Goal: Information Seeking & Learning: Check status

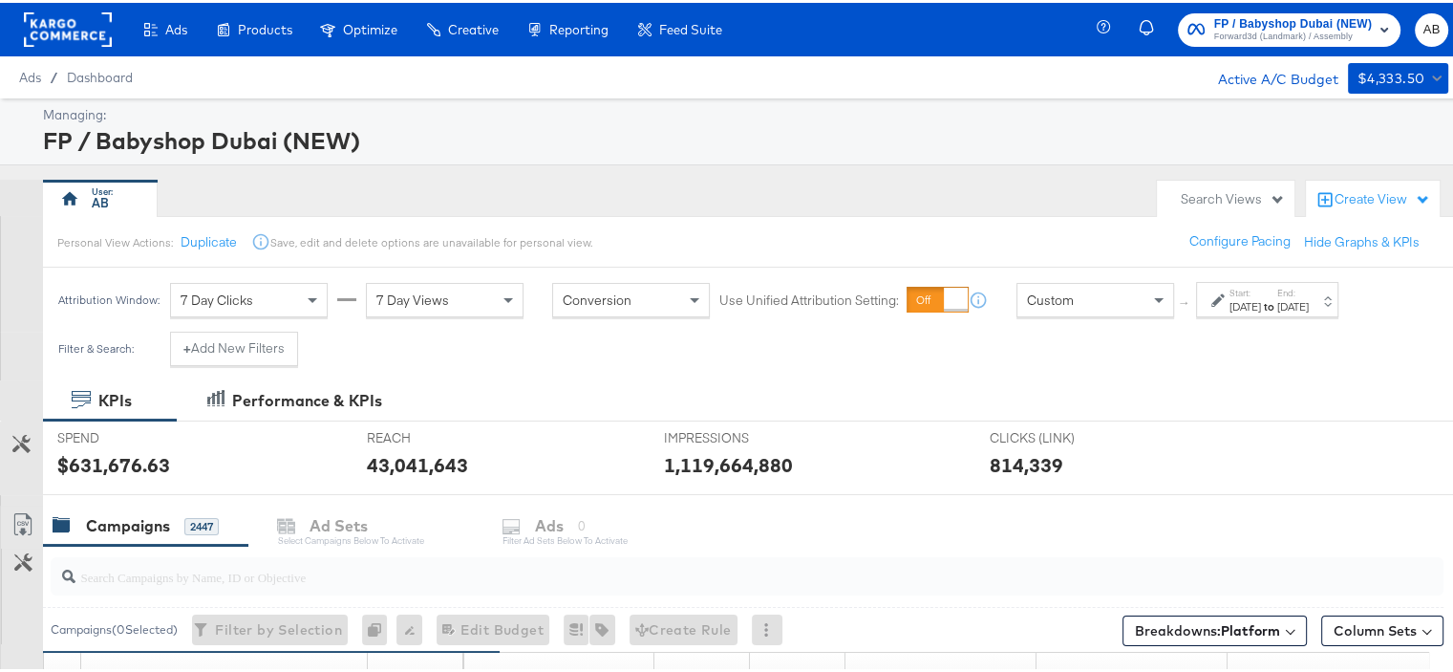
click at [1277, 302] on strong "to" at bounding box center [1269, 303] width 16 height 14
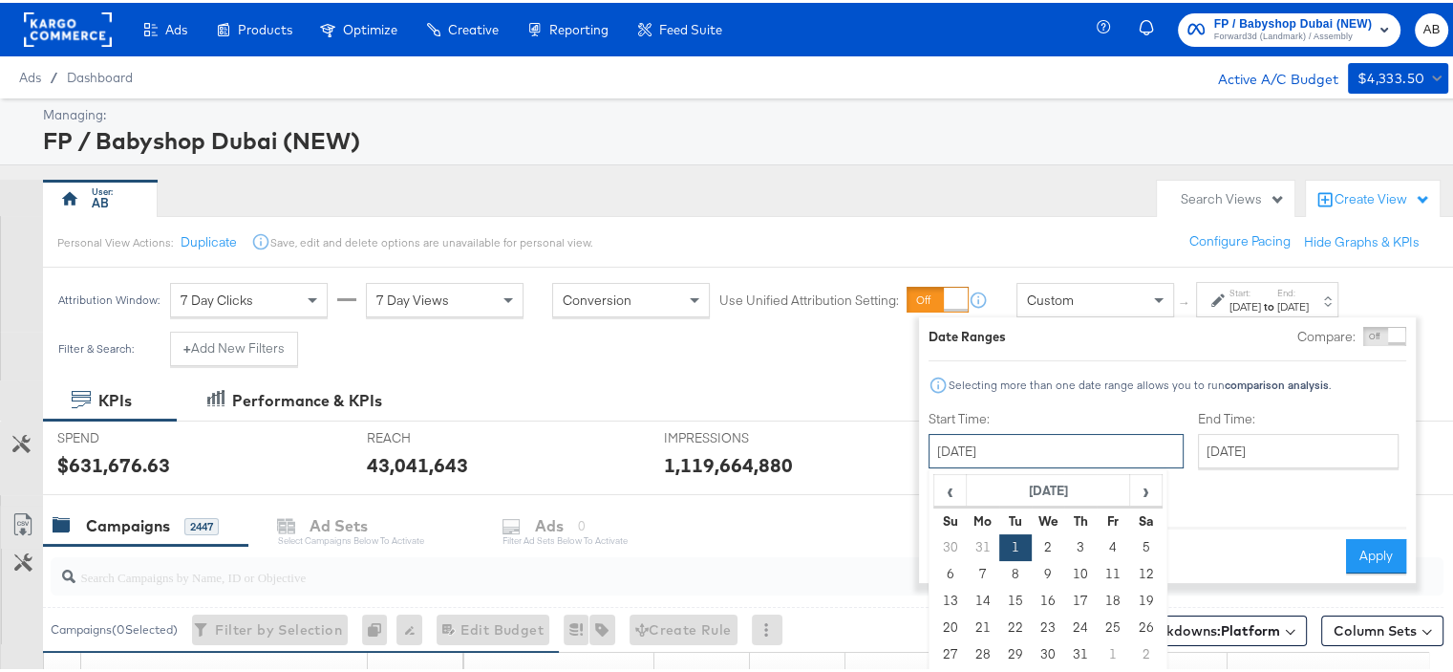
click at [1066, 442] on input "August 1st 2023" at bounding box center [1055, 448] width 255 height 34
click at [956, 495] on span "‹" at bounding box center [950, 487] width 30 height 29
click at [987, 537] on td "1" at bounding box center [983, 544] width 32 height 27
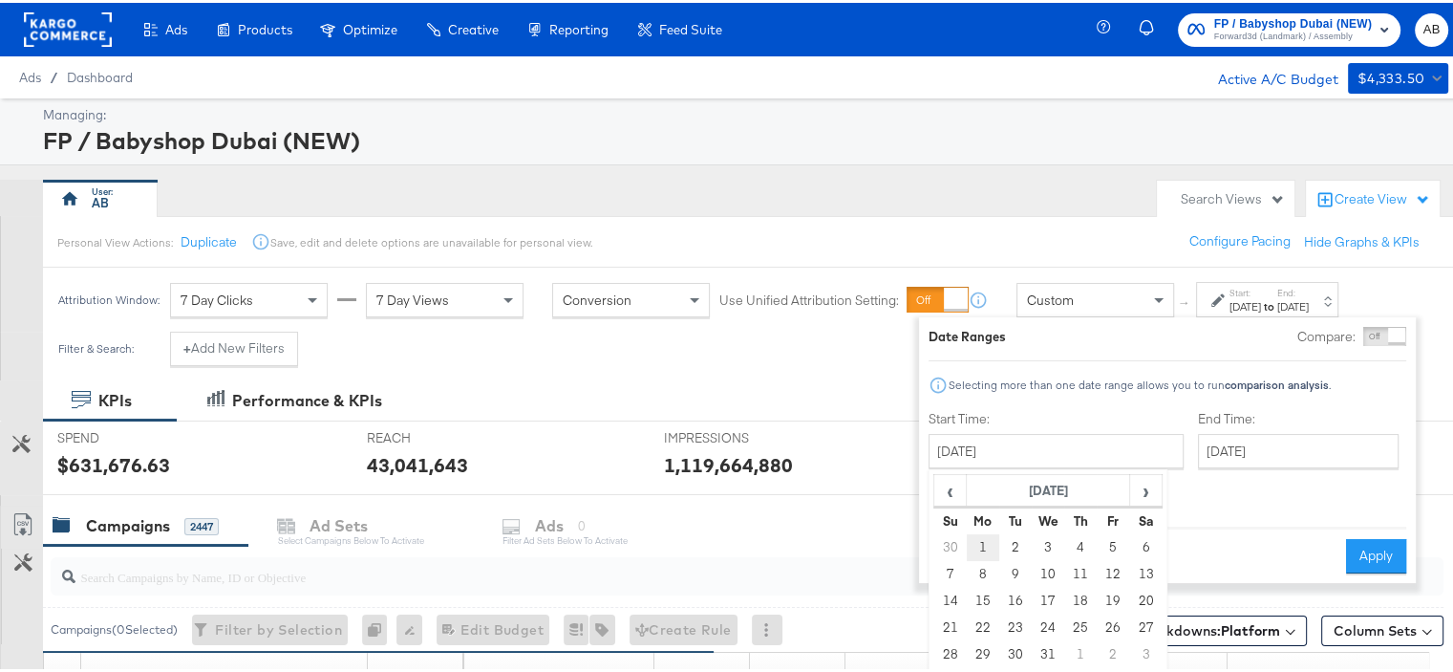
type input "May 1st 2023"
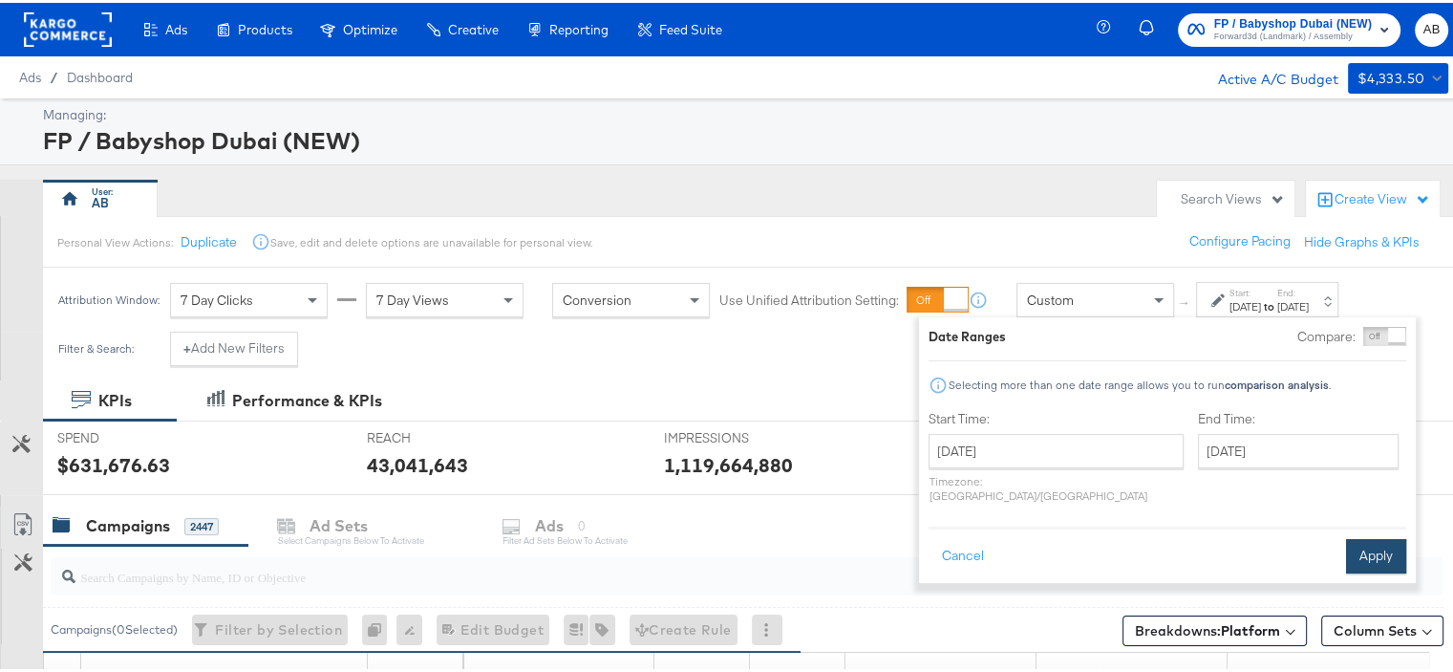
click at [1383, 536] on button "Apply" at bounding box center [1376, 553] width 60 height 34
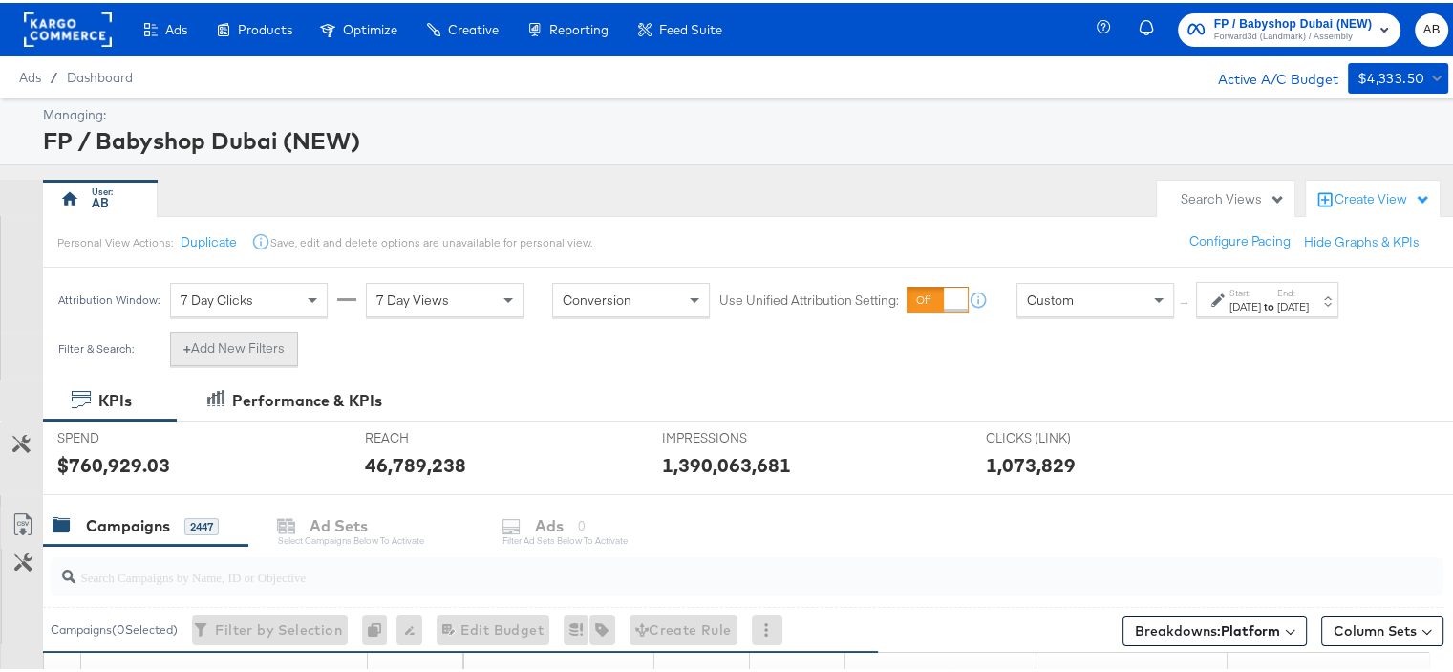
click at [256, 351] on button "+ Add New Filters" at bounding box center [234, 346] width 128 height 34
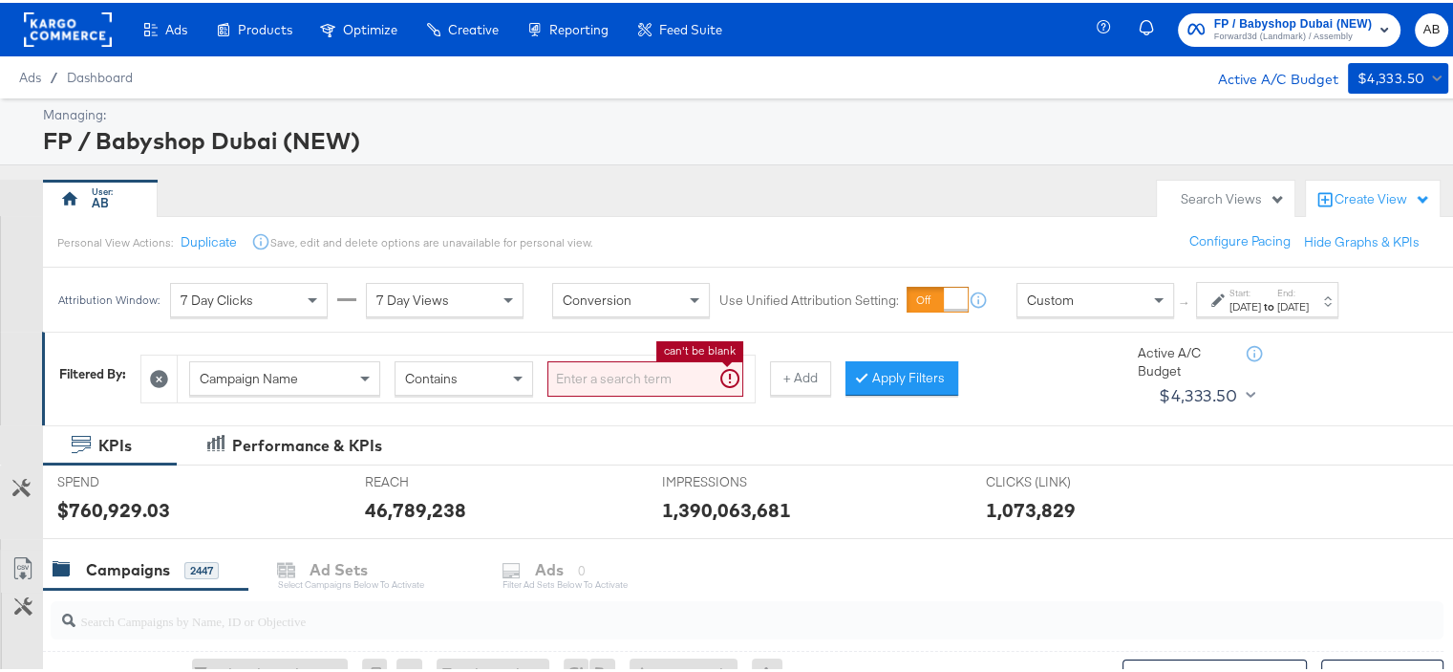
click at [591, 372] on input "search" at bounding box center [645, 375] width 196 height 35
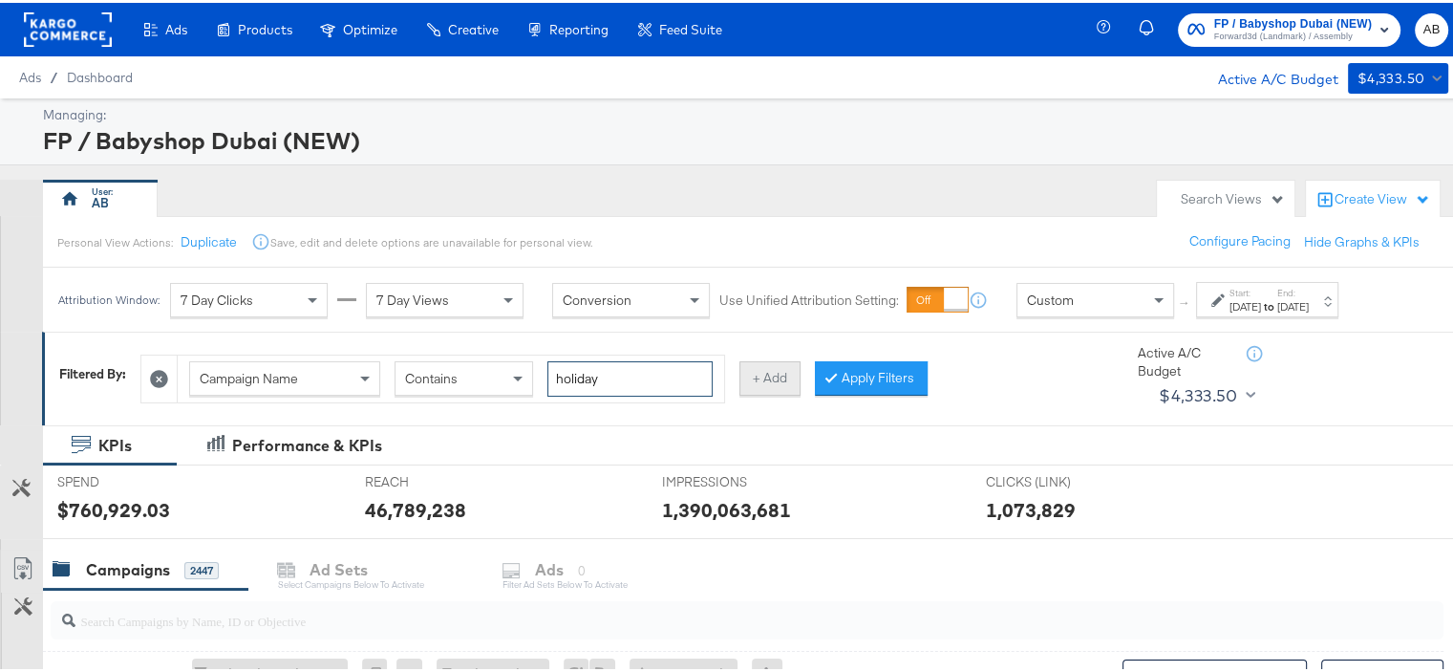
type input "holiday"
click at [752, 380] on button "+ Add" at bounding box center [769, 375] width 61 height 34
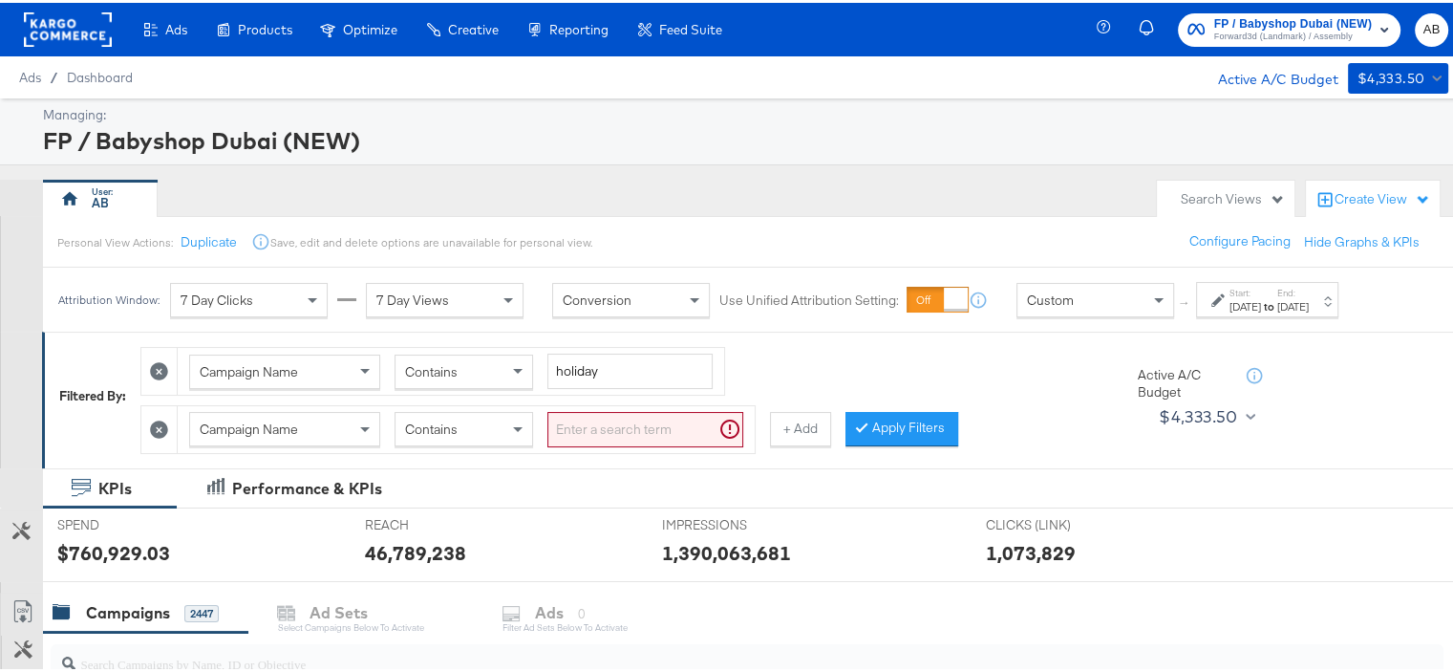
click at [591, 419] on input "search" at bounding box center [645, 426] width 196 height 35
type input "reels"
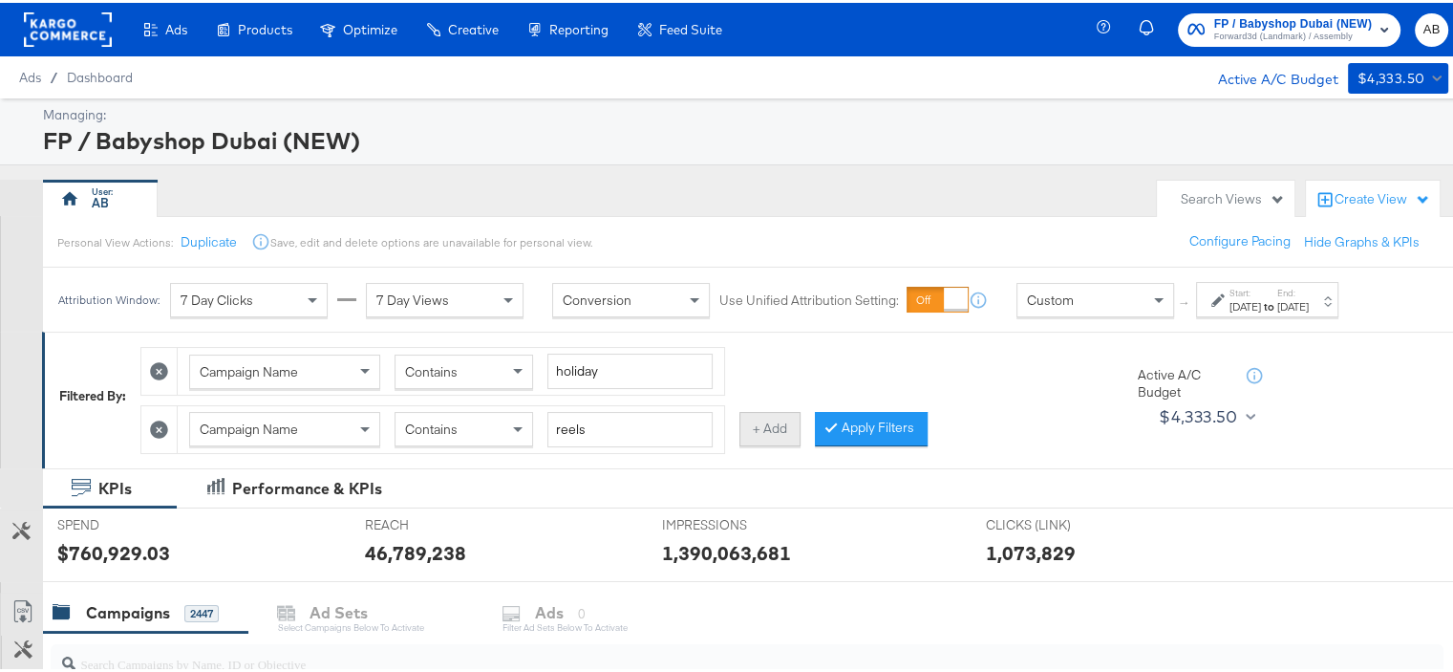
click at [768, 416] on button "+ Add" at bounding box center [769, 426] width 61 height 34
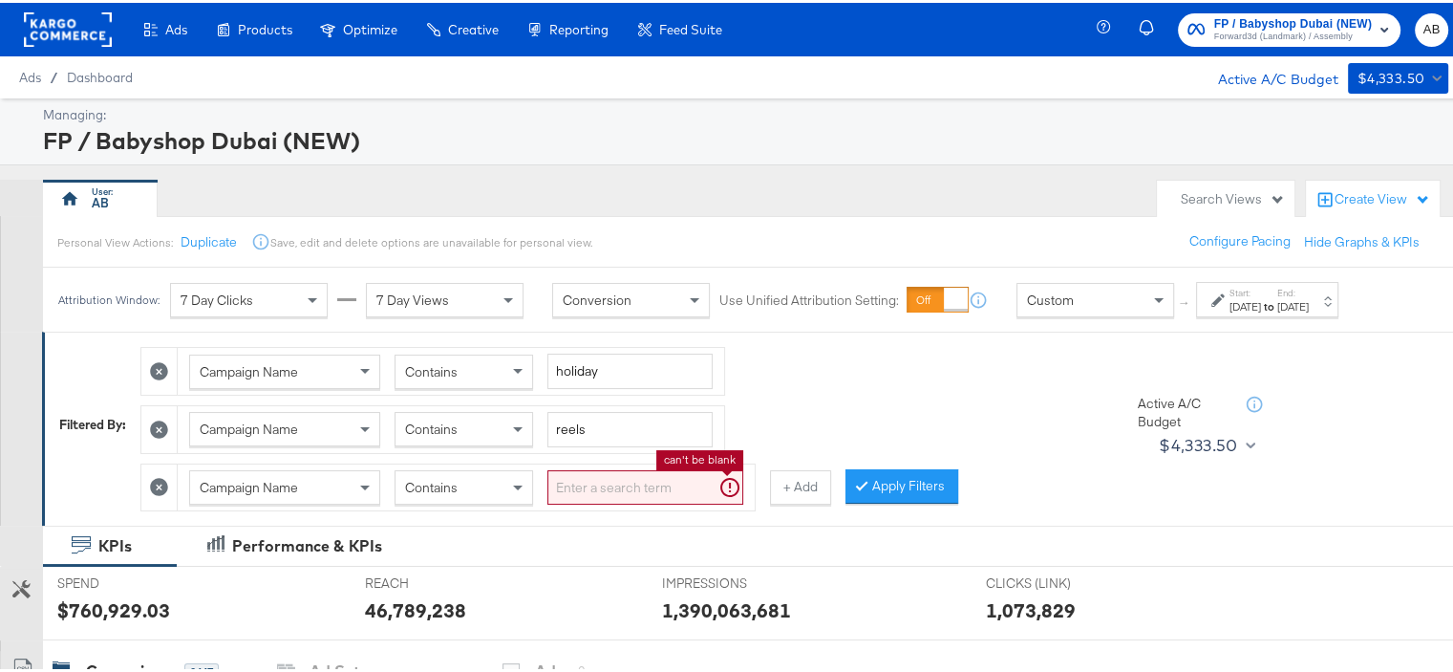
click at [622, 482] on input "search" at bounding box center [645, 484] width 196 height 35
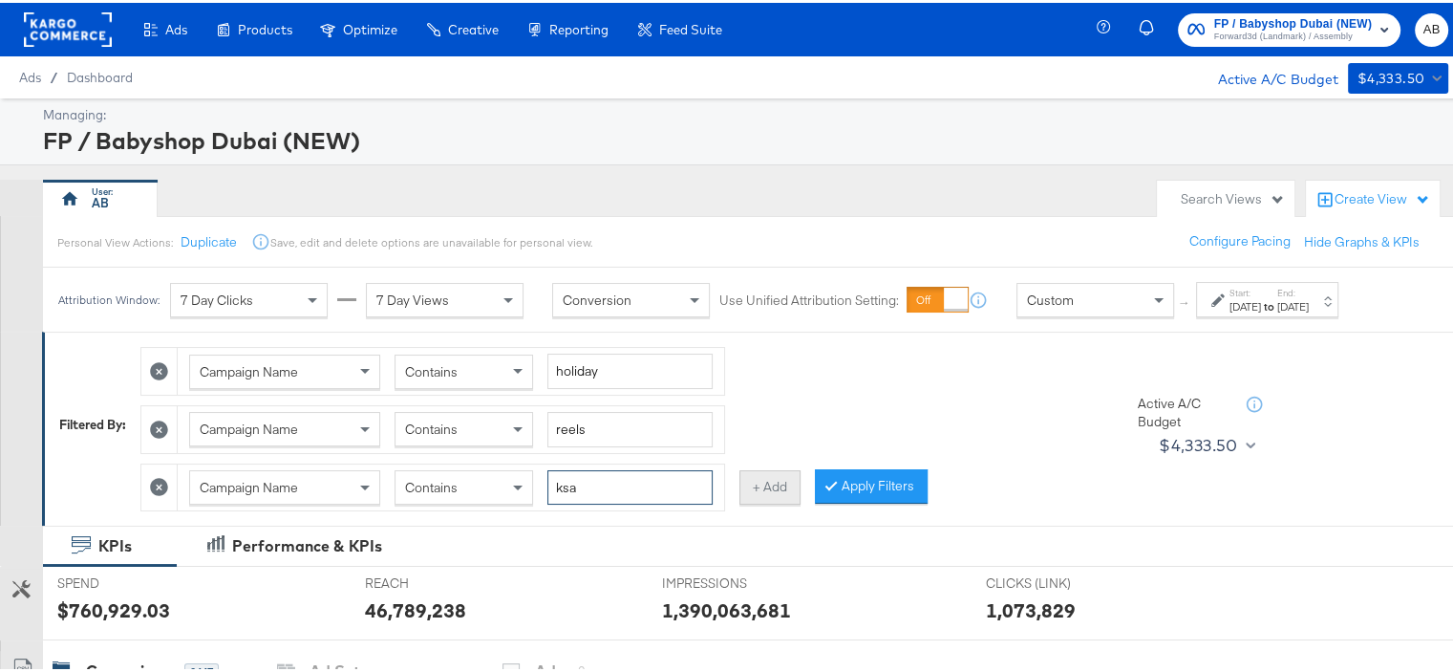
type input "ksa"
click at [760, 473] on button "+ Add" at bounding box center [769, 484] width 61 height 34
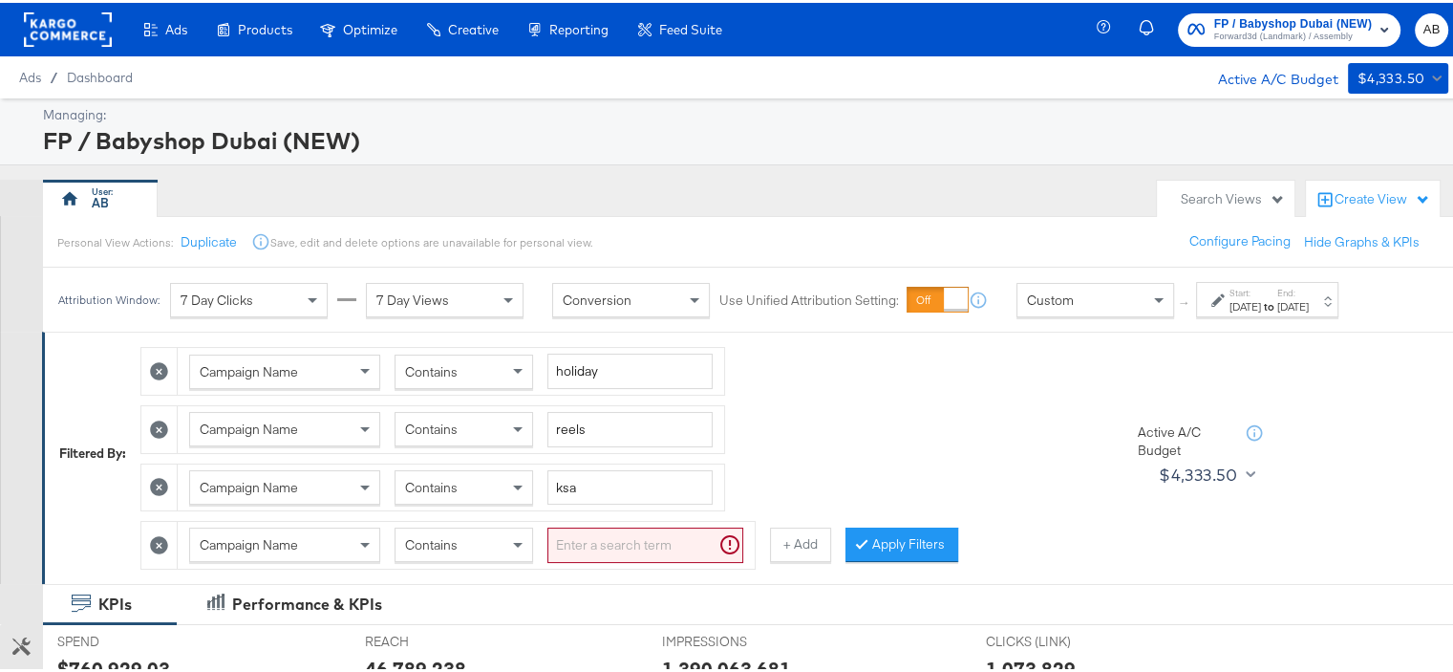
click at [589, 542] on input "search" at bounding box center [645, 541] width 196 height 35
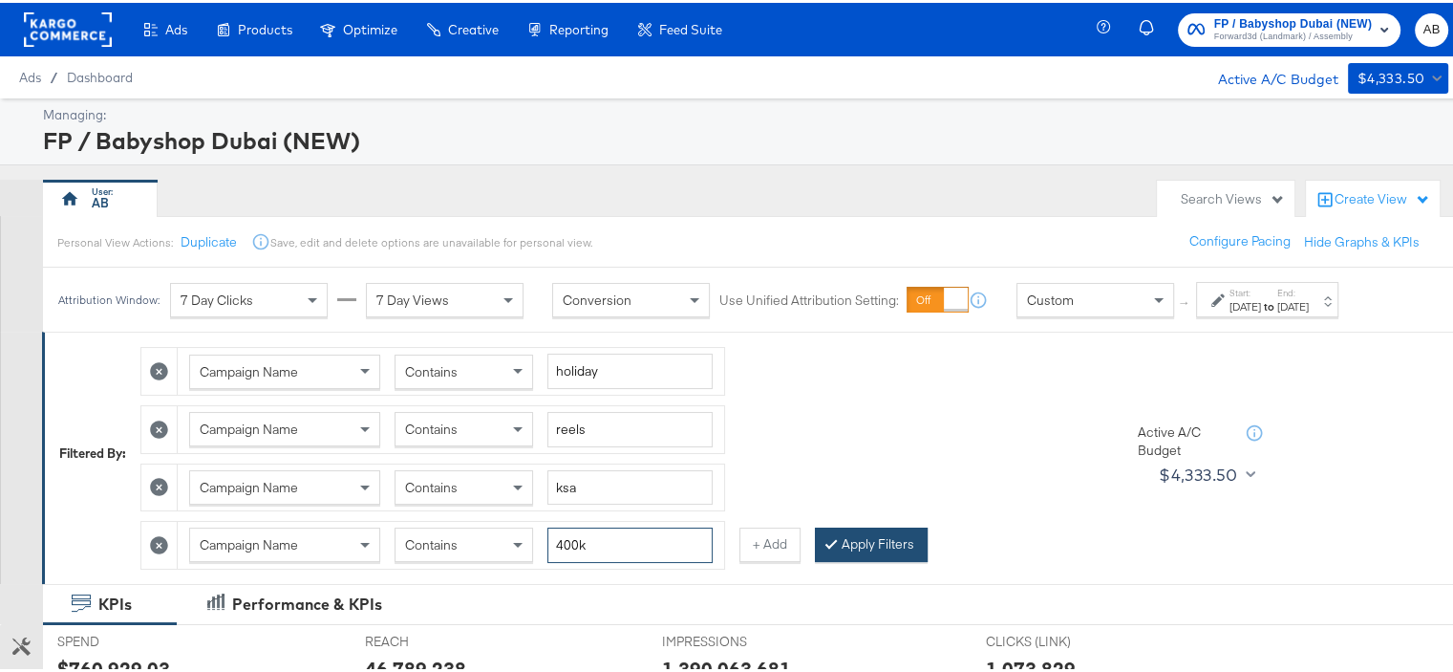
type input "400k"
click at [852, 538] on button "Apply Filters" at bounding box center [871, 541] width 113 height 34
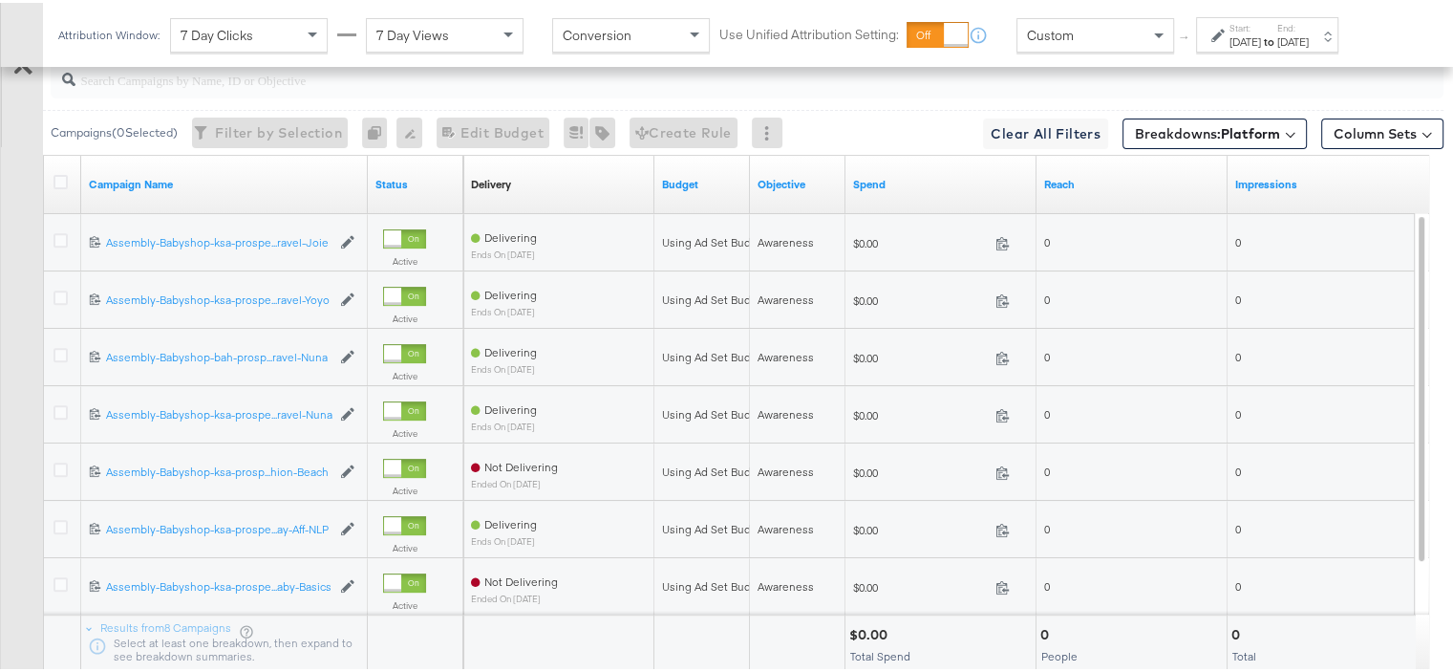
scroll to position [764, 0]
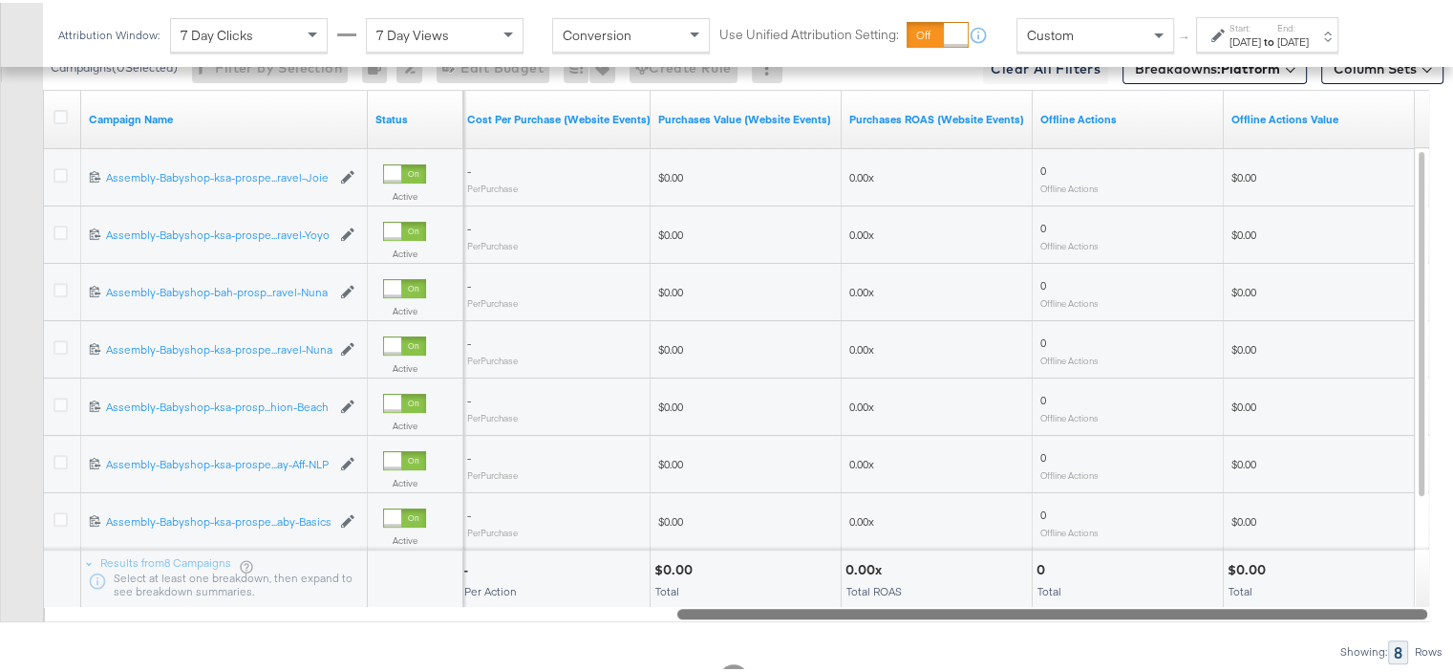
drag, startPoint x: 783, startPoint y: 608, endPoint x: 1466, endPoint y: 561, distance: 684.7
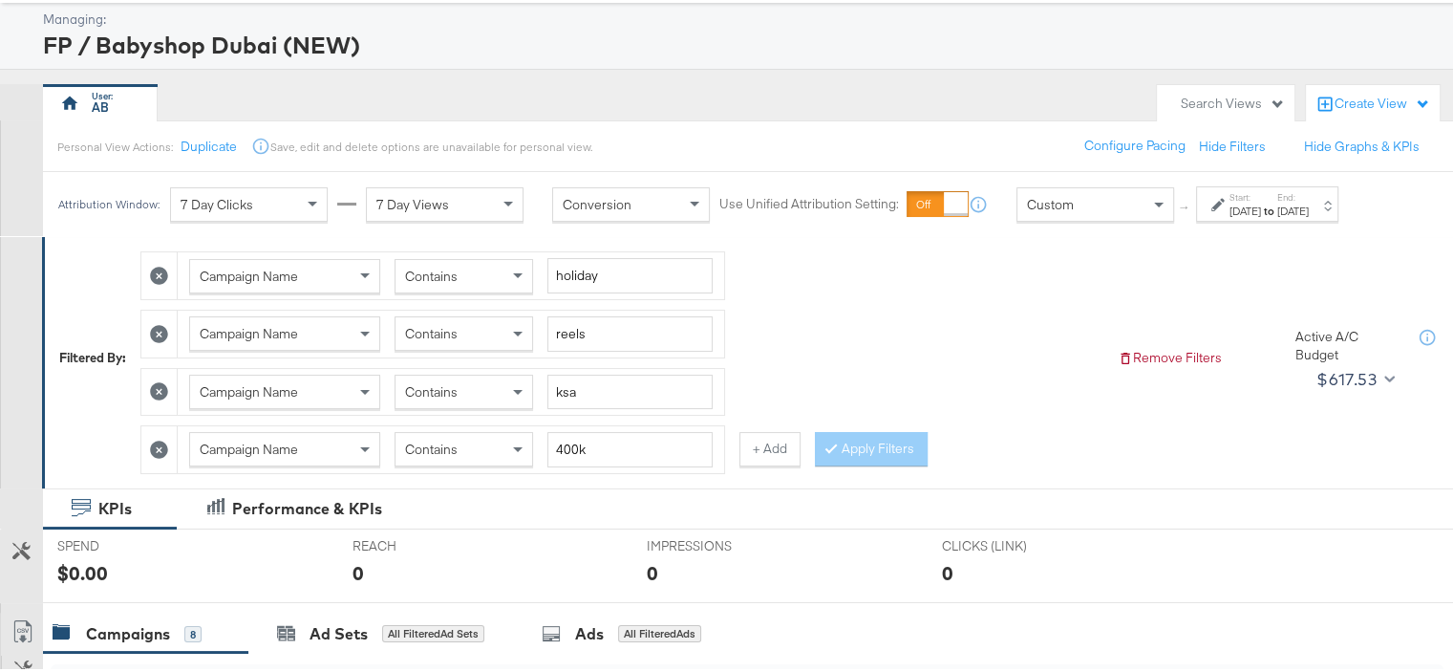
scroll to position [0, 0]
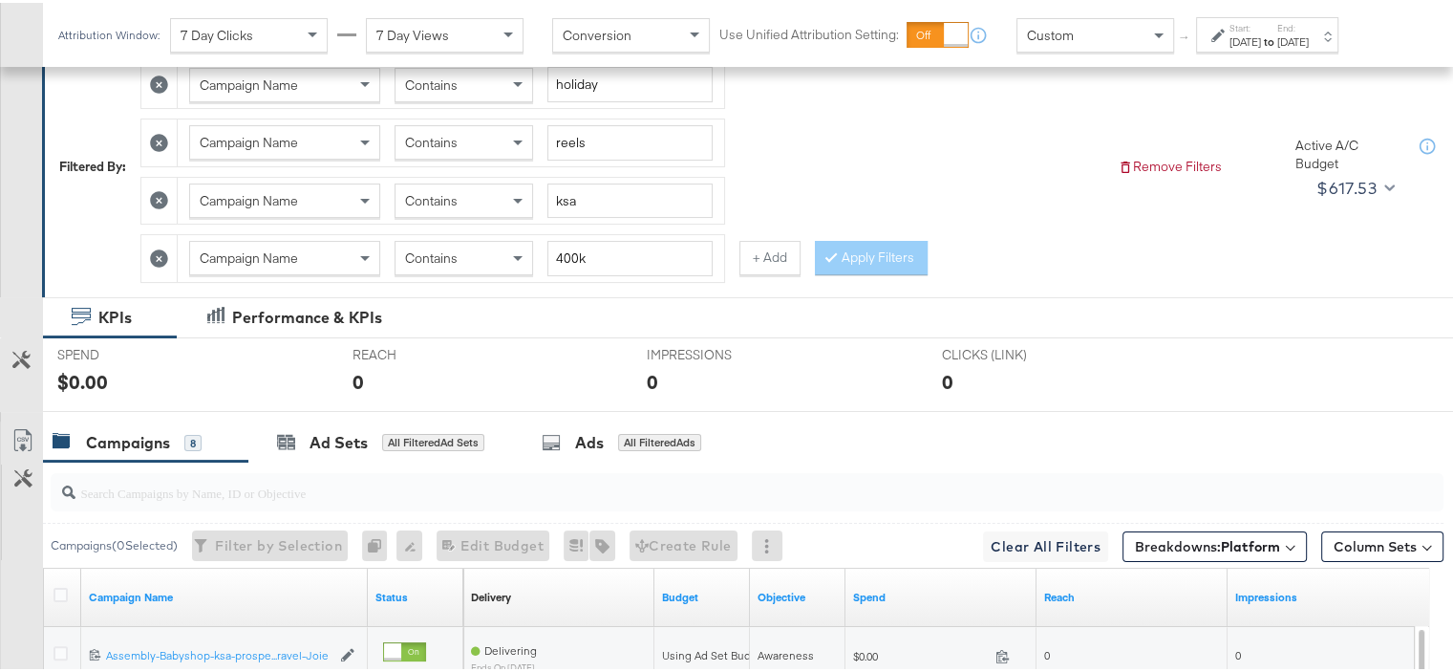
scroll to position [96, 0]
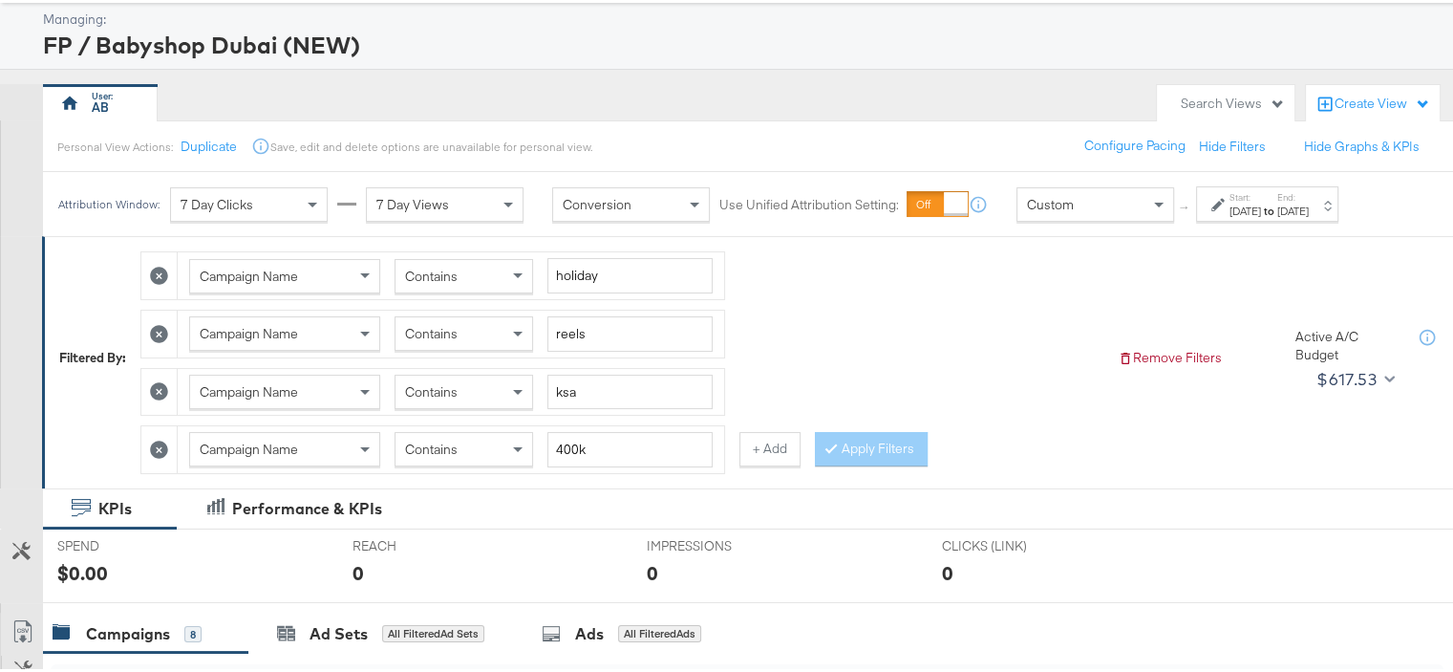
click at [1261, 205] on div "[DATE]" at bounding box center [1245, 208] width 32 height 15
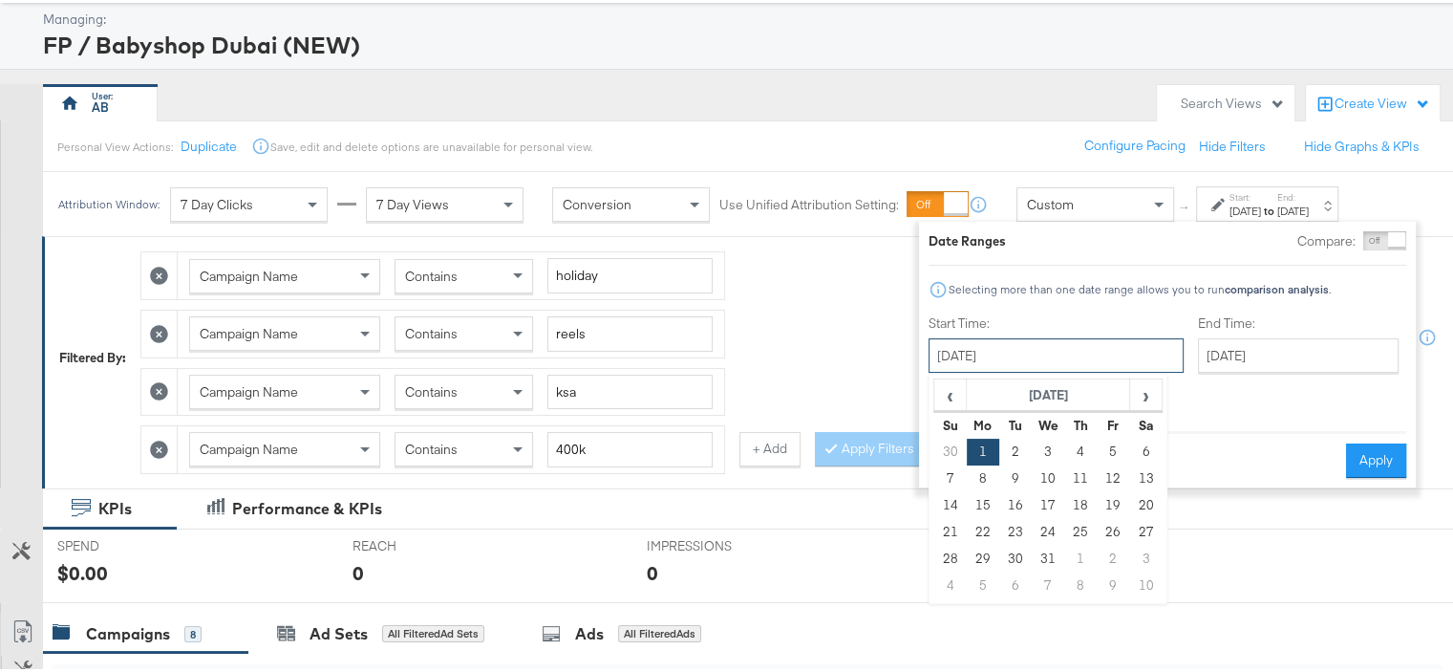
click at [1051, 355] on input "May 1st 2023" at bounding box center [1055, 352] width 255 height 34
click at [1139, 394] on span "›" at bounding box center [1146, 391] width 30 height 29
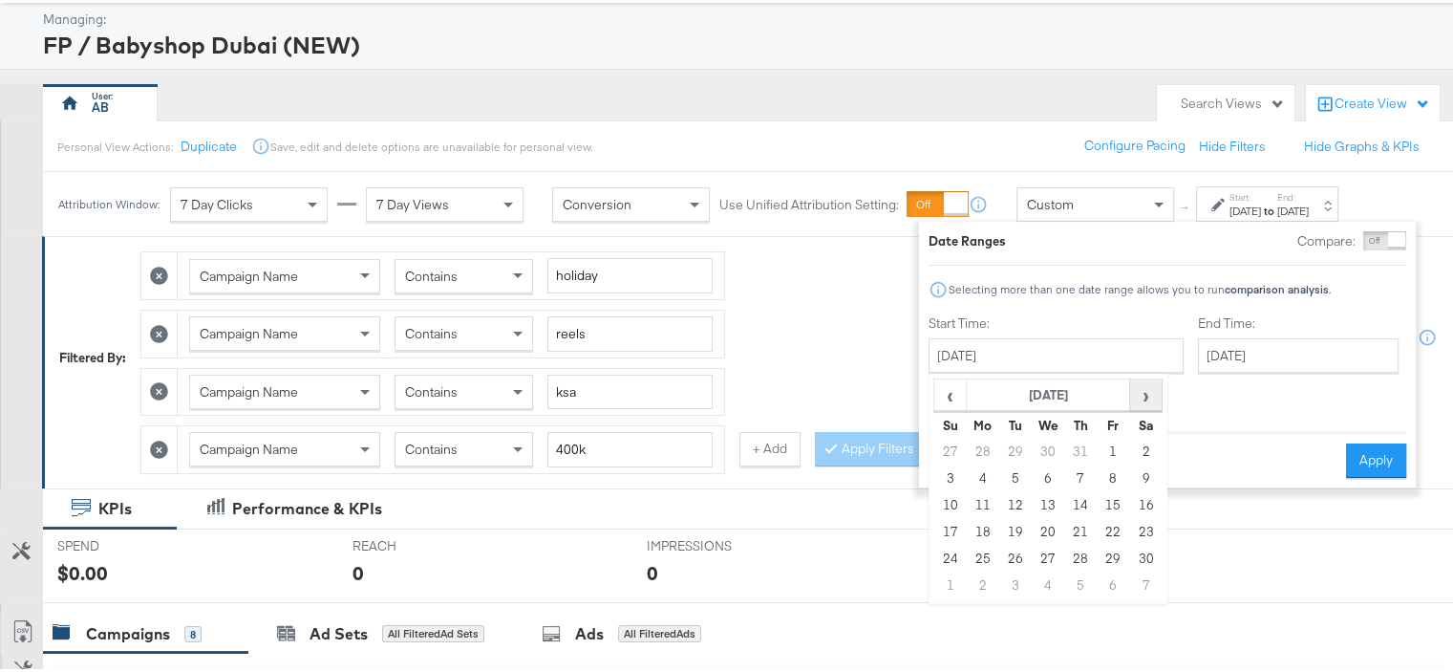
click at [1139, 394] on span "›" at bounding box center [1146, 391] width 30 height 29
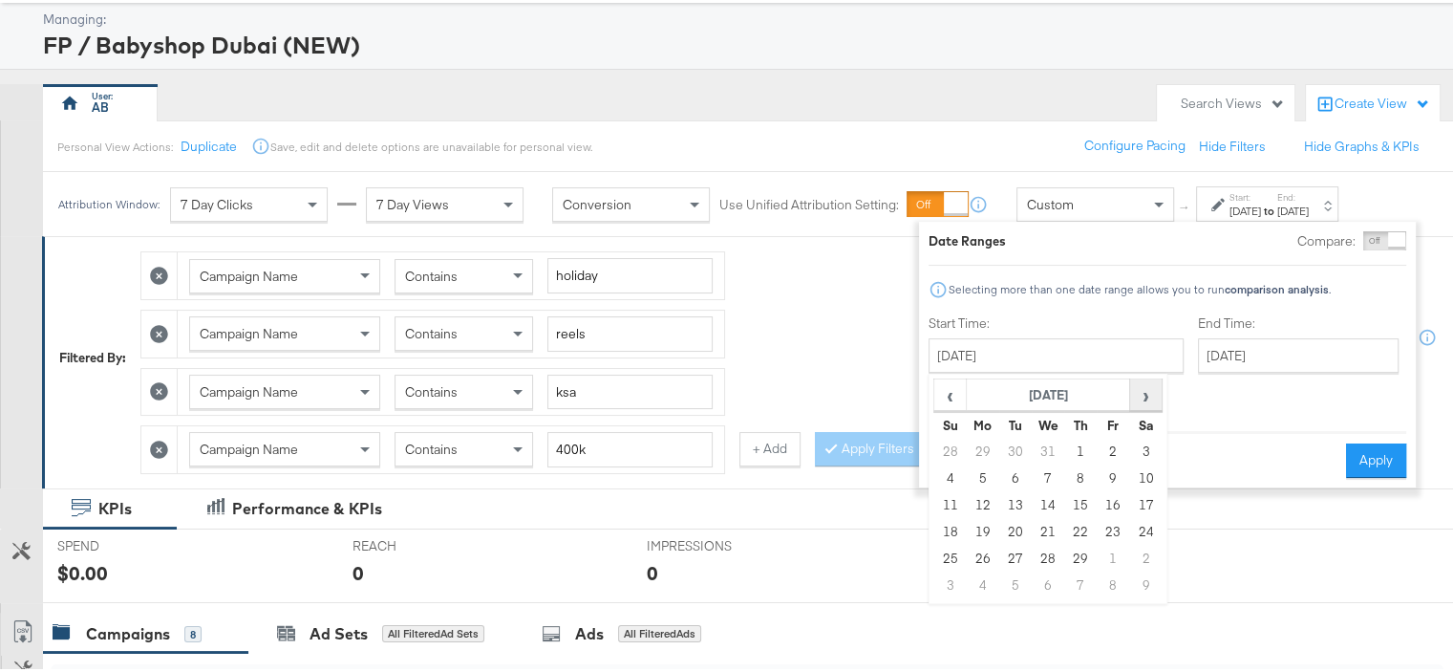
click at [1139, 394] on span "›" at bounding box center [1146, 391] width 30 height 29
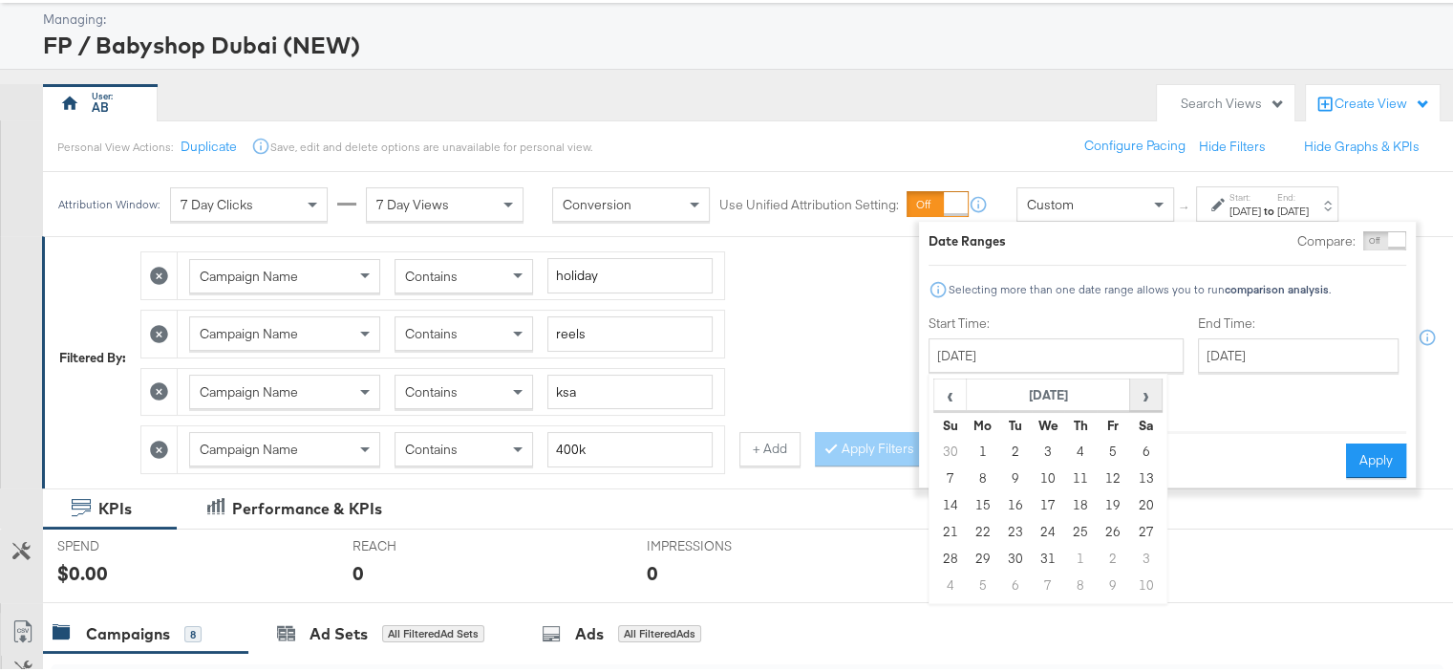
click at [1139, 394] on span "›" at bounding box center [1146, 391] width 30 height 29
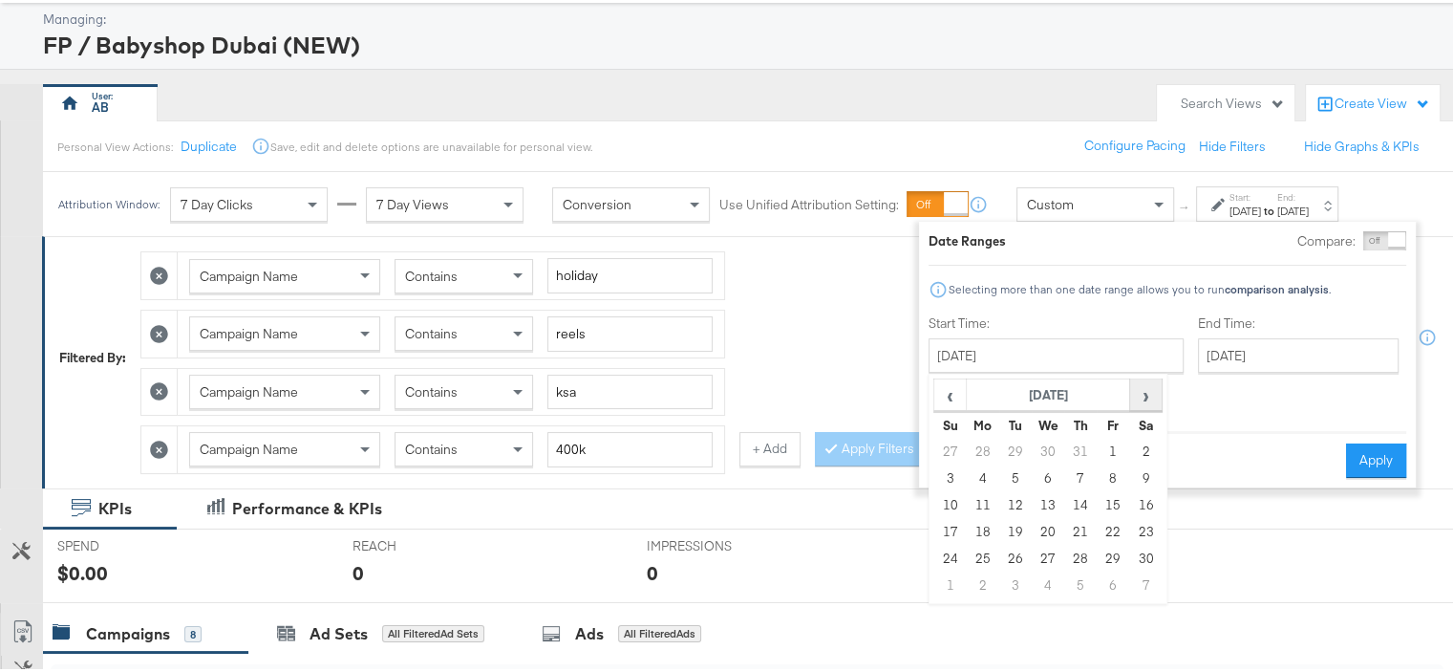
click at [1139, 394] on span "›" at bounding box center [1146, 391] width 30 height 29
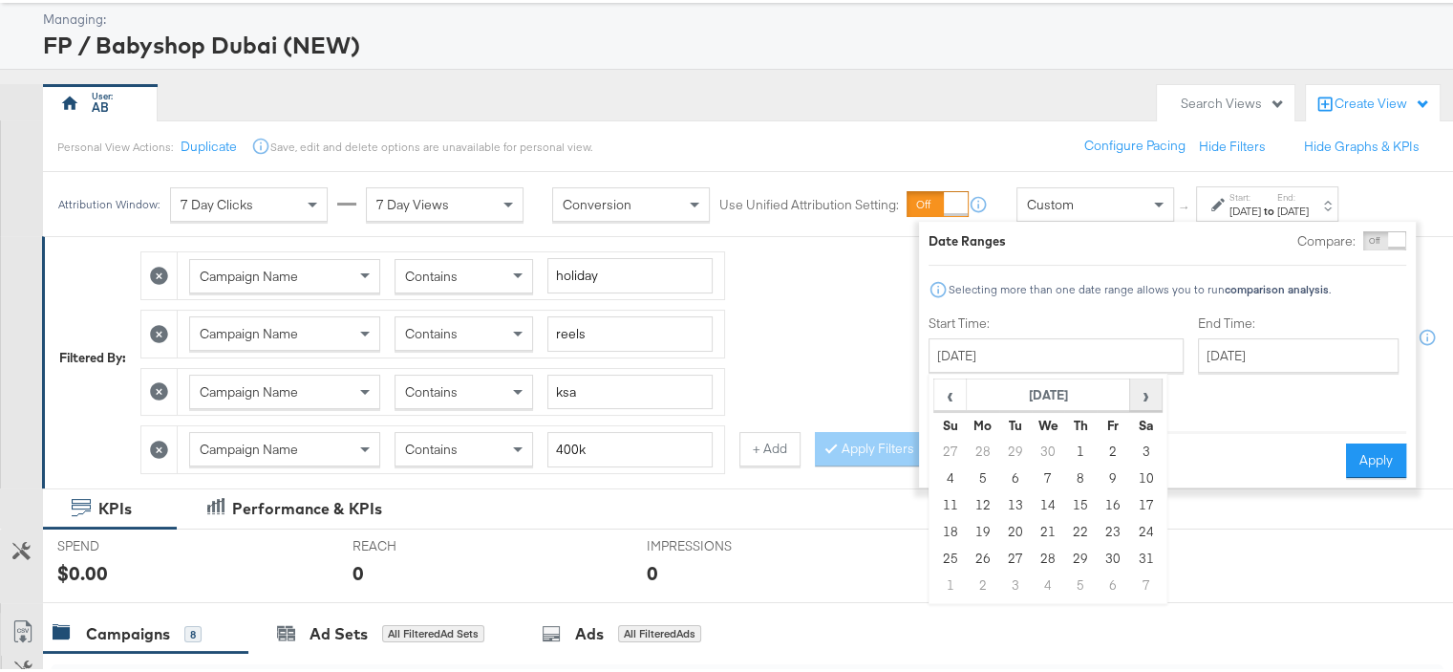
click at [1139, 394] on span "›" at bounding box center [1146, 391] width 30 height 29
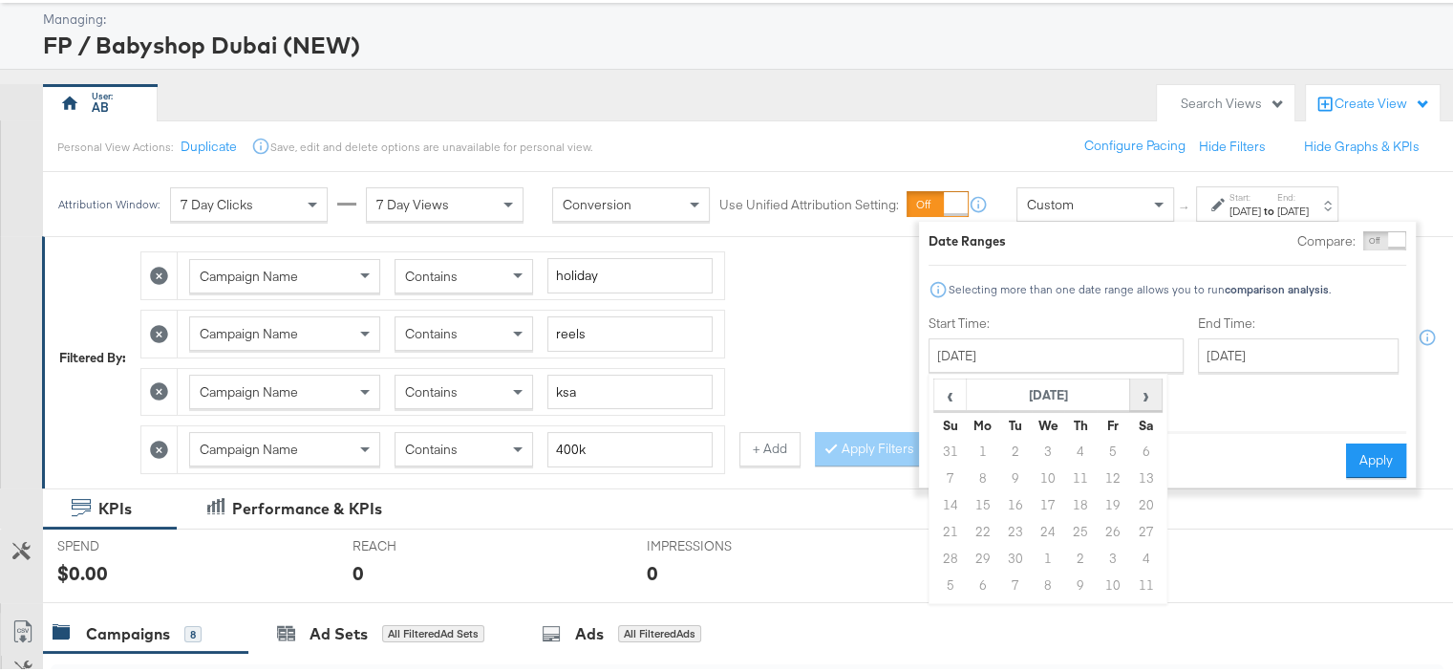
click at [1139, 394] on span "›" at bounding box center [1146, 391] width 30 height 29
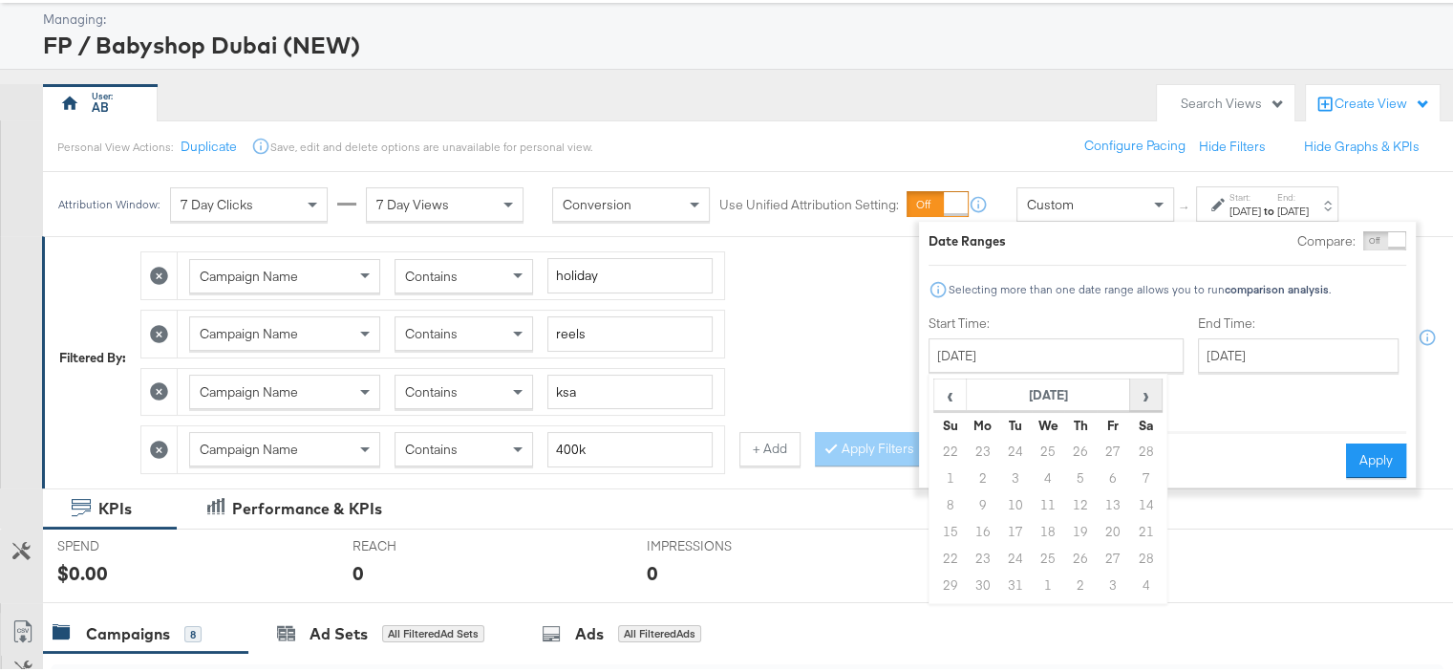
click at [1139, 394] on span "›" at bounding box center [1146, 391] width 30 height 29
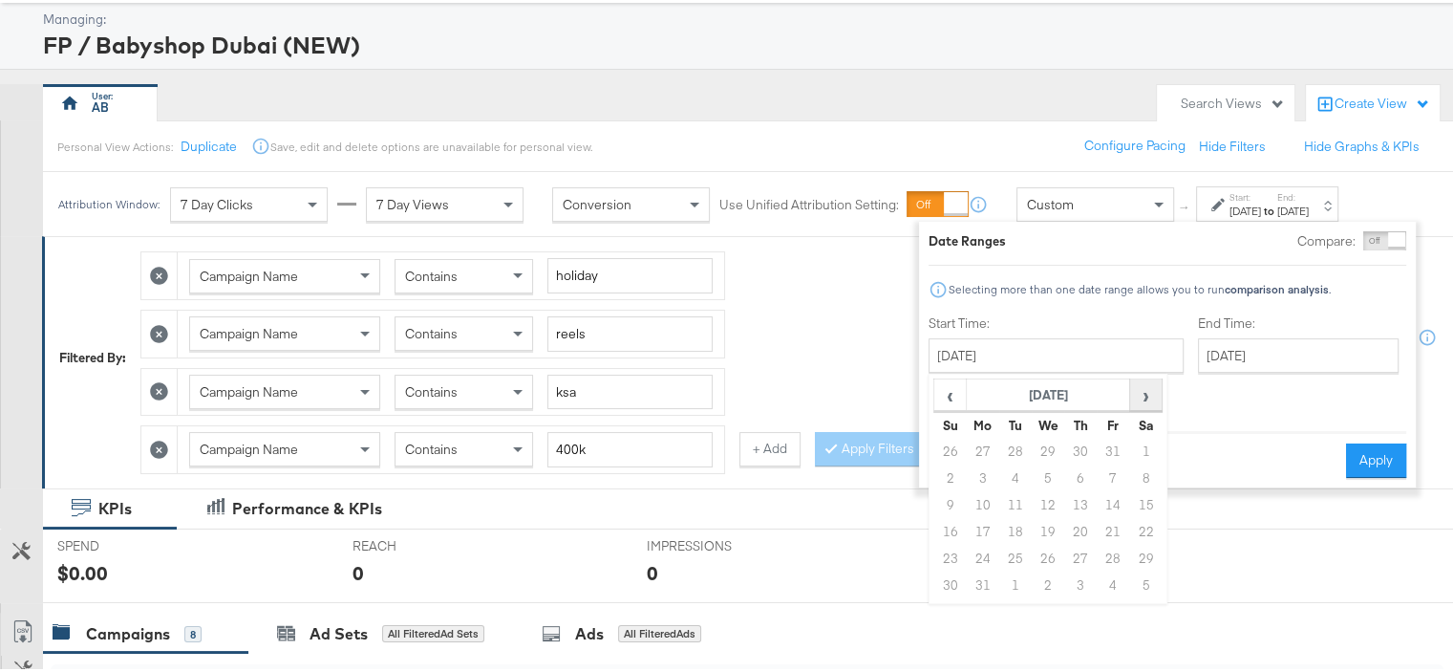
click at [1139, 394] on span "›" at bounding box center [1146, 391] width 30 height 29
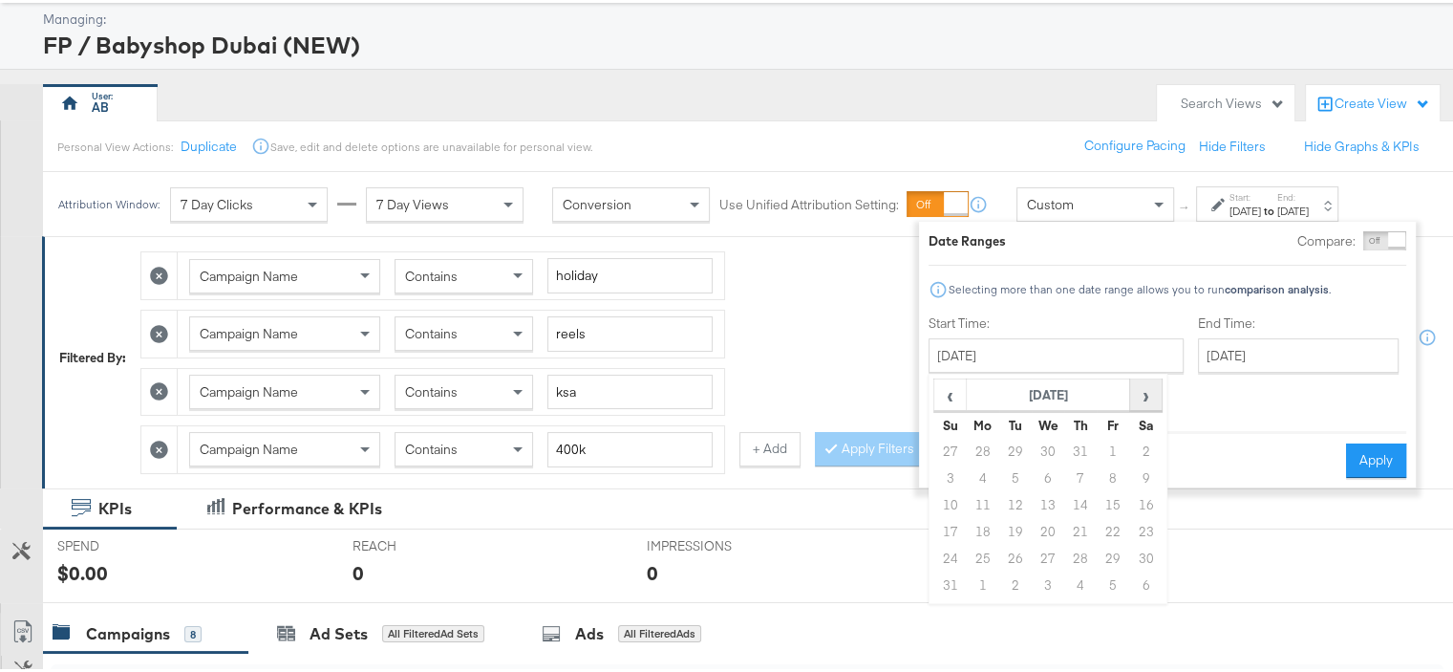
click at [1139, 394] on span "›" at bounding box center [1146, 391] width 30 height 29
click at [955, 395] on span "‹" at bounding box center [950, 391] width 30 height 29
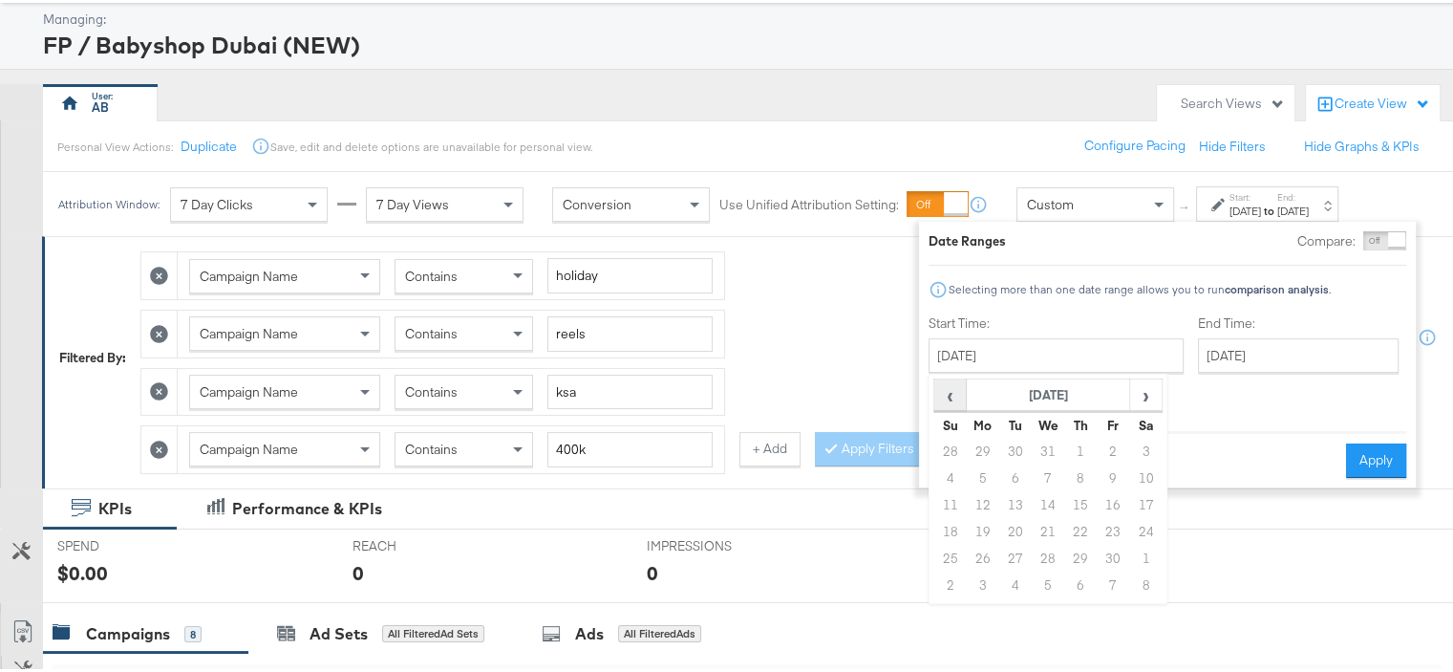
click at [955, 395] on span "‹" at bounding box center [950, 391] width 30 height 29
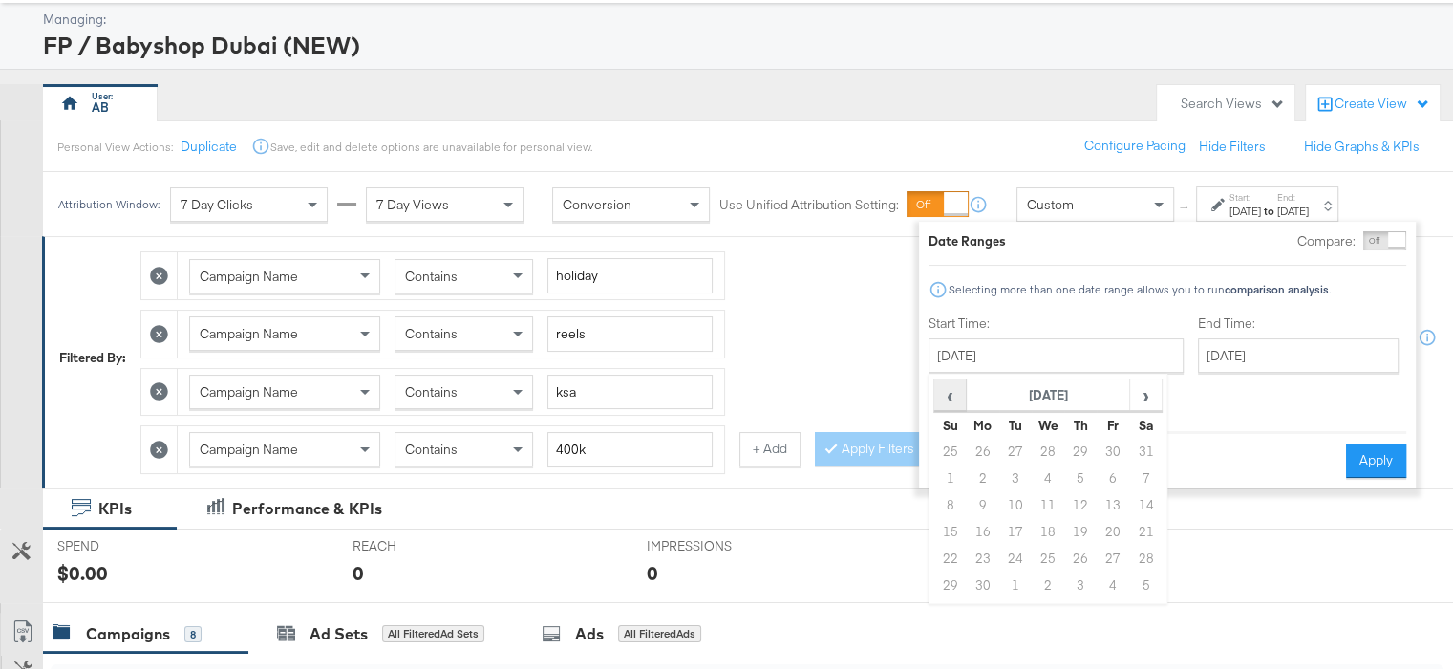
click at [955, 395] on span "‹" at bounding box center [950, 391] width 30 height 29
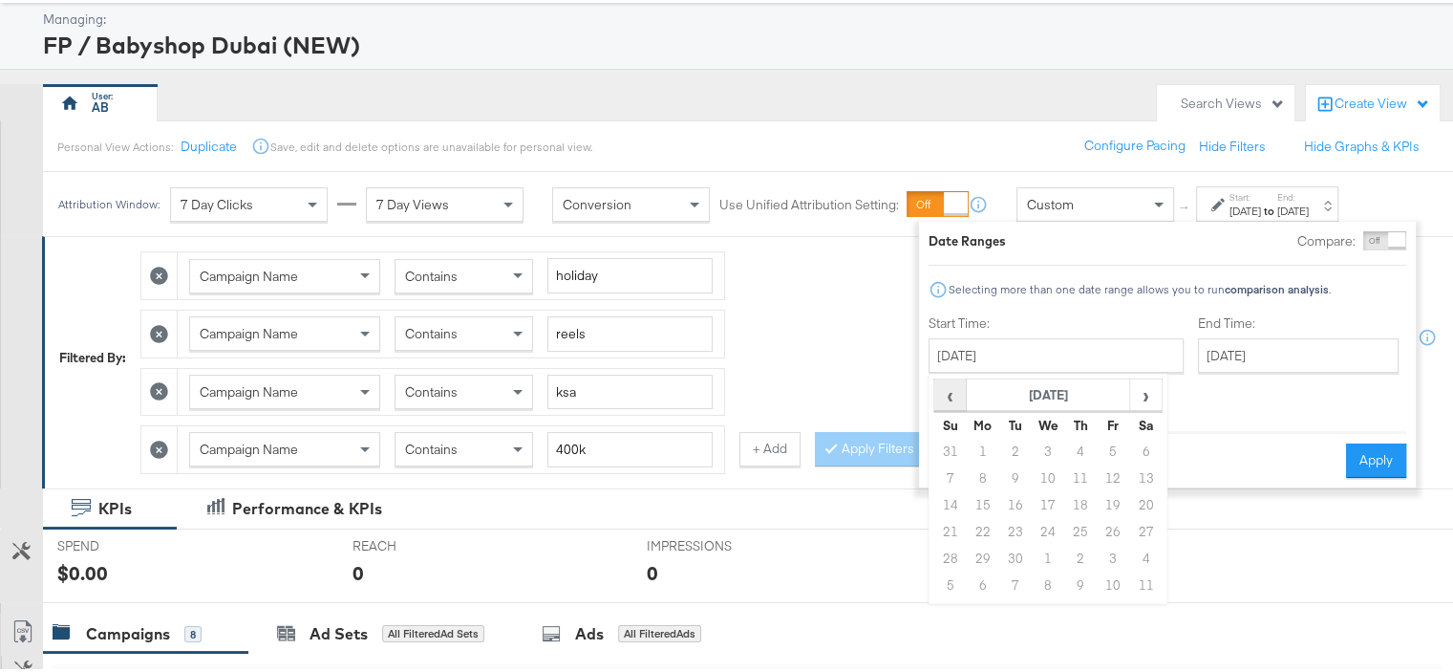
click at [955, 395] on span "‹" at bounding box center [950, 391] width 30 height 29
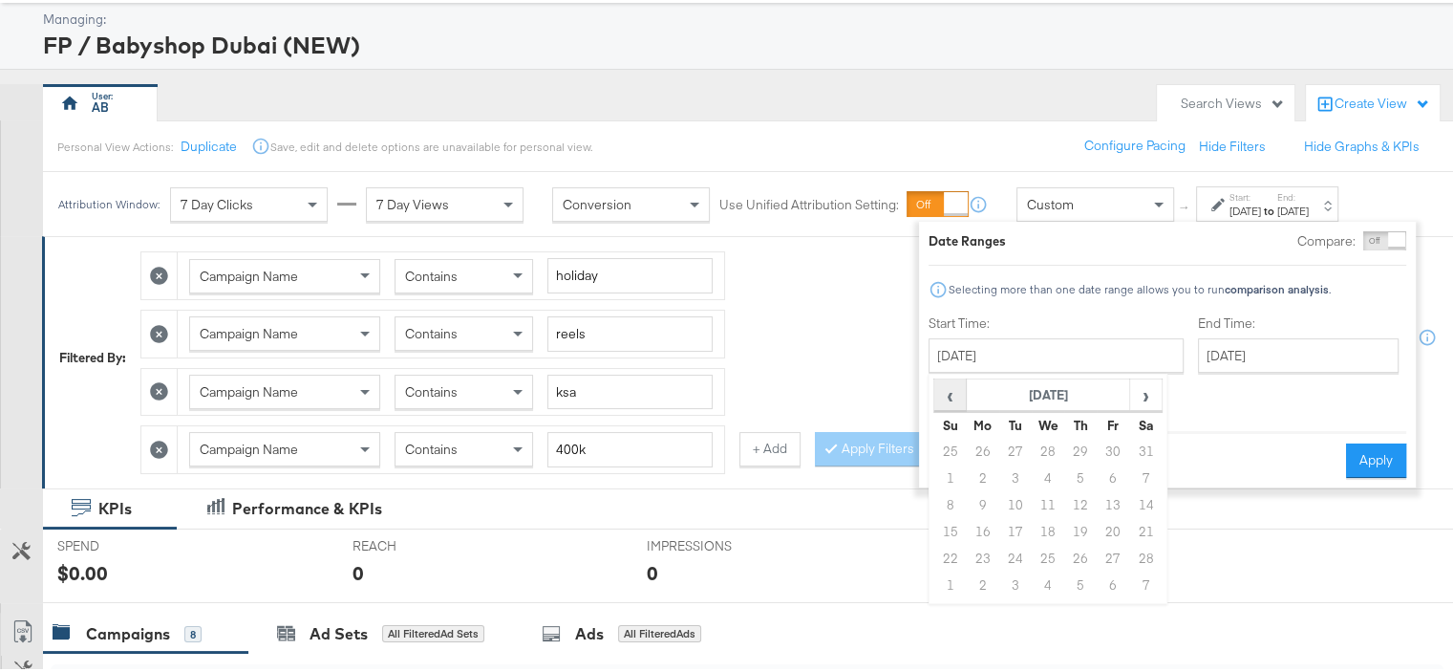
click at [955, 395] on span "‹" at bounding box center [950, 391] width 30 height 29
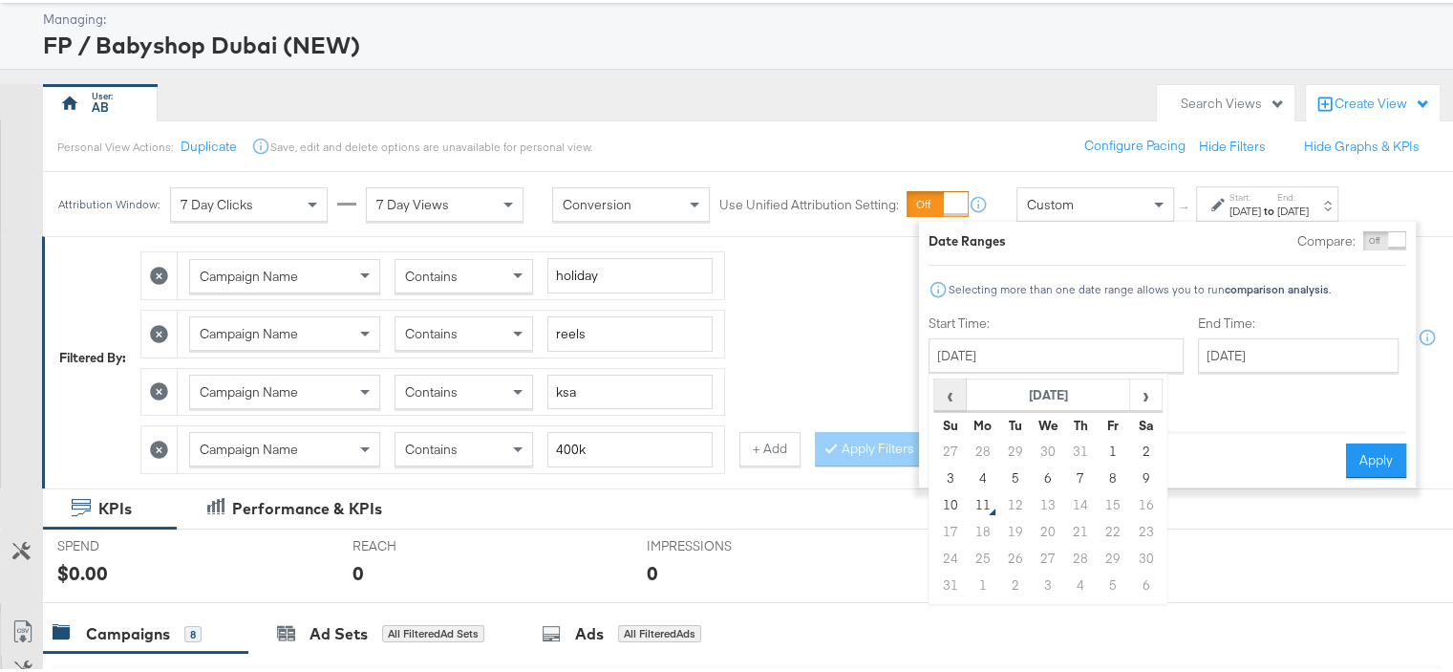
click at [955, 395] on span "‹" at bounding box center [950, 391] width 30 height 29
click at [1084, 447] on td "1" at bounding box center [1080, 449] width 32 height 27
type input "[DATE]"
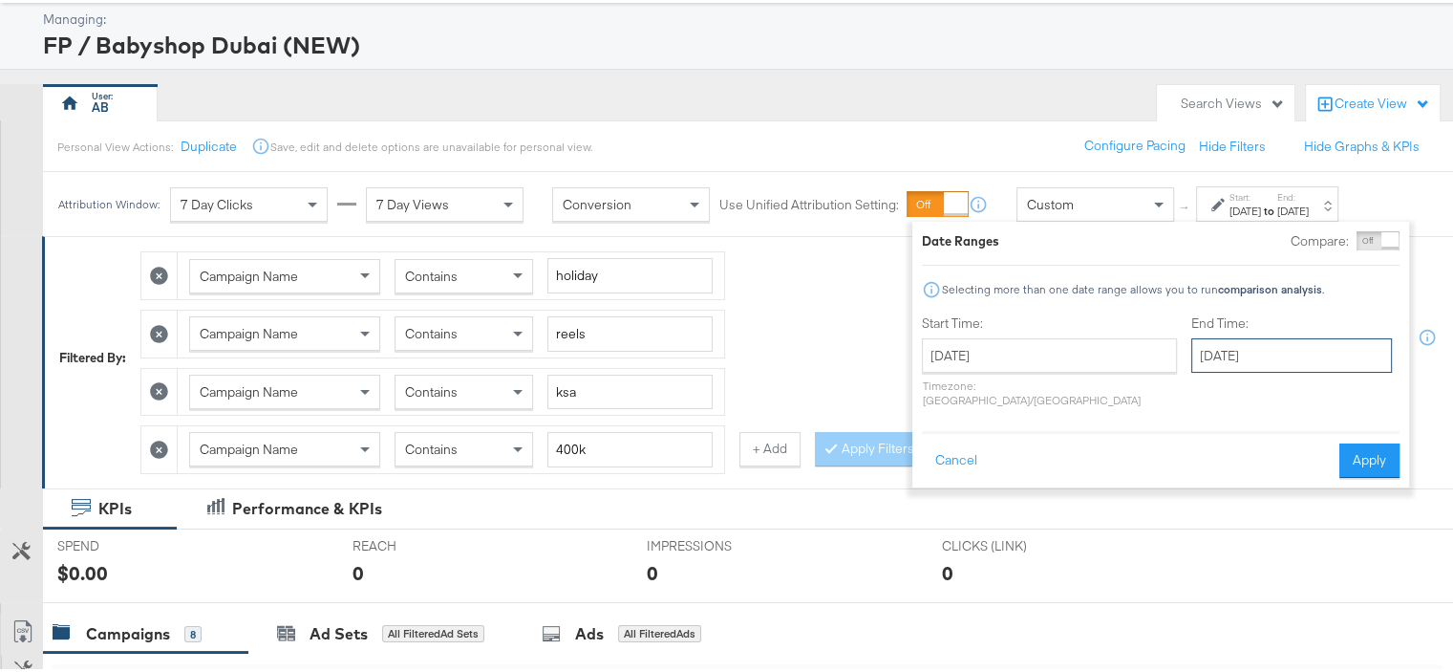
click at [1244, 352] on input "[DATE]" at bounding box center [1291, 352] width 201 height 34
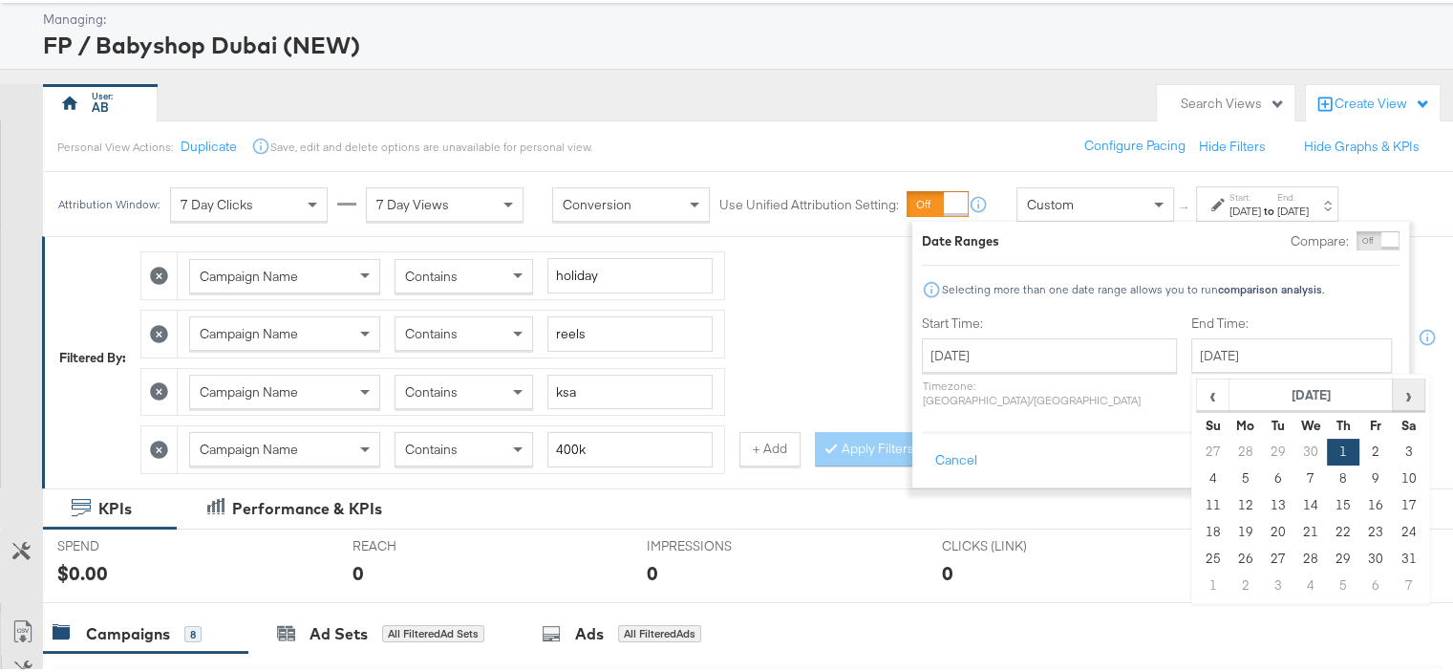
click at [1394, 393] on span "›" at bounding box center [1409, 391] width 30 height 29
click at [1197, 506] on td "10" at bounding box center [1213, 502] width 32 height 27
type input "[DATE]"
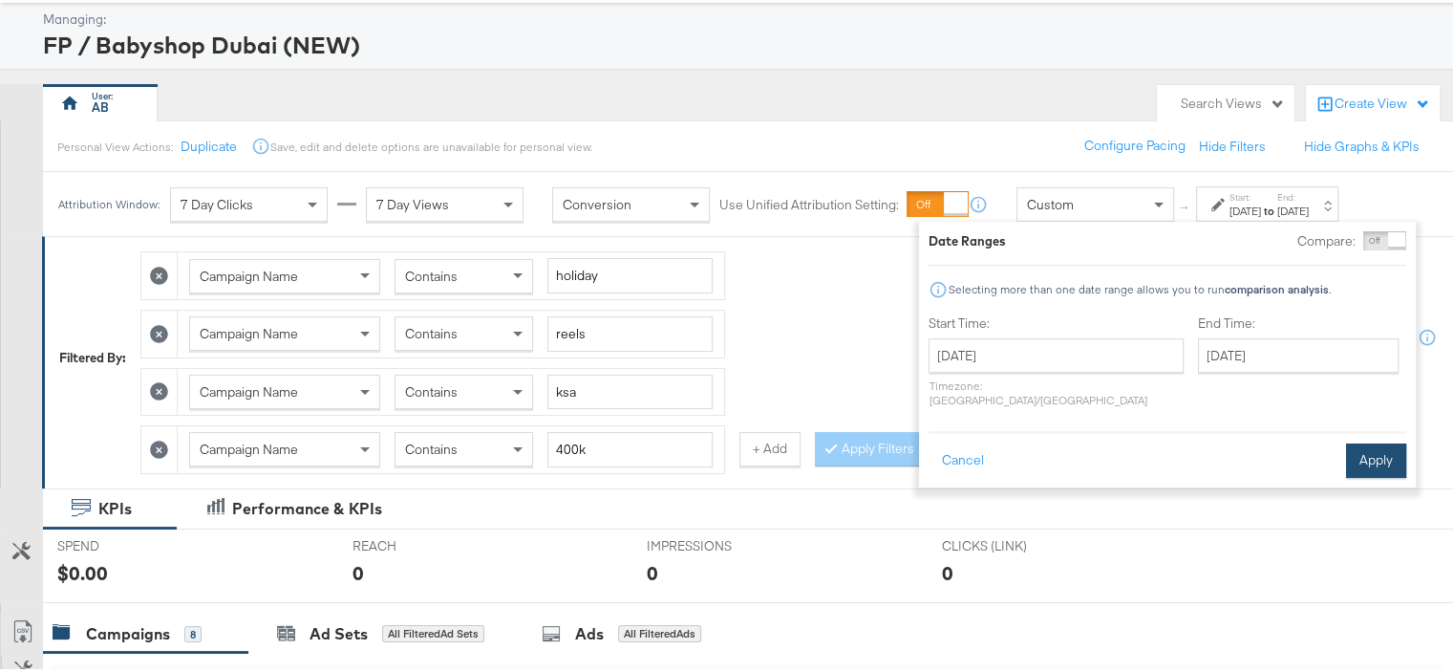
click at [1380, 442] on button "Apply" at bounding box center [1376, 457] width 60 height 34
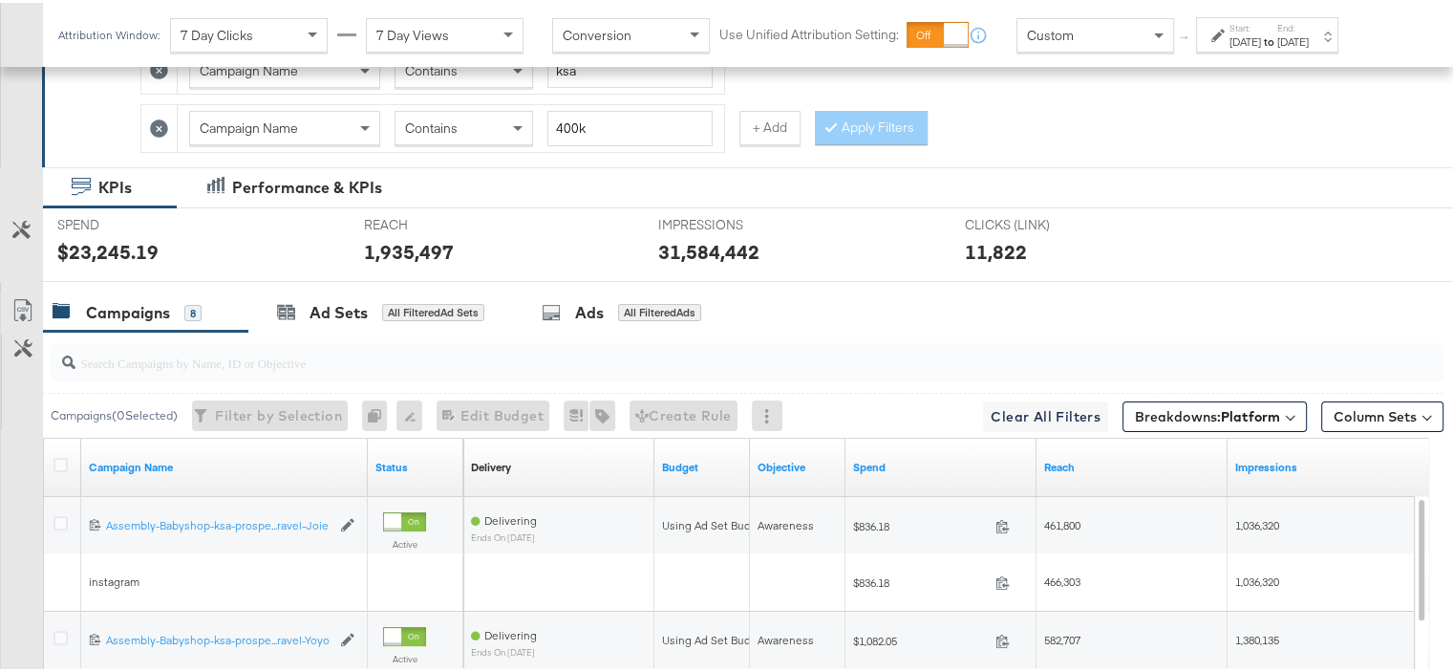
scroll to position [764, 0]
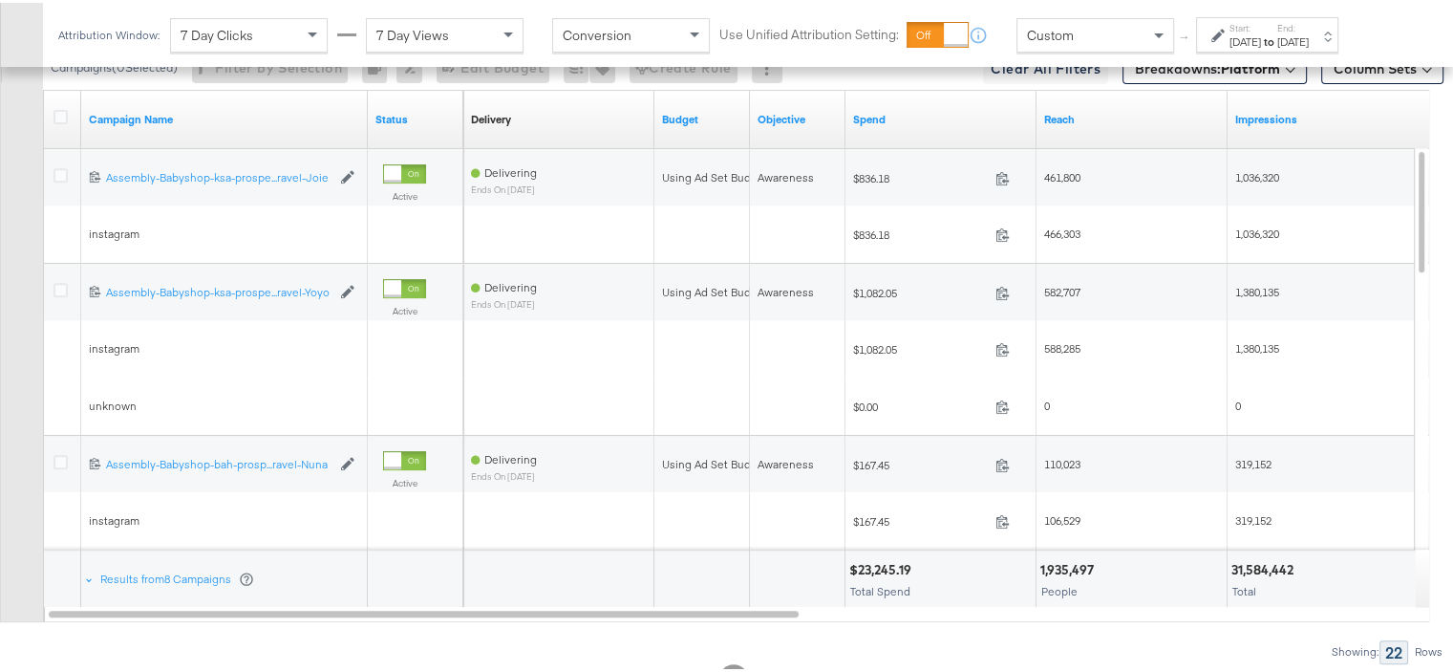
click at [1275, 563] on div "31,584,442" at bounding box center [1265, 567] width 68 height 18
copy div "31,584,442"
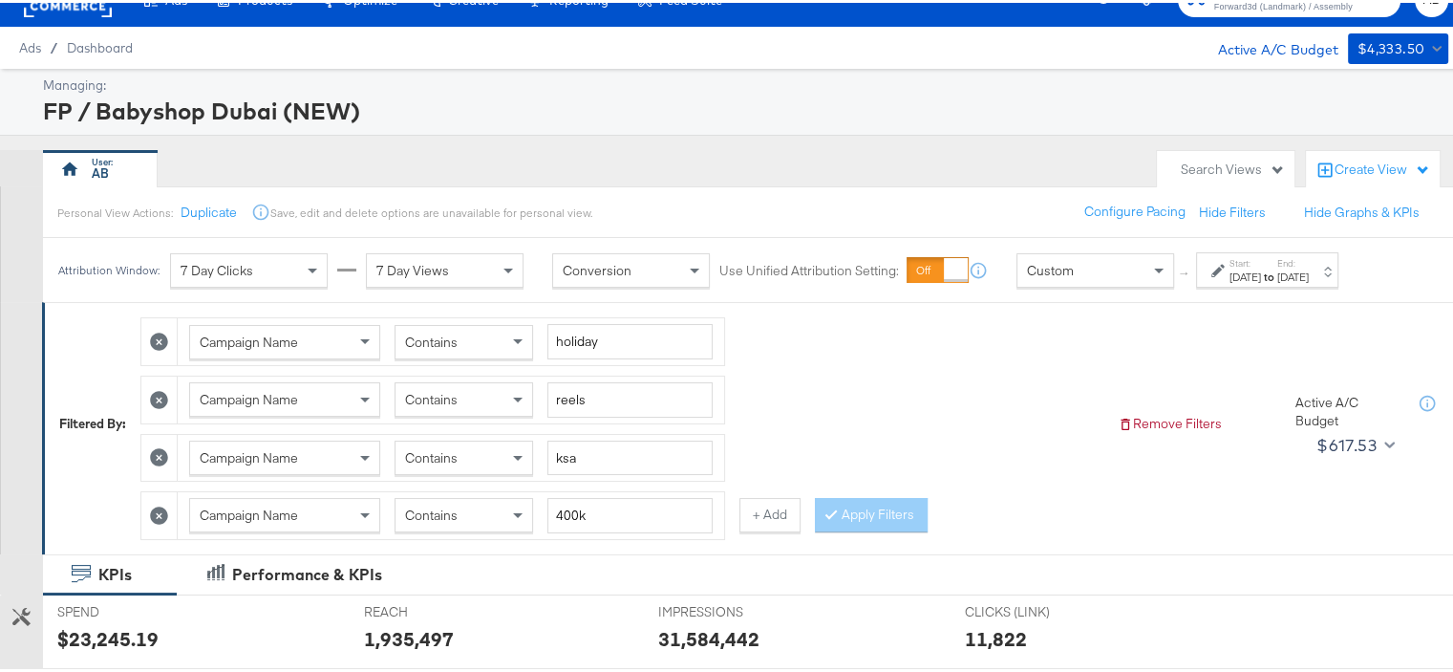
scroll to position [0, 0]
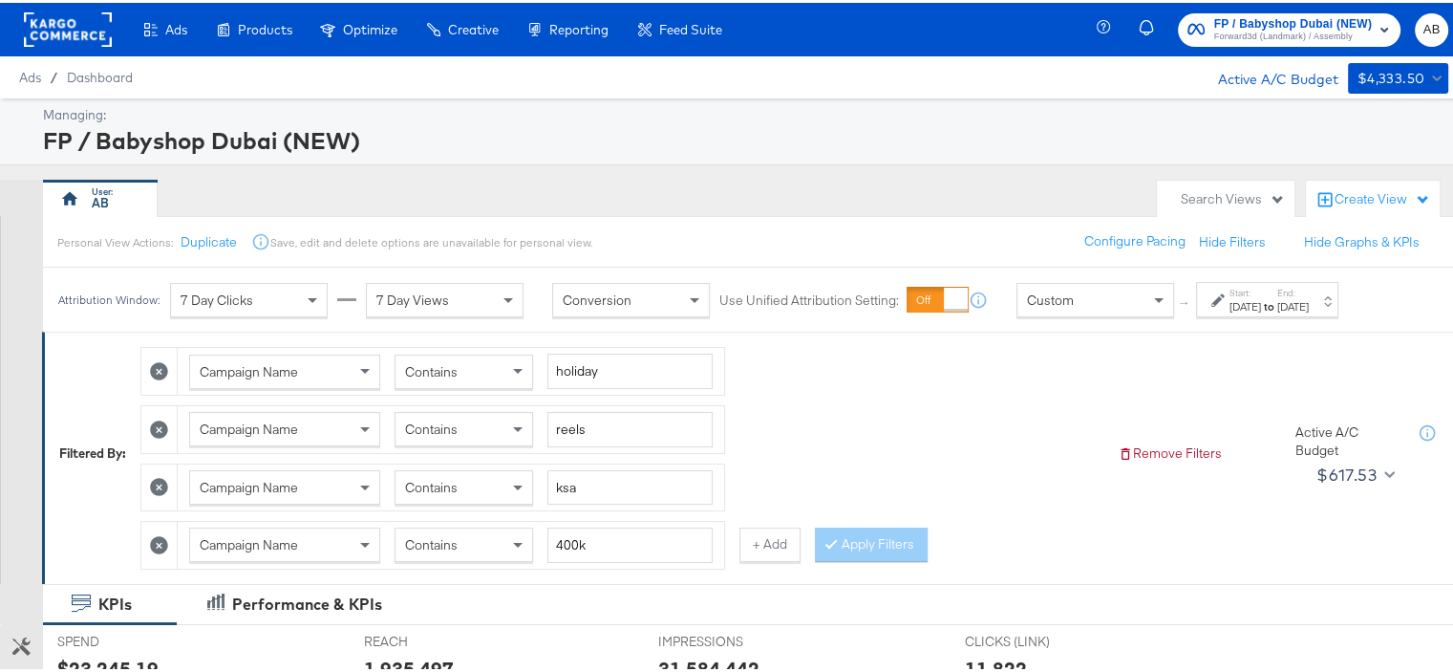
click at [471, 292] on div "7 Day Views" at bounding box center [445, 297] width 156 height 32
click at [696, 237] on div "Personal View Actions: Duplicate Save, edit and delete options are unavailable …" at bounding box center [754, 239] width 1425 height 52
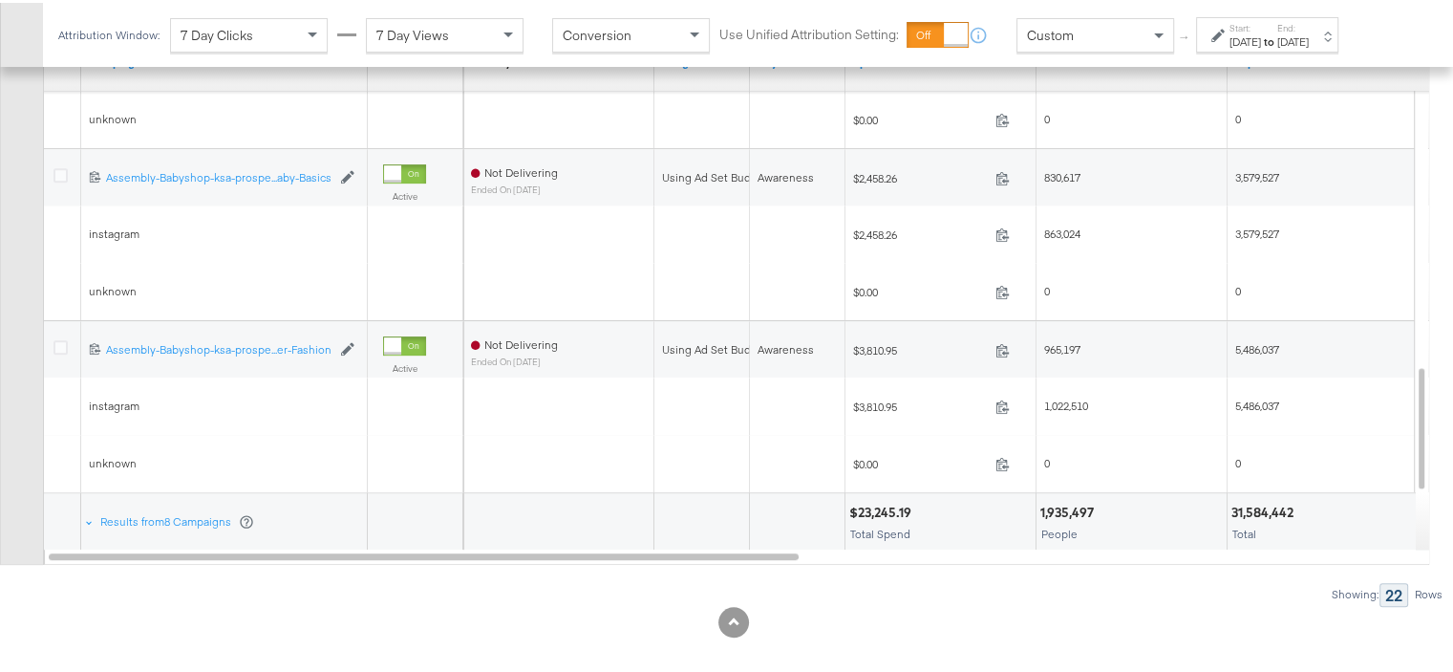
scroll to position [832, 0]
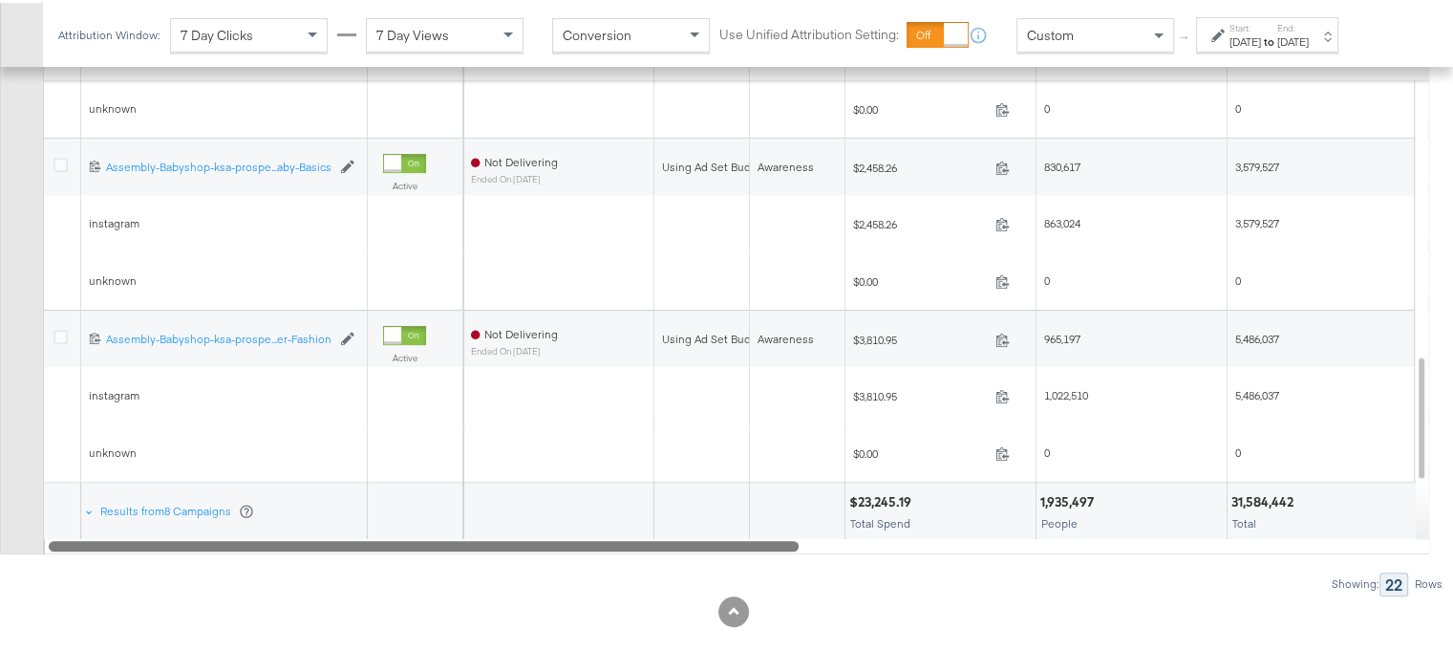
drag, startPoint x: 463, startPoint y: 534, endPoint x: 424, endPoint y: 534, distance: 39.2
click at [424, 534] on div at bounding box center [424, 542] width 750 height 16
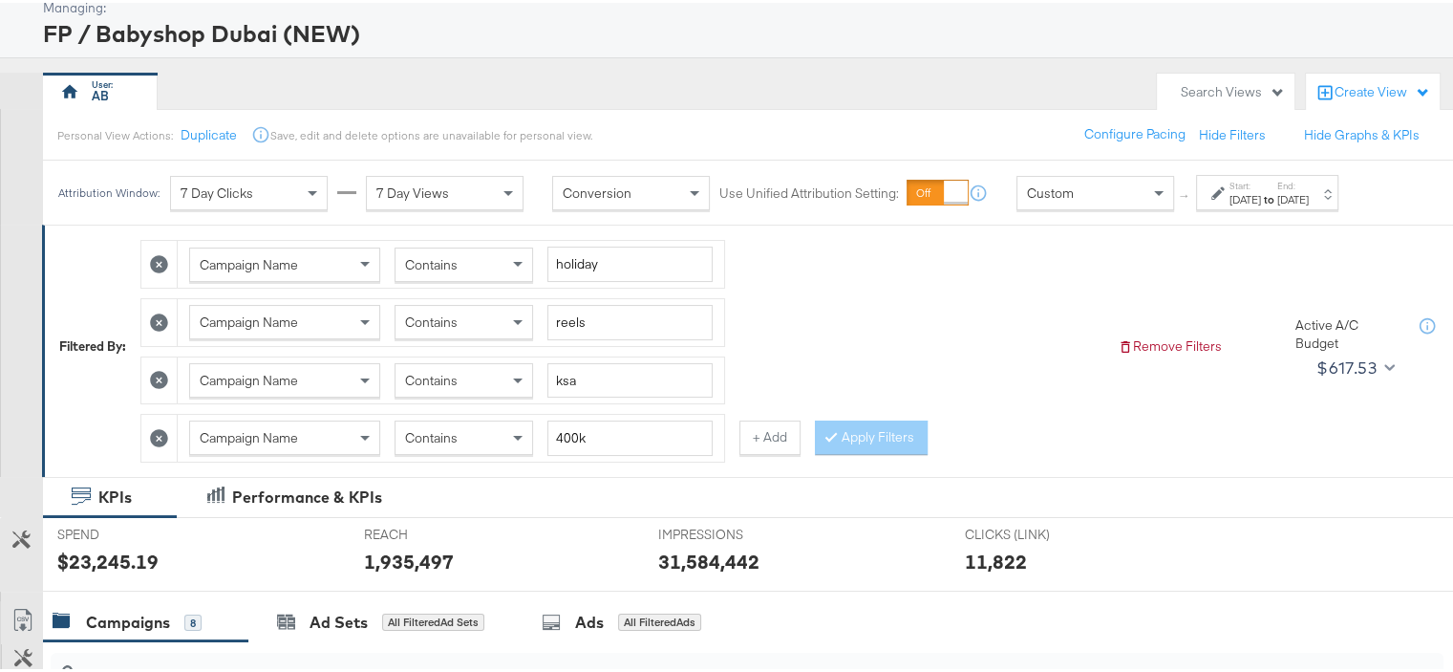
scroll to position [0, 0]
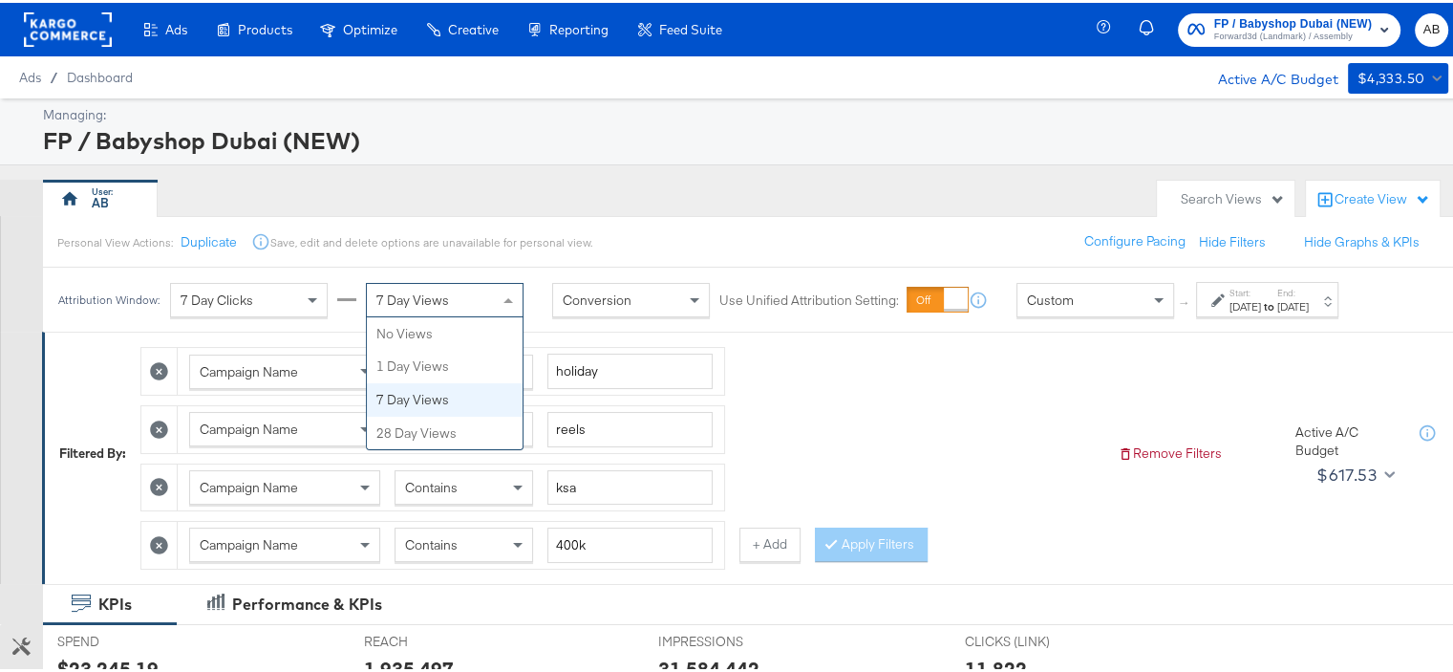
click at [462, 301] on div "7 Day Views" at bounding box center [445, 297] width 156 height 32
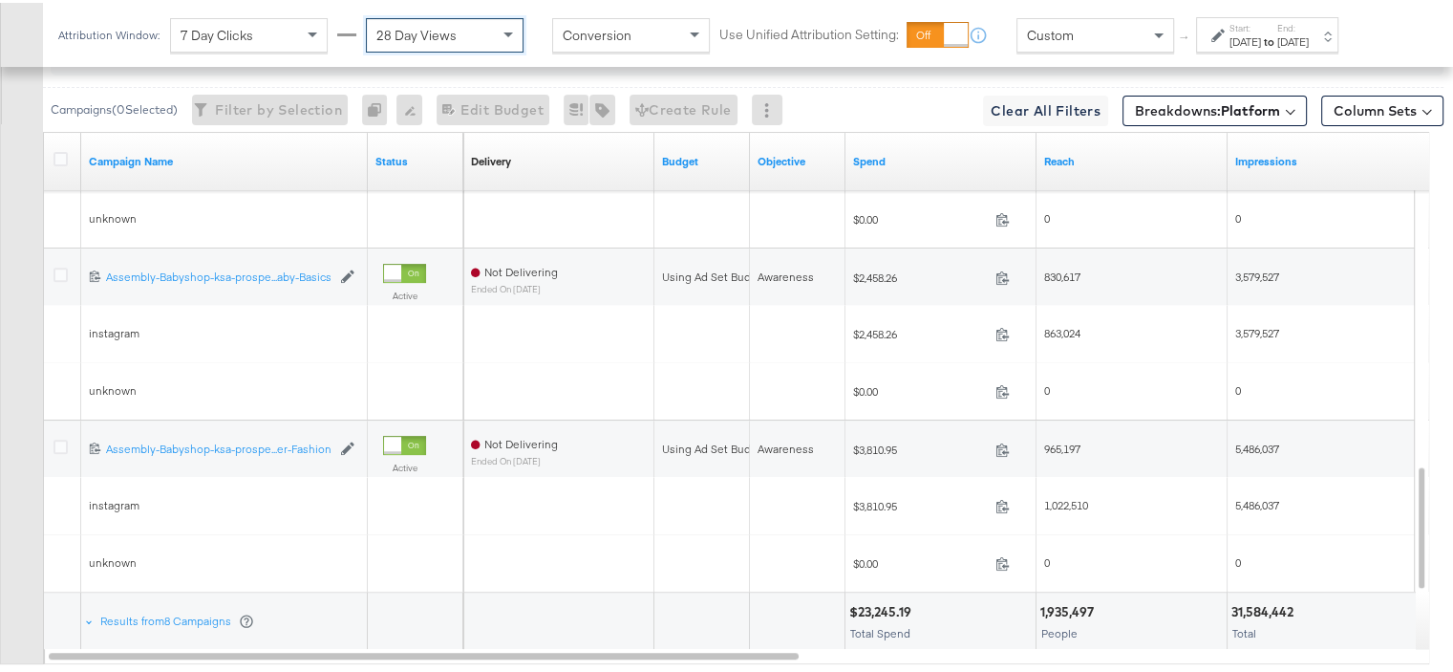
scroll to position [832, 0]
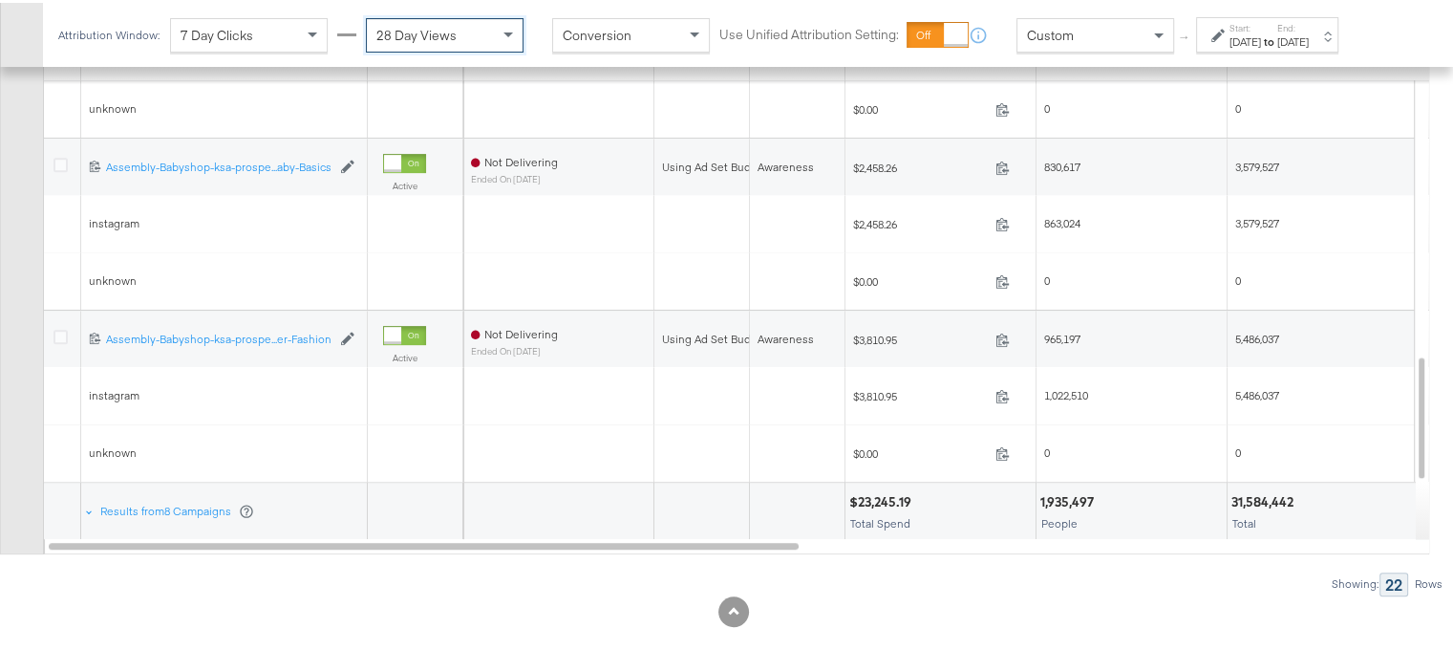
click at [873, 500] on div "$23,245.19" at bounding box center [883, 499] width 68 height 18
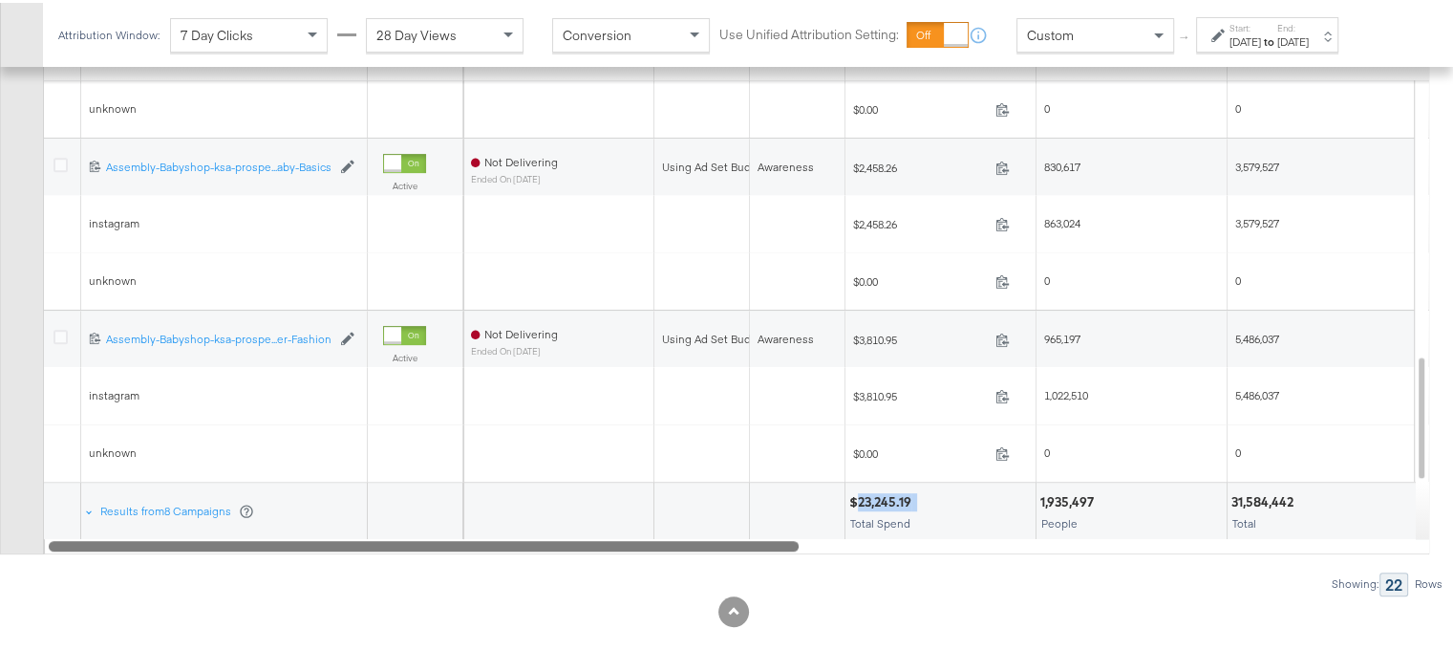
copy div "23,245.19"
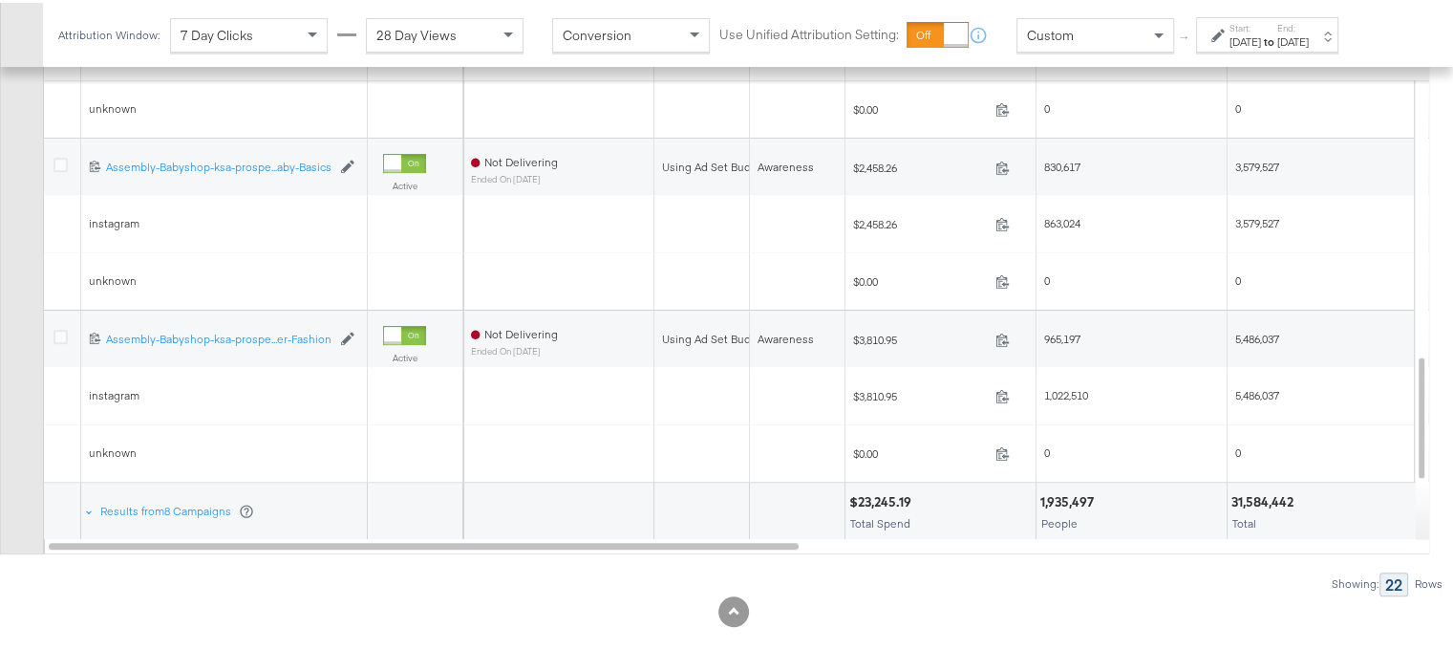
click at [1259, 490] on div "31,584,442" at bounding box center [1265, 499] width 68 height 18
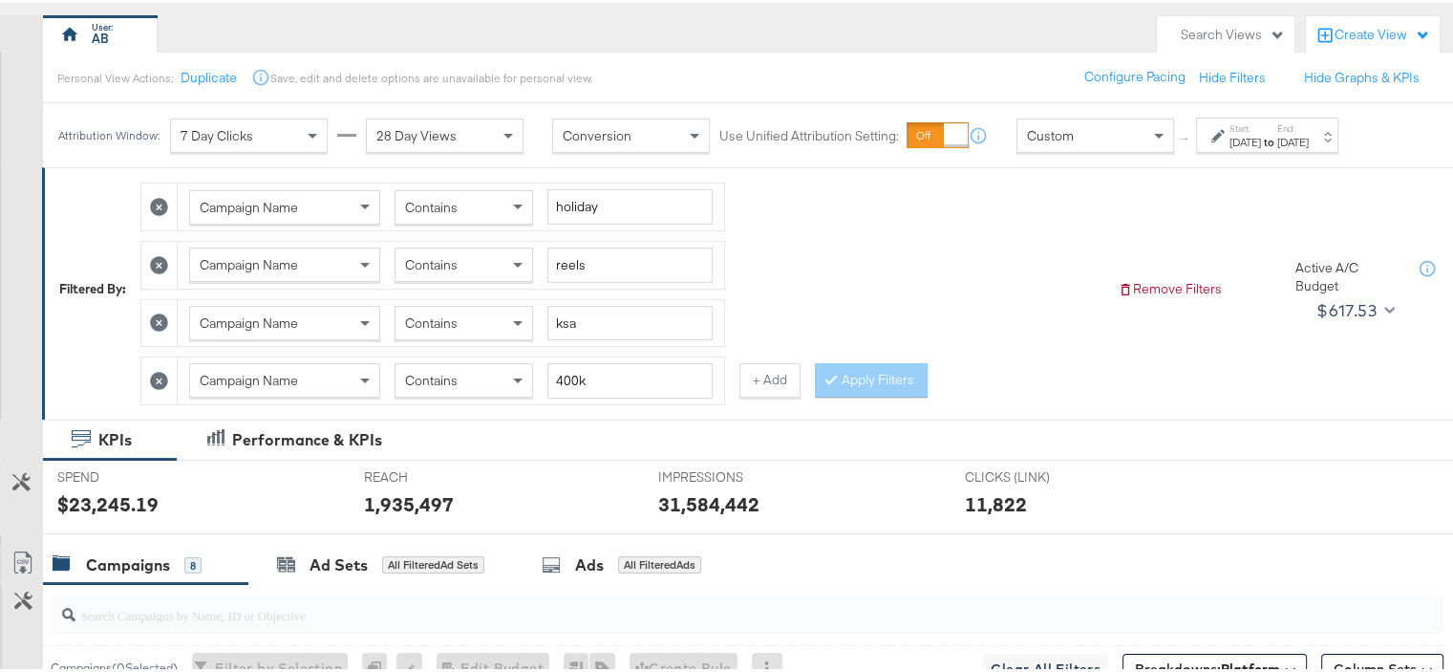
scroll to position [163, 0]
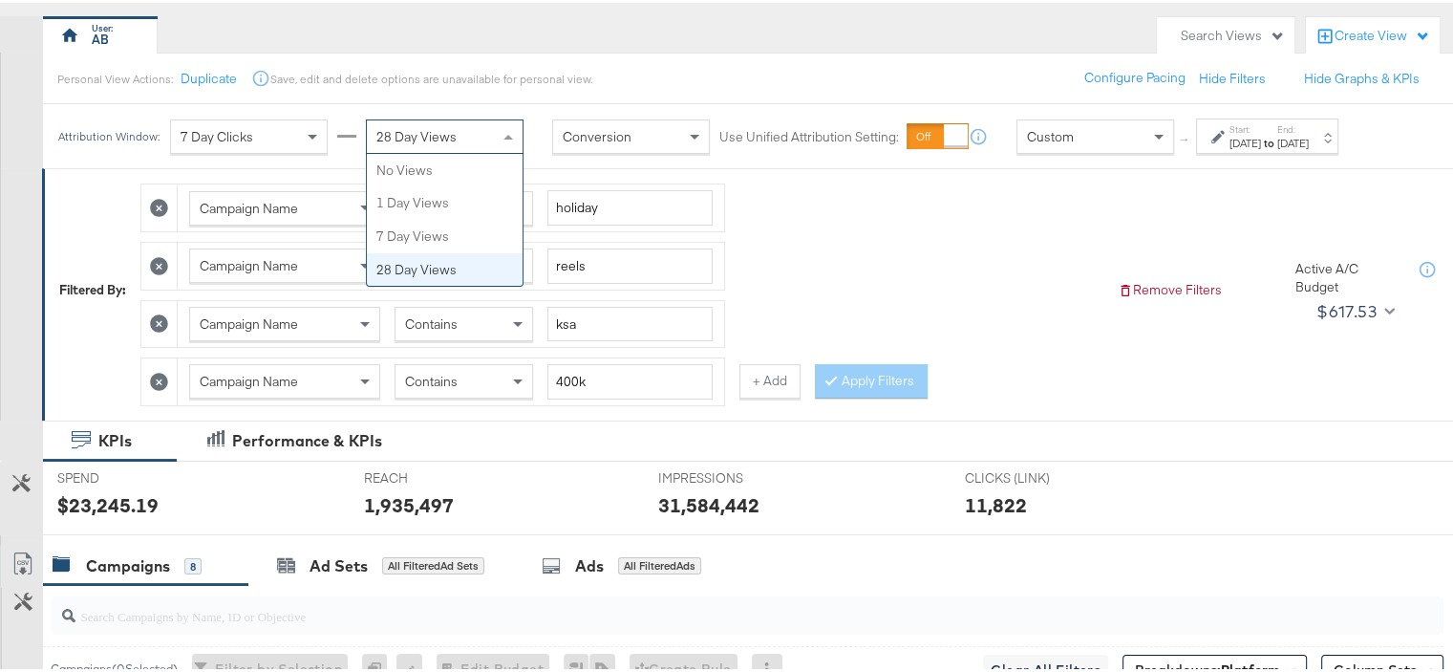
click at [467, 133] on div "28 Day Views" at bounding box center [445, 133] width 156 height 32
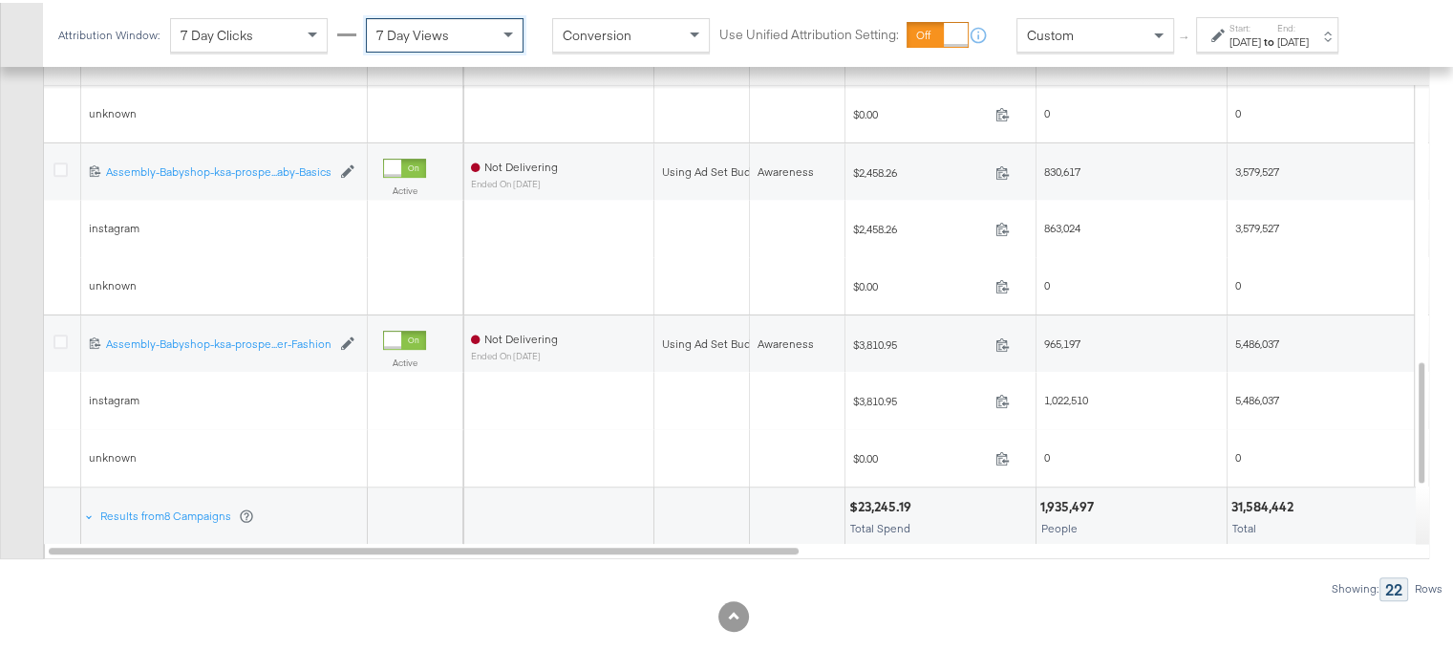
scroll to position [832, 0]
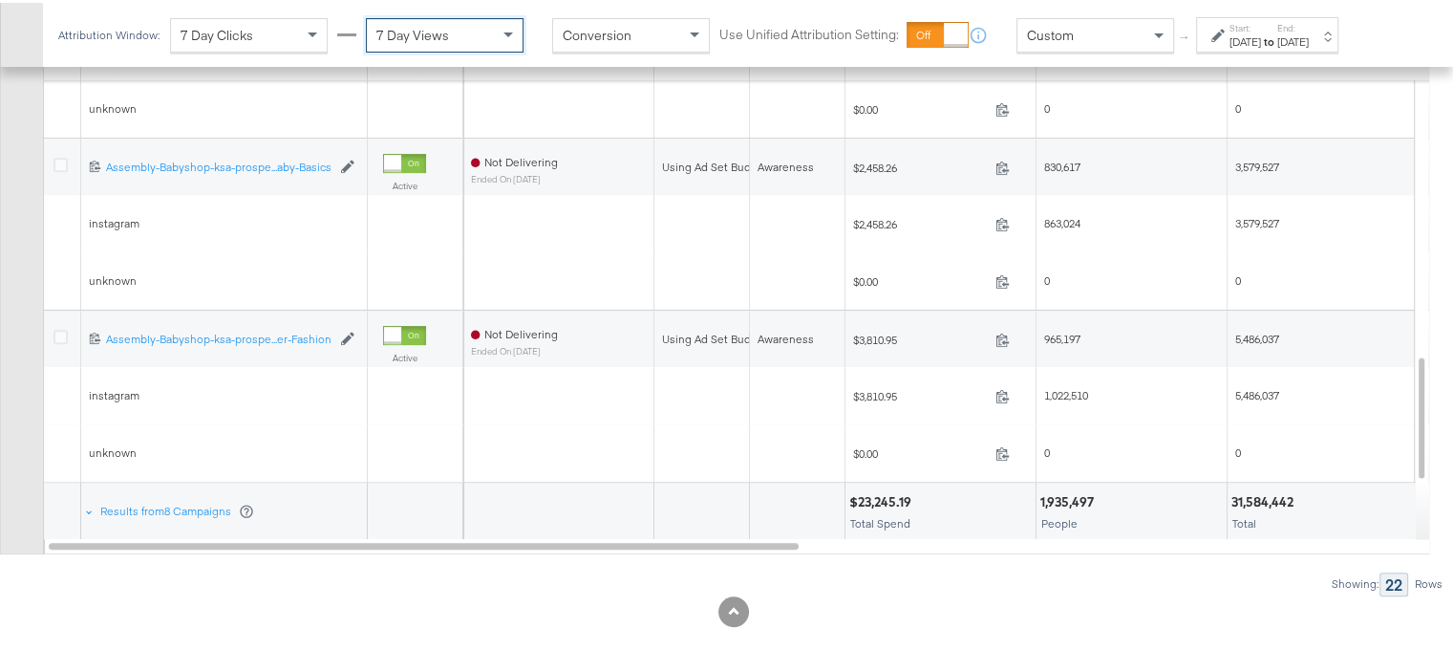
click at [1277, 492] on div "31,584,442" at bounding box center [1265, 499] width 68 height 18
copy div "31,584,442"
click at [1303, 530] on div "31,584,442 Total" at bounding box center [1322, 508] width 190 height 57
click at [1283, 494] on div "31,584,442" at bounding box center [1265, 499] width 68 height 18
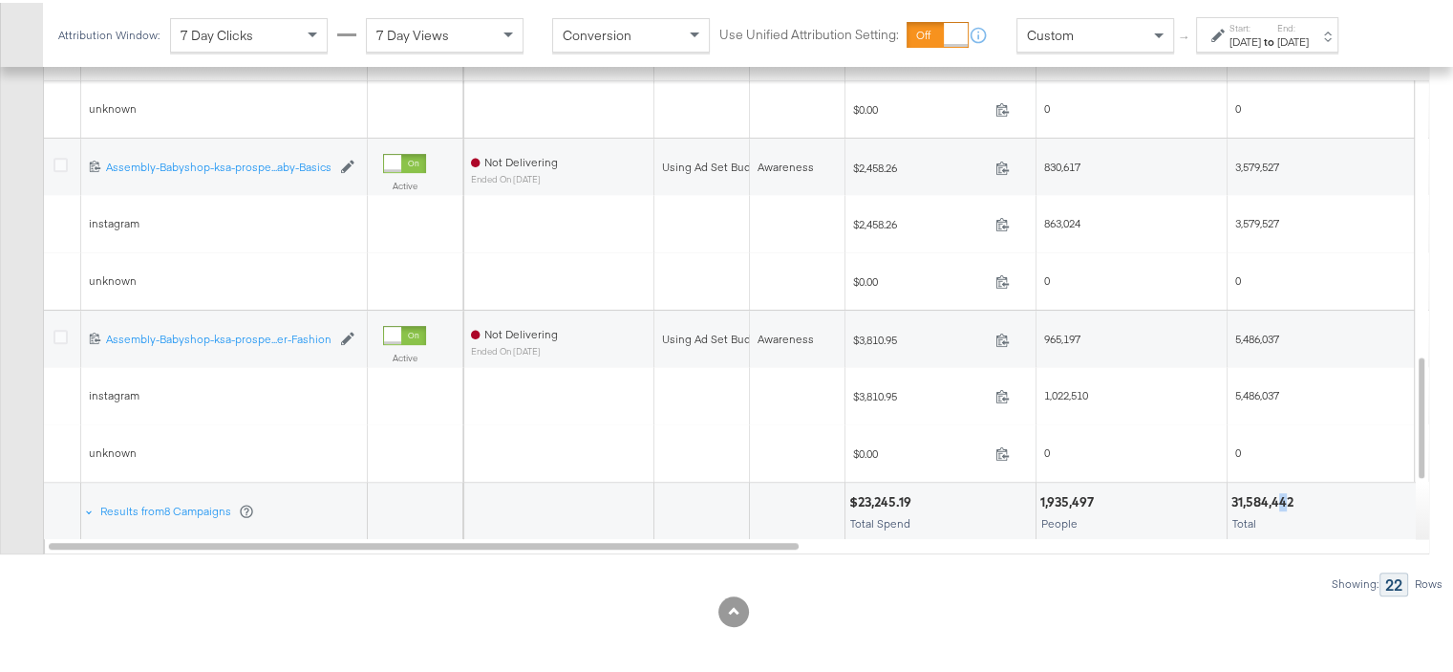
click at [1283, 494] on div "31,584,442" at bounding box center [1265, 499] width 68 height 18
click at [1272, 496] on div "31,584,442" at bounding box center [1265, 499] width 68 height 18
copy div "31,584,442"
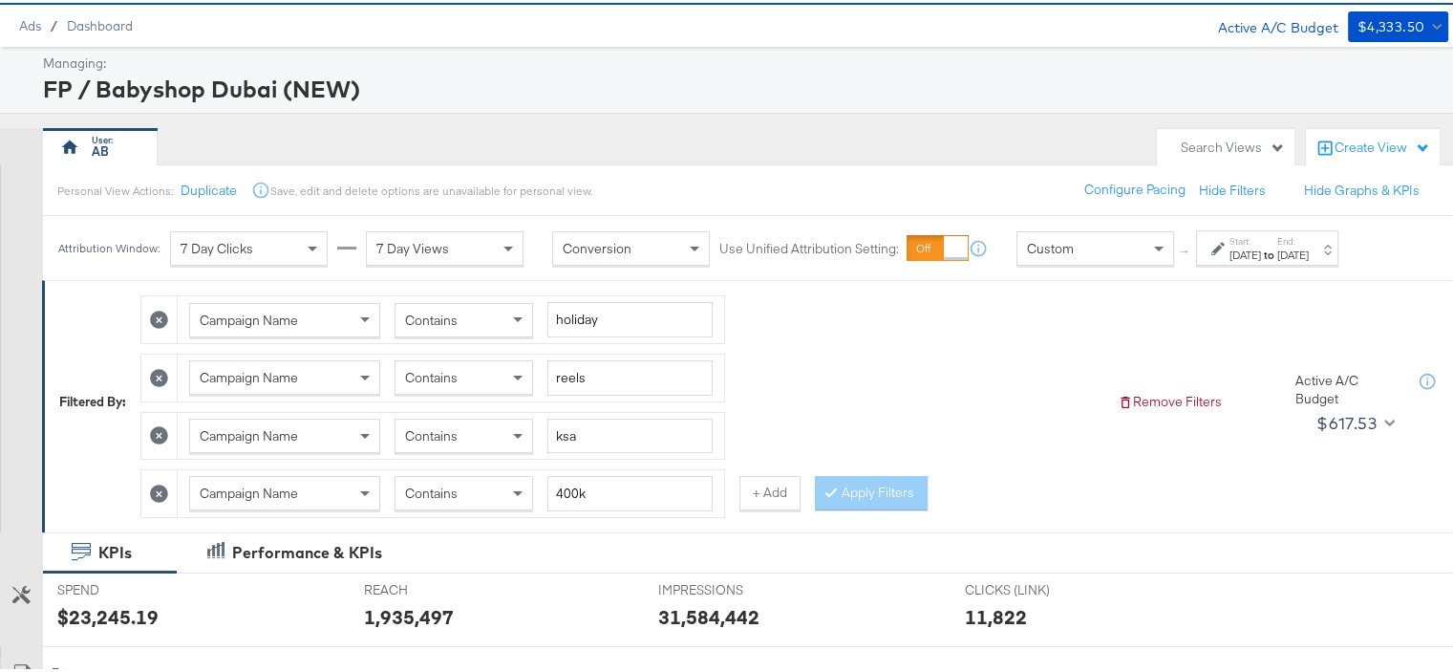
scroll to position [0, 0]
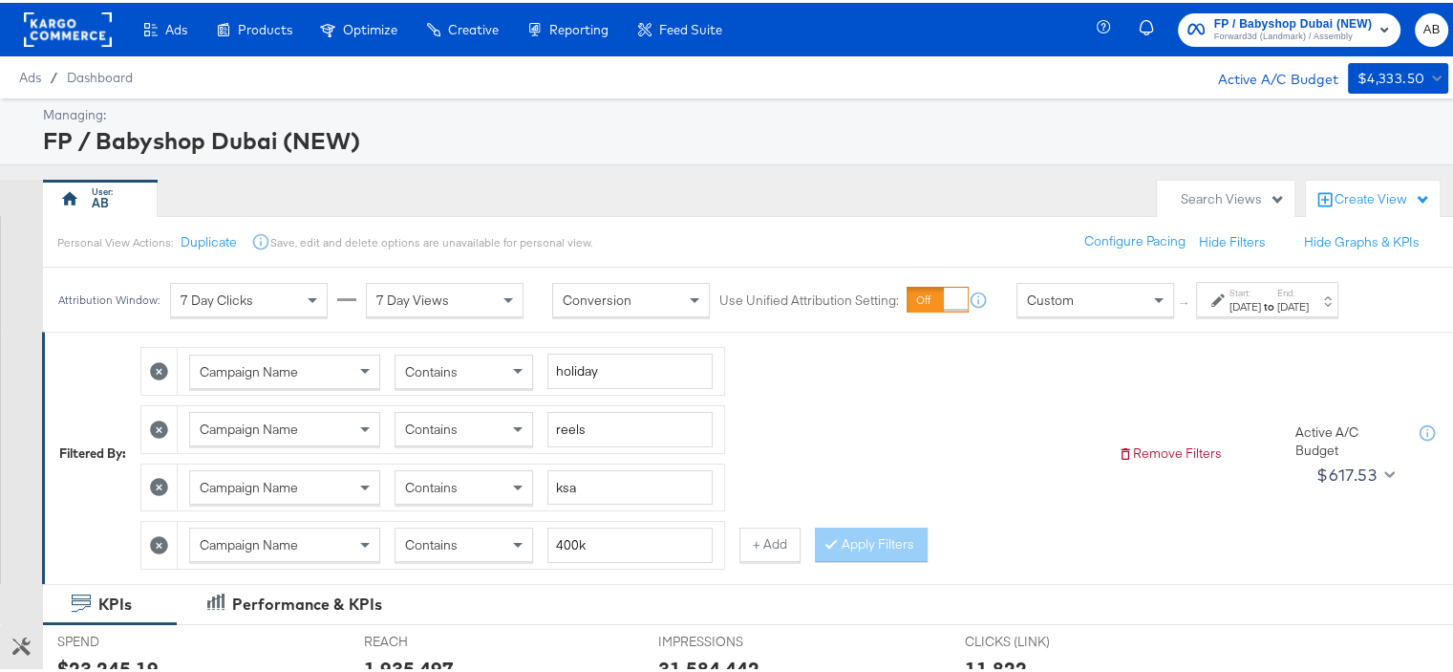
click at [1309, 298] on div "[DATE]" at bounding box center [1293, 303] width 32 height 15
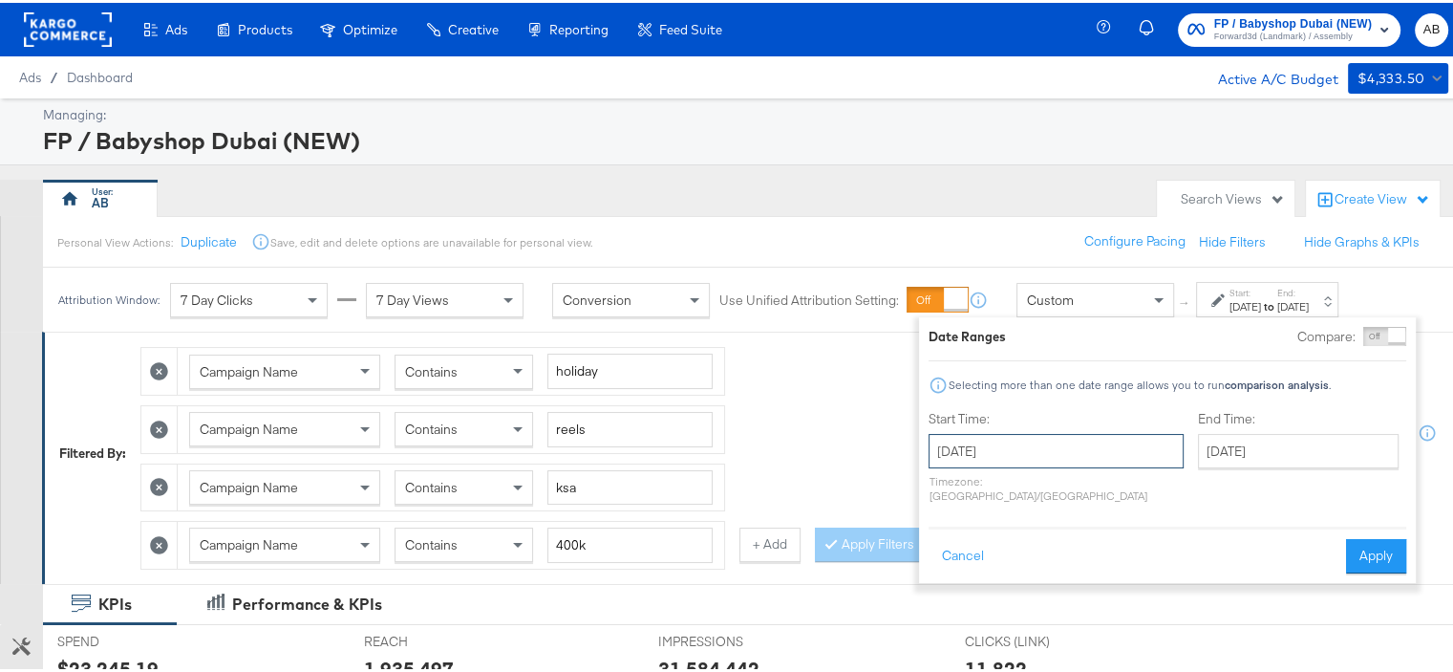
click at [1048, 452] on input "[DATE]" at bounding box center [1055, 448] width 255 height 34
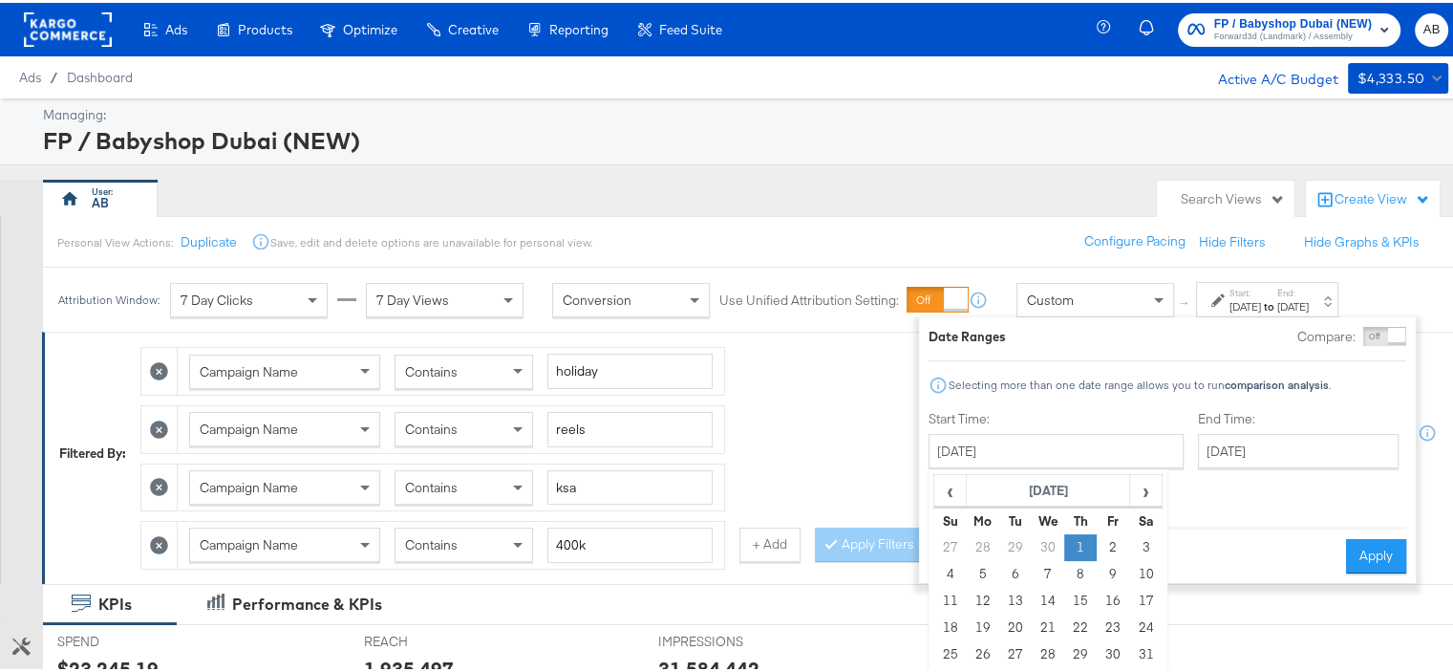
click at [1081, 542] on td "1" at bounding box center [1080, 544] width 32 height 27
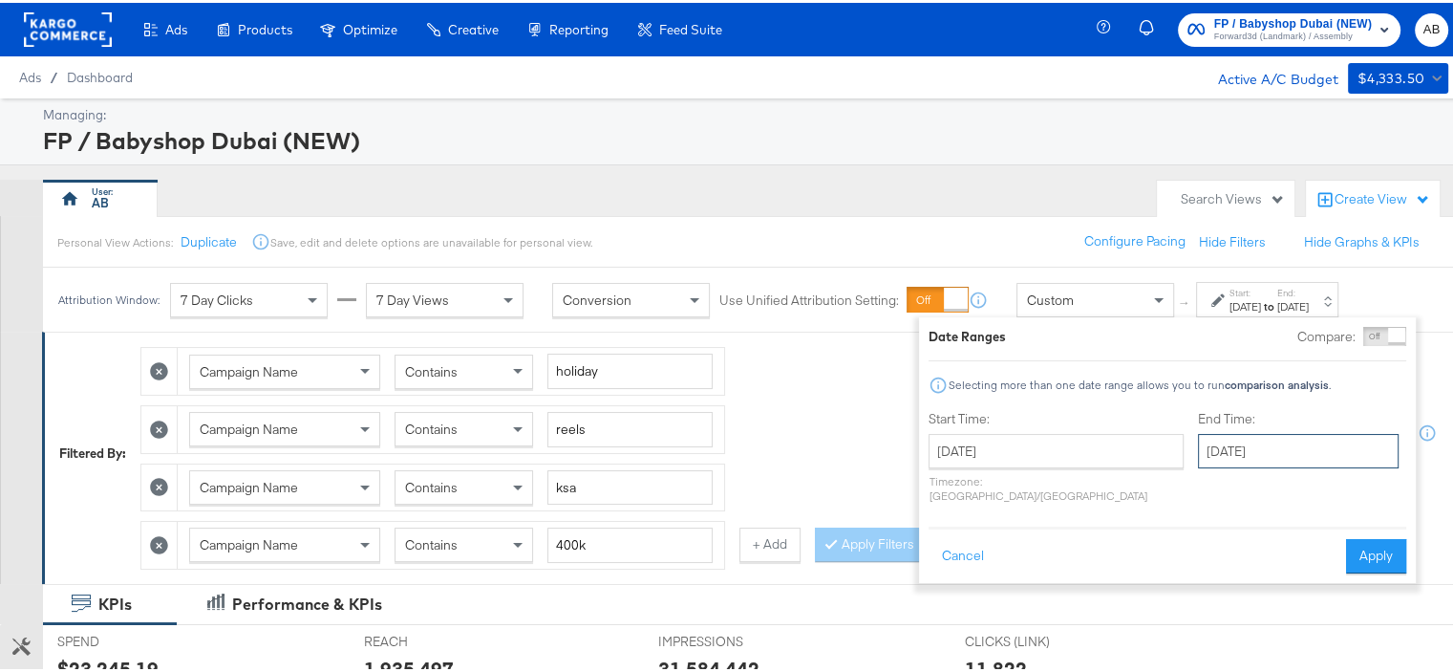
click at [1251, 461] on input "[DATE]" at bounding box center [1298, 448] width 201 height 34
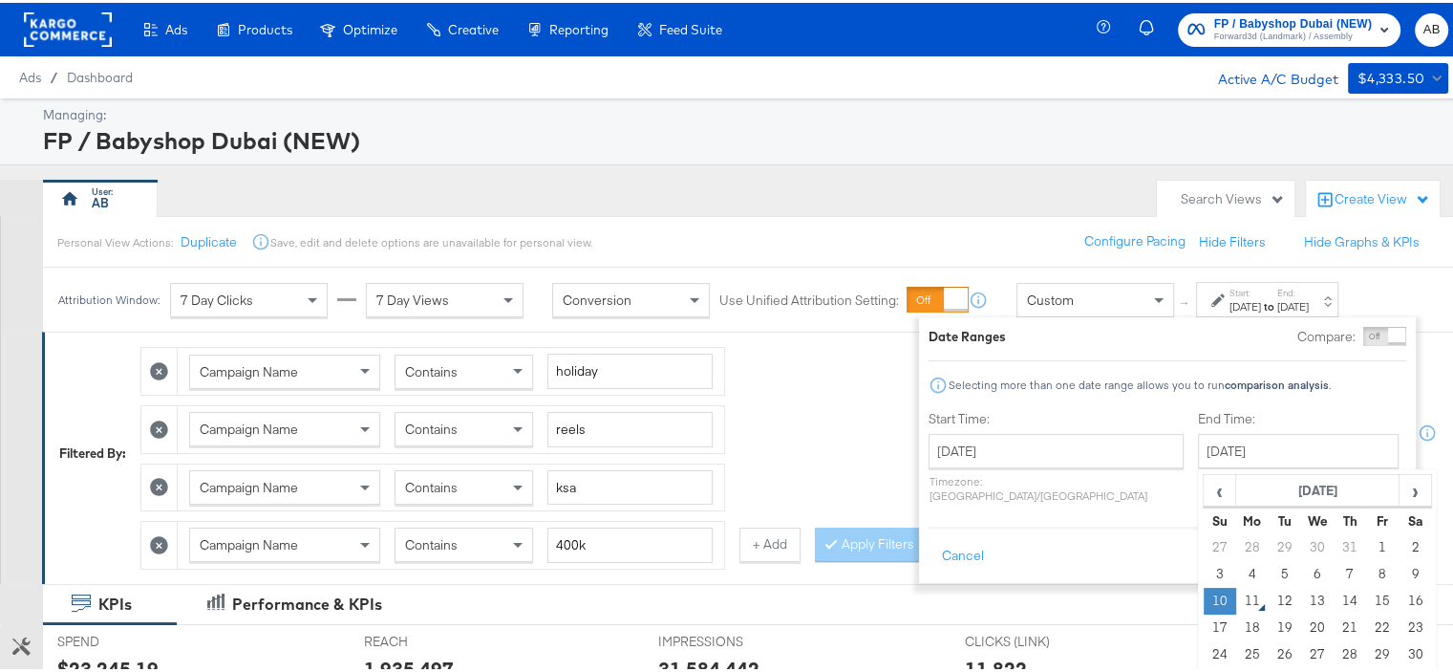
click at [1204, 597] on td "10" at bounding box center [1220, 598] width 32 height 27
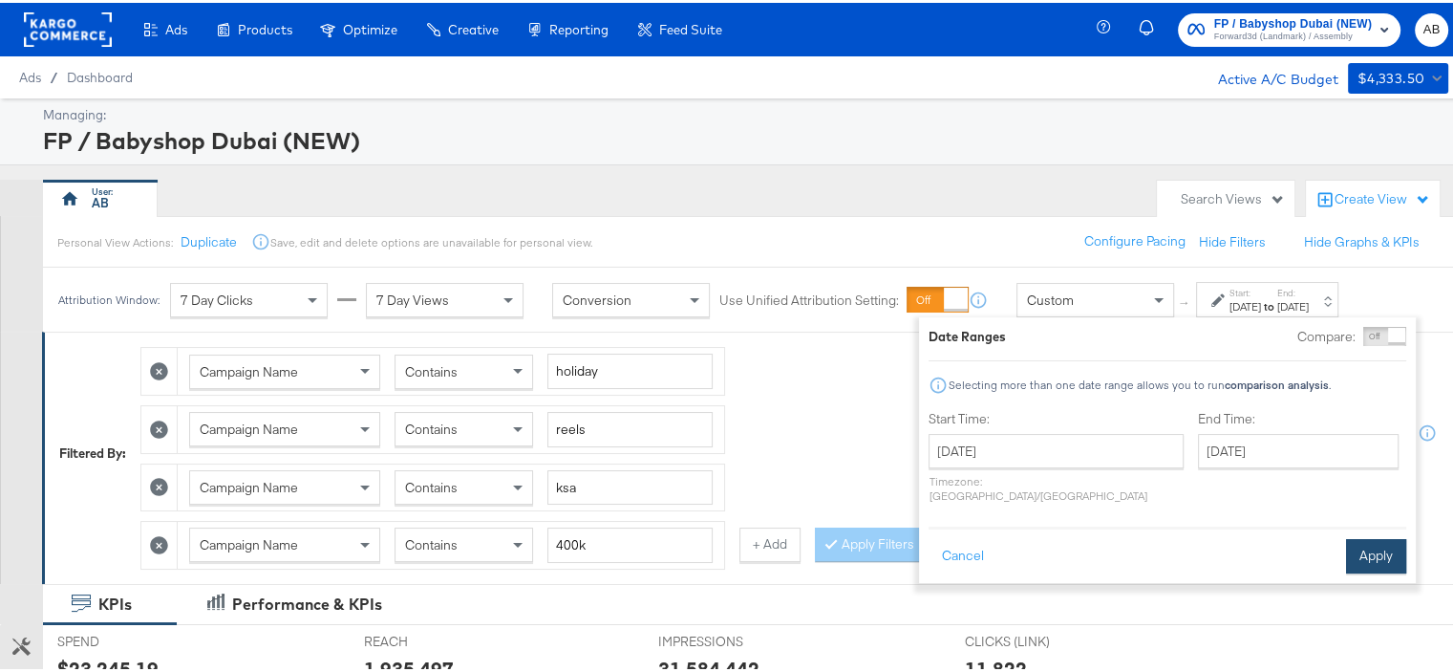
click at [1392, 542] on button "Apply" at bounding box center [1376, 553] width 60 height 34
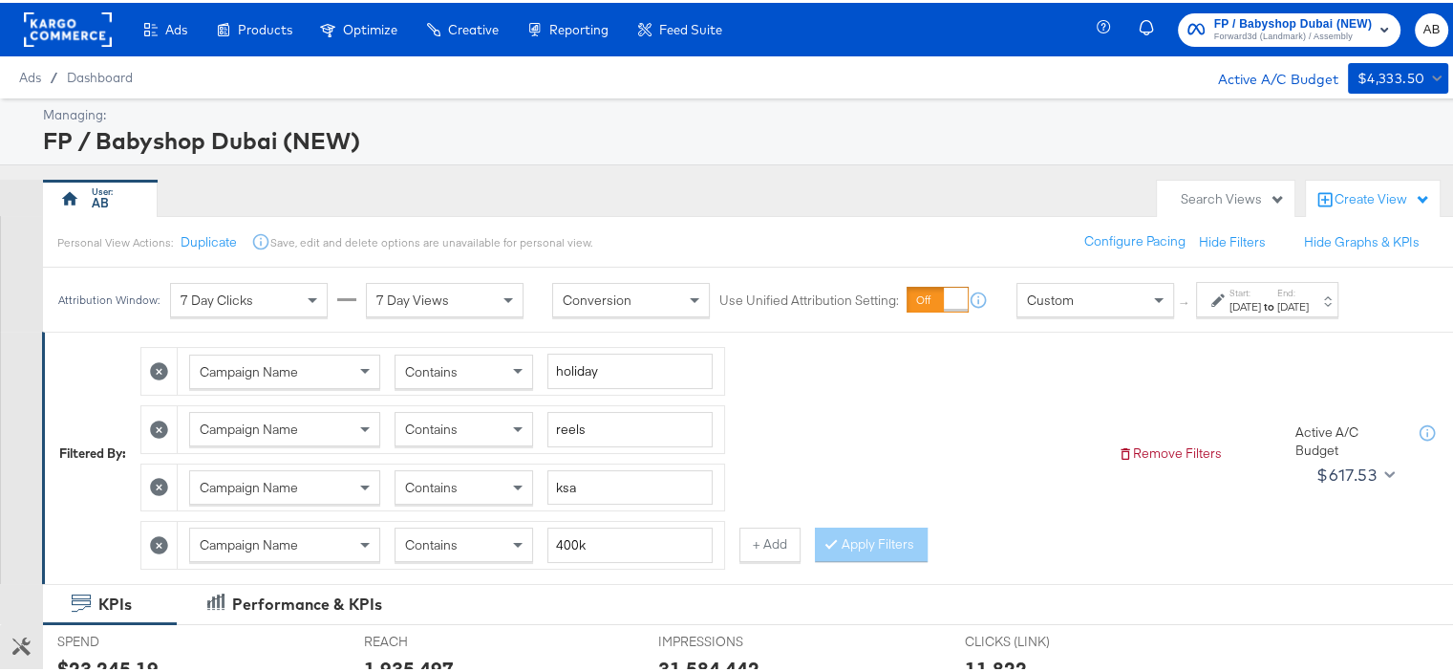
click at [611, 298] on span "Conversion" at bounding box center [597, 296] width 69 height 17
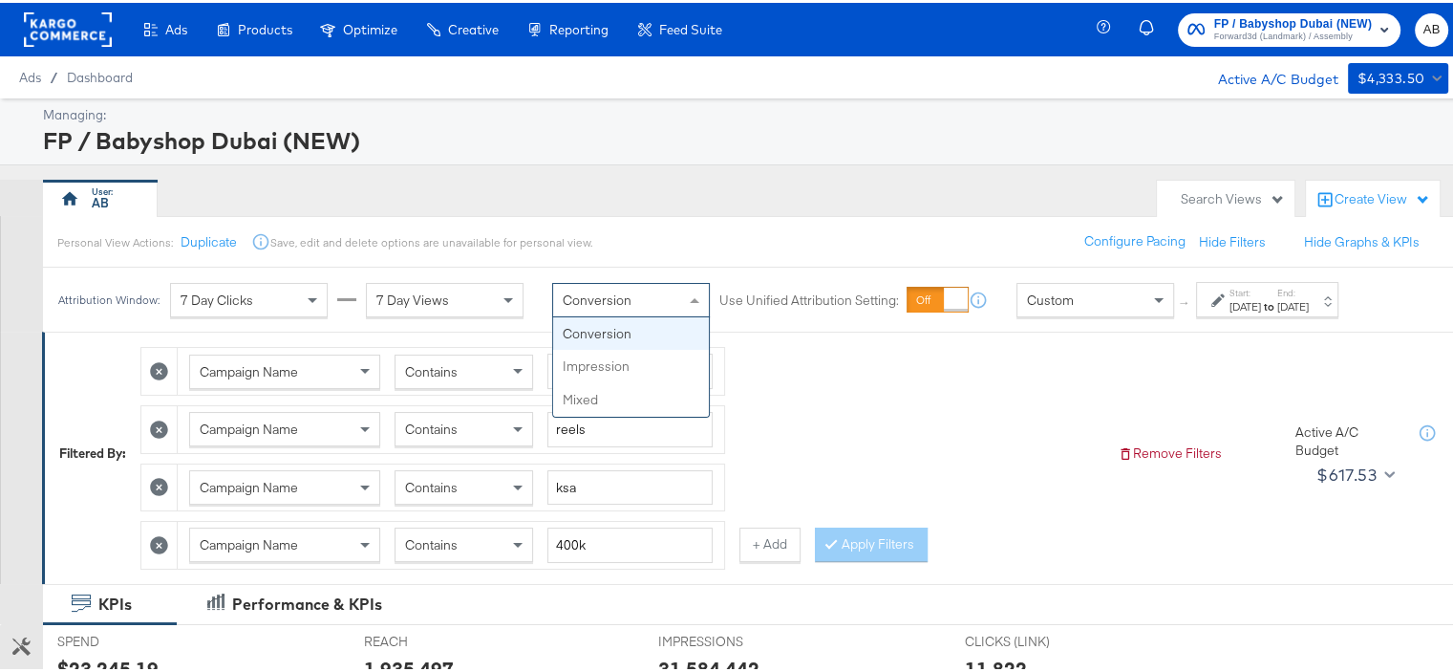
click at [722, 257] on div "Personal View Actions: Duplicate Save, edit and delete options are unavailable …" at bounding box center [754, 239] width 1425 height 52
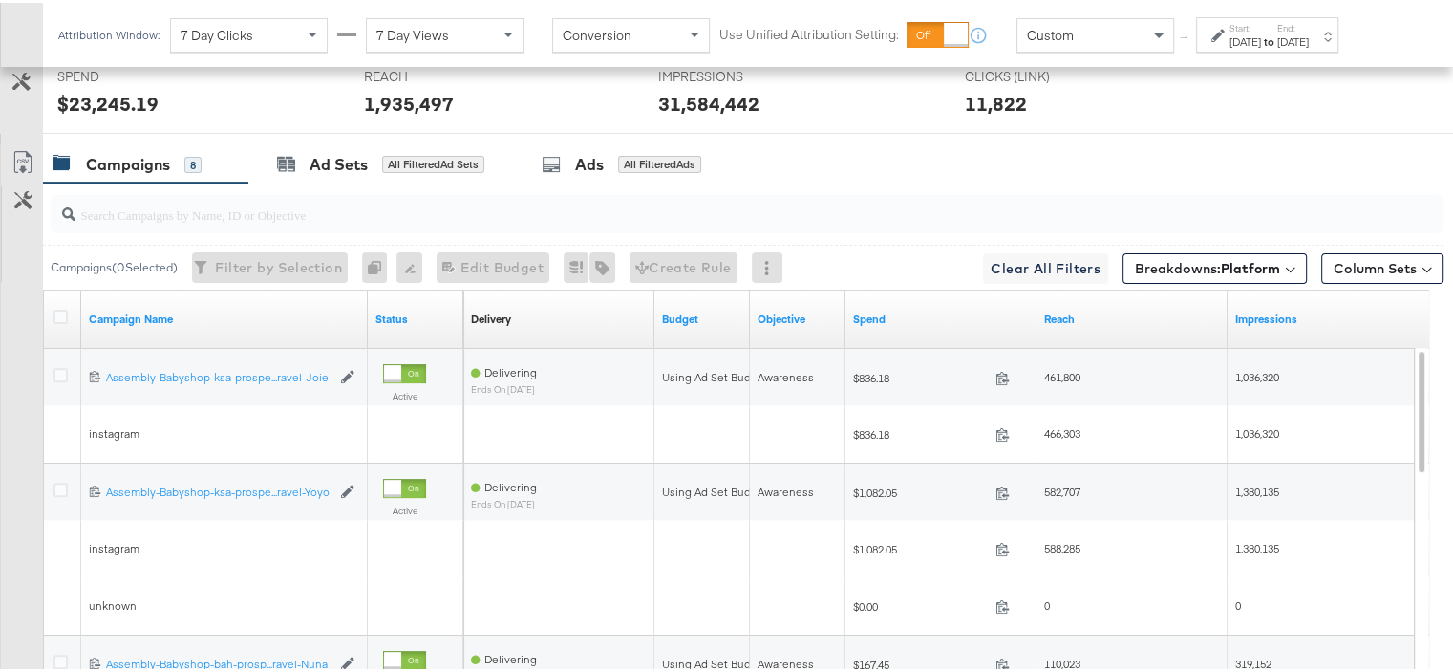
scroll to position [478, 0]
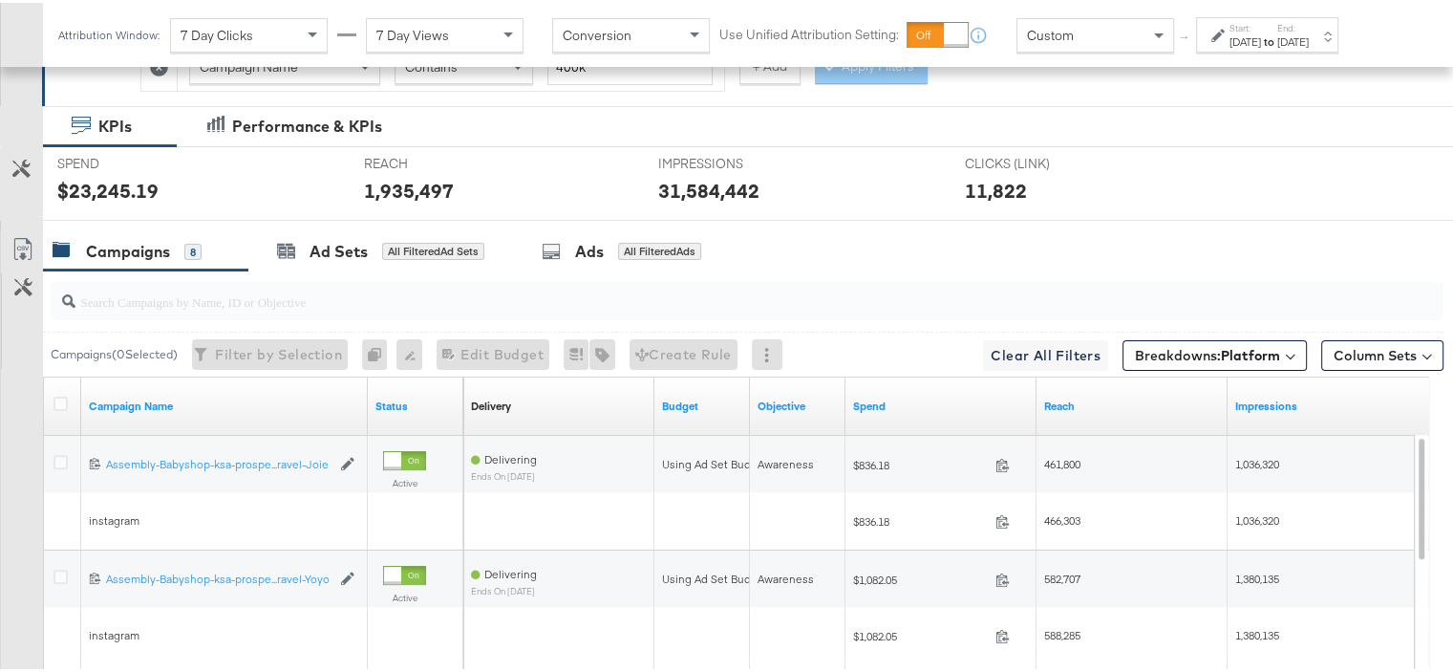
click at [129, 246] on div "Campaigns" at bounding box center [128, 249] width 84 height 22
click at [58, 387] on div at bounding box center [63, 403] width 35 height 34
click at [58, 394] on icon at bounding box center [60, 401] width 14 height 14
click at [0, 0] on input "checkbox" at bounding box center [0, 0] width 0 height 0
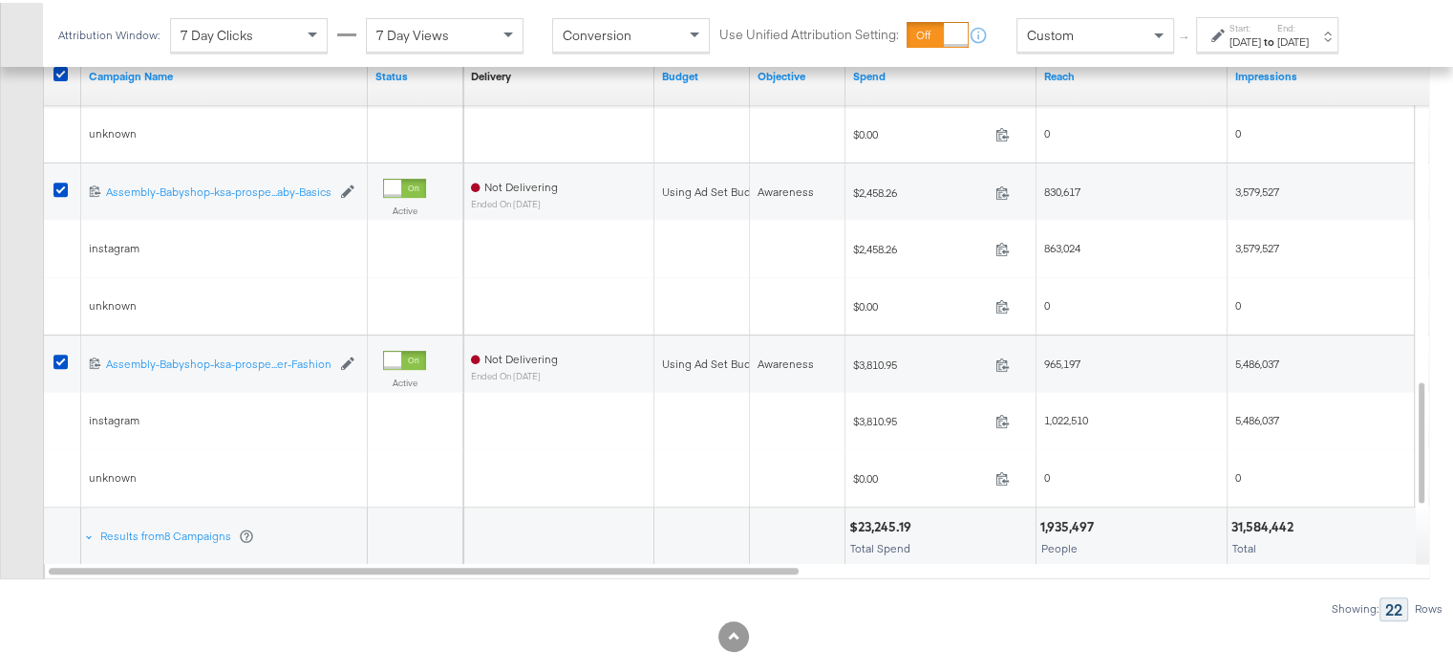
scroll to position [832, 0]
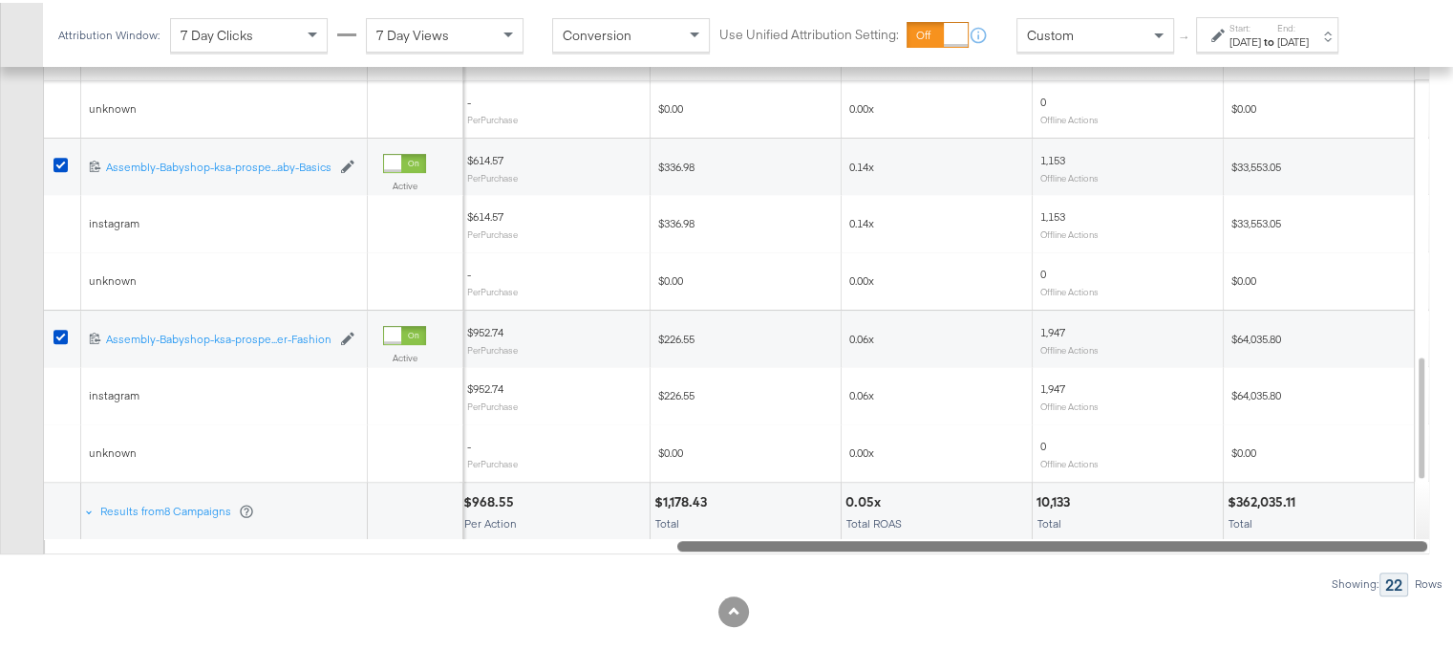
drag, startPoint x: 724, startPoint y: 537, endPoint x: 1466, endPoint y: 524, distance: 742.3
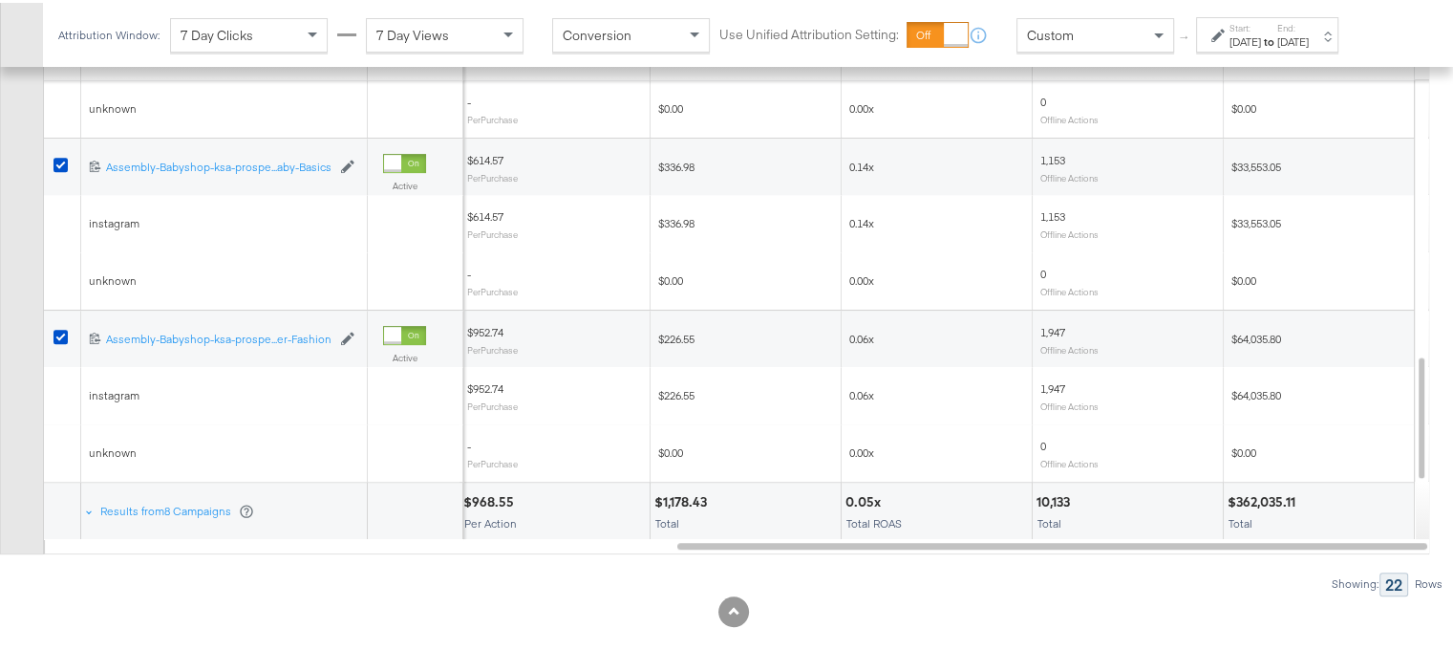
click at [1263, 492] on div "$362,035.11" at bounding box center [1264, 499] width 74 height 18
copy div "362,035.11"
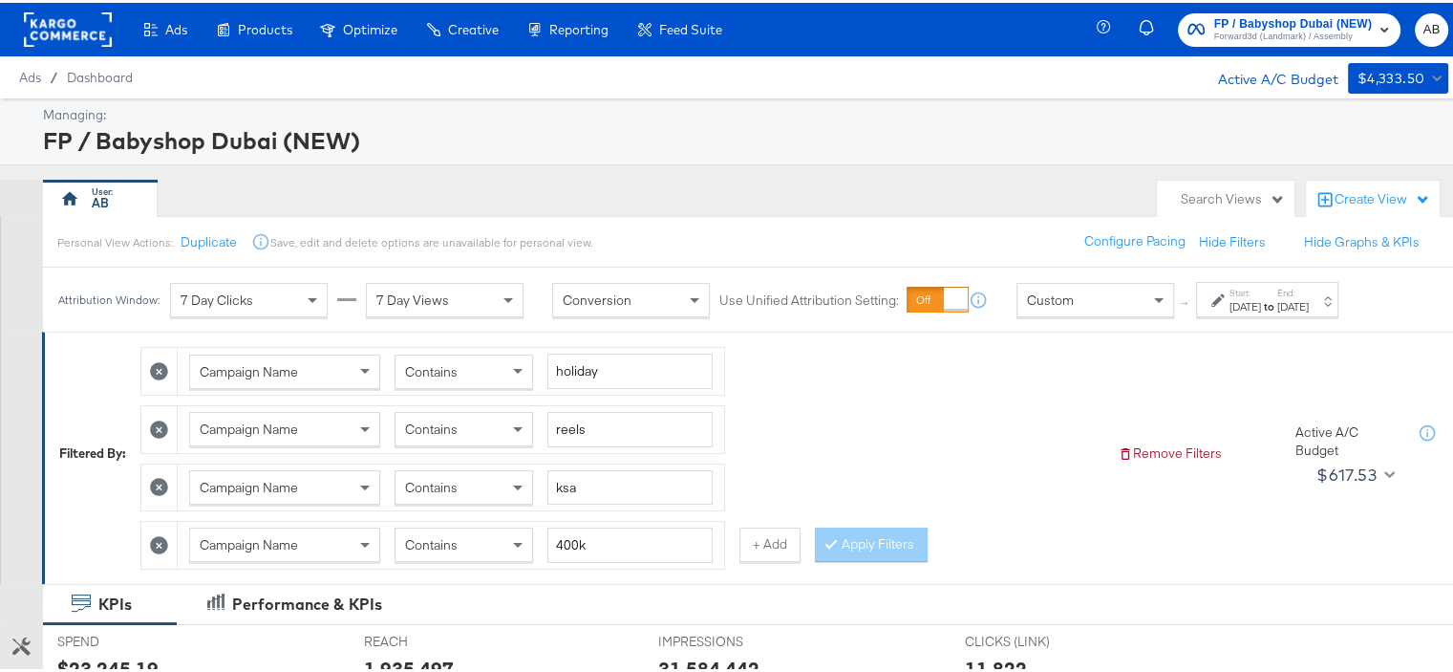
scroll to position [0, 0]
click at [451, 301] on div "7 Day Views" at bounding box center [445, 297] width 156 height 32
click at [439, 295] on span "28 Day Views" at bounding box center [416, 296] width 80 height 17
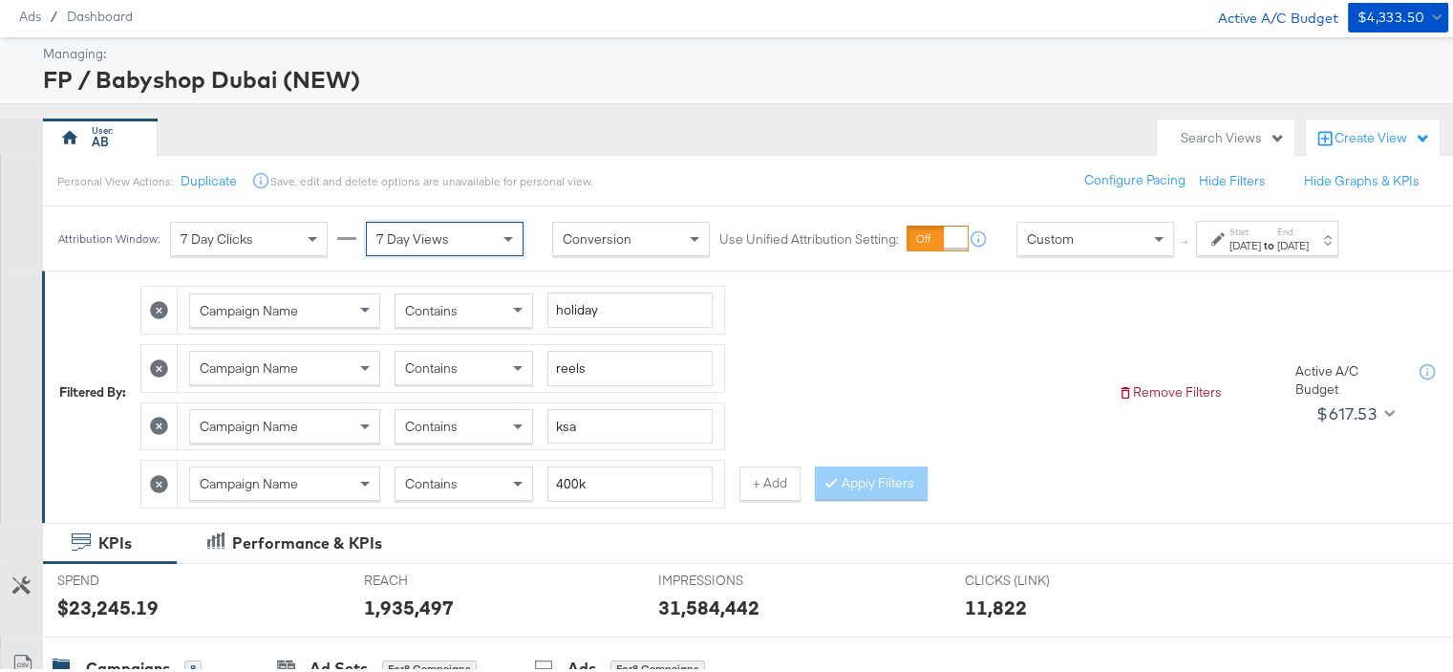
scroll to position [96, 0]
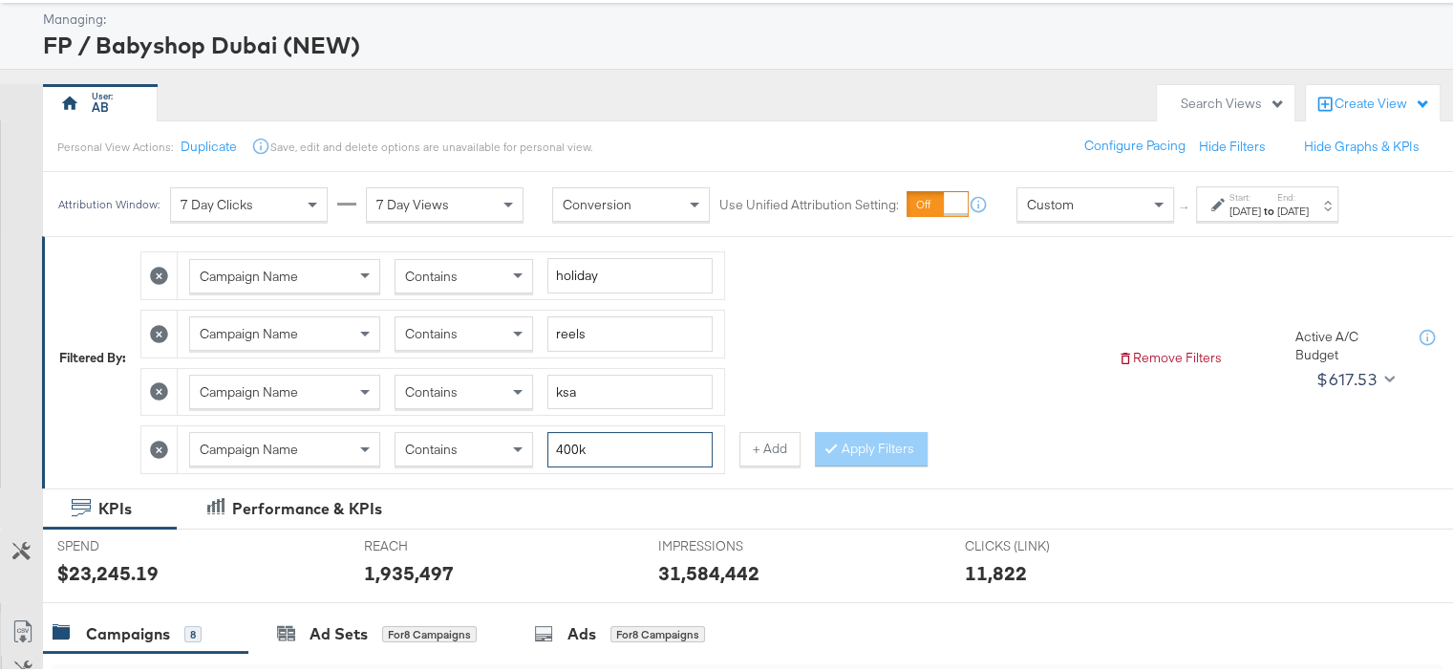
click at [592, 446] on input "400k" at bounding box center [629, 446] width 165 height 35
type input "450k"
click at [568, 373] on input "ksa" at bounding box center [629, 389] width 165 height 35
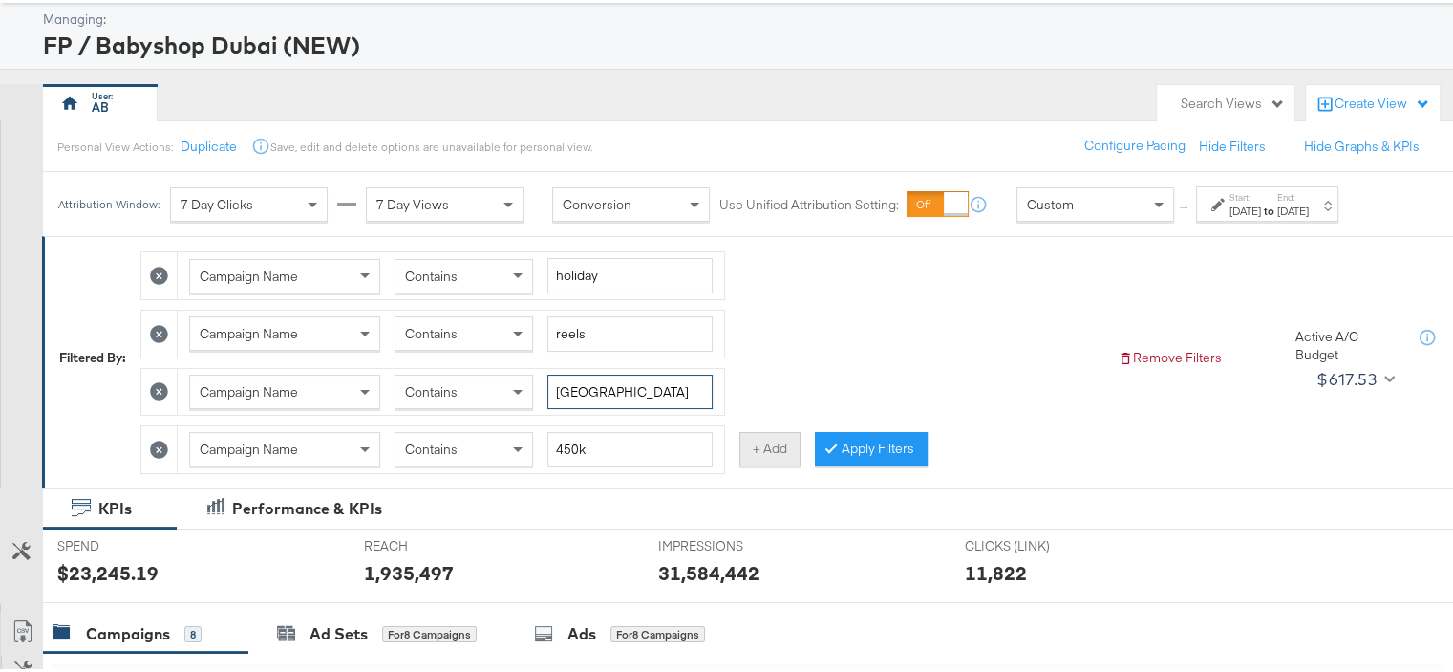
type input "[GEOGRAPHIC_DATA]"
click at [762, 440] on button "+ Add" at bounding box center [769, 446] width 61 height 34
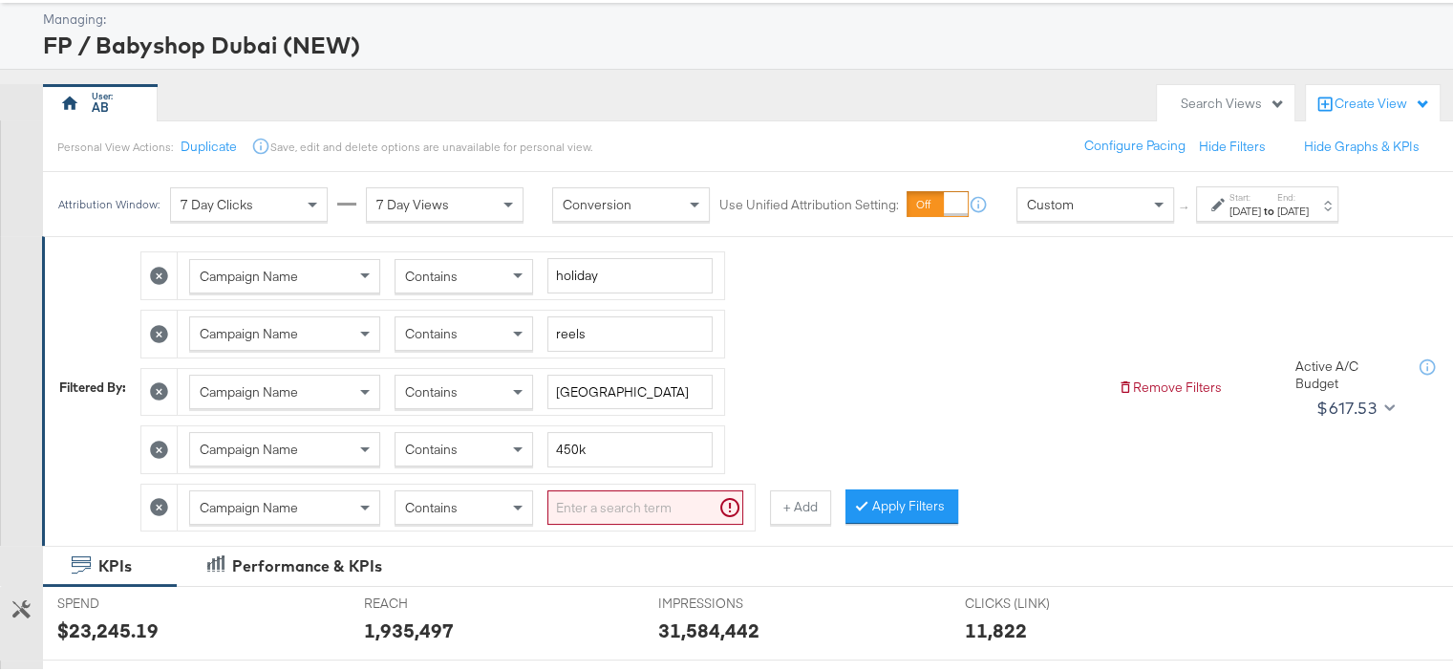
click at [597, 503] on input "search" at bounding box center [645, 504] width 196 height 35
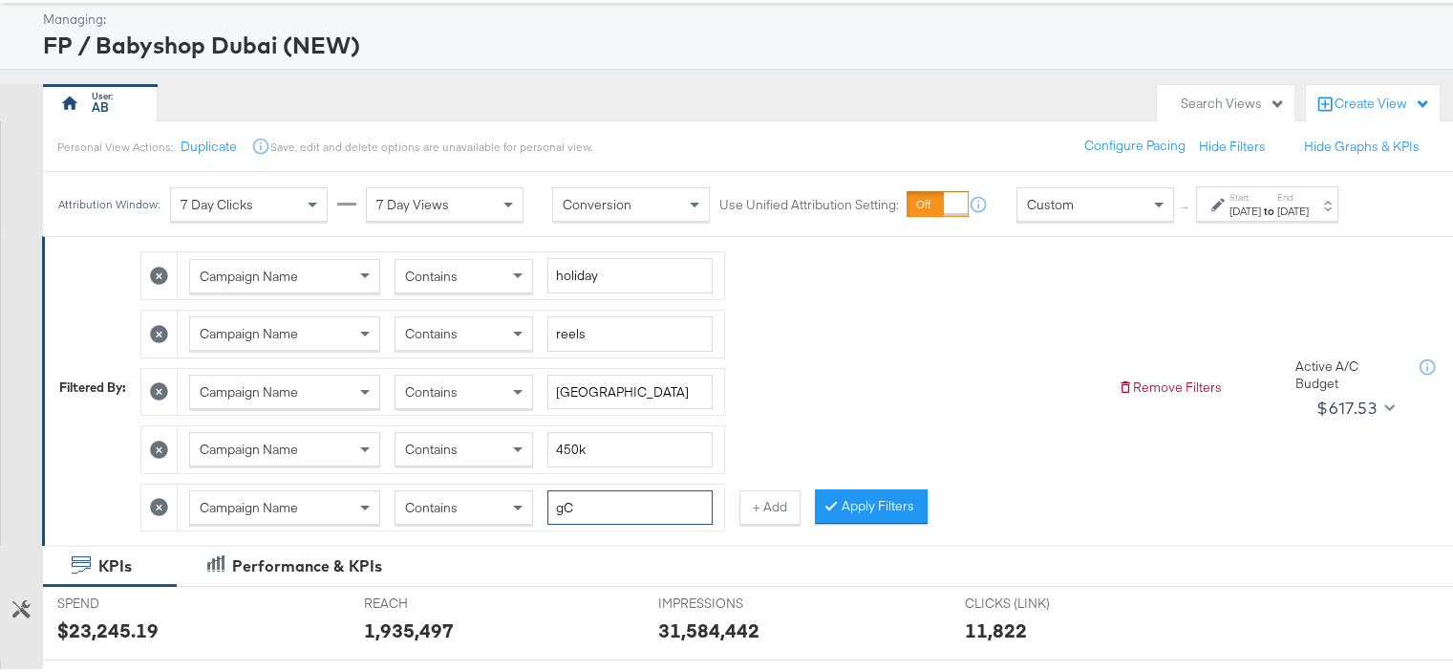
type input "g"
type input "gcc"
click at [888, 502] on button "Apply Filters" at bounding box center [871, 503] width 113 height 34
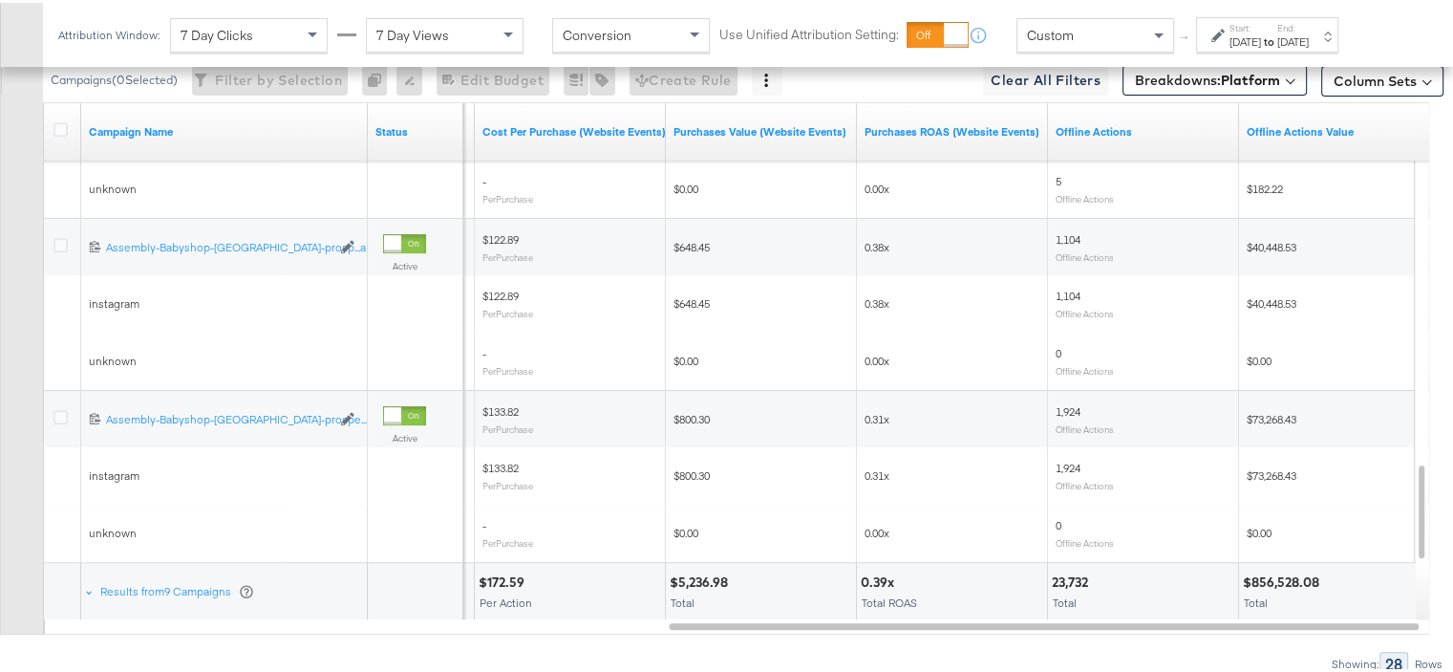
scroll to position [889, 0]
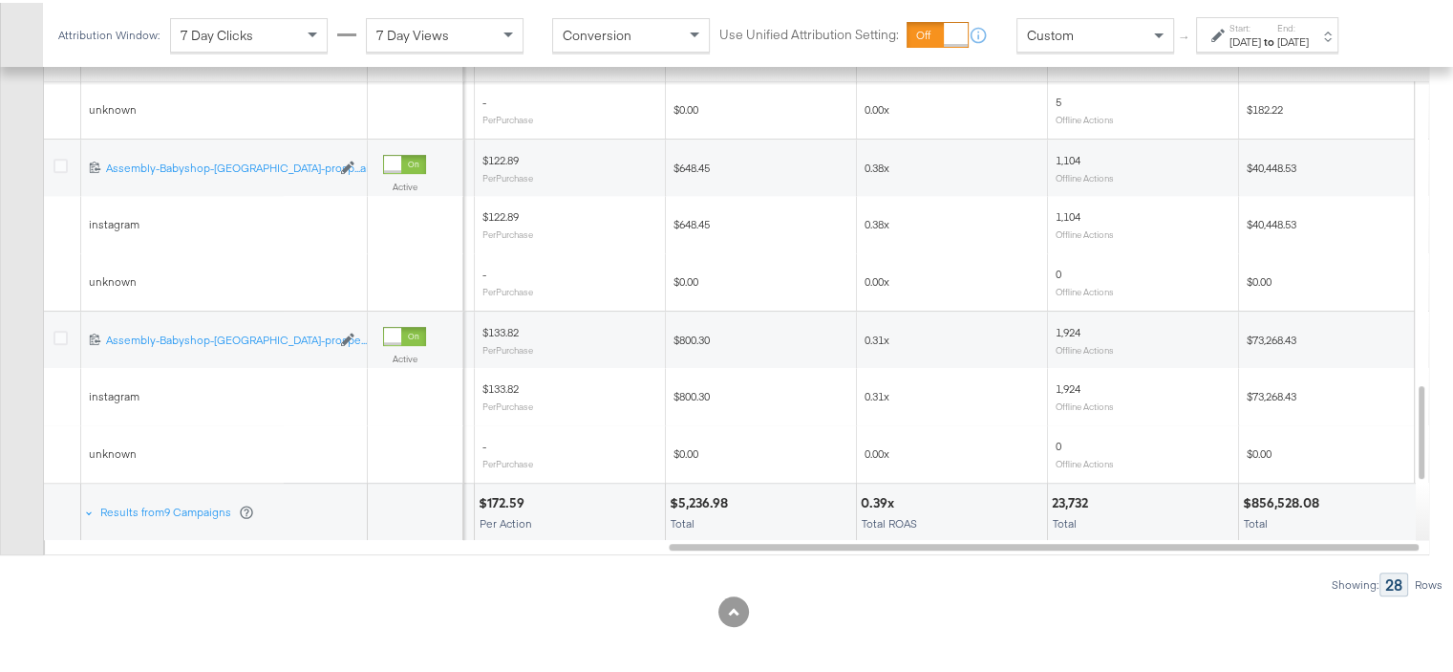
click at [1305, 491] on div "$856,528.08" at bounding box center [1284, 500] width 82 height 18
copy div "856,528.08"
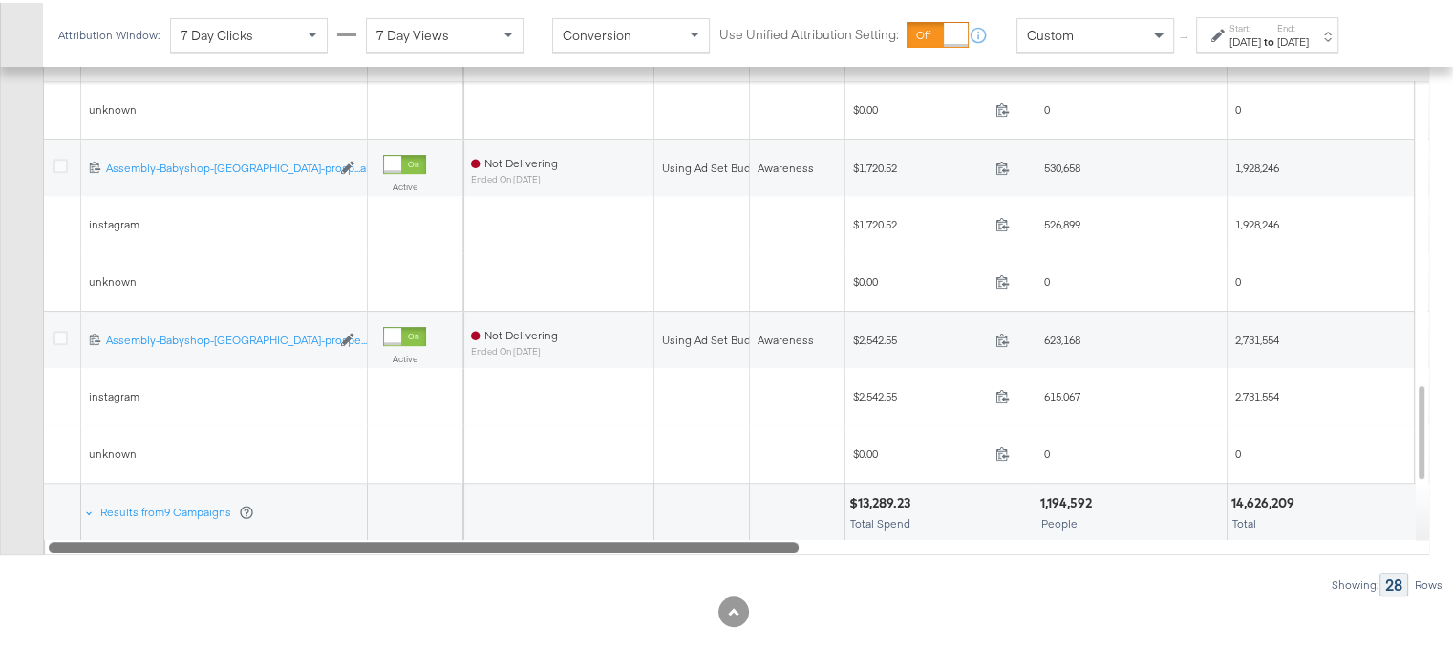
drag, startPoint x: 767, startPoint y: 538, endPoint x: 3, endPoint y: 541, distance: 764.2
click at [3, 541] on div "Customize KPIs Export as CSV Campaign Name Status Delivery Sorting Unavailable …" at bounding box center [721, 286] width 1443 height 532
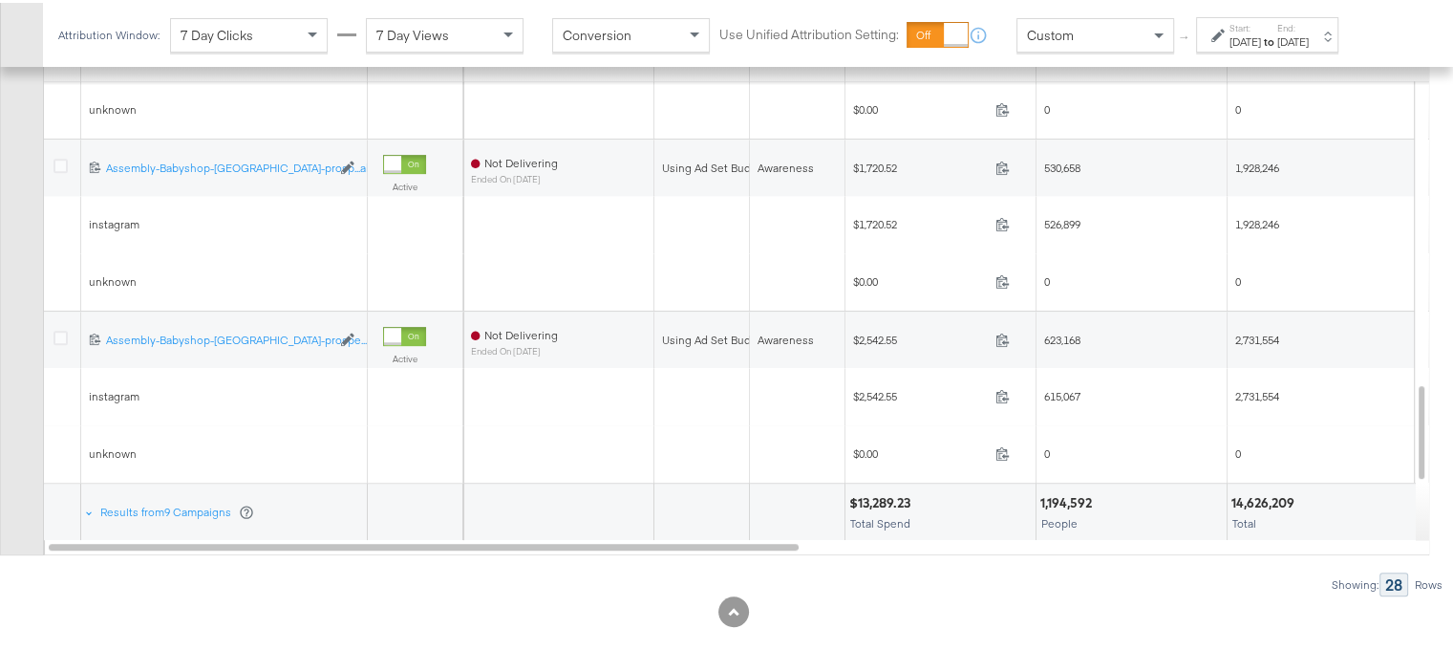
click at [1245, 492] on div "14,626,209" at bounding box center [1265, 500] width 69 height 18
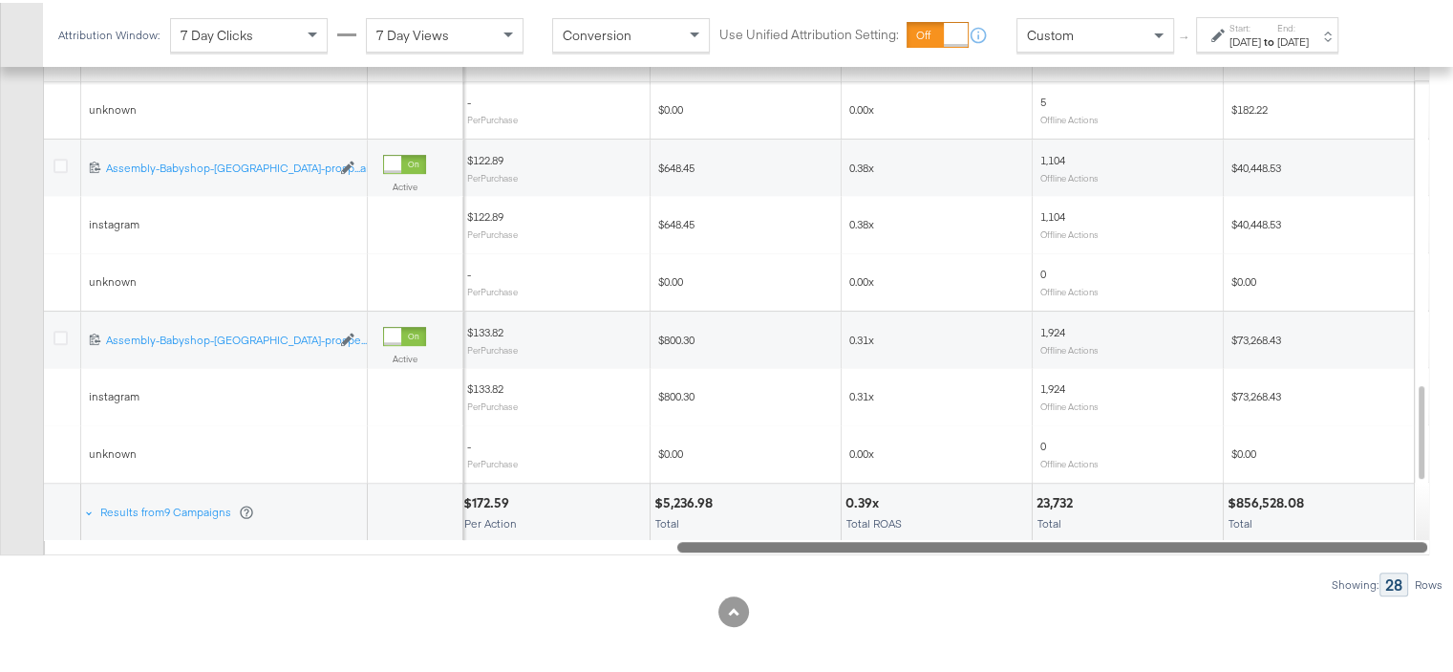
drag, startPoint x: 829, startPoint y: 532, endPoint x: 1466, endPoint y: 532, distance: 637.1
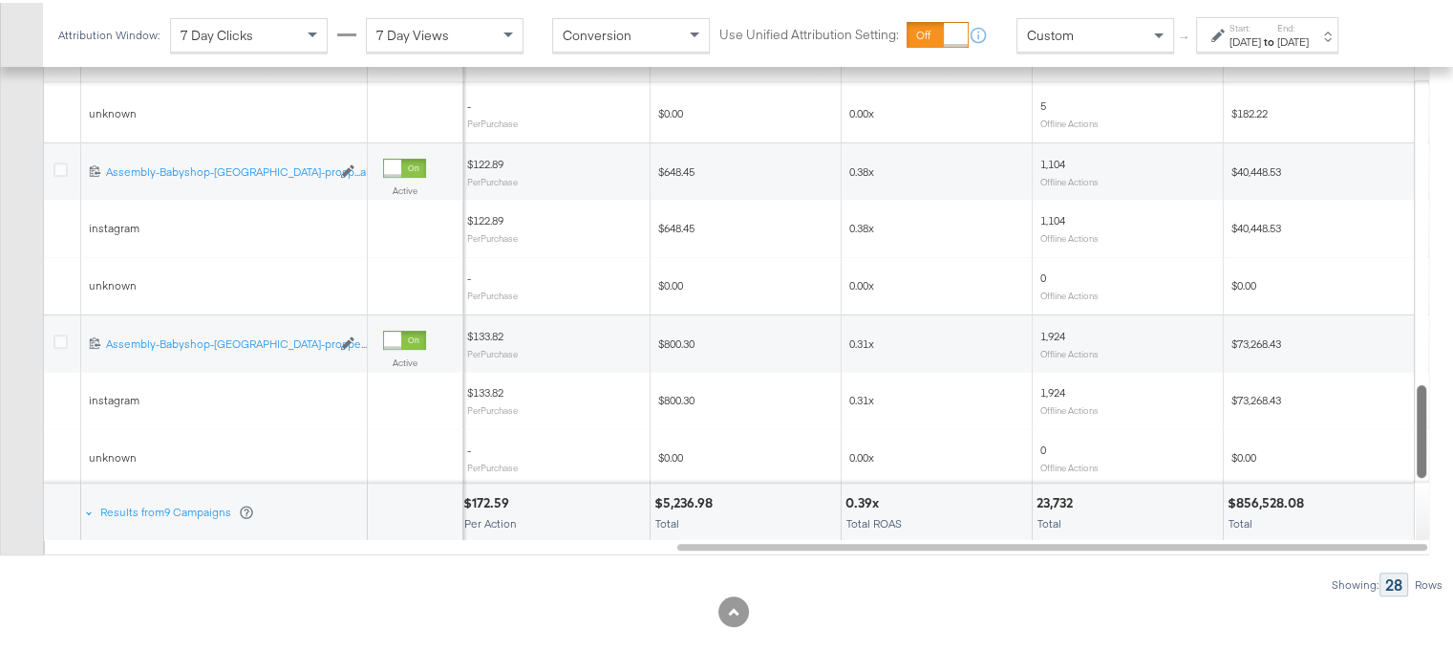
click at [1424, 422] on div at bounding box center [1421, 428] width 13 height 93
drag, startPoint x: 1313, startPoint y: 499, endPoint x: 1233, endPoint y: 502, distance: 80.3
click at [1233, 502] on div "$856,528.08 Total" at bounding box center [1319, 508] width 190 height 57
copy div "856,528.08"
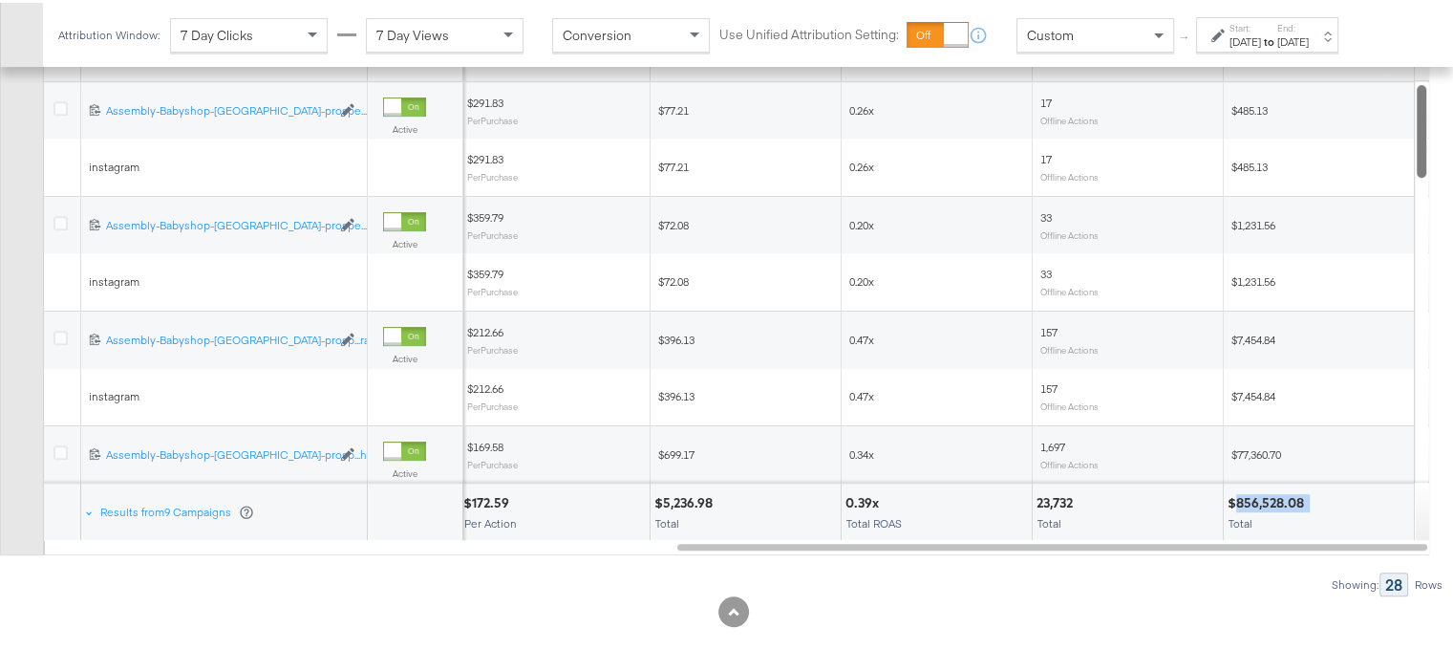
drag, startPoint x: 1420, startPoint y: 435, endPoint x: 1398, endPoint y: 36, distance: 398.9
click at [1398, 36] on div "Attribution Window: 7 Day Clicks 7 Day Views Conversion Use Unified Attribution…" at bounding box center [733, 26] width 1467 height 1302
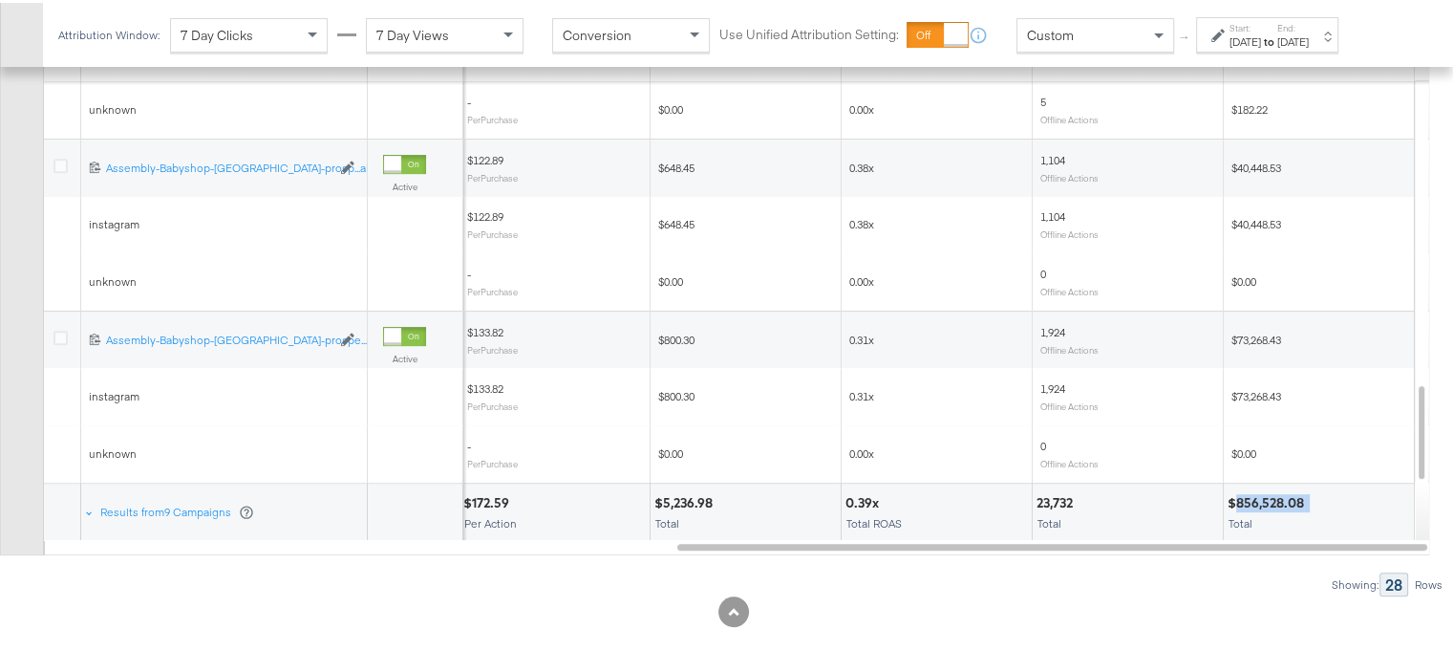
copy div "856,528.08"
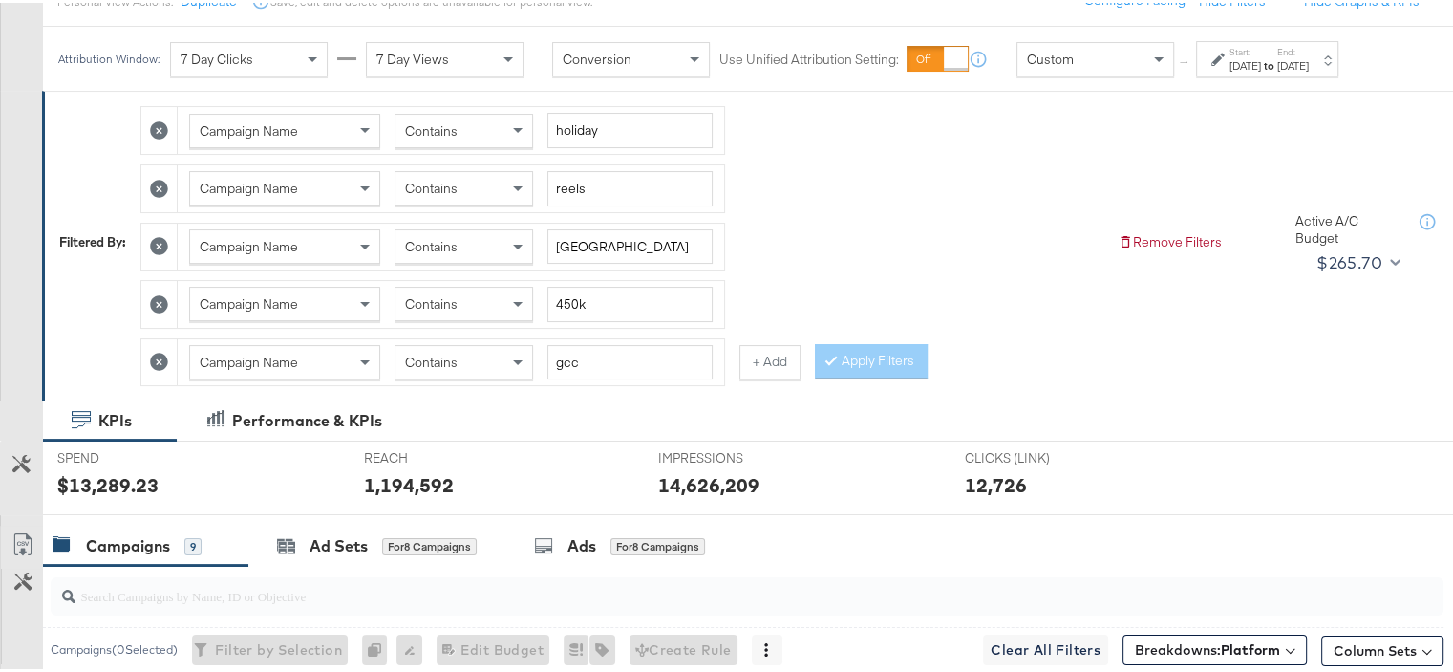
scroll to position [125, 0]
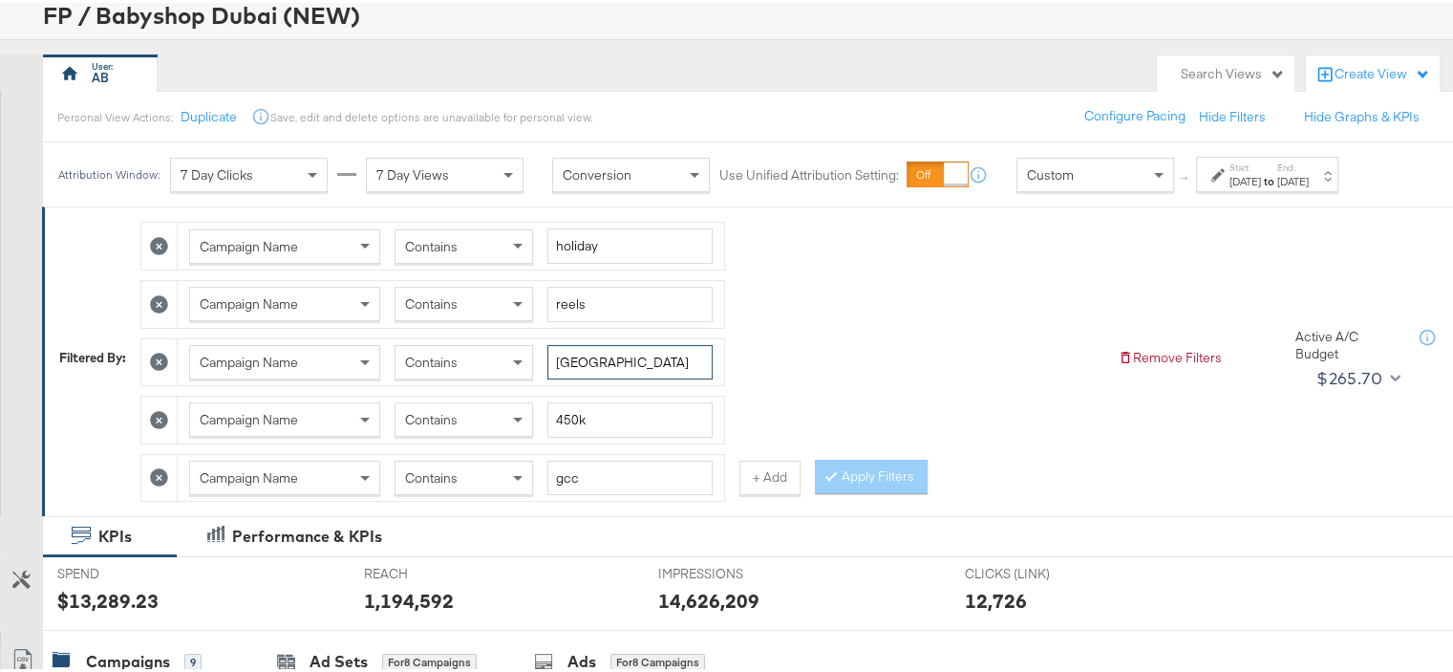
click at [576, 355] on input "[GEOGRAPHIC_DATA]" at bounding box center [629, 359] width 165 height 35
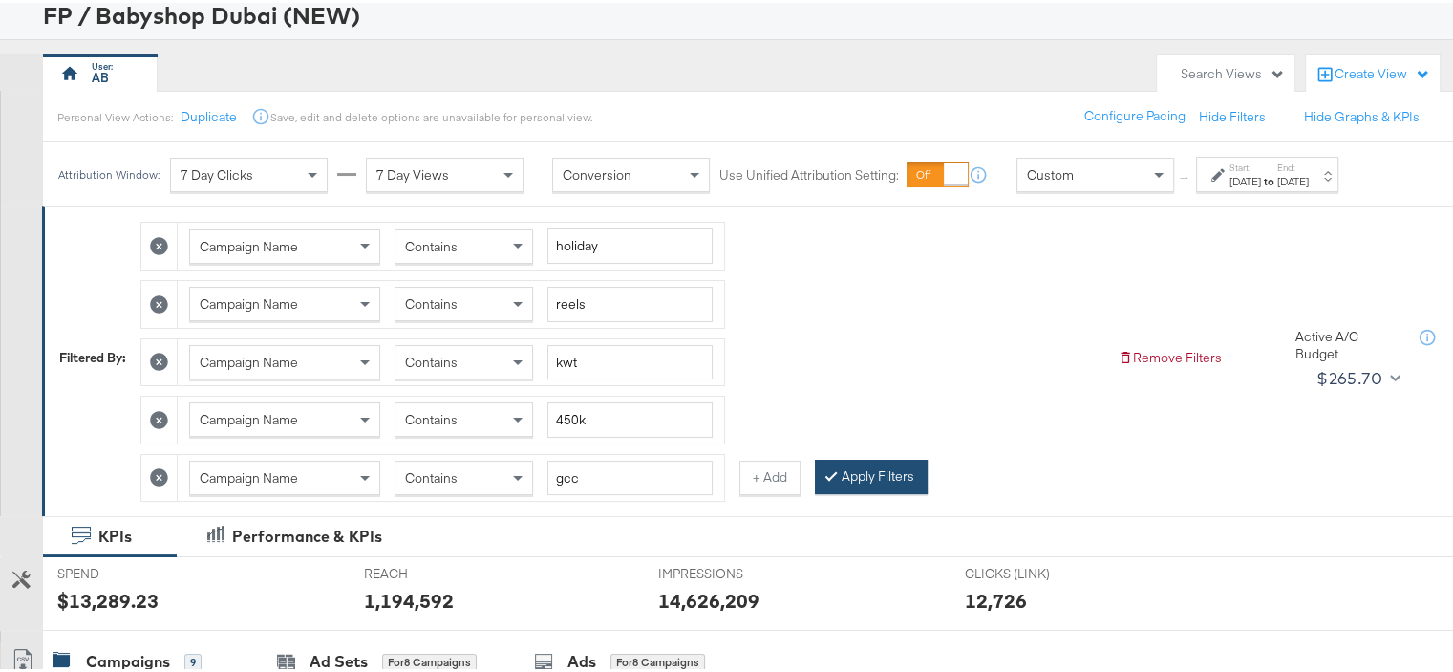
click at [856, 462] on button "Apply Filters" at bounding box center [871, 474] width 113 height 34
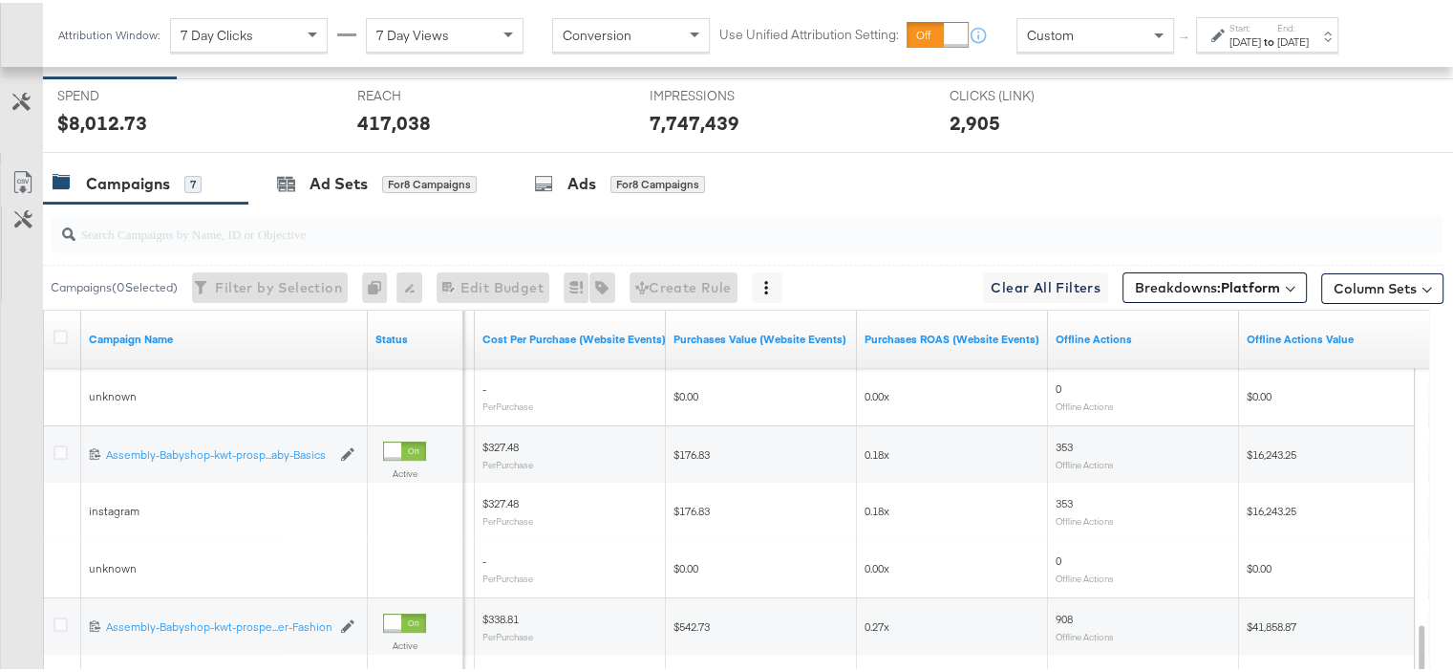
scroll to position [889, 0]
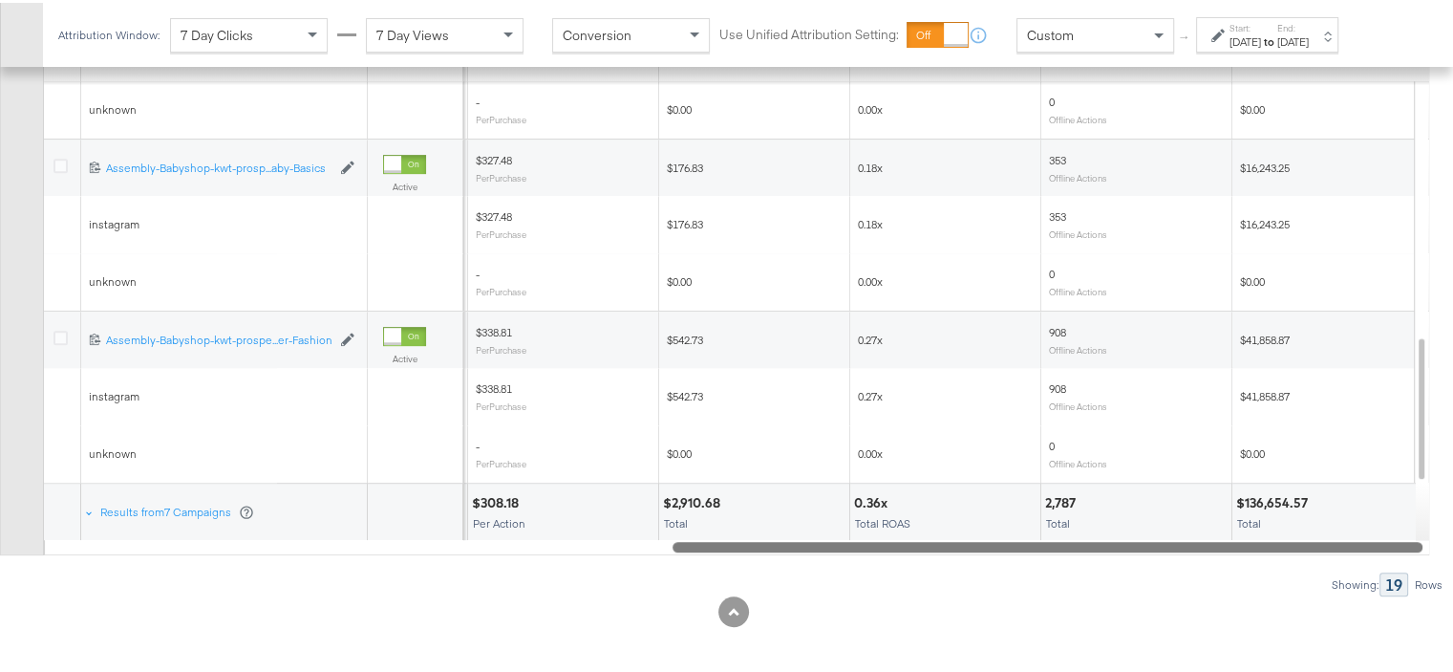
drag, startPoint x: 1246, startPoint y: 538, endPoint x: 1430, endPoint y: 542, distance: 184.4
click at [1437, 543] on div "KPIs Performance & KPIs Customize KPIs SPEND SPEND $8,012.73 REACH REACH 417,03…" at bounding box center [733, 213] width 1467 height 928
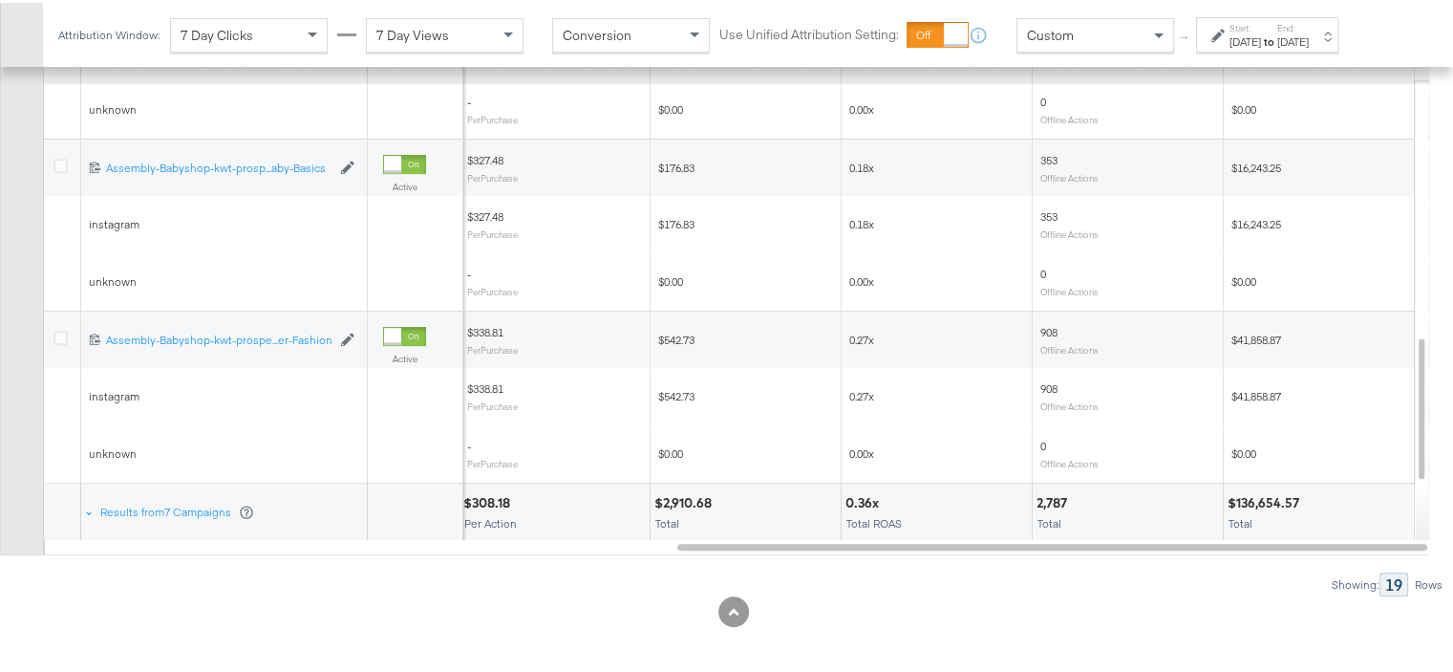
click at [1280, 492] on div "$136,654.57" at bounding box center [1265, 500] width 77 height 18
copy div "136,654.57"
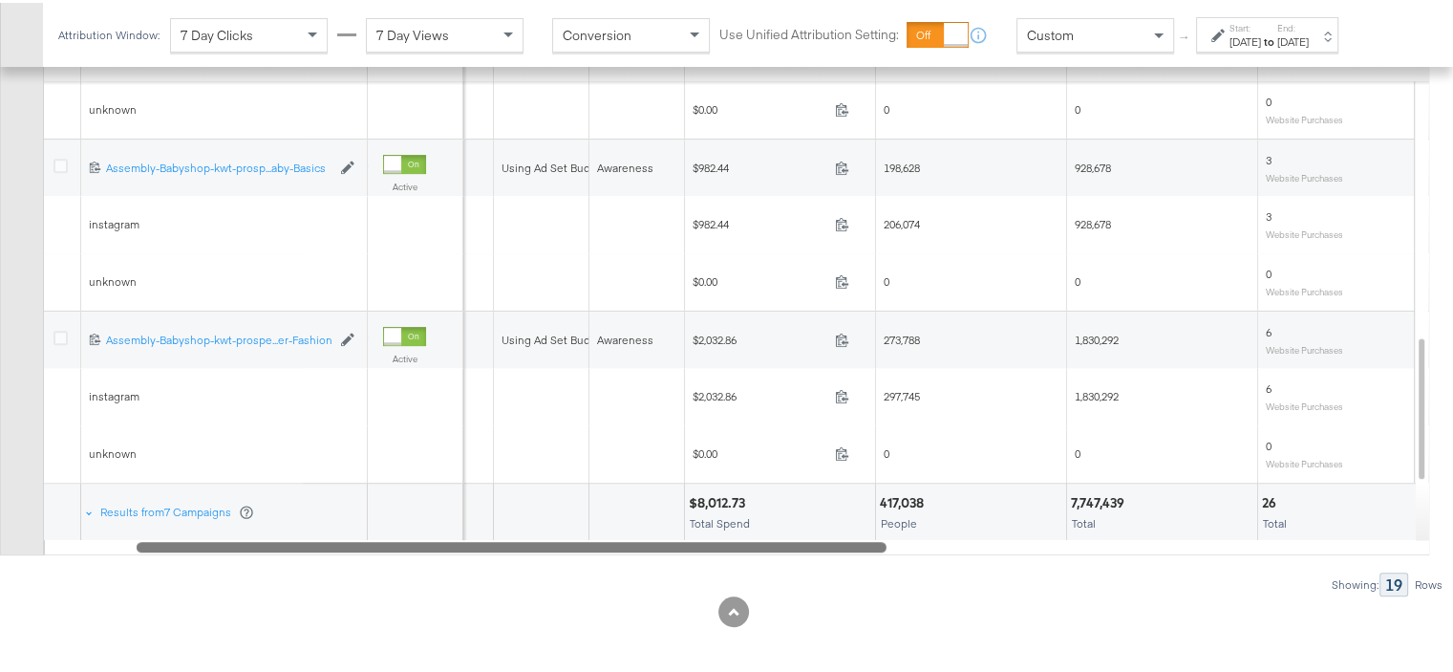
drag, startPoint x: 1132, startPoint y: 542, endPoint x: 550, endPoint y: 523, distance: 582.1
click at [550, 523] on div "Campaign Name Status Delivery Sorting Unavailable Budget Objective Spend Reach …" at bounding box center [736, 286] width 1386 height 532
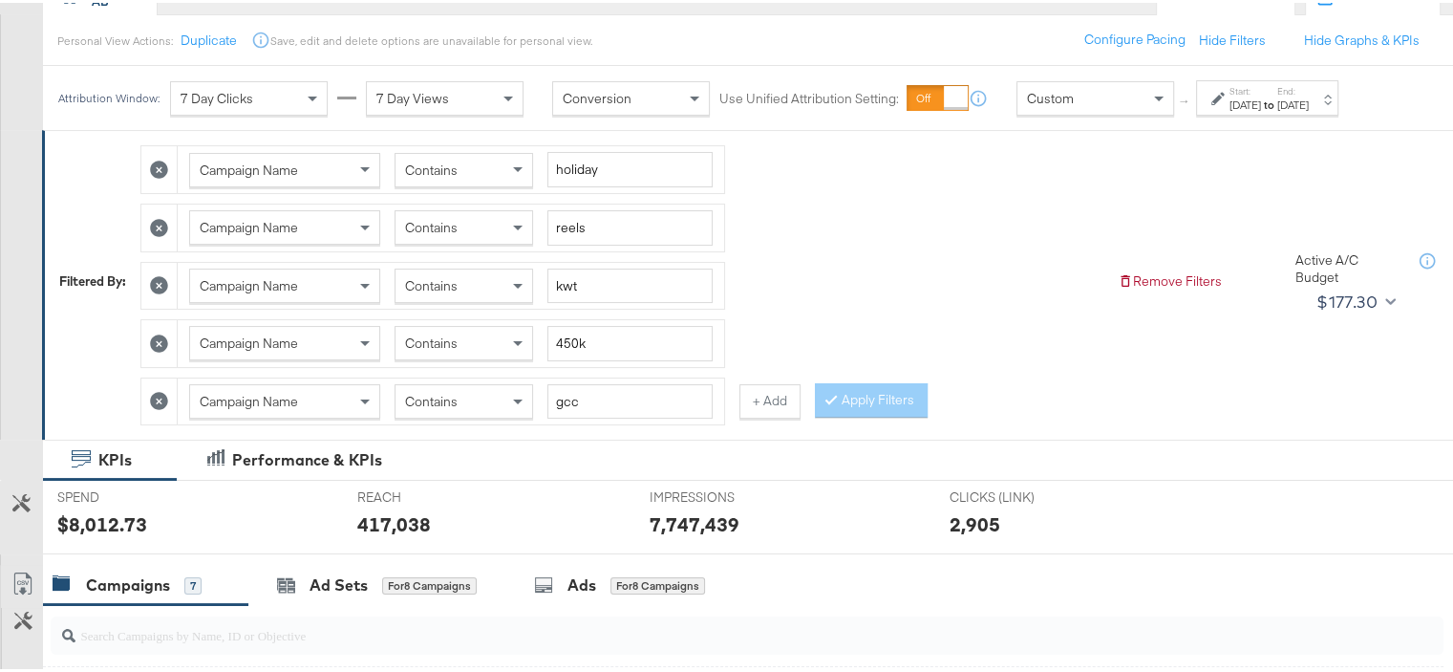
scroll to position [125, 0]
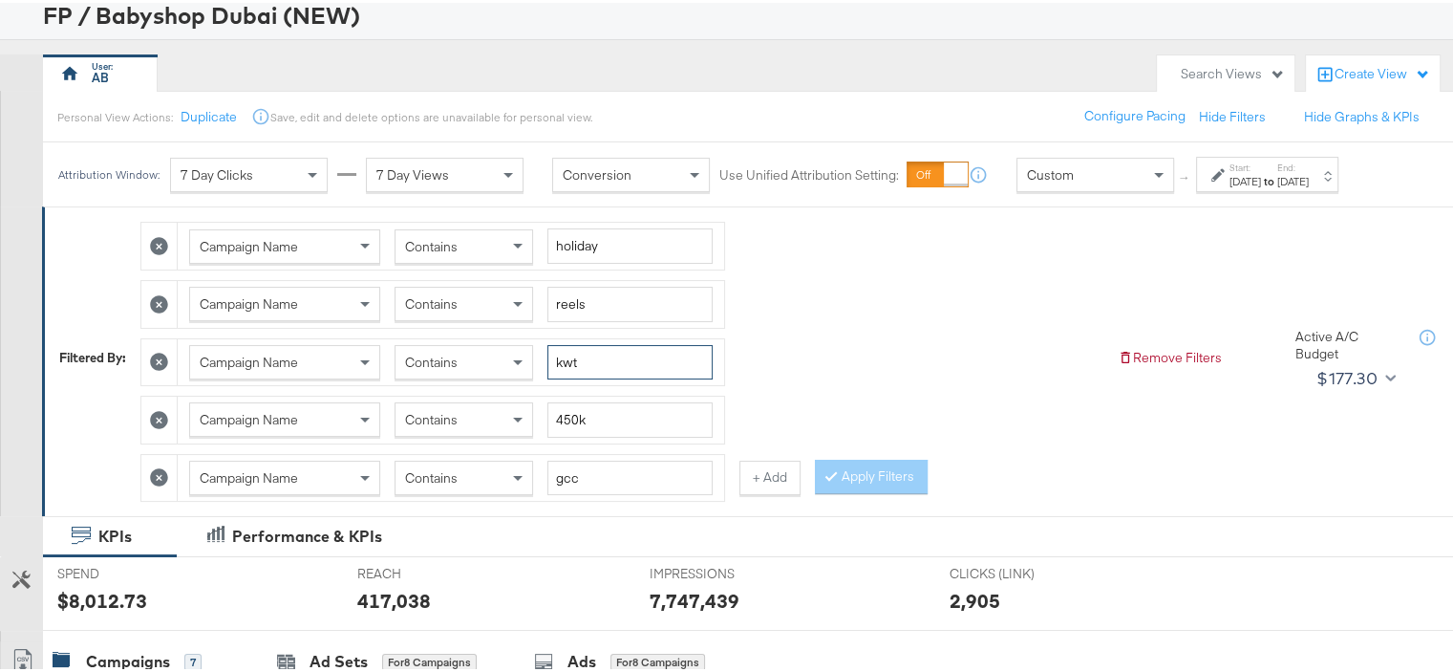
click at [581, 358] on input "kwt" at bounding box center [629, 359] width 165 height 35
click at [852, 469] on button "Apply Filters" at bounding box center [871, 474] width 113 height 34
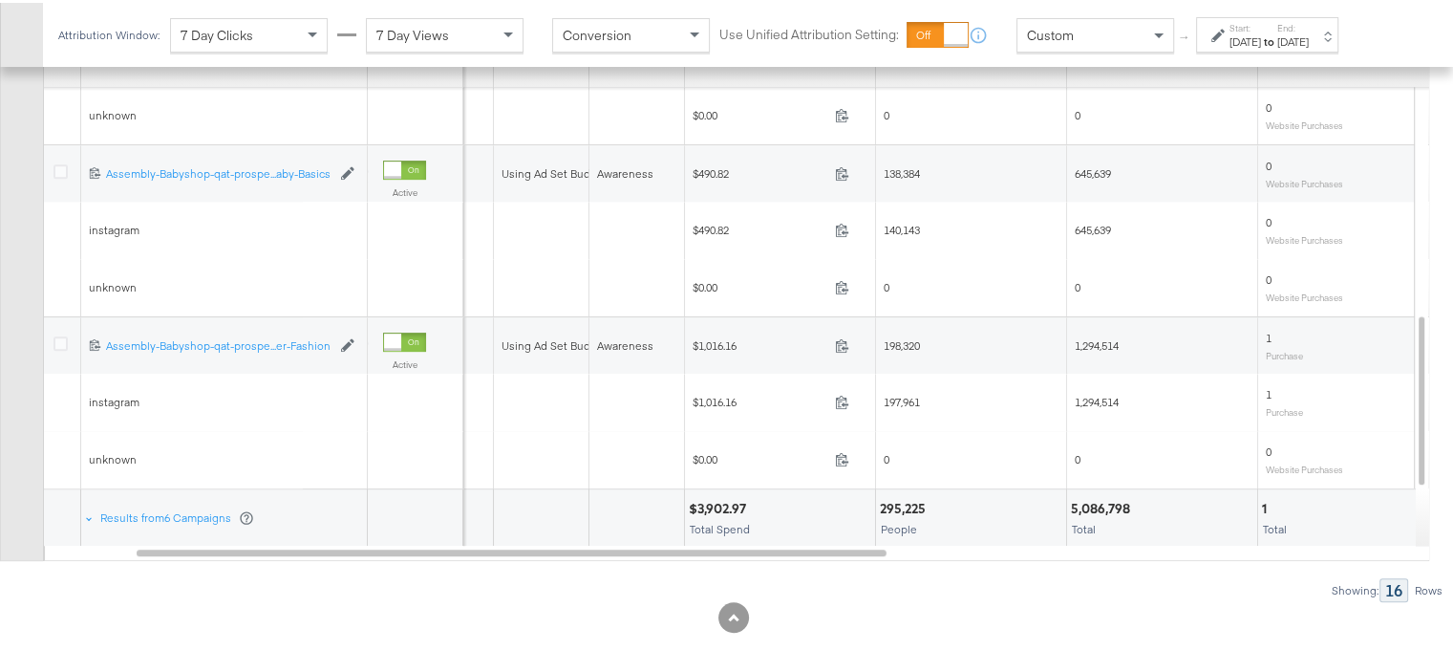
scroll to position [889, 0]
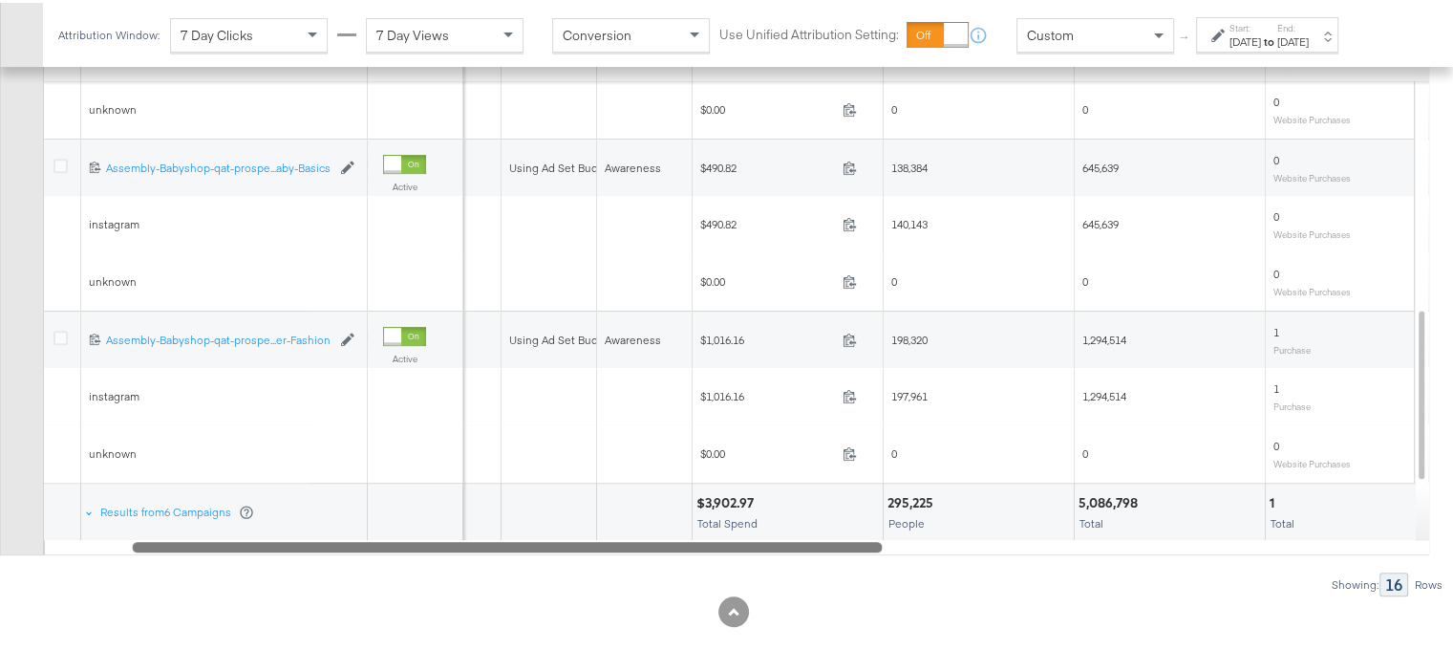
drag, startPoint x: 766, startPoint y: 542, endPoint x: 750, endPoint y: 536, distance: 17.2
click at [750, 536] on div at bounding box center [507, 543] width 750 height 16
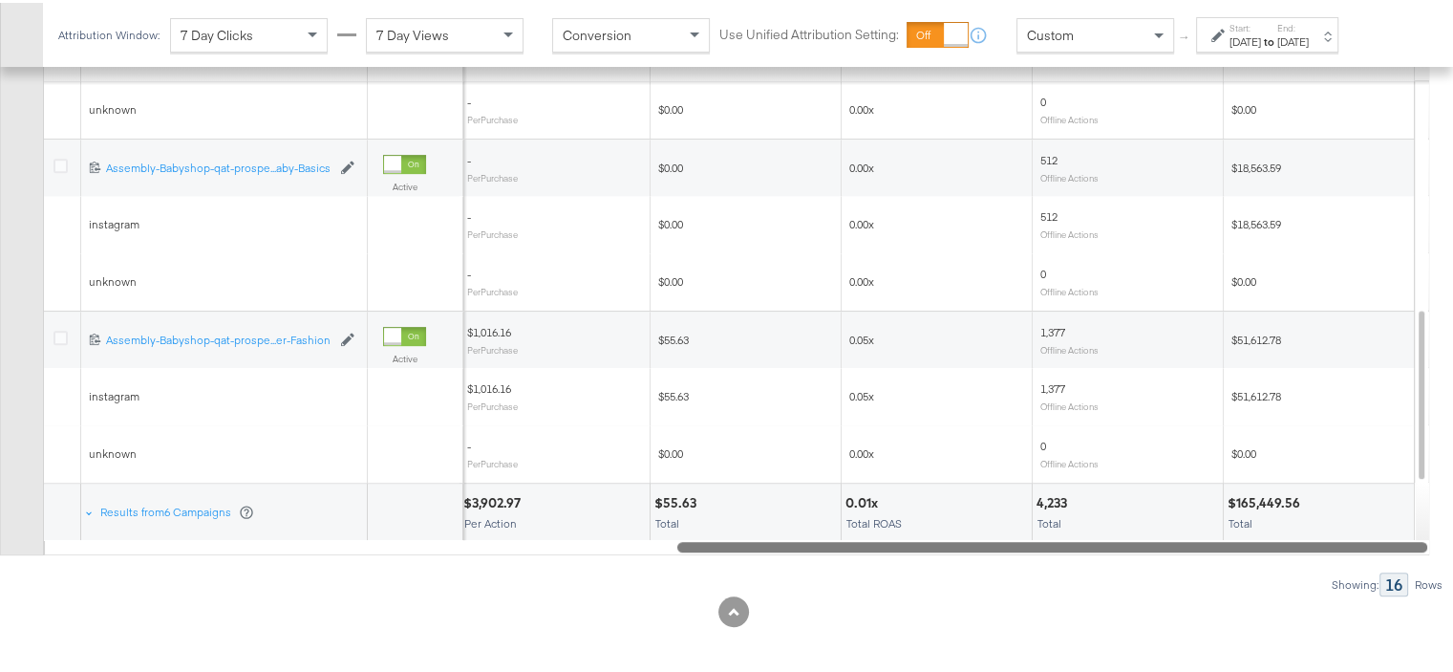
drag, startPoint x: 856, startPoint y: 541, endPoint x: 1466, endPoint y: 545, distance: 610.4
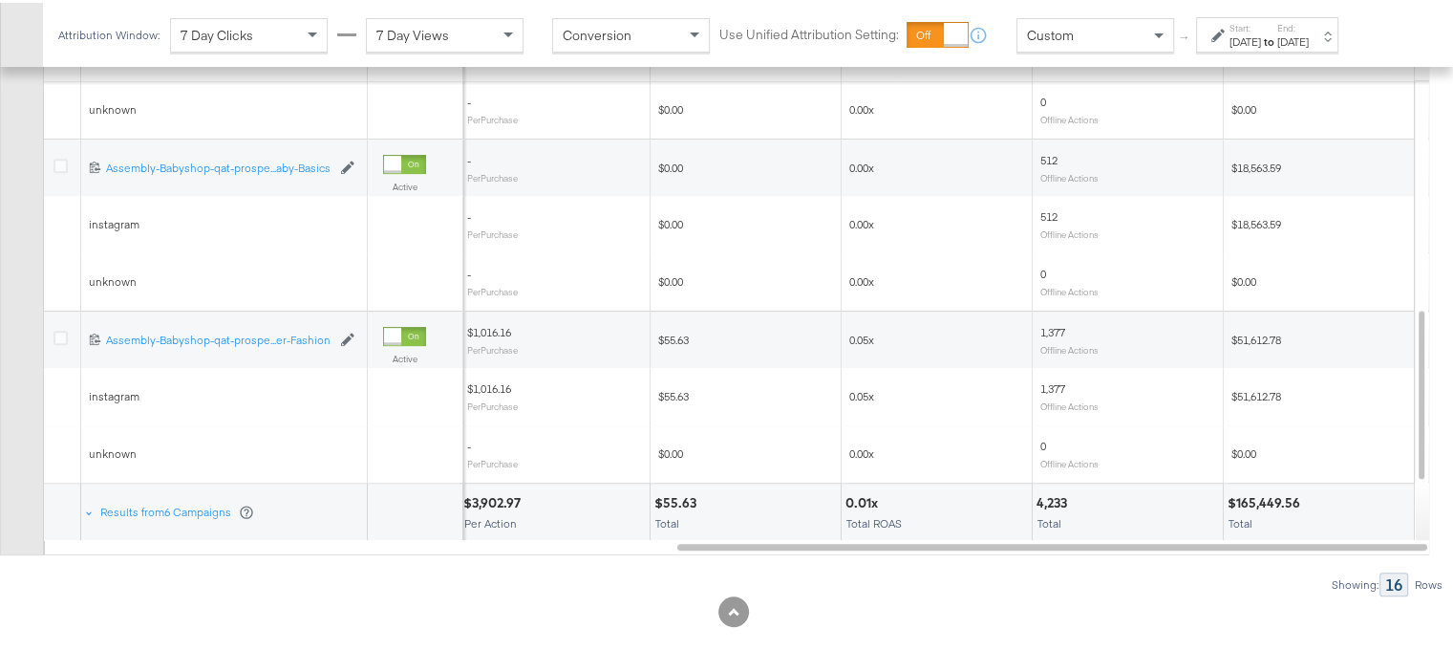
click at [1266, 497] on div "$165,449.56" at bounding box center [1266, 500] width 78 height 18
copy div "165,449.56"
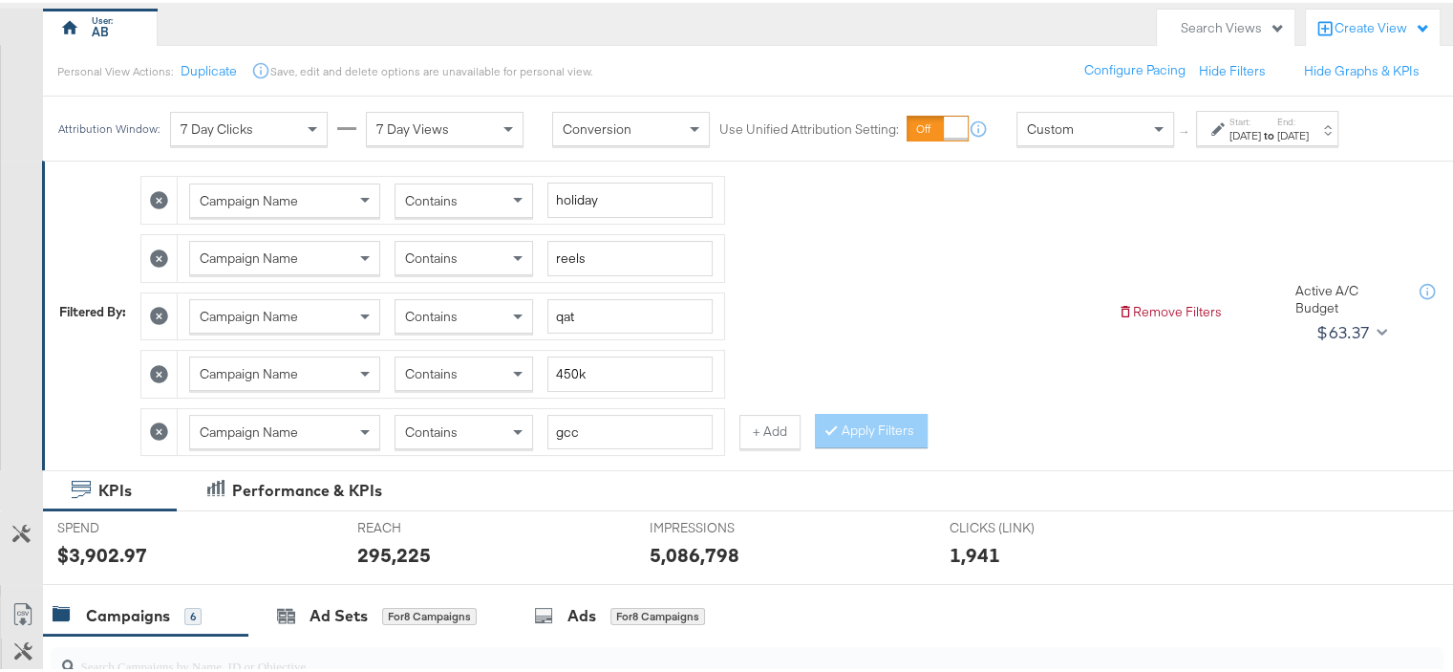
scroll to position [125, 0]
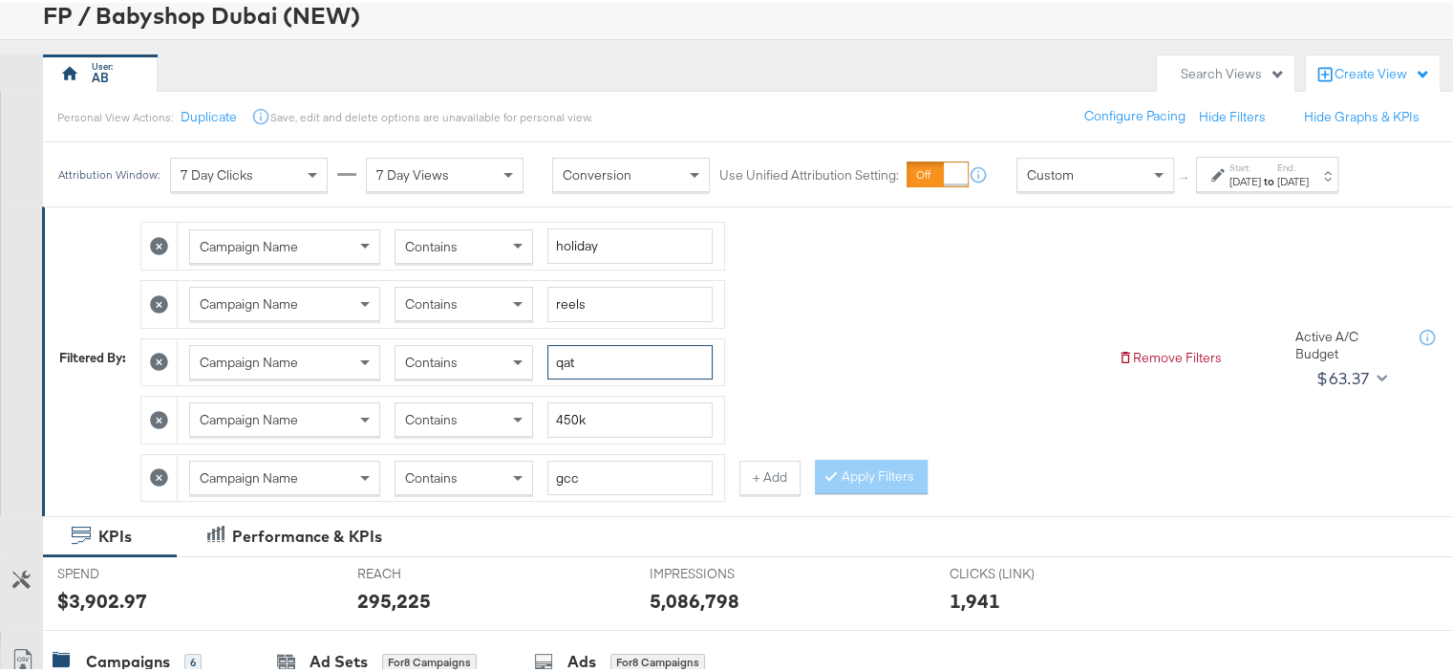
click at [592, 343] on input "qat" at bounding box center [629, 359] width 165 height 35
click at [852, 464] on button "Apply Filters" at bounding box center [871, 474] width 113 height 34
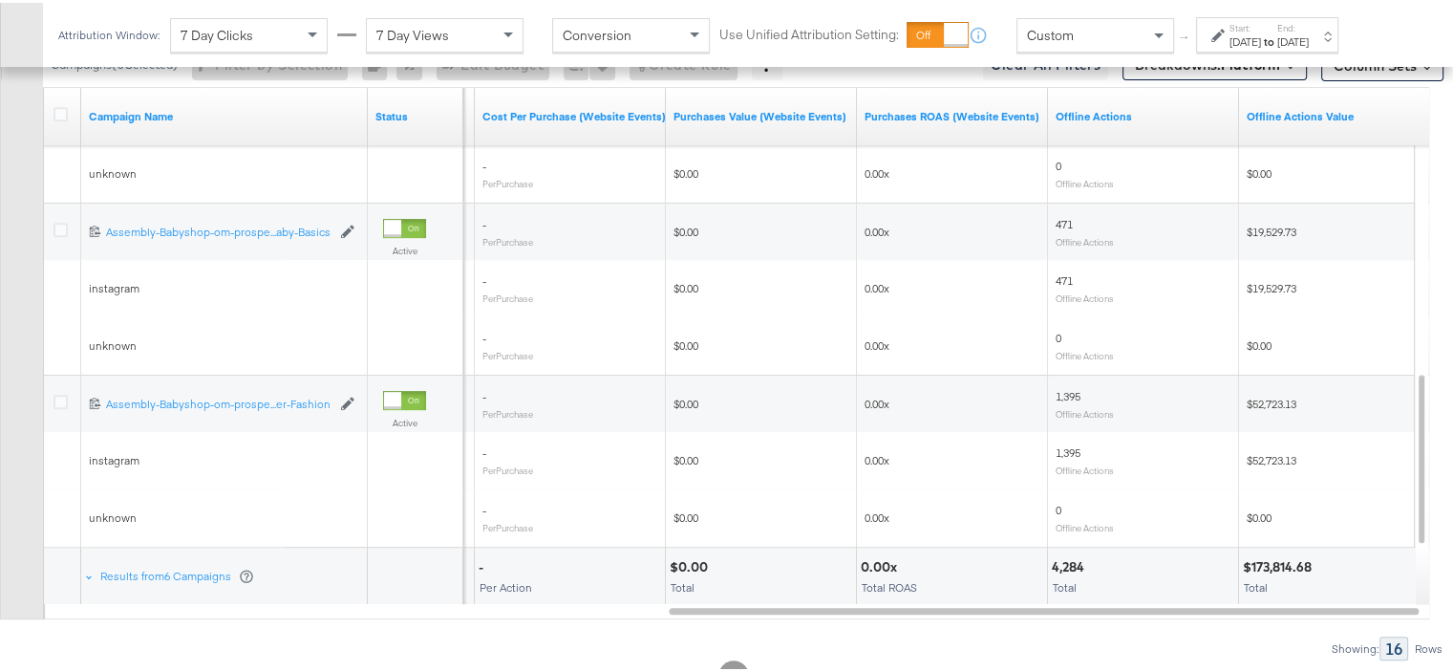
scroll to position [889, 0]
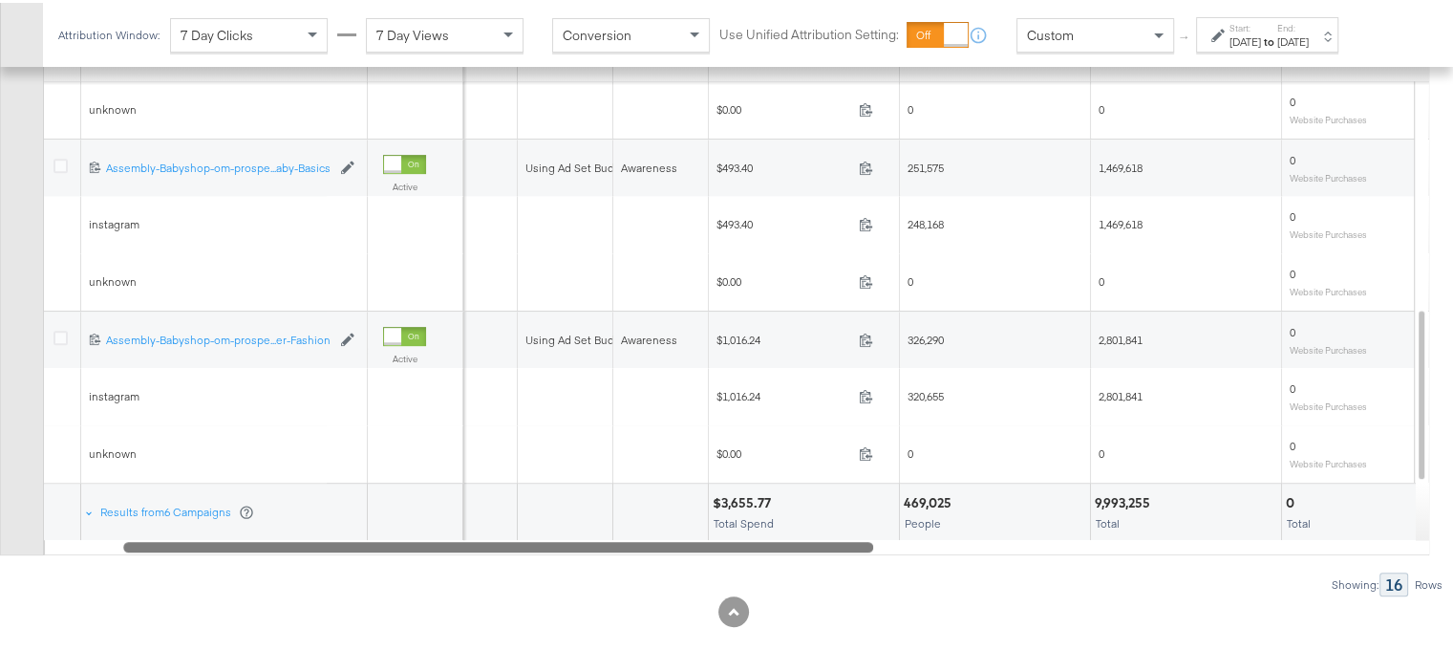
drag, startPoint x: 810, startPoint y: 538, endPoint x: 265, endPoint y: 545, distance: 545.5
click at [265, 545] on div at bounding box center [498, 543] width 750 height 16
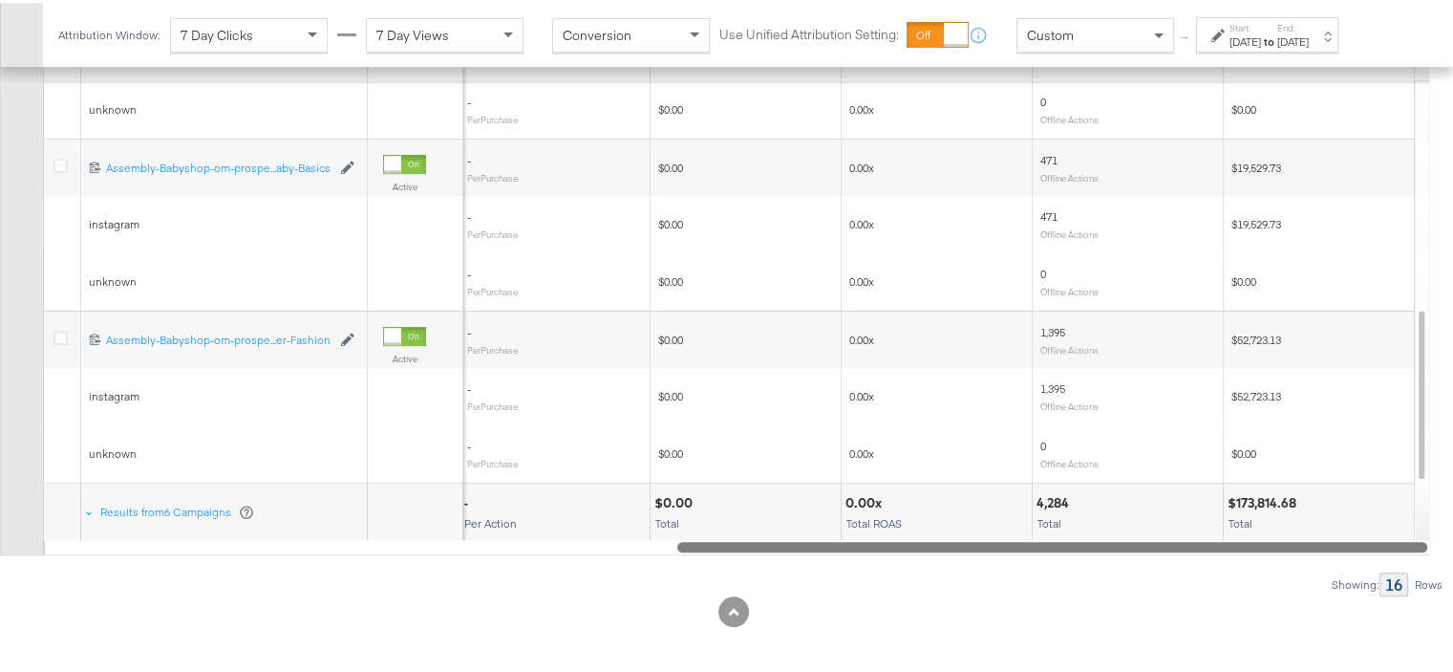
drag, startPoint x: 831, startPoint y: 534, endPoint x: 1409, endPoint y: 534, distance: 577.9
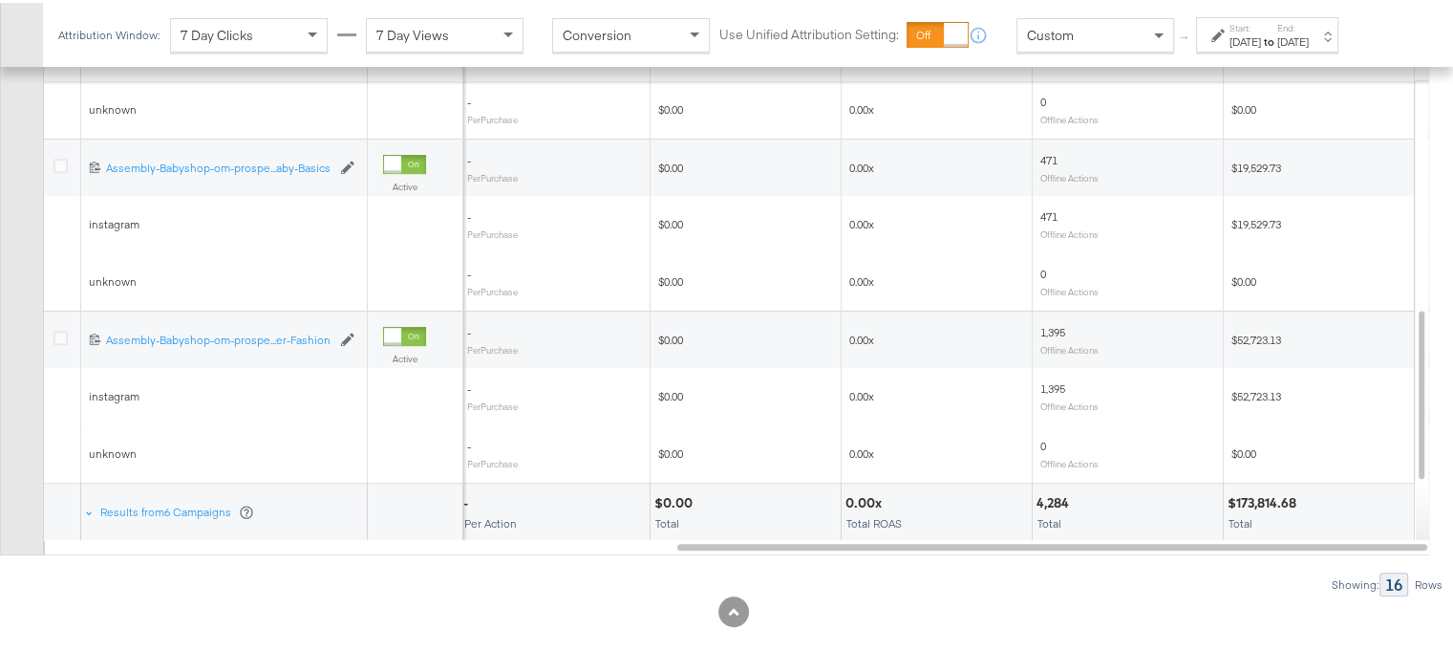
click at [1293, 497] on div "$173,814.68" at bounding box center [1264, 500] width 75 height 18
click at [1272, 496] on div "$173,814.68" at bounding box center [1264, 500] width 75 height 18
copy div "173,814.68"
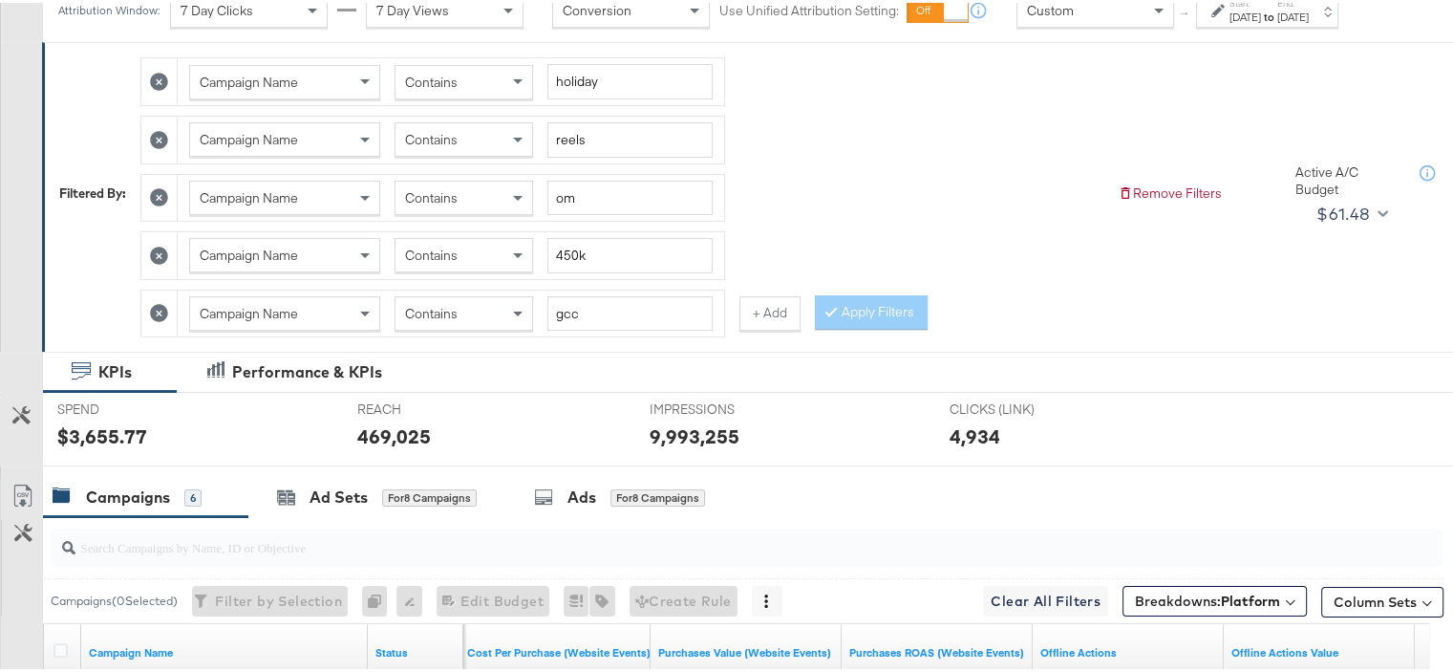
scroll to position [125, 0]
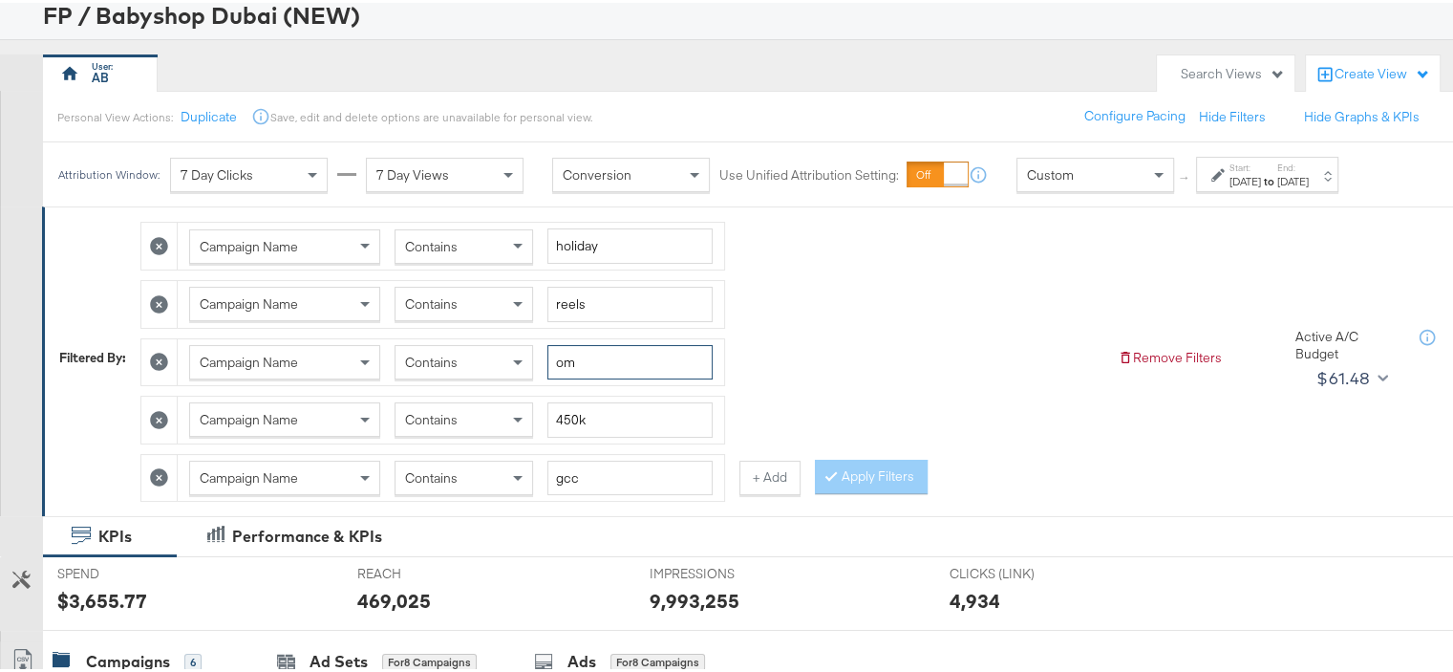
click at [573, 358] on input "om" at bounding box center [629, 359] width 165 height 35
click at [867, 457] on button "Apply Filters" at bounding box center [871, 474] width 113 height 34
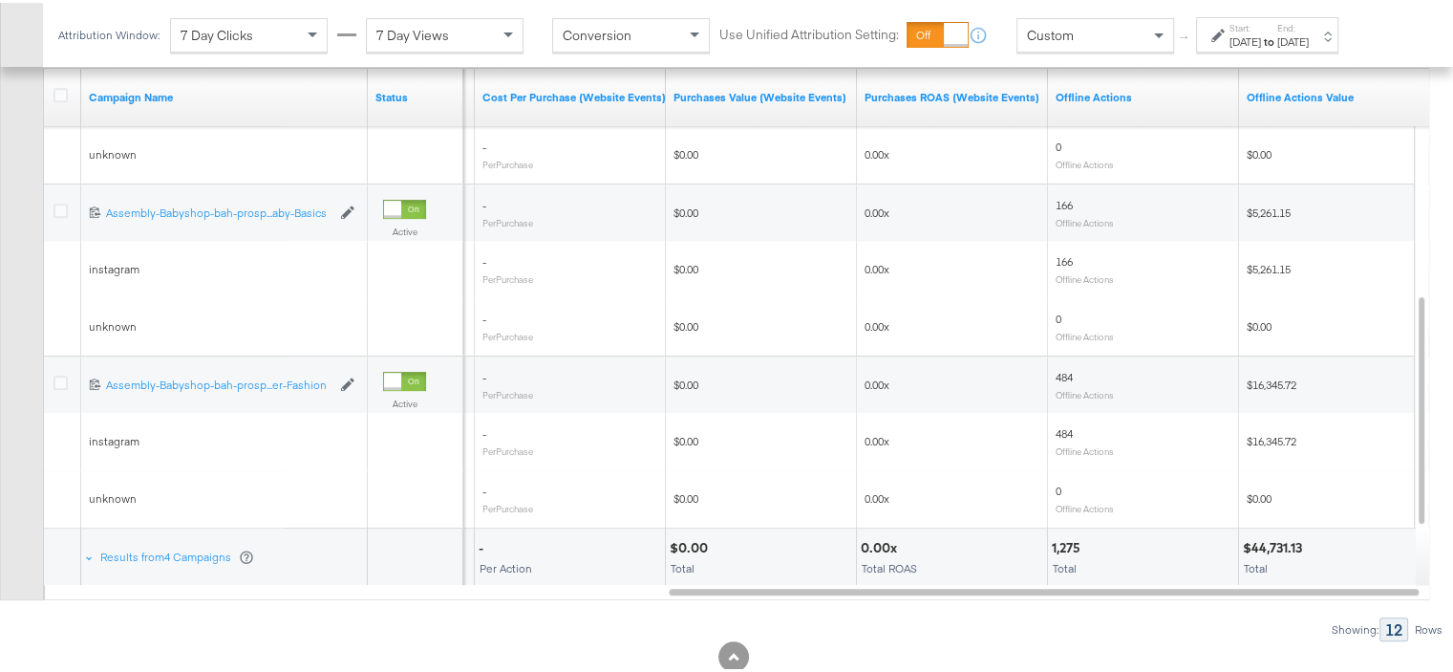
scroll to position [889, 0]
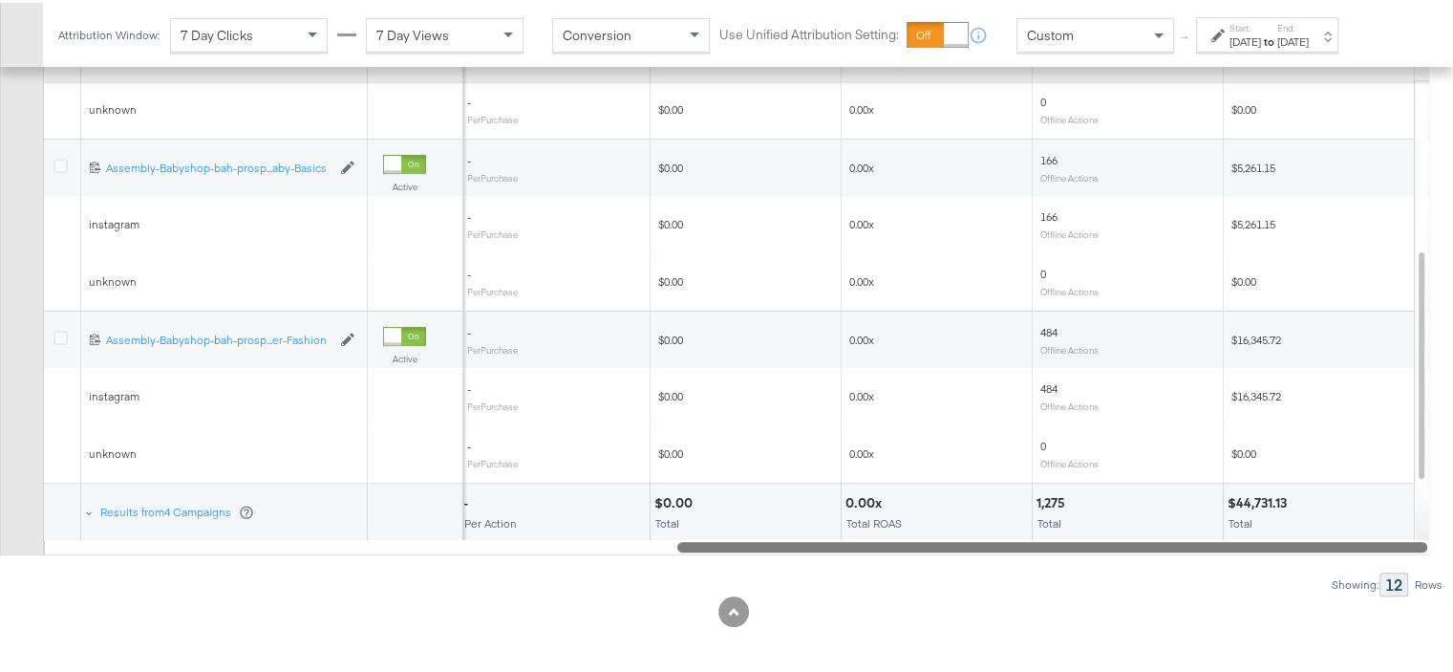
drag, startPoint x: 894, startPoint y: 539, endPoint x: 1042, endPoint y: 538, distance: 148.1
click at [1042, 538] on div at bounding box center [1052, 543] width 750 height 16
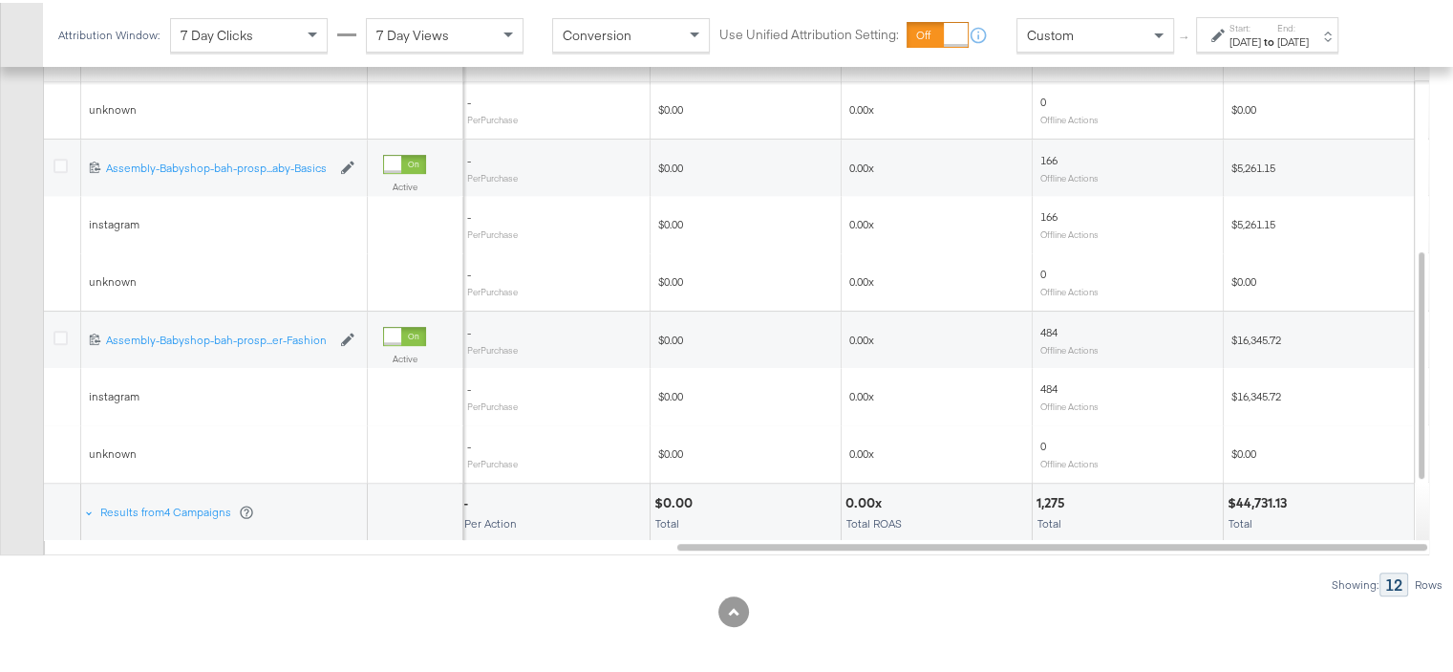
click at [1266, 491] on div "$44,731.13" at bounding box center [1259, 500] width 65 height 18
copy div "44,731.13"
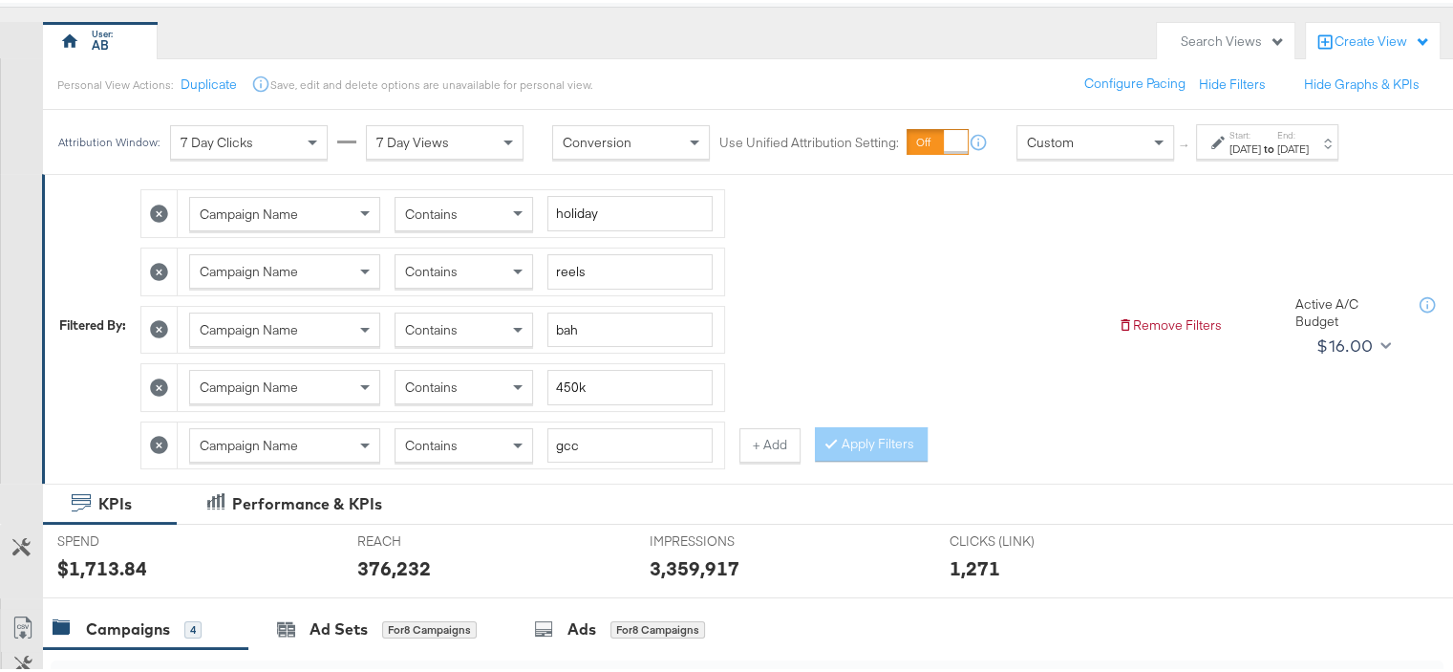
scroll to position [125, 0]
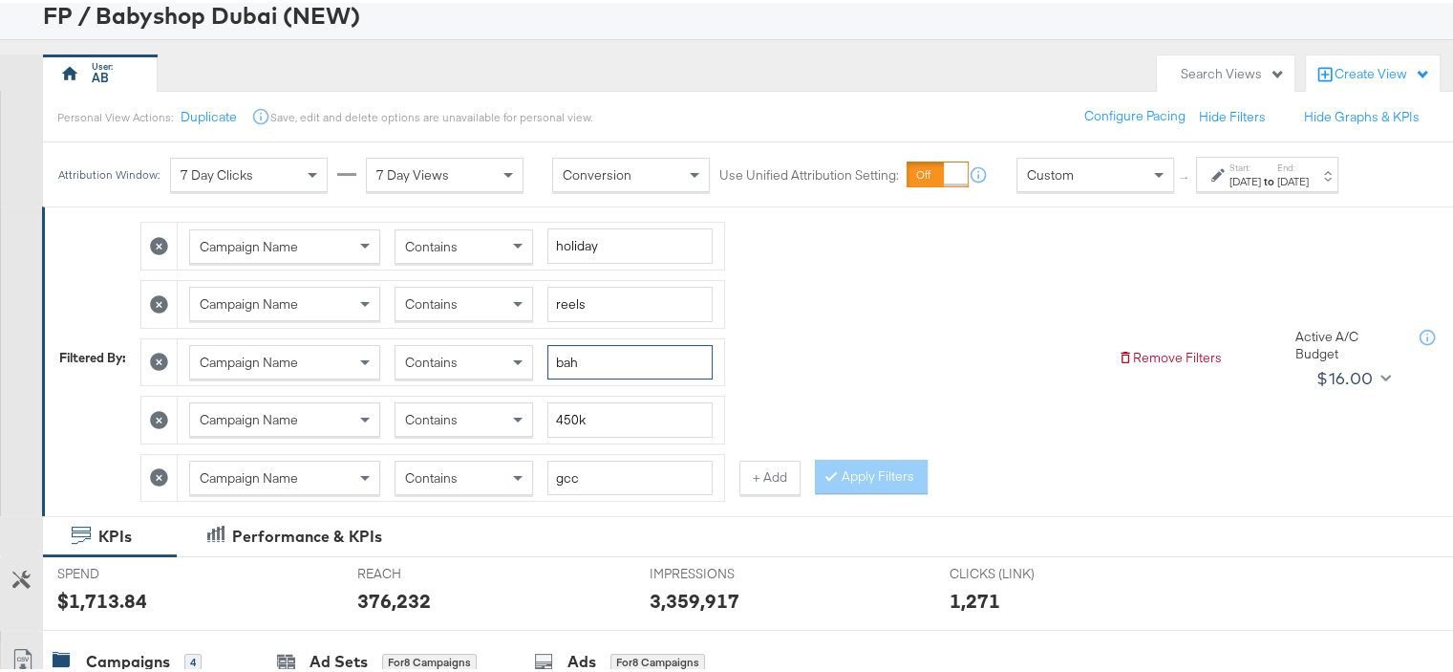
click at [578, 356] on input "bah" at bounding box center [629, 359] width 165 height 35
type input "ksa"
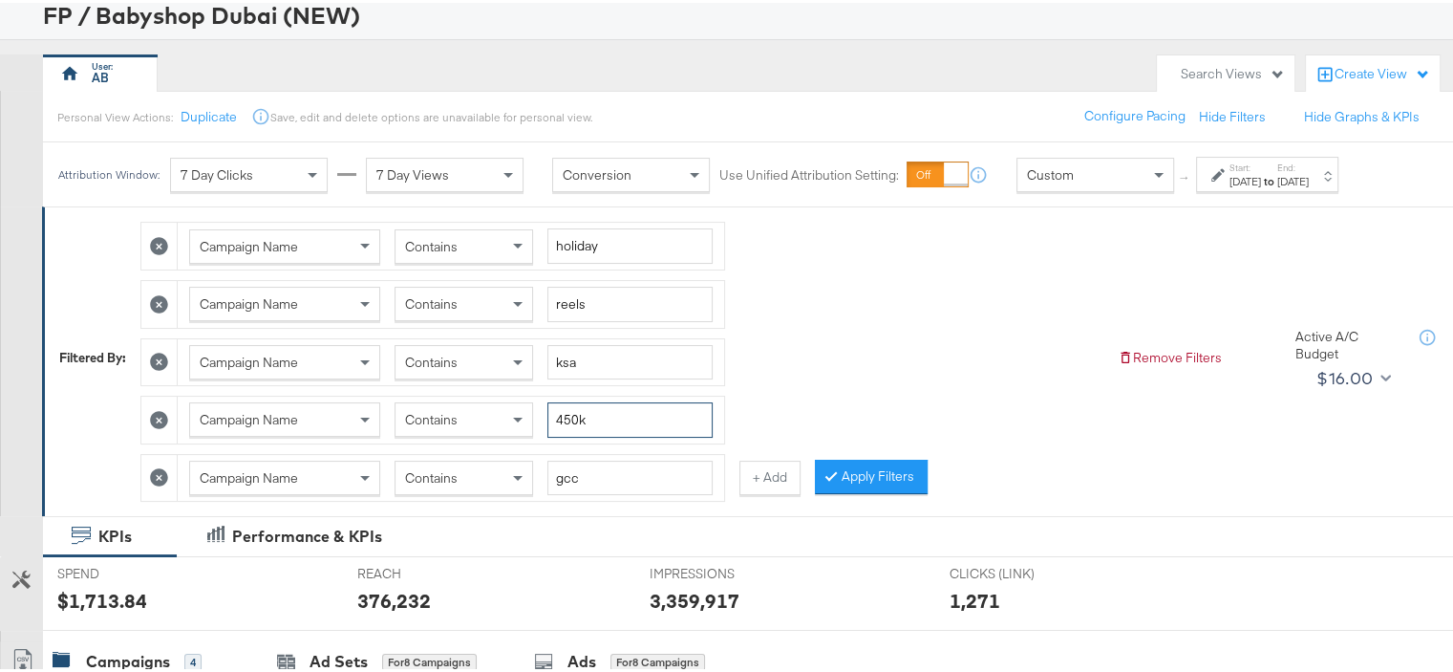
click at [588, 417] on input "450k" at bounding box center [629, 416] width 165 height 35
type input "150k"
click at [587, 244] on input "holiday" at bounding box center [629, 242] width 165 height 35
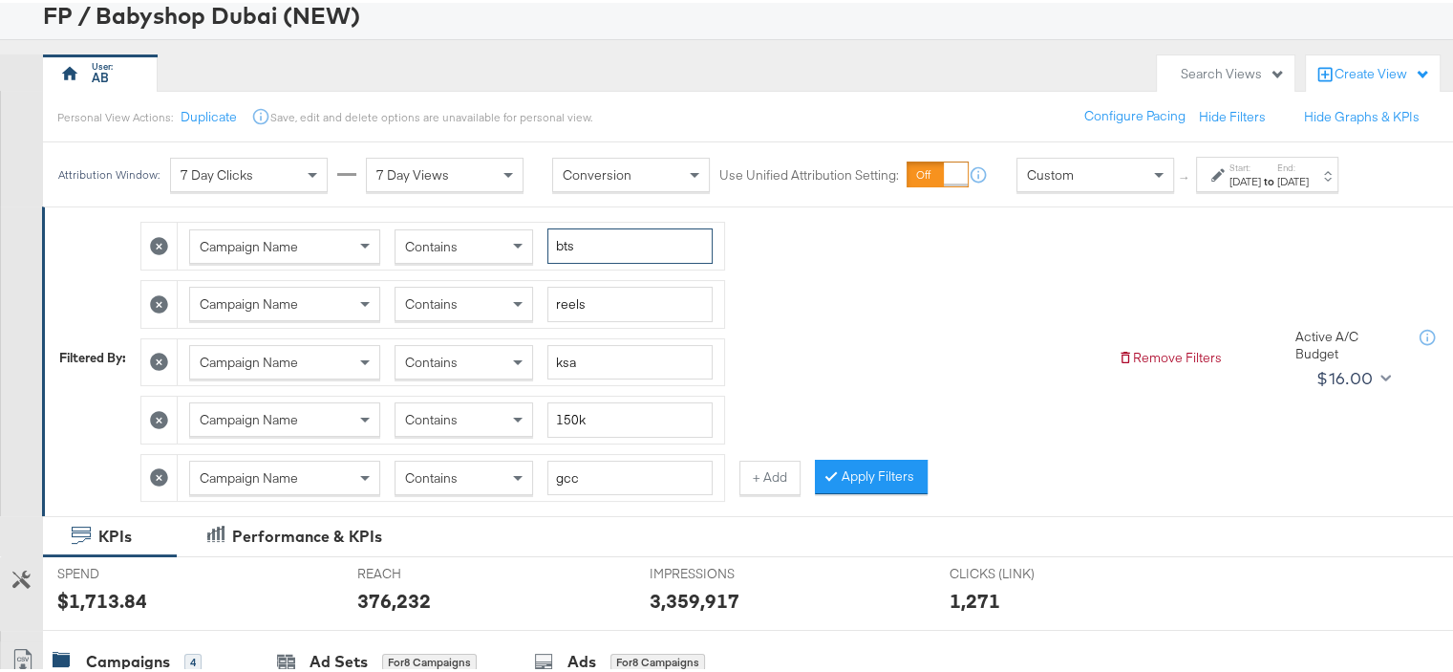
type input "bts"
click at [576, 302] on input "reels" at bounding box center [629, 301] width 165 height 35
click at [156, 475] on icon at bounding box center [159, 475] width 18 height 18
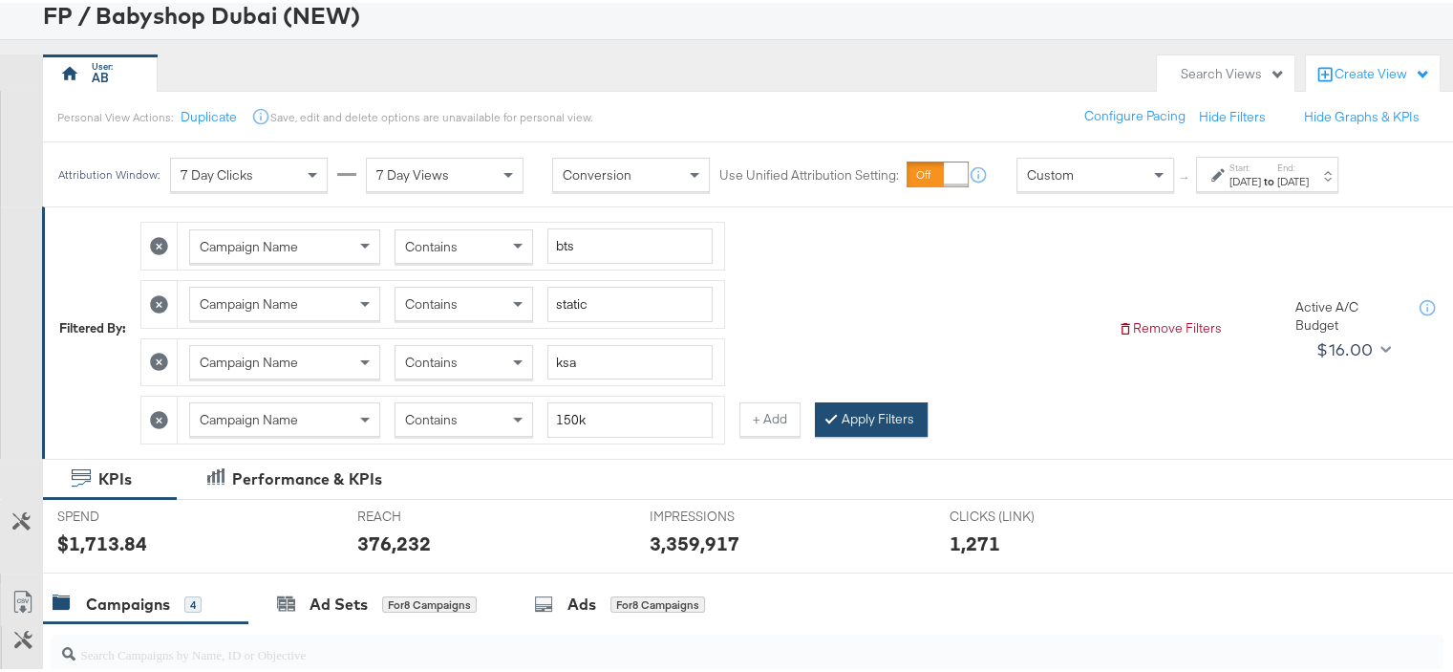
click at [858, 412] on button "Apply Filters" at bounding box center [871, 416] width 113 height 34
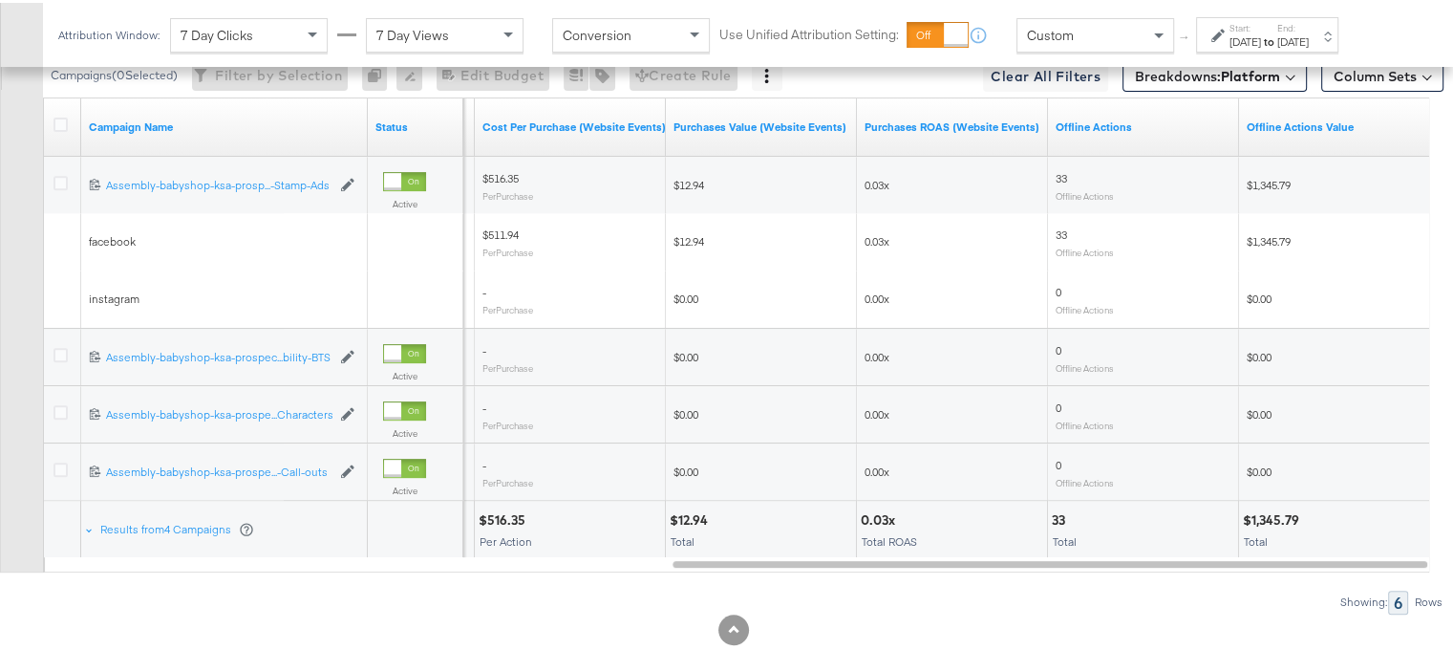
scroll to position [775, 0]
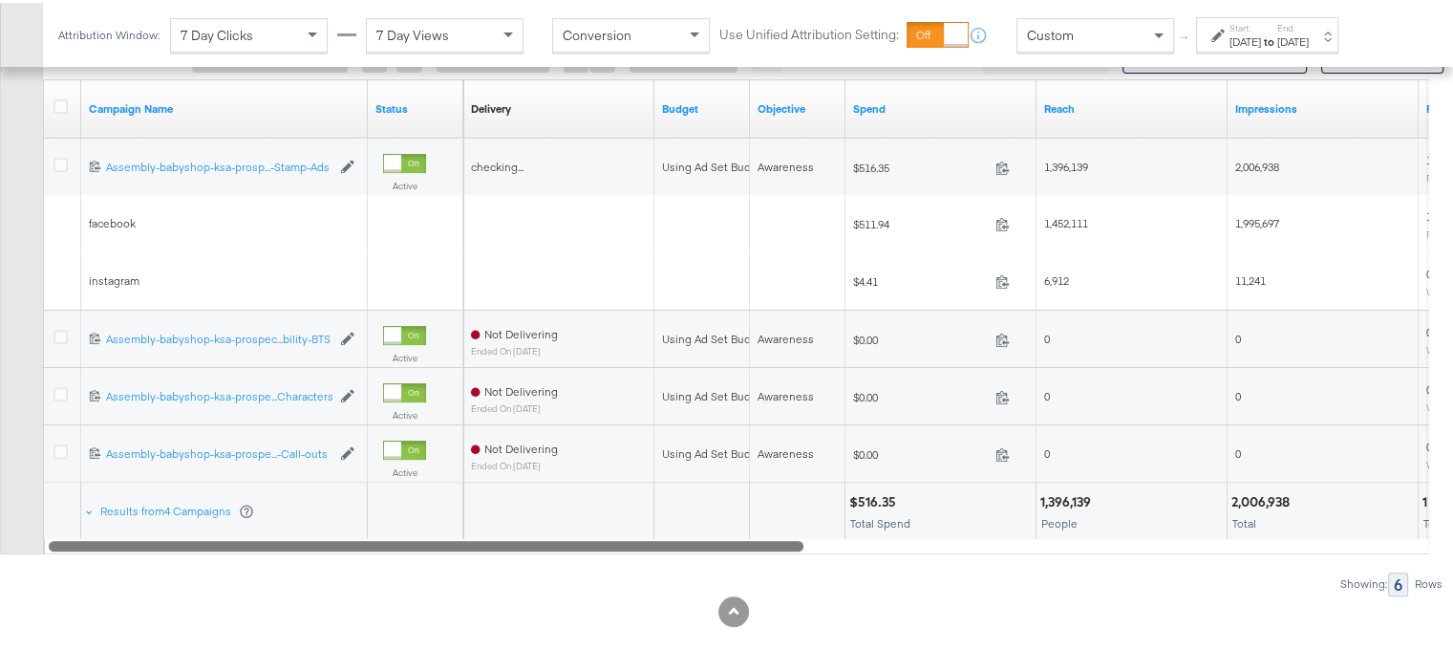
drag, startPoint x: 864, startPoint y: 538, endPoint x: 177, endPoint y: 537, distance: 686.8
click at [177, 537] on div at bounding box center [426, 542] width 755 height 16
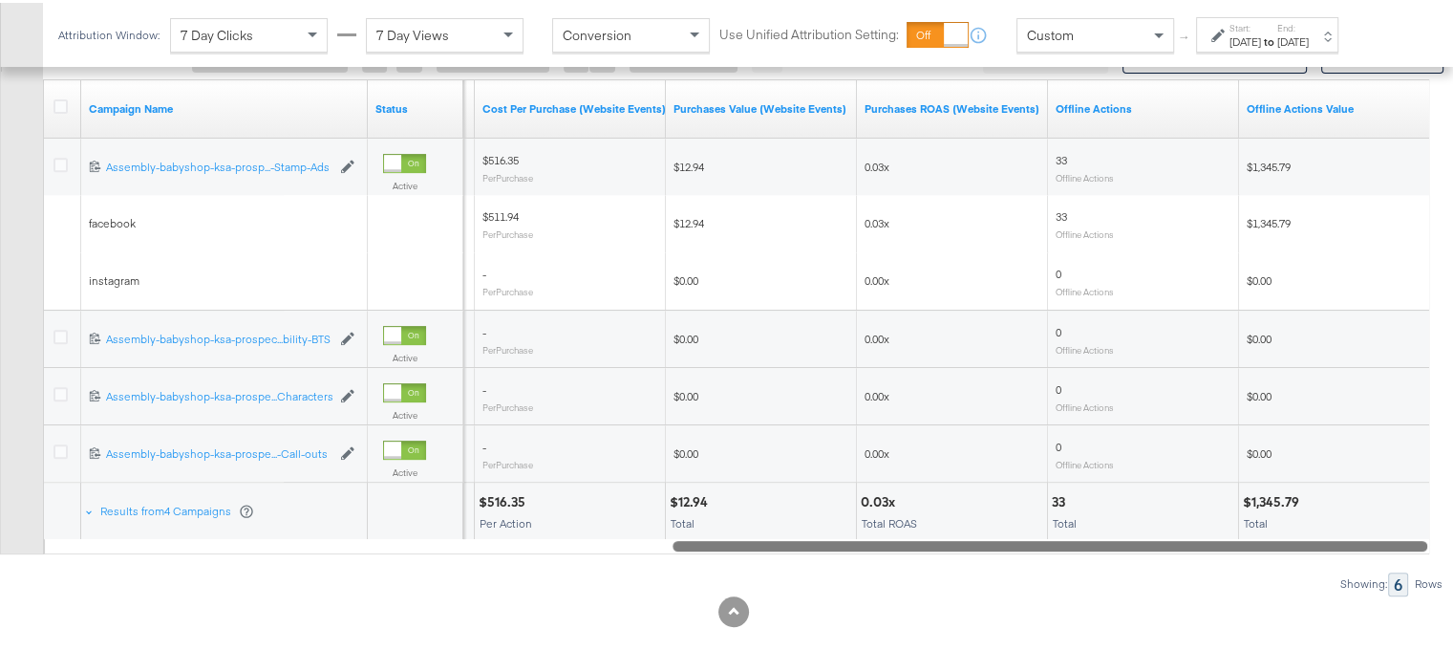
drag, startPoint x: 783, startPoint y: 542, endPoint x: 1455, endPoint y: 534, distance: 671.6
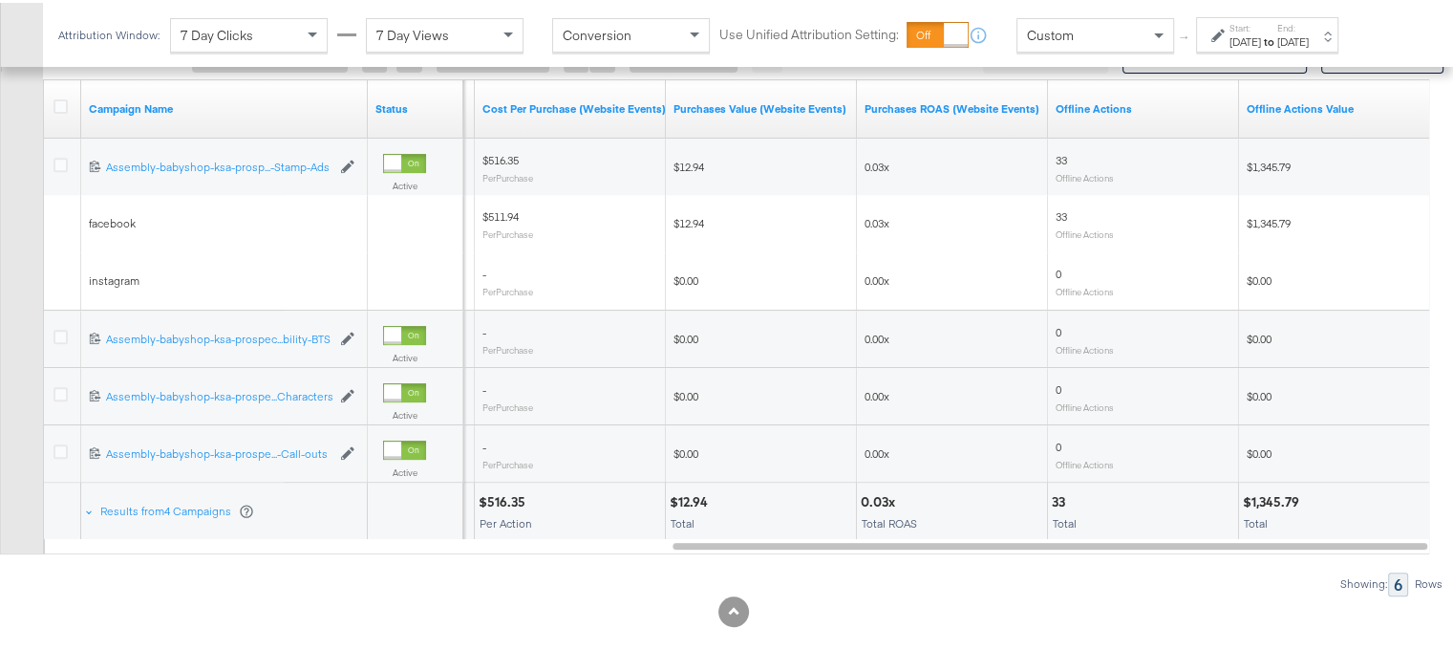
click at [1288, 492] on div "$1,345.79" at bounding box center [1274, 499] width 62 height 18
copy div "1,345.79"
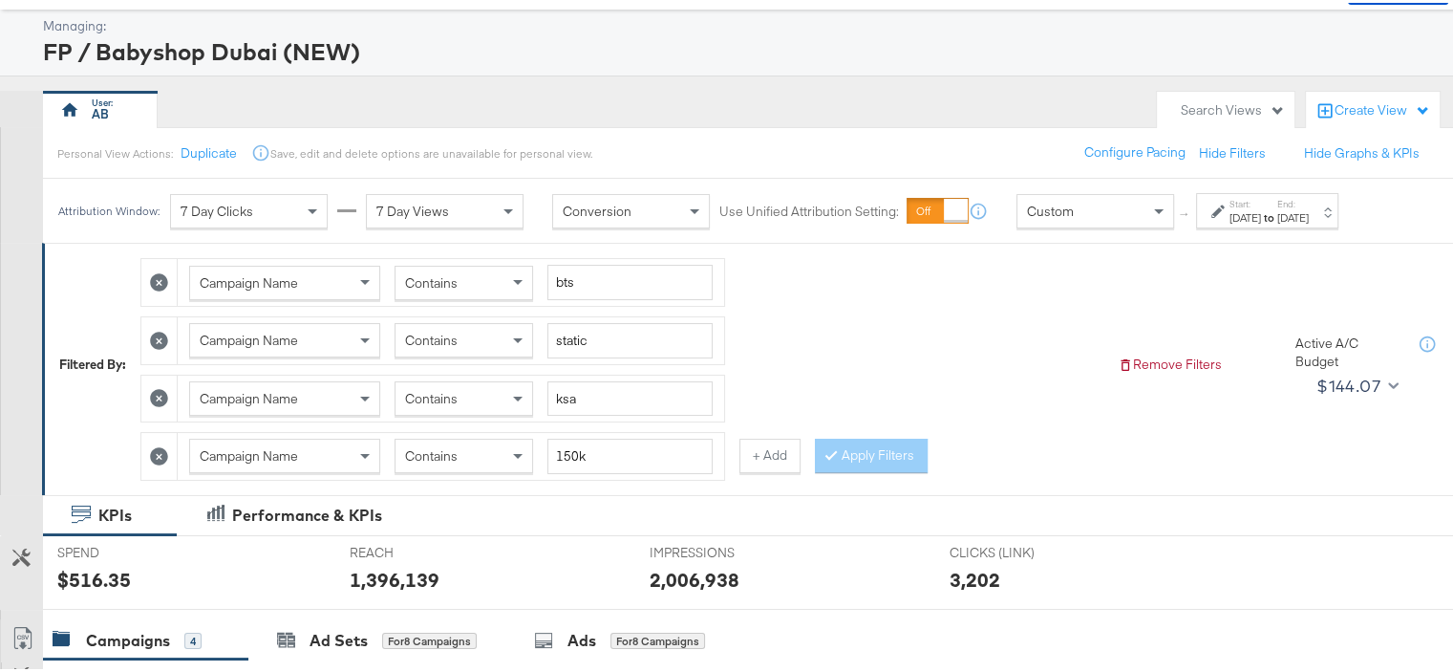
scroll to position [191, 0]
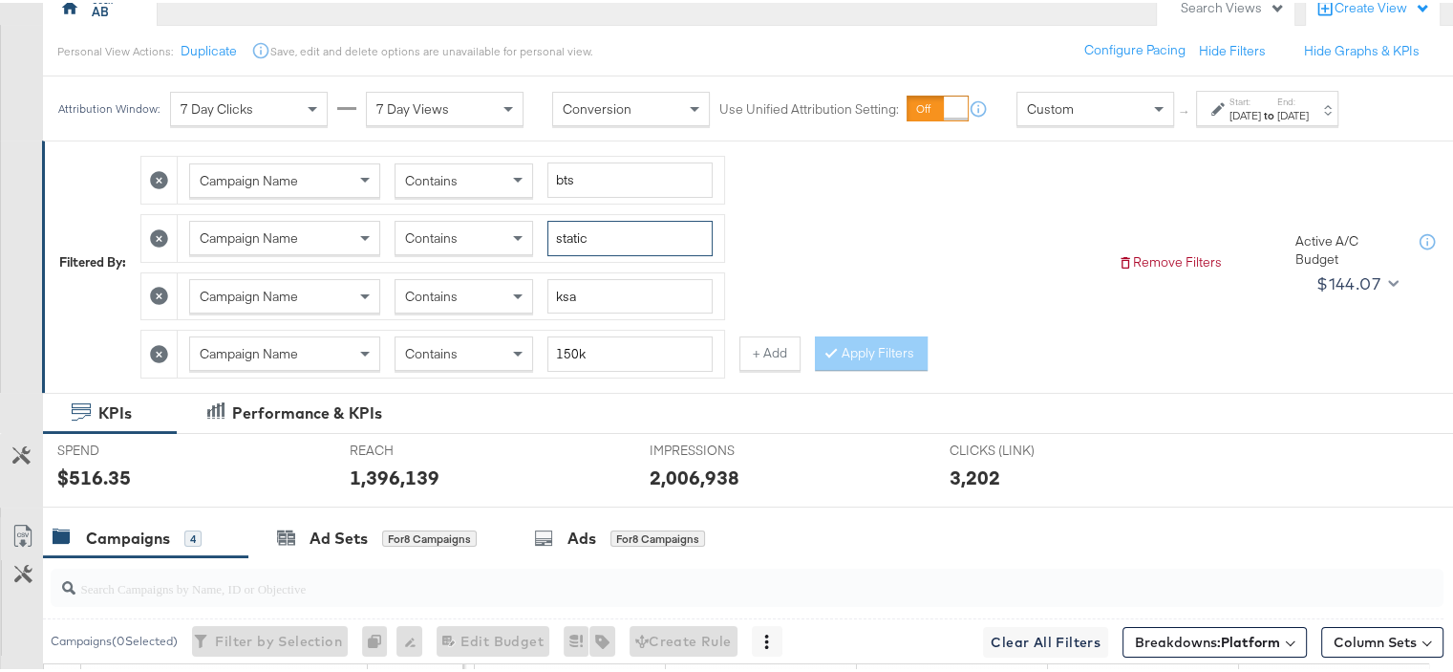
click at [566, 235] on input "static" at bounding box center [629, 235] width 165 height 35
type input "reels"
click at [888, 351] on button "Apply Filters" at bounding box center [871, 350] width 113 height 34
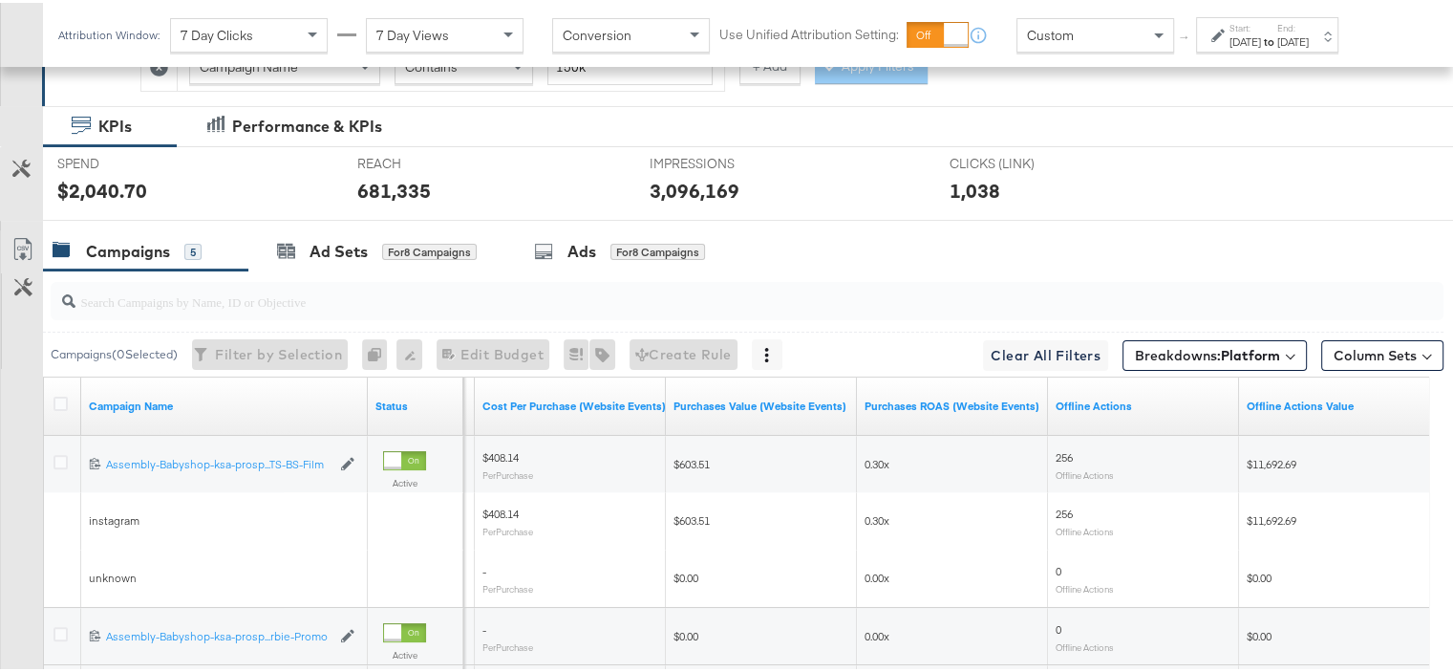
scroll to position [832, 0]
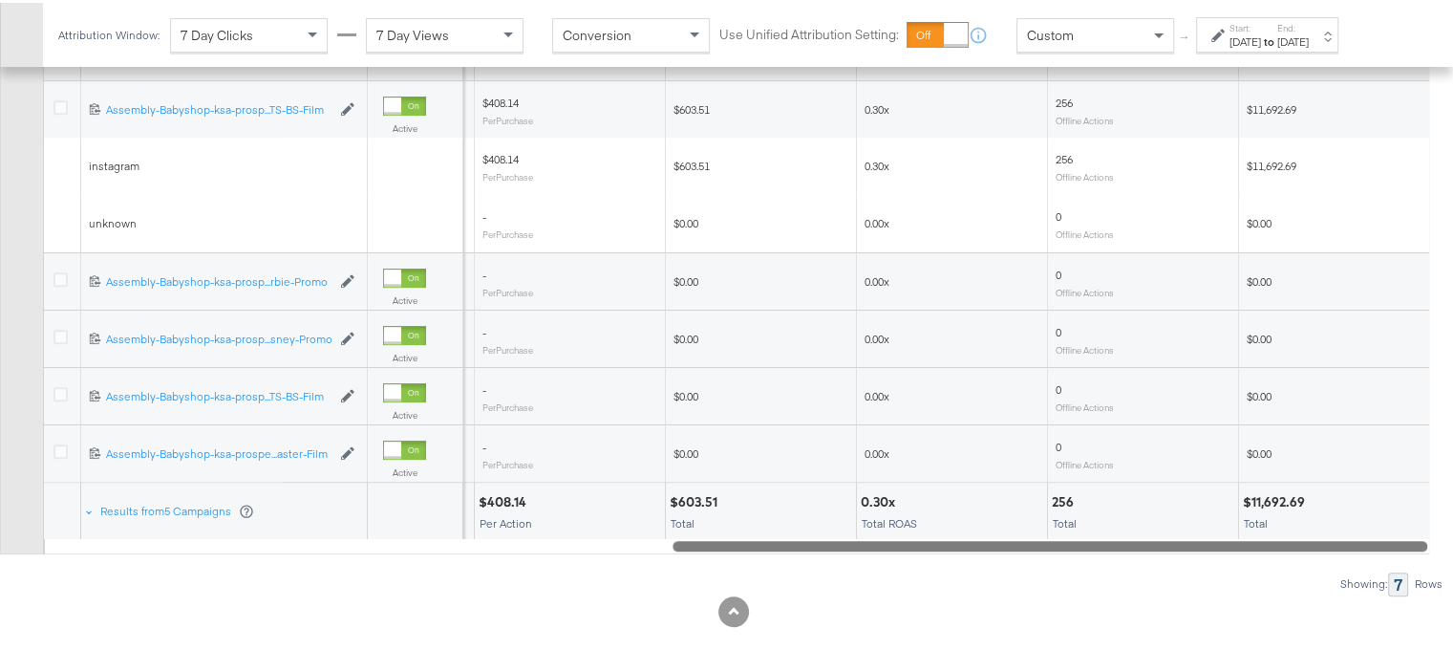
drag, startPoint x: 943, startPoint y: 540, endPoint x: 1066, endPoint y: 538, distance: 123.2
click at [1066, 538] on div at bounding box center [1049, 542] width 755 height 16
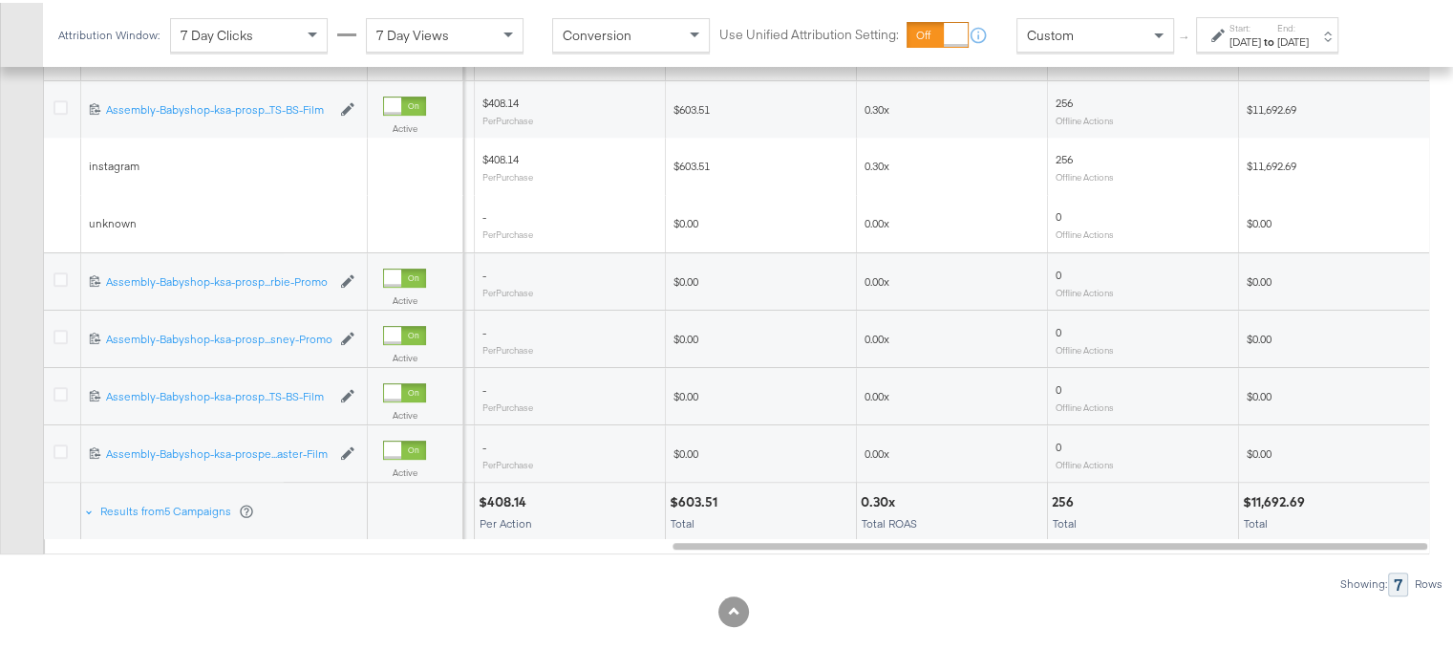
click at [1271, 490] on div "$11,692.69" at bounding box center [1277, 499] width 68 height 18
copy div "11,692.69"
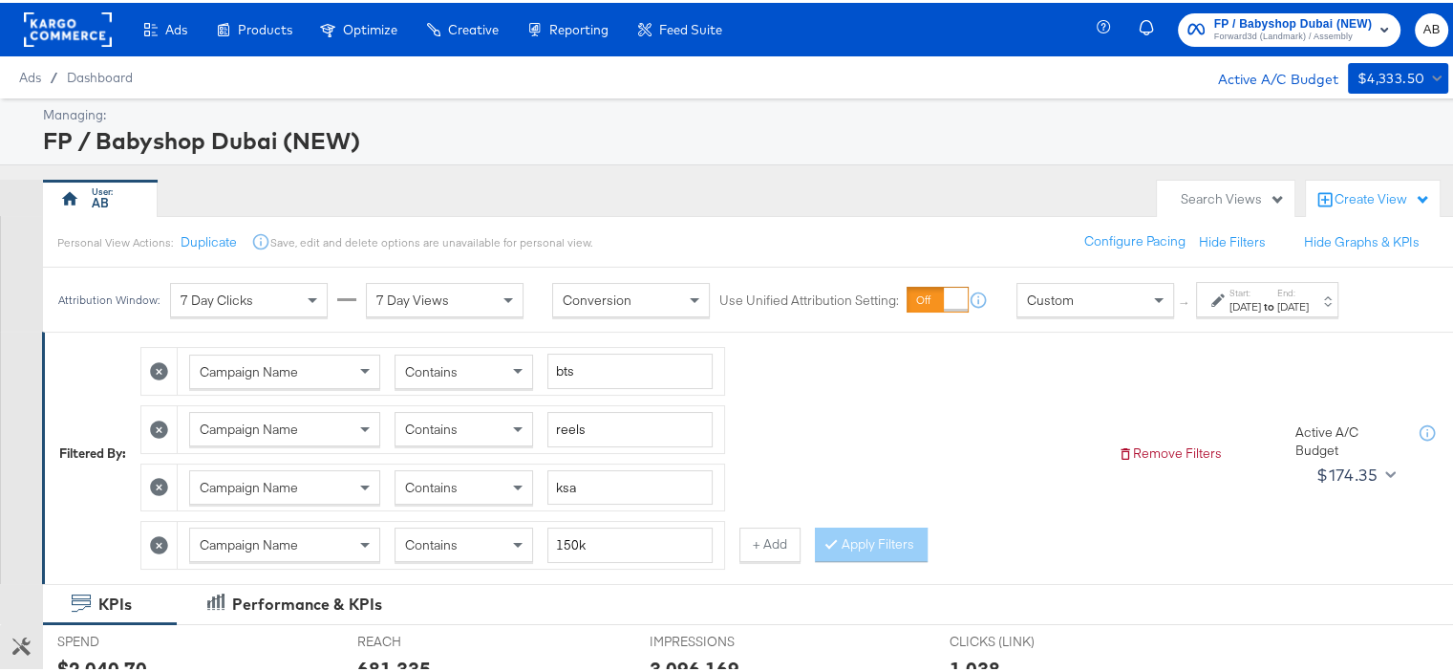
scroll to position [191, 0]
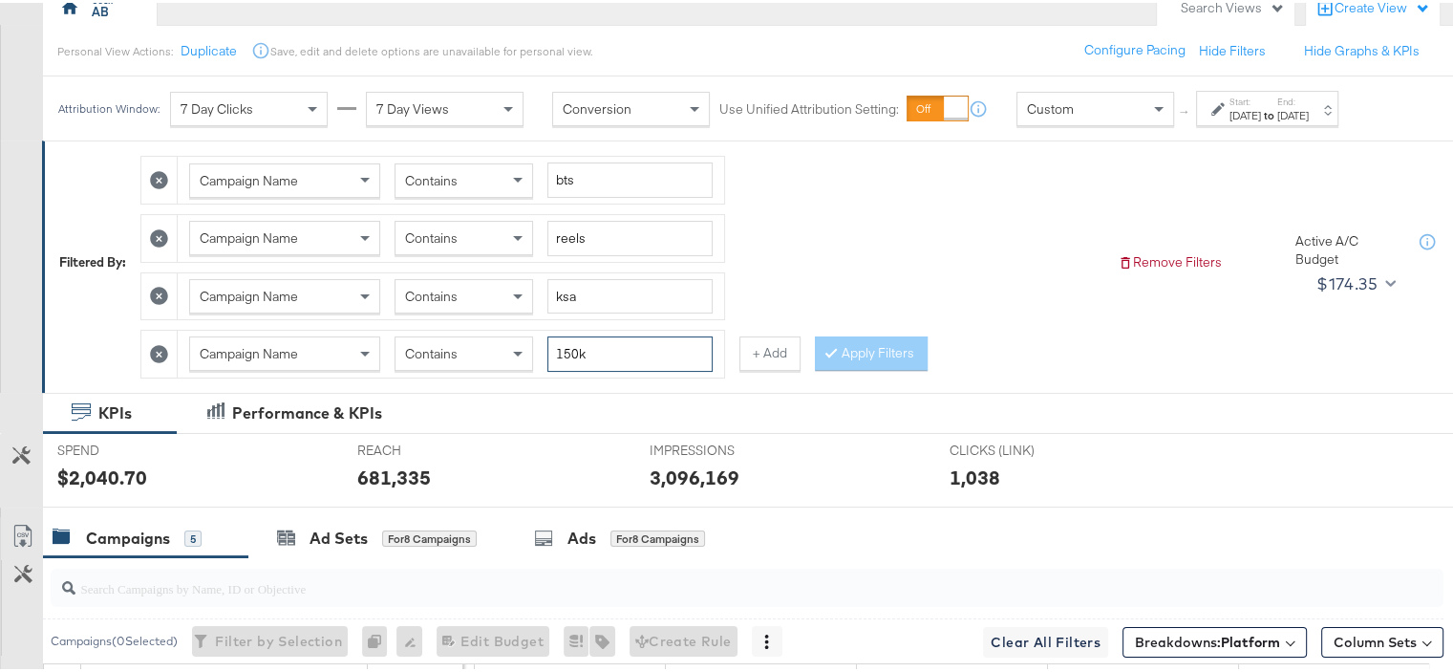
click at [569, 346] on input "150k" at bounding box center [629, 350] width 165 height 35
type input "50k"
click at [574, 240] on input "reels" at bounding box center [629, 235] width 165 height 35
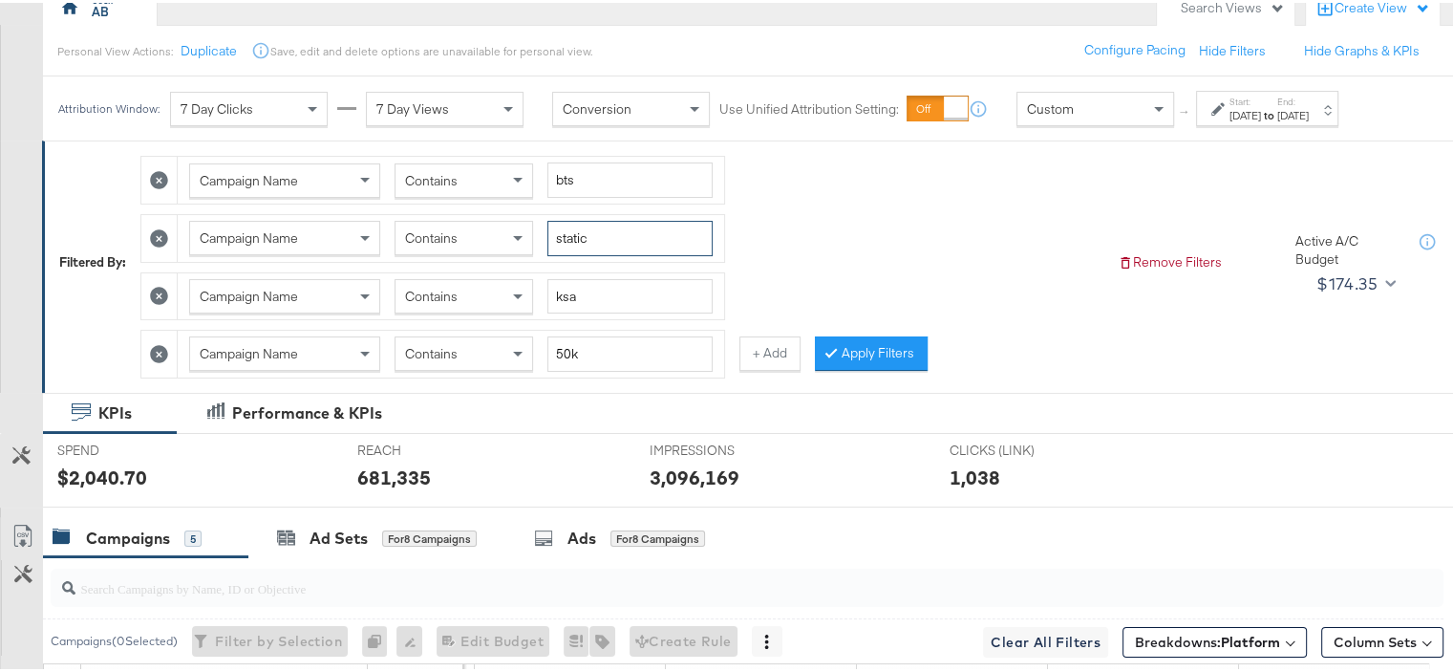
type input "static"
click at [569, 293] on input "ksa" at bounding box center [629, 293] width 165 height 35
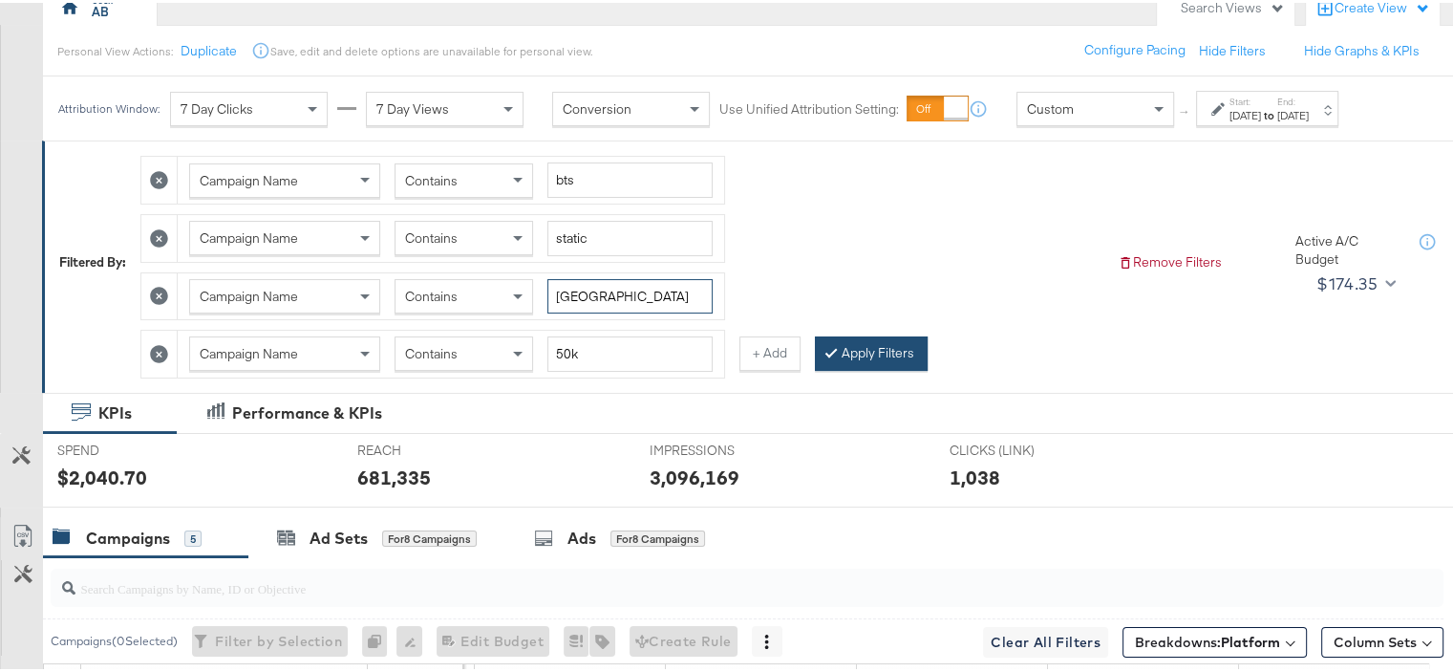
type input "[GEOGRAPHIC_DATA]"
click at [897, 341] on button "Apply Filters" at bounding box center [871, 350] width 113 height 34
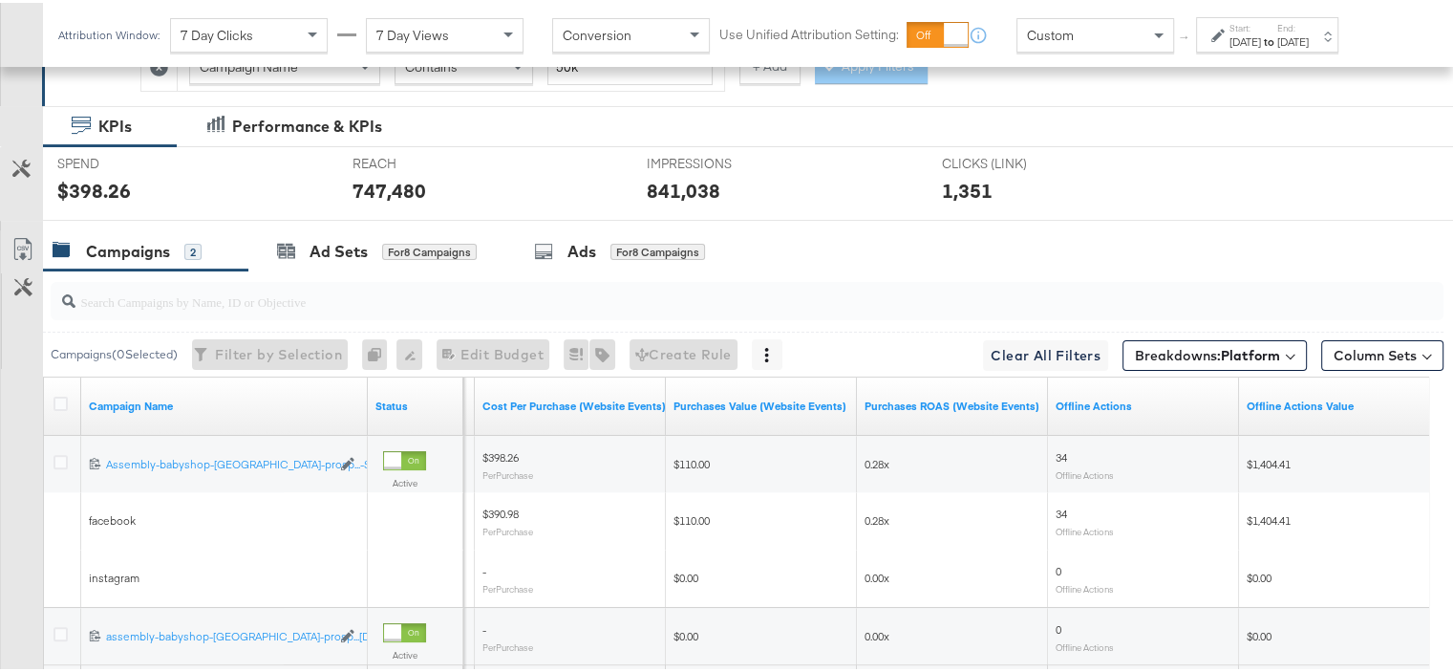
scroll to position [660, 0]
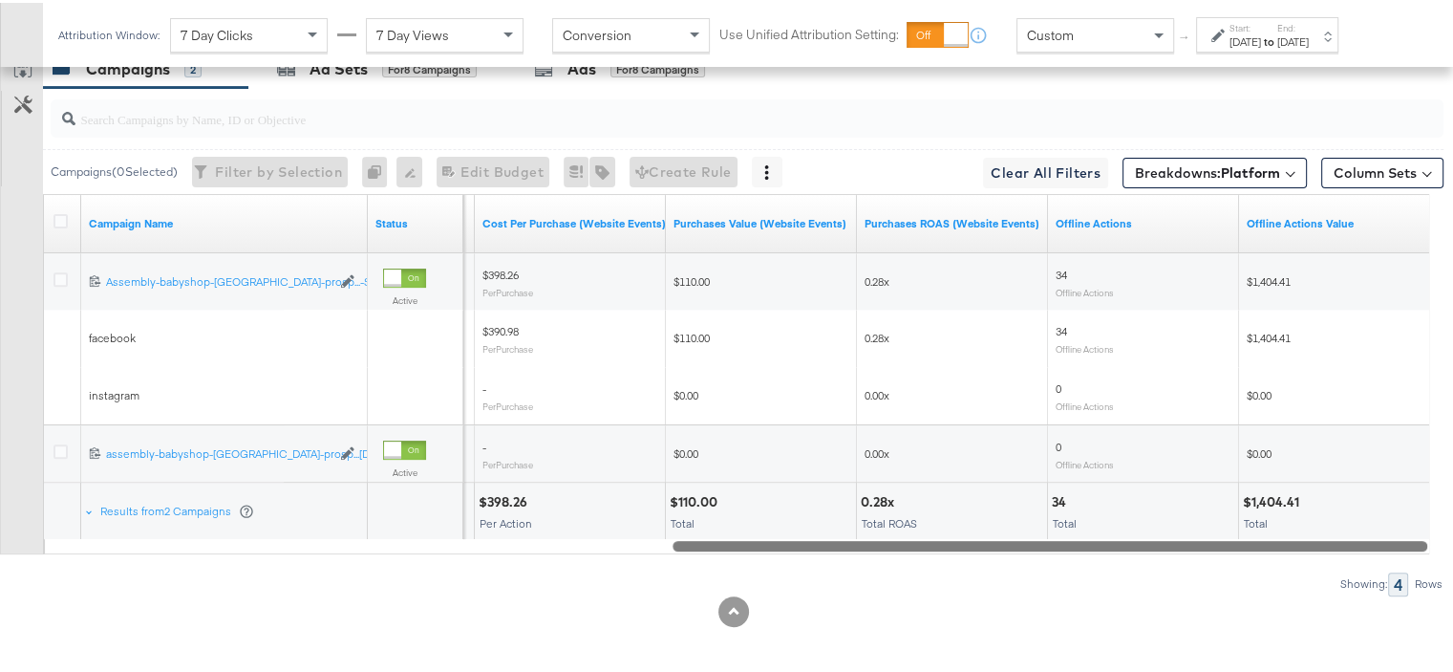
drag, startPoint x: 792, startPoint y: 538, endPoint x: 1081, endPoint y: 523, distance: 289.8
click at [1081, 523] on div "Campaign Name Status Purchases (Website Events) Cost Per Purchase (Website Even…" at bounding box center [736, 371] width 1386 height 360
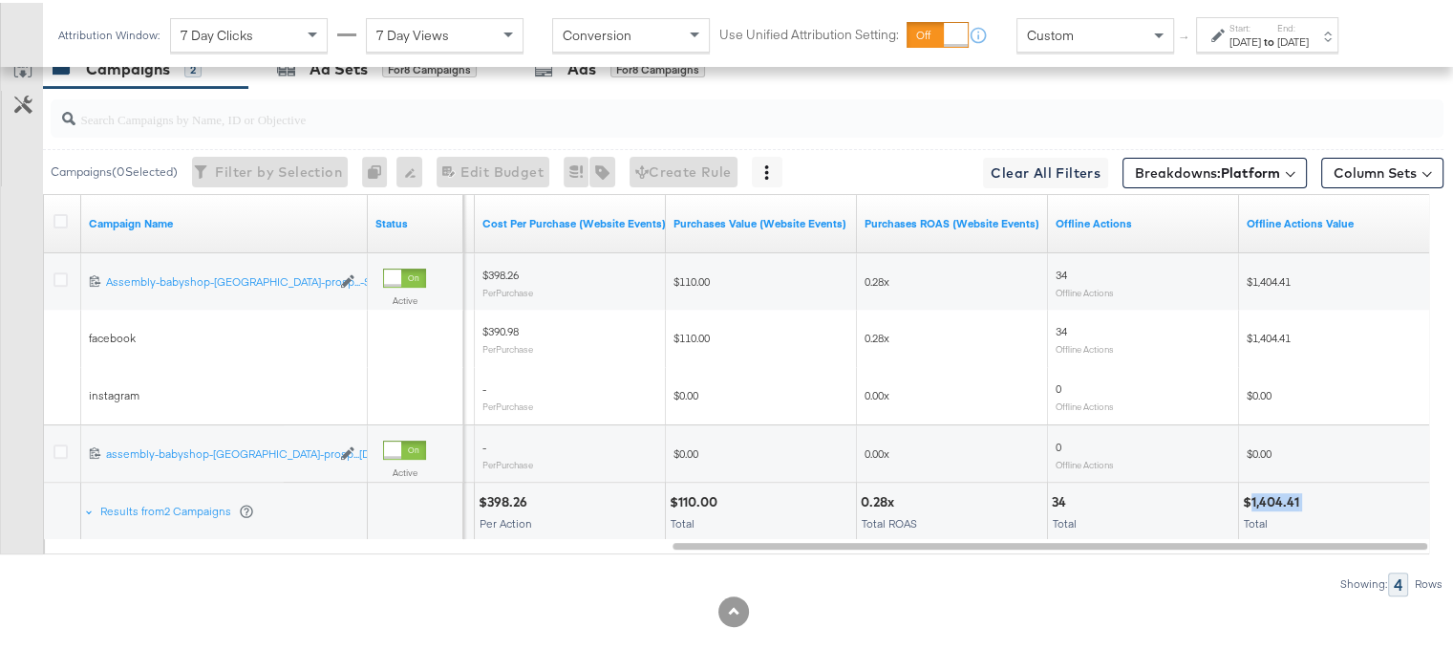
drag, startPoint x: 1303, startPoint y: 494, endPoint x: 1253, endPoint y: 496, distance: 49.7
click at [1253, 496] on div "$1,404.41" at bounding box center [1274, 499] width 62 height 18
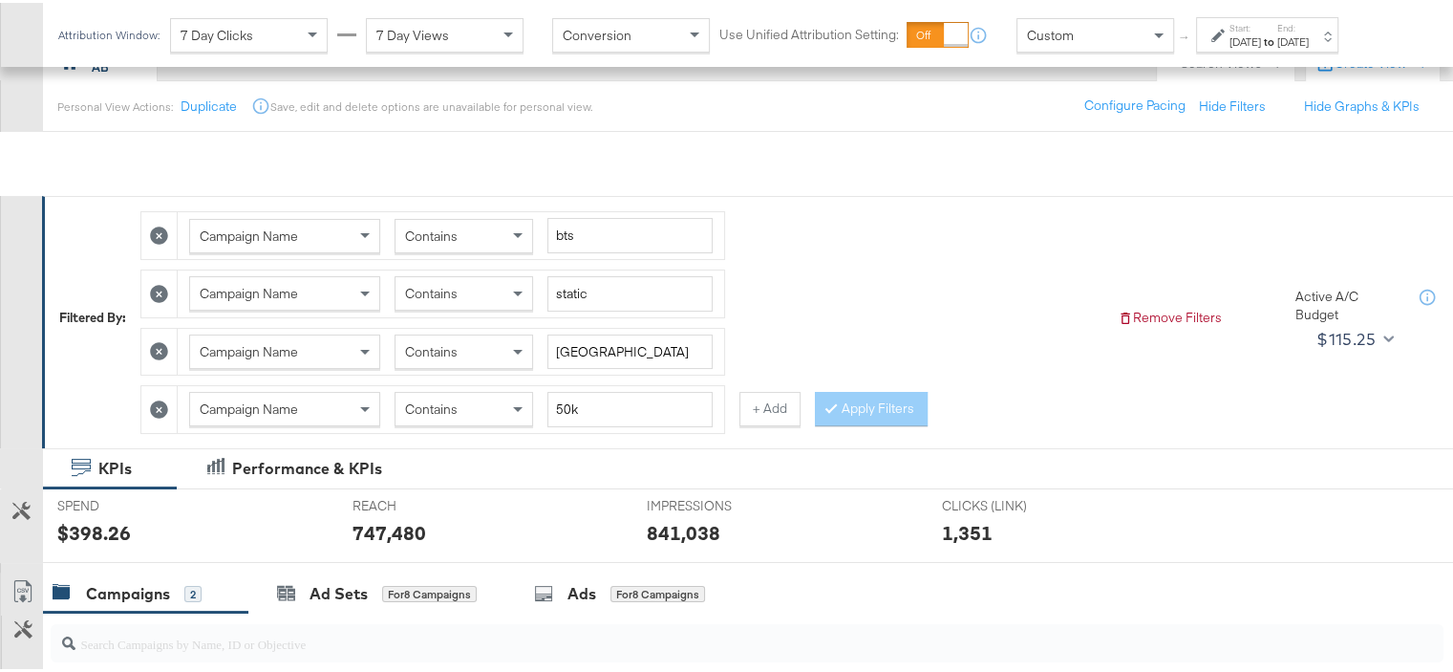
scroll to position [0, 0]
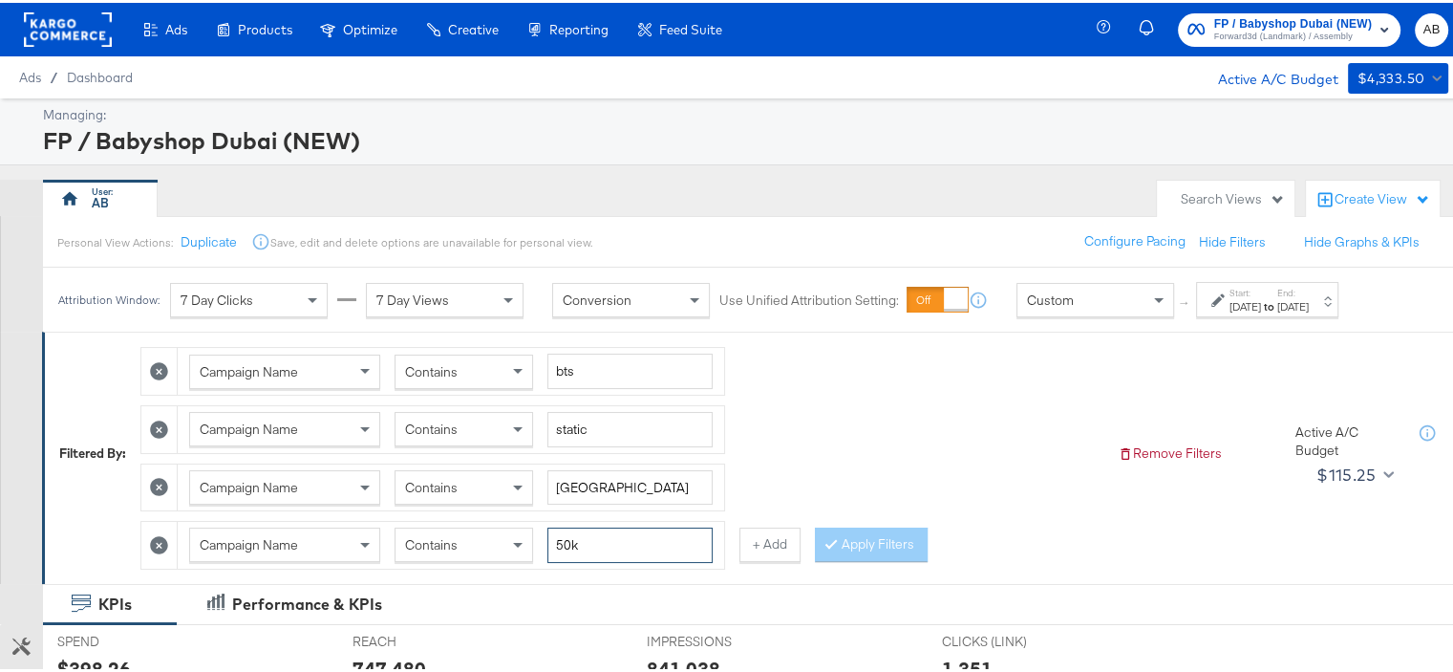
click at [578, 541] on input "50k" at bounding box center [629, 541] width 165 height 35
type input "100k"
click at [581, 435] on input "static" at bounding box center [629, 426] width 165 height 35
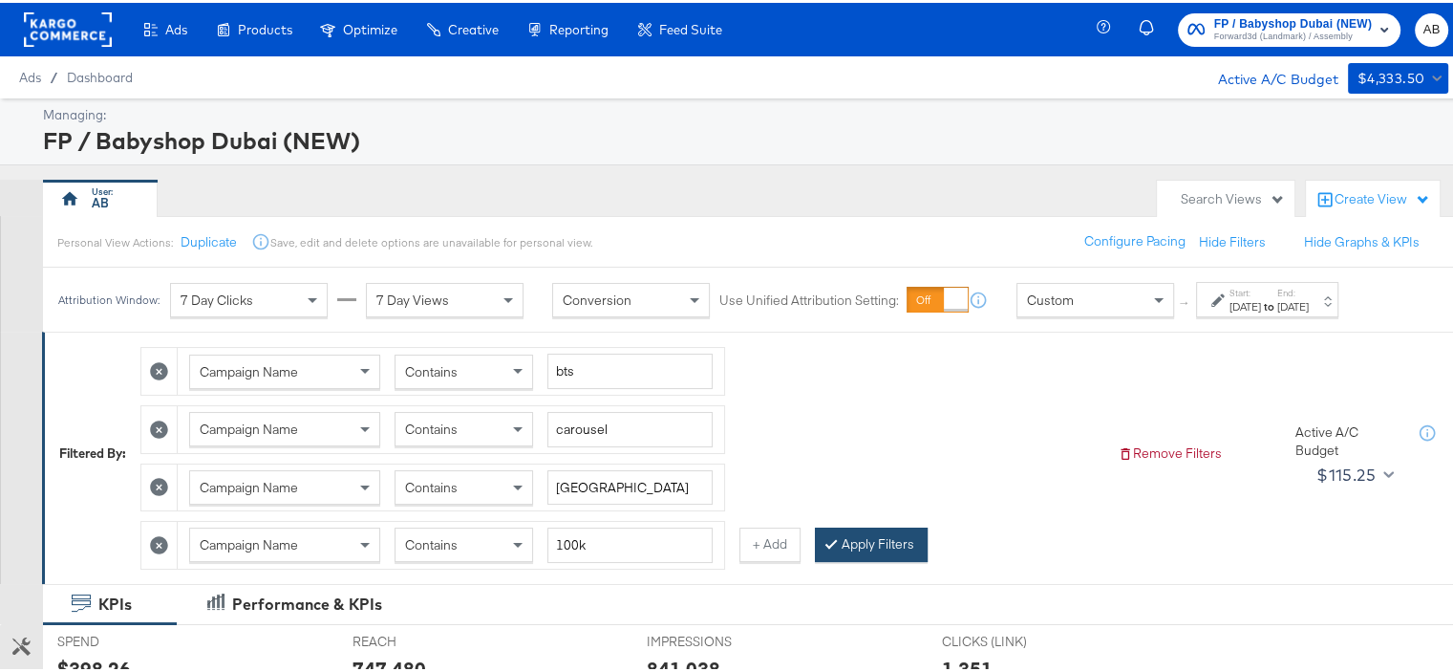
click at [858, 538] on button "Apply Filters" at bounding box center [871, 541] width 113 height 34
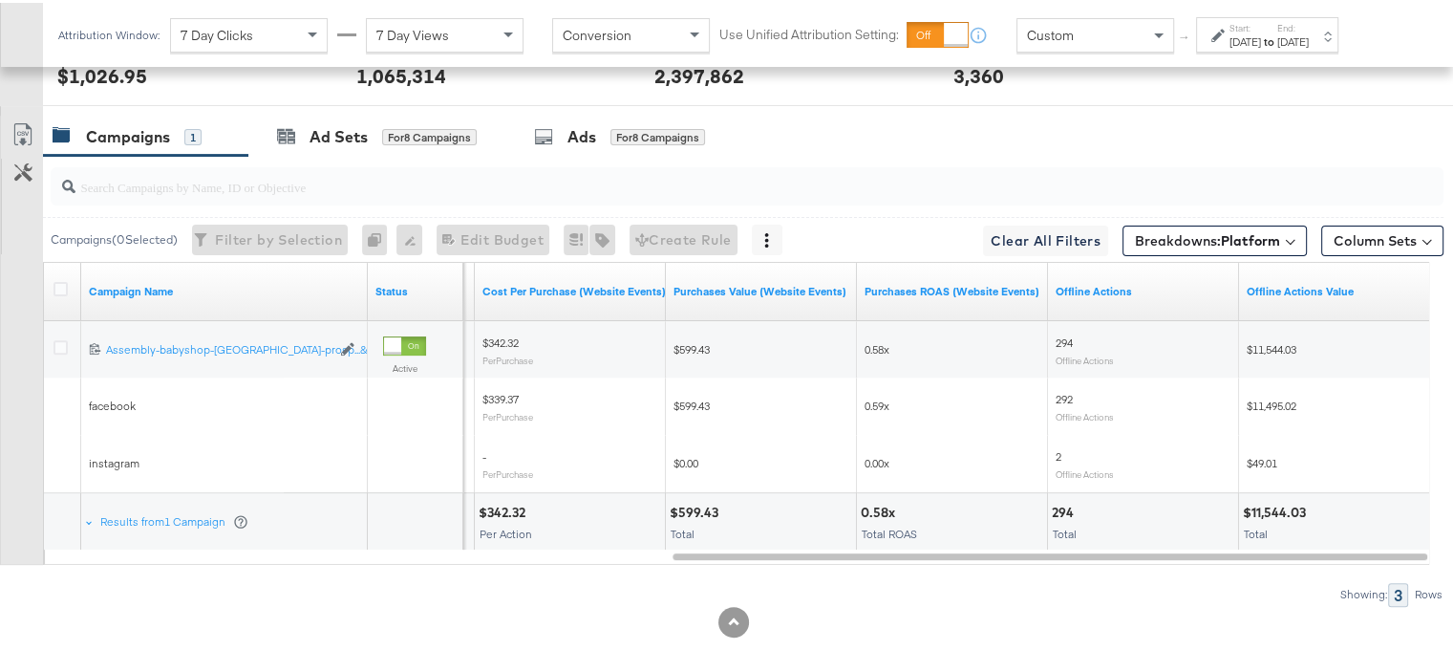
scroll to position [603, 0]
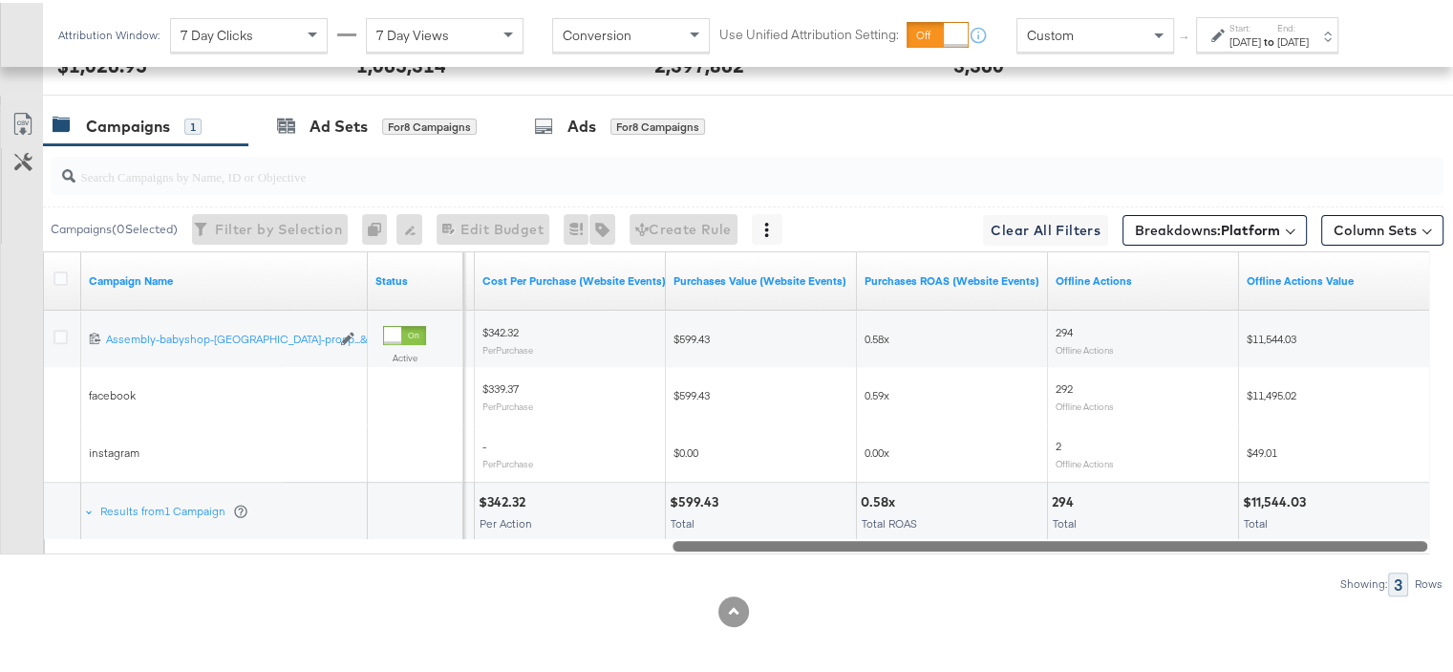
drag, startPoint x: 767, startPoint y: 547, endPoint x: 1311, endPoint y: 576, distance: 544.3
click at [1311, 576] on div "Campaigns ( 0 Selected) Filter by Selection Filter 0 campaigns 0 Rename 0 campa…" at bounding box center [721, 367] width 1443 height 450
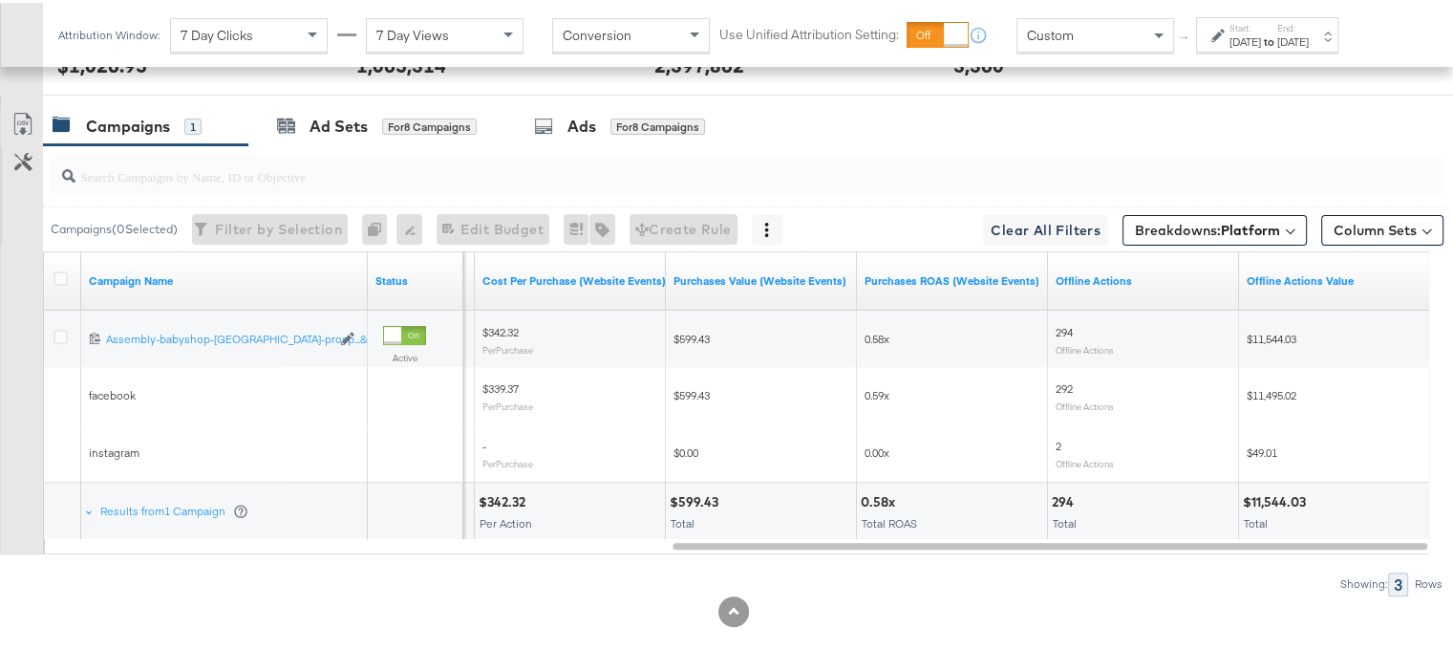
click at [1281, 495] on div "$11,544.03" at bounding box center [1277, 499] width 69 height 18
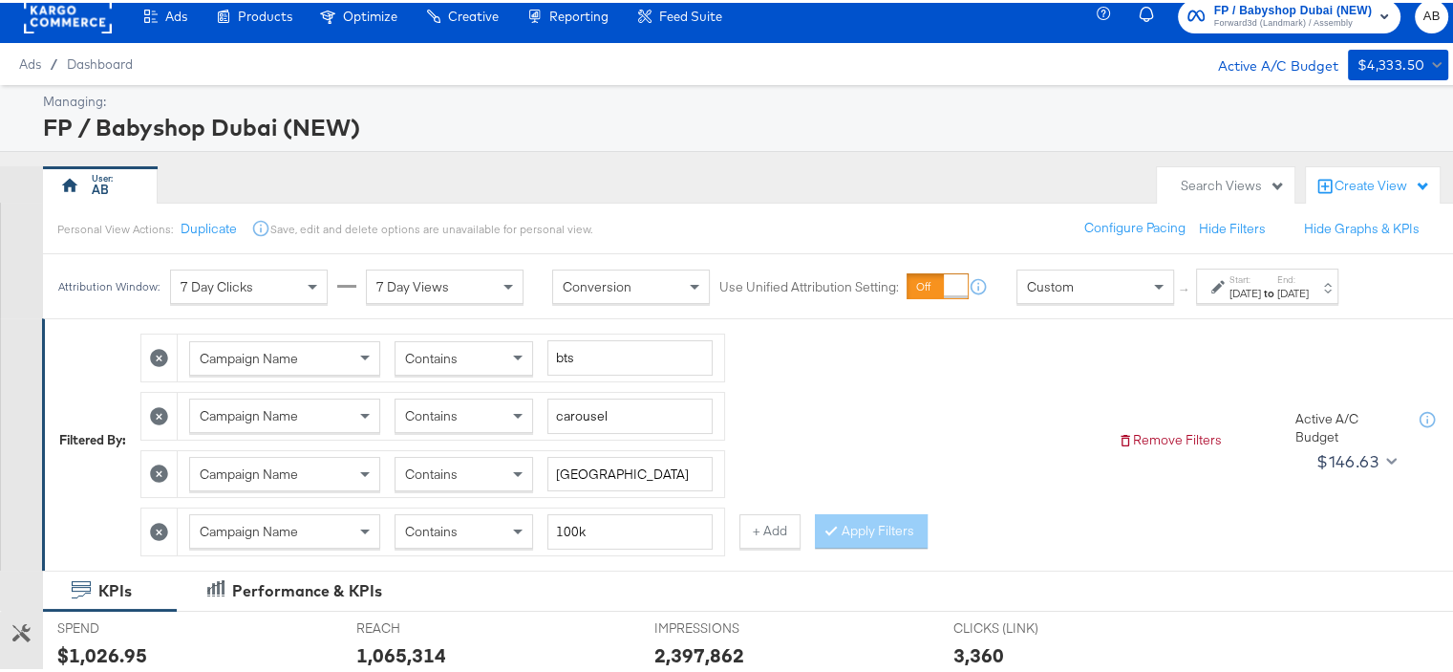
scroll to position [0, 0]
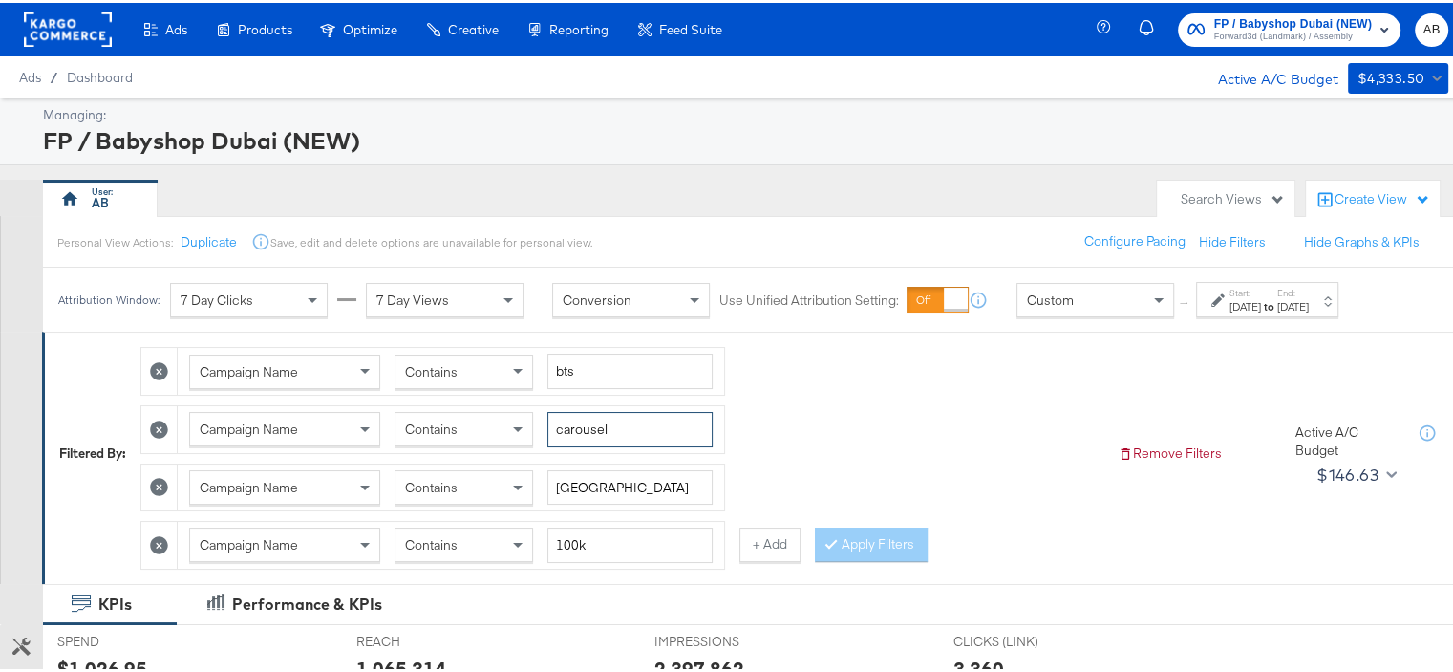
click at [596, 423] on input "carousel" at bounding box center [629, 426] width 165 height 35
click at [892, 534] on button "Apply Filters" at bounding box center [871, 541] width 113 height 34
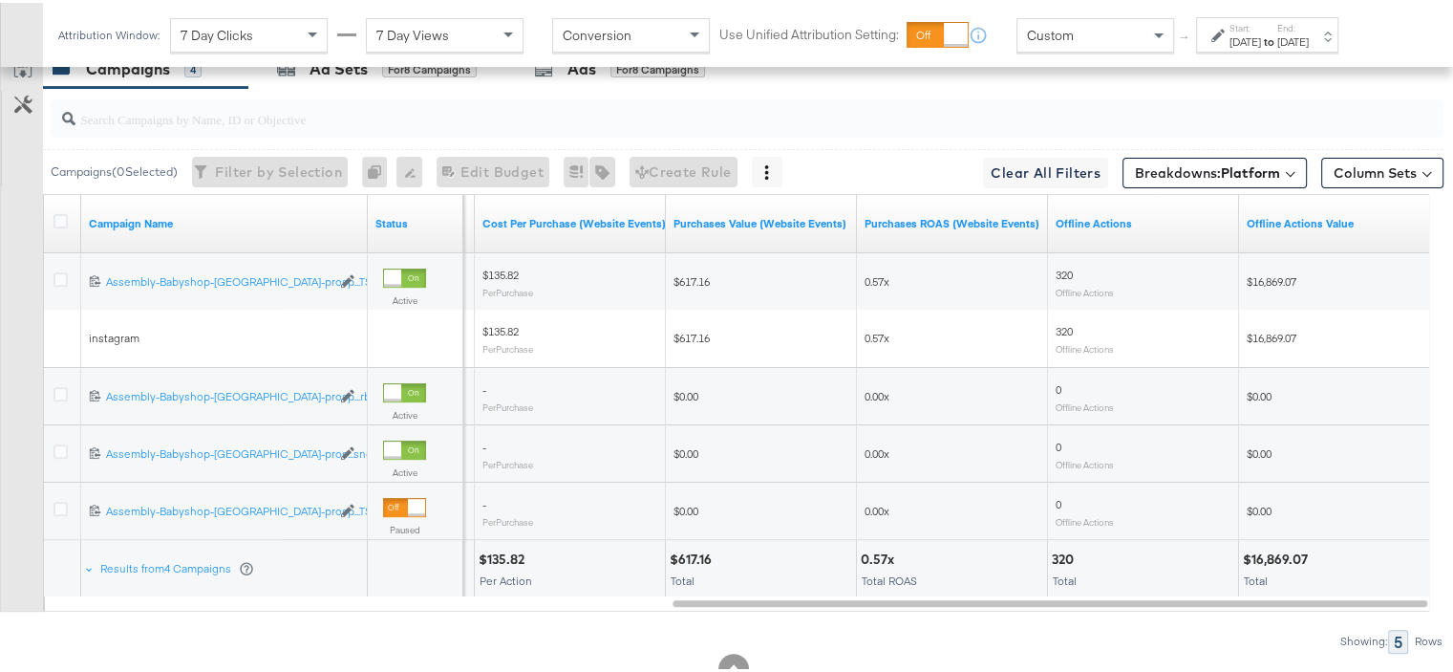
scroll to position [717, 0]
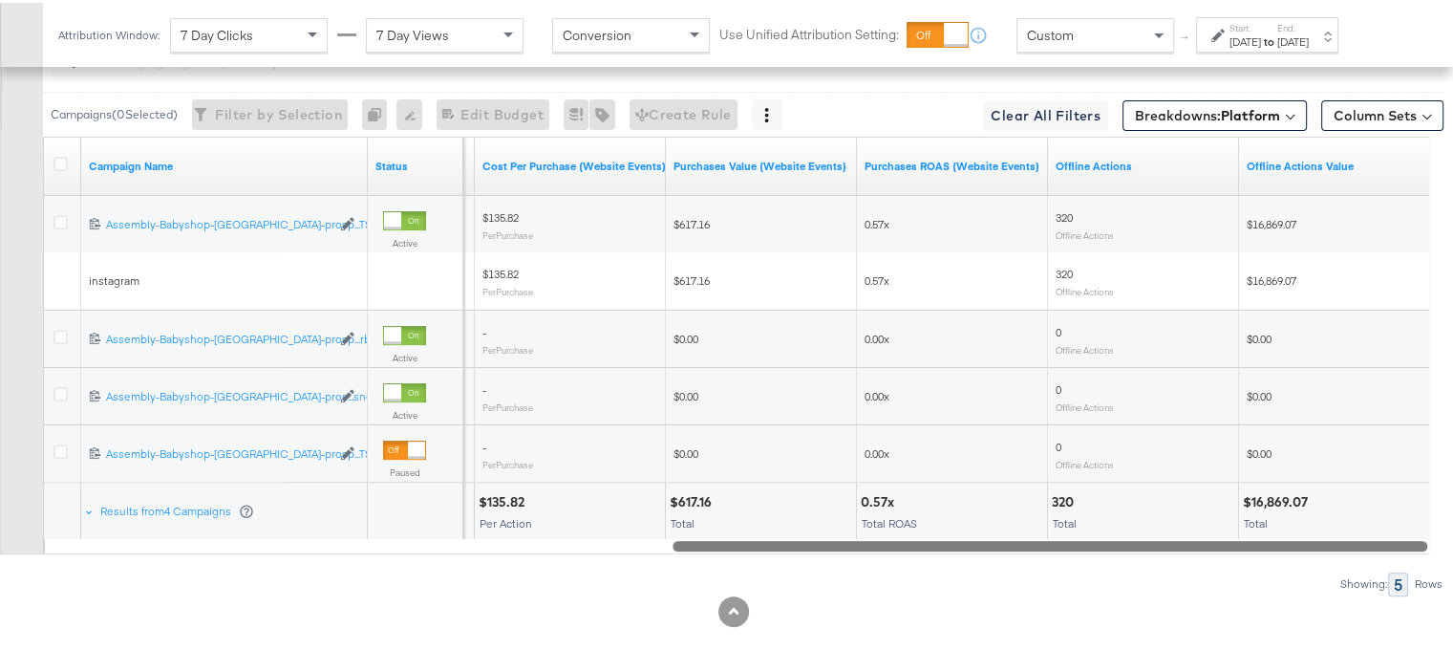
drag, startPoint x: 1055, startPoint y: 534, endPoint x: 1326, endPoint y: 583, distance: 275.6
click at [1326, 583] on div "Campaigns ( 0 Selected) Filter by Selection Filter 0 campaigns 0 Rename 0 campa…" at bounding box center [721, 310] width 1443 height 565
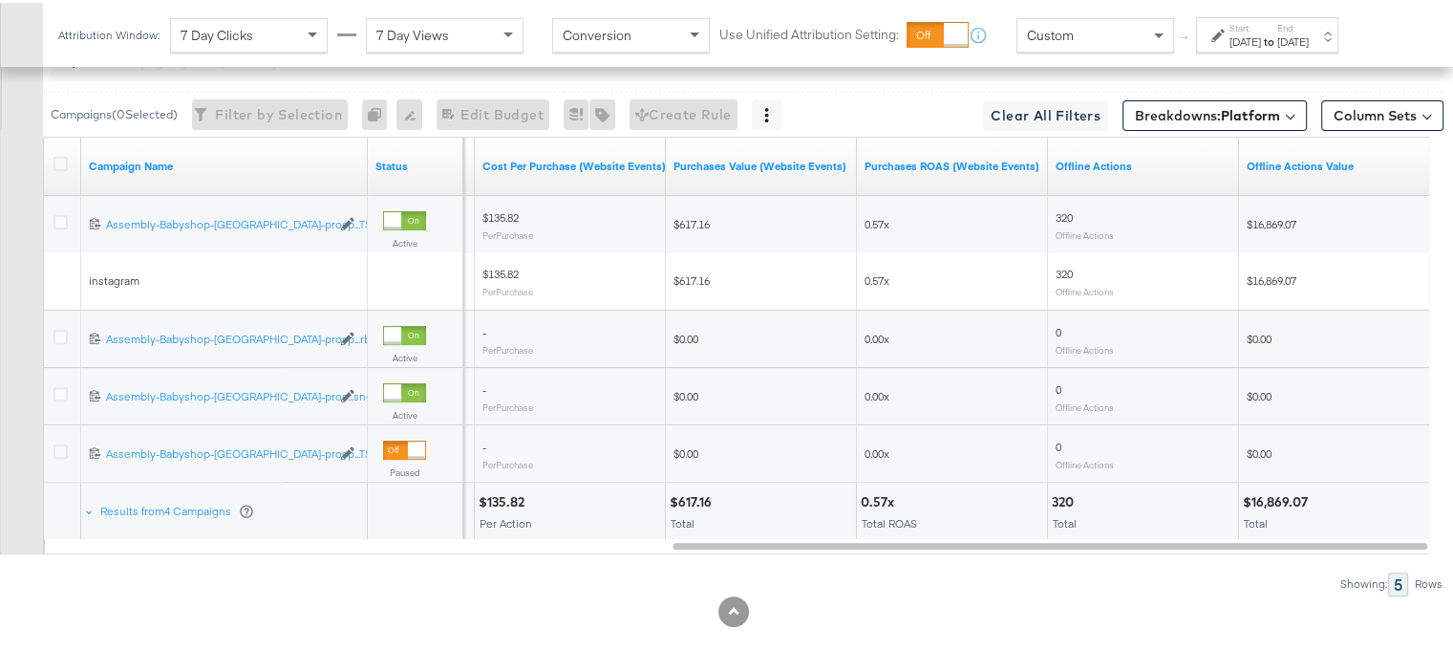
click at [1272, 500] on div "$16,869.07" at bounding box center [1278, 499] width 71 height 18
click at [1272, 492] on div "$16,869.07" at bounding box center [1278, 499] width 71 height 18
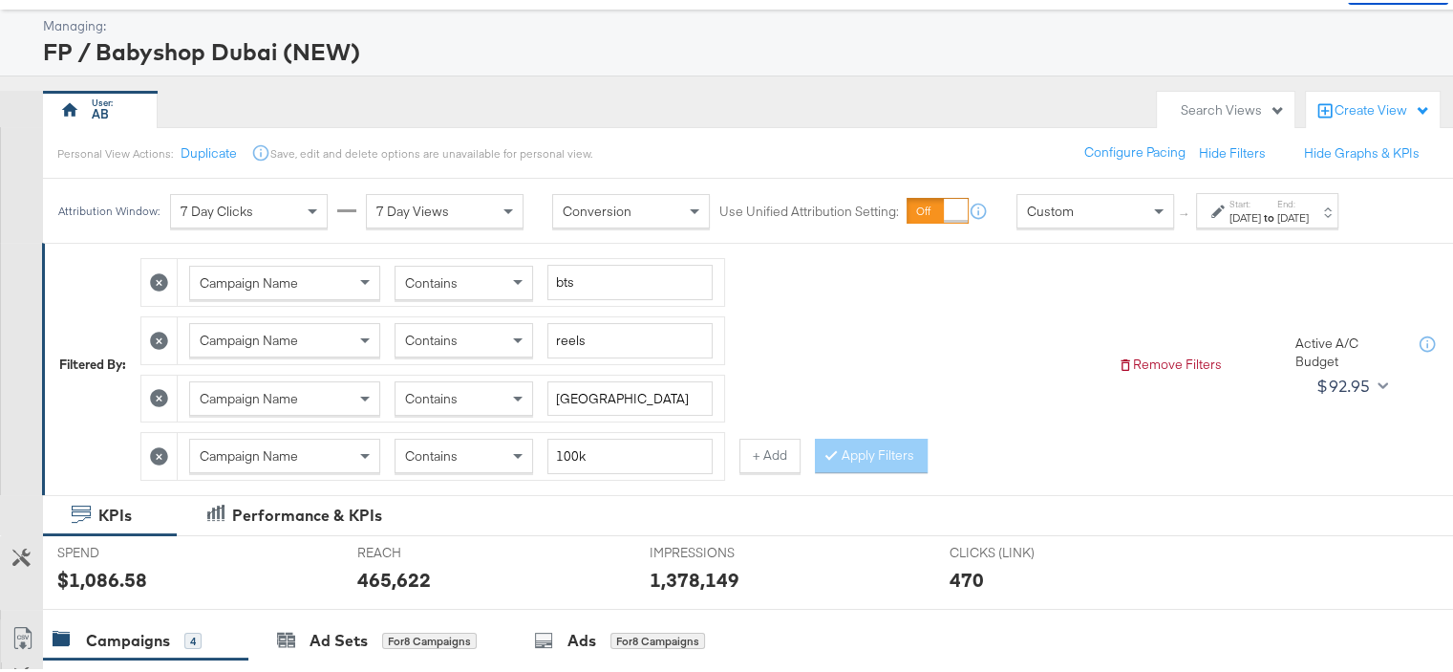
scroll to position [0, 0]
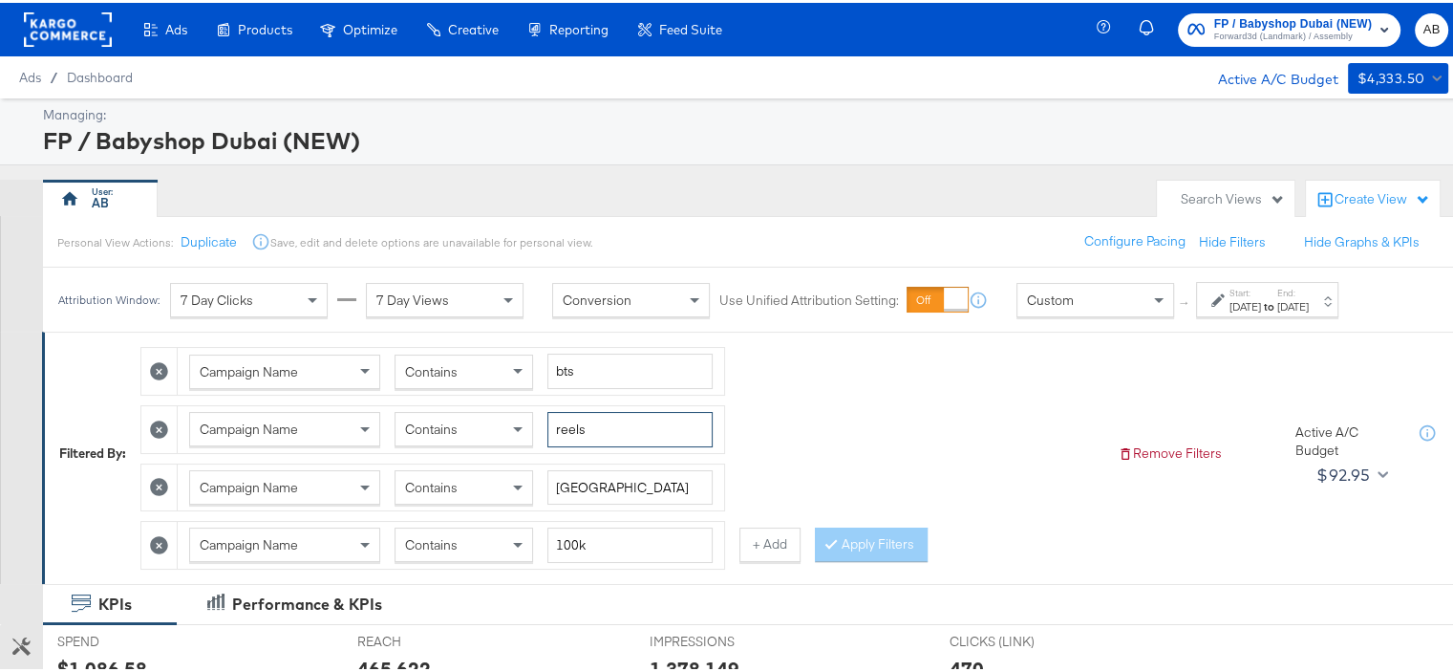
click at [601, 416] on input "reels" at bounding box center [629, 426] width 165 height 35
type input "static"
click at [765, 543] on button "+ Add" at bounding box center [769, 541] width 61 height 34
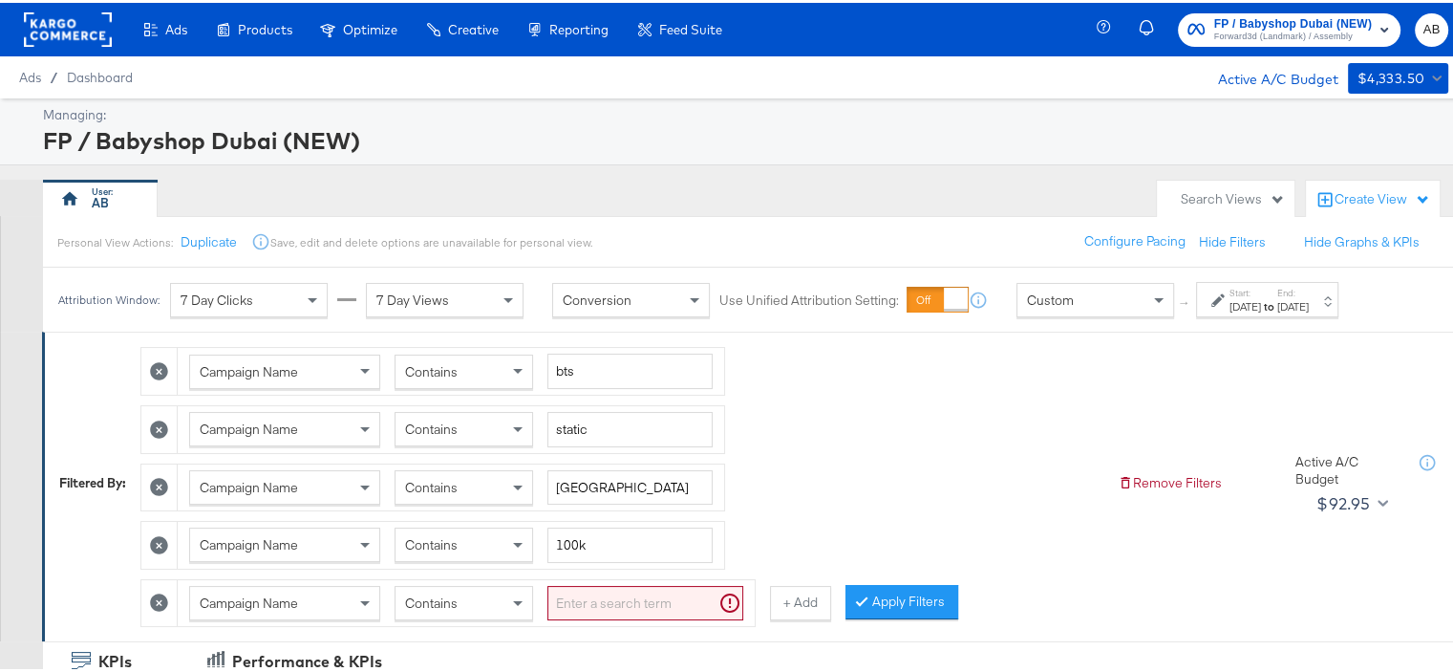
click at [602, 597] on input "search" at bounding box center [645, 600] width 196 height 35
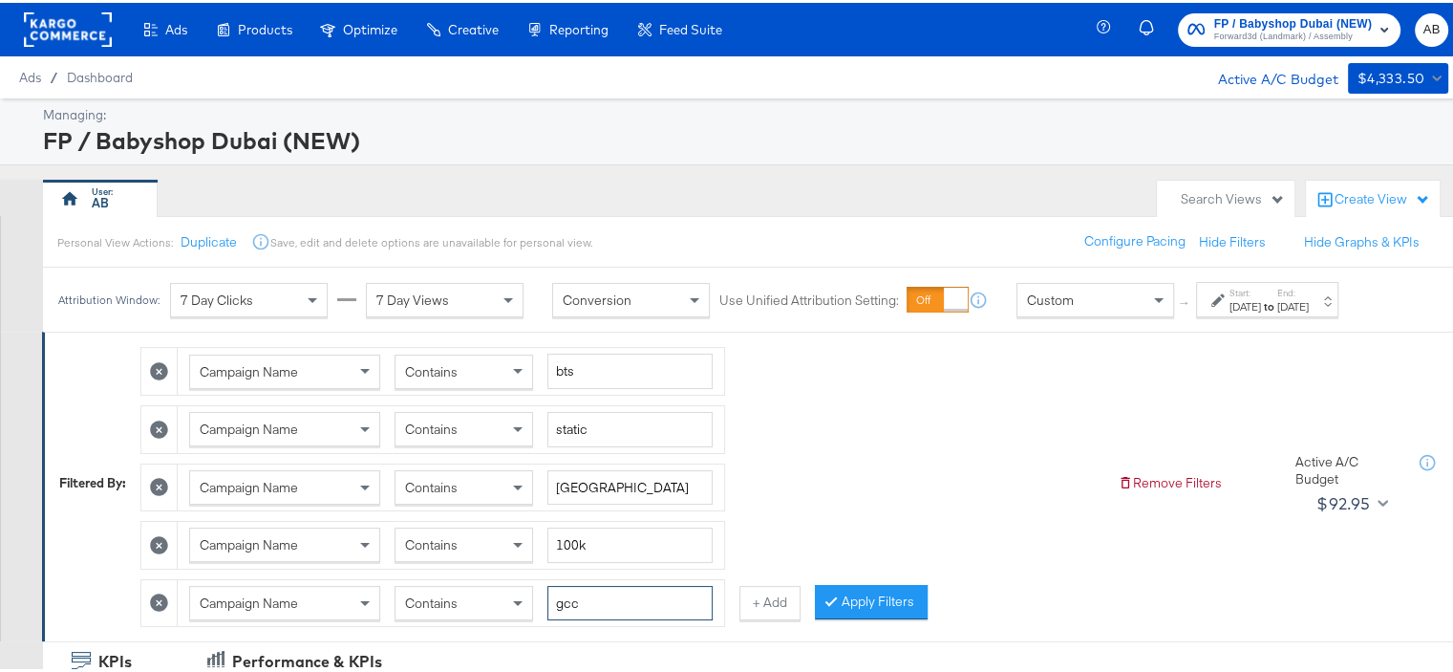
type input "gcc"
click at [587, 427] on input "static" at bounding box center [629, 426] width 165 height 35
click at [588, 403] on div "Campaign Name Contains static" at bounding box center [451, 426] width 546 height 47
click at [589, 421] on input "static" at bounding box center [629, 426] width 165 height 35
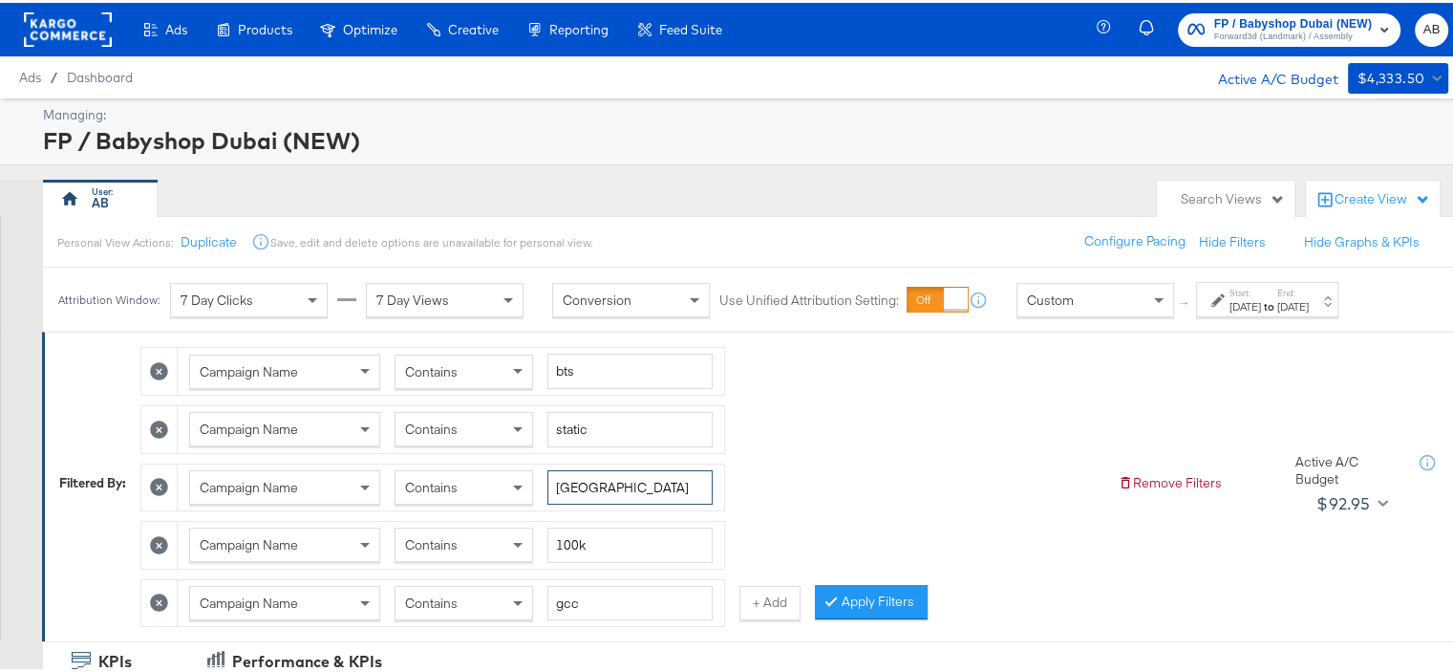
click at [592, 491] on input "[GEOGRAPHIC_DATA]" at bounding box center [629, 484] width 165 height 35
type input "kwt"
click at [861, 593] on button "Apply Filters" at bounding box center [871, 599] width 113 height 34
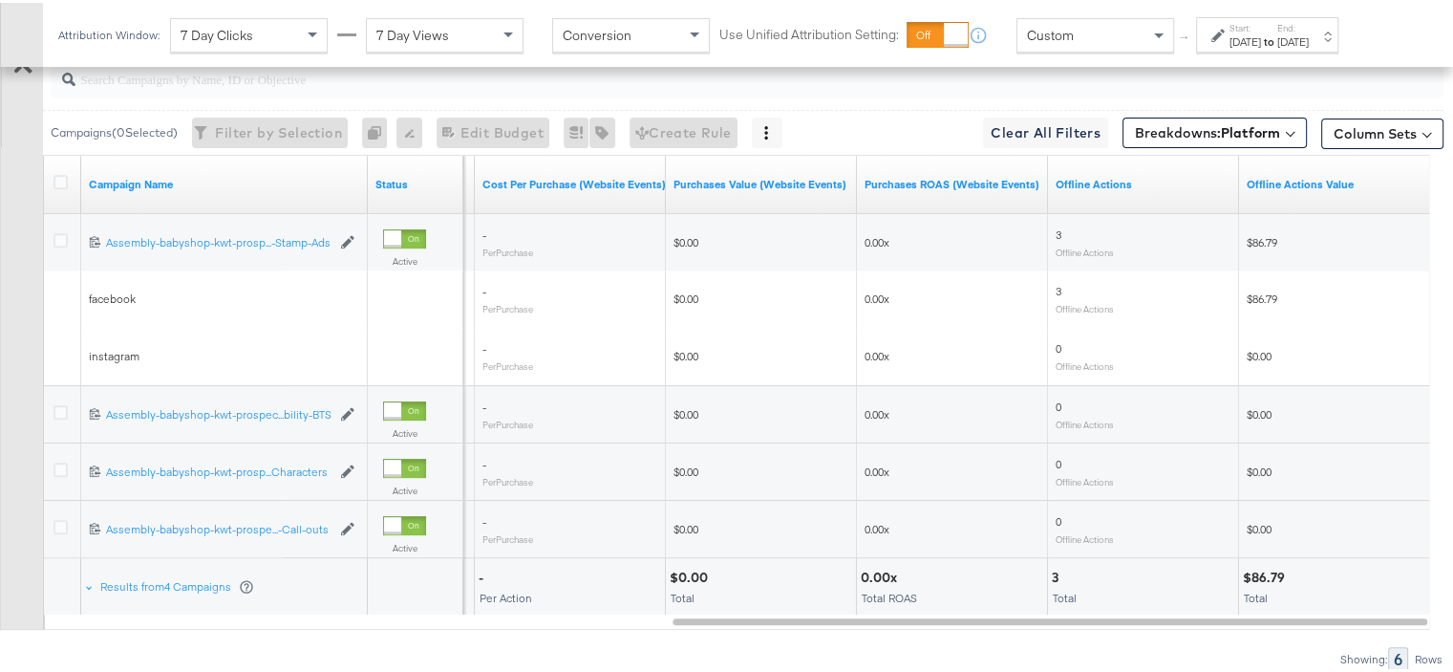
scroll to position [832, 0]
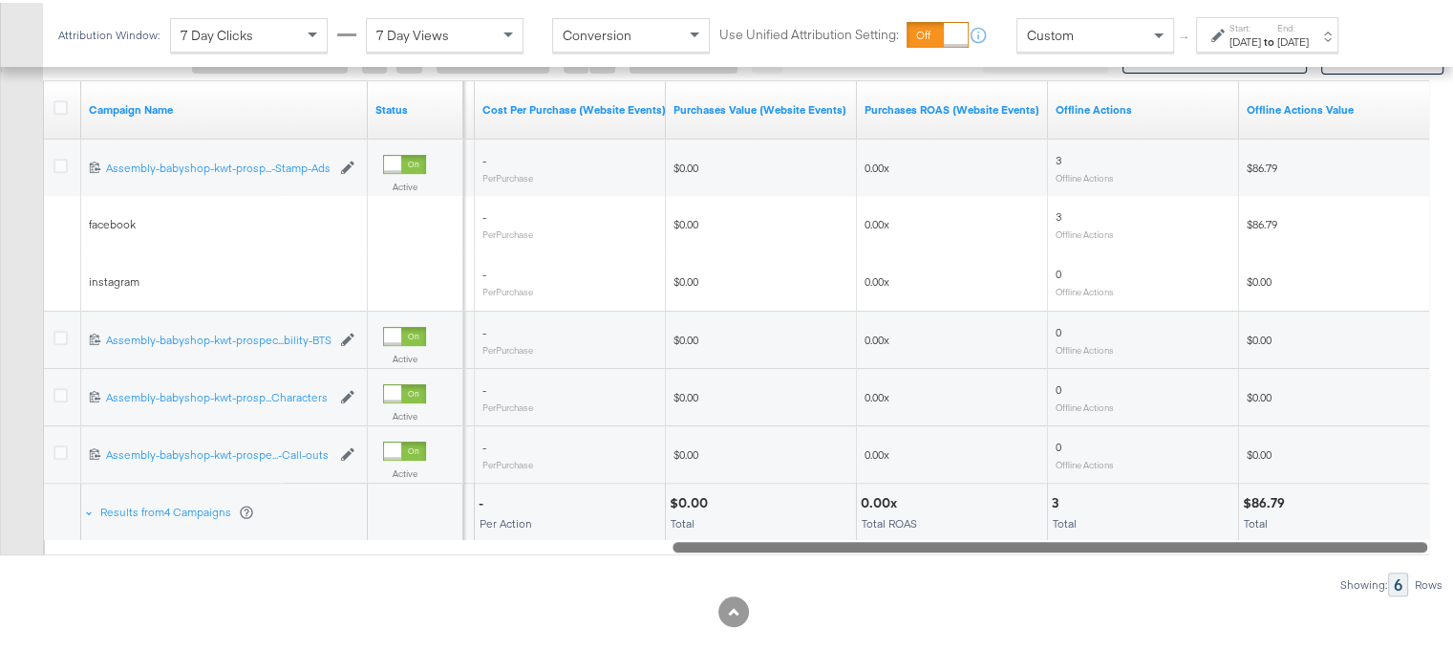
drag, startPoint x: 952, startPoint y: 538, endPoint x: 1266, endPoint y: 557, distance: 313.9
click at [1266, 557] on div "Campaigns ( 0 Selected) Filter by Selection Filter 0 campaigns 0 Rename 0 campa…" at bounding box center [721, 282] width 1443 height 622
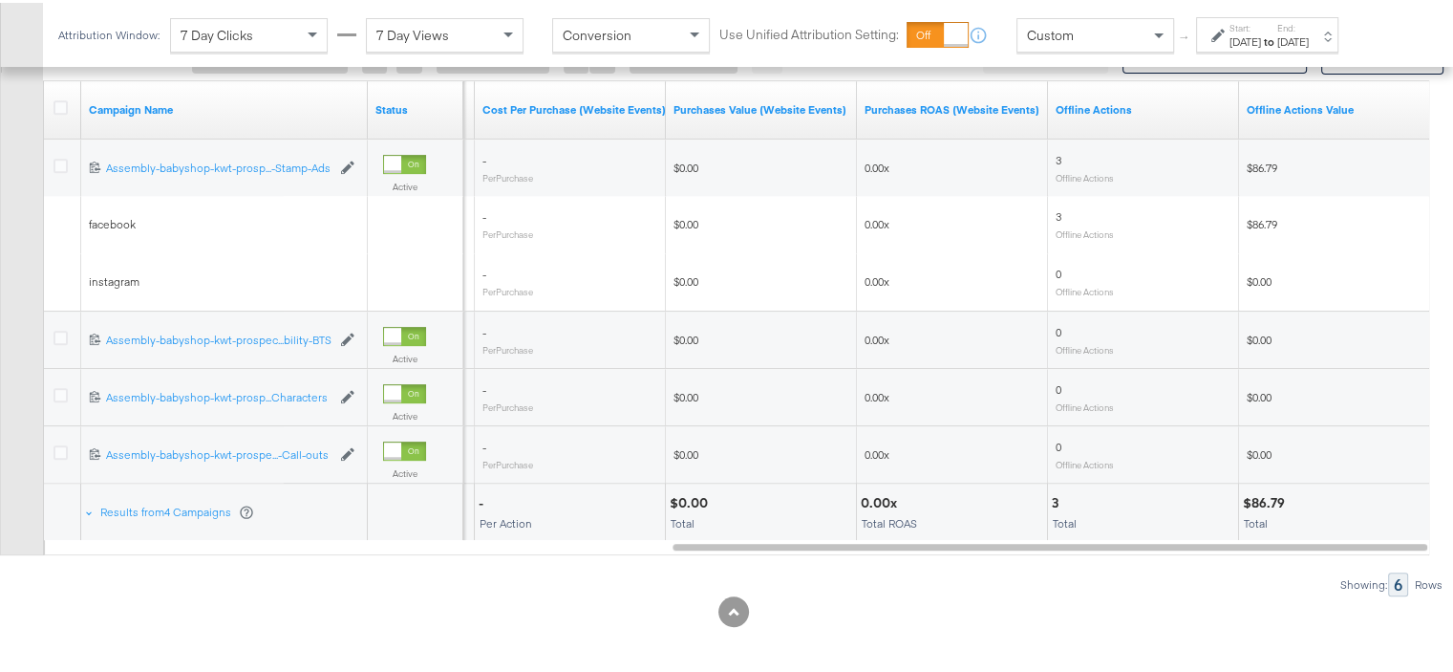
click at [1265, 495] on div "$86.79" at bounding box center [1267, 500] width 48 height 18
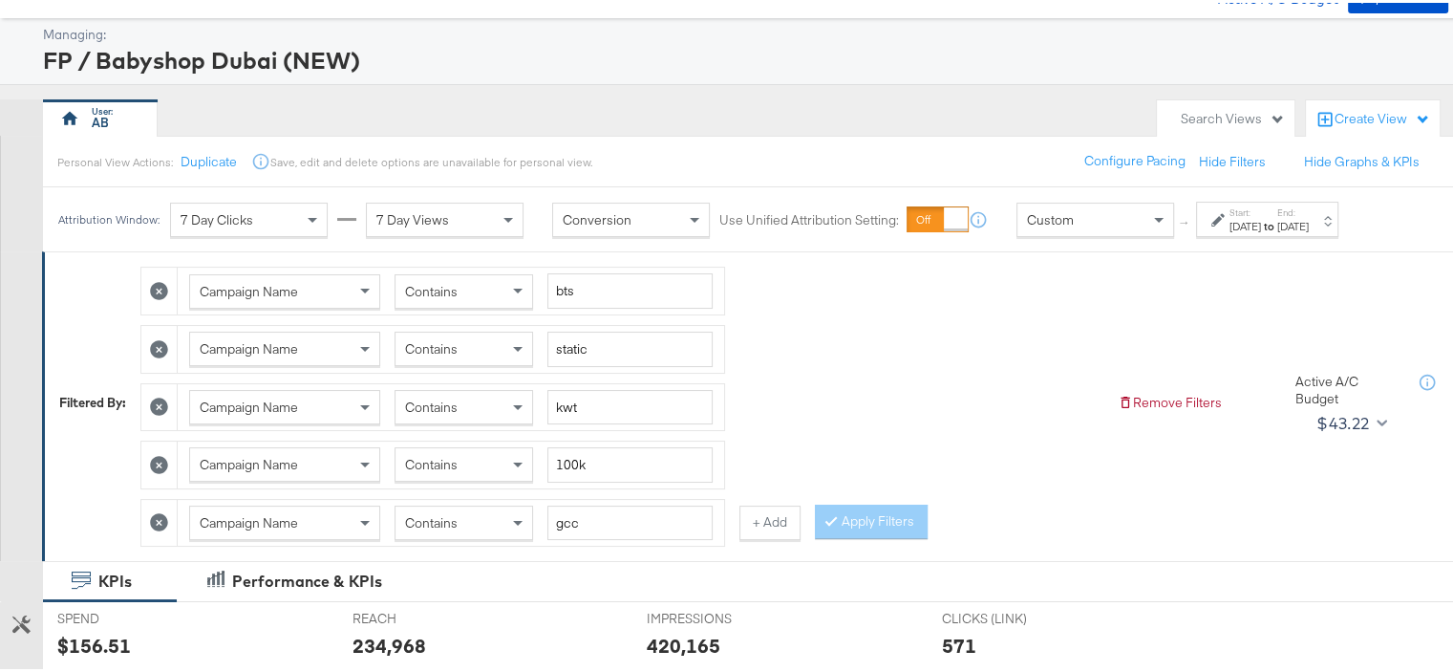
scroll to position [0, 0]
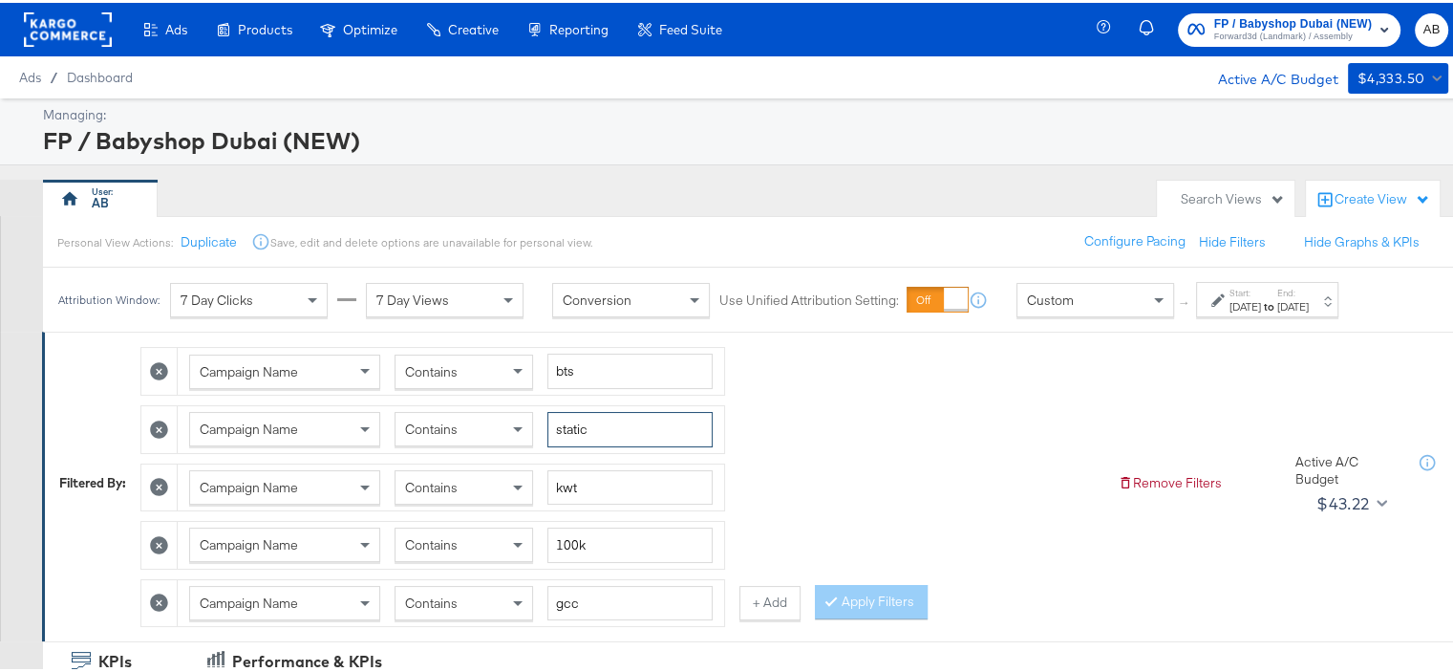
click at [580, 419] on input "static" at bounding box center [629, 426] width 165 height 35
click at [876, 592] on button "Apply Filters" at bounding box center [871, 599] width 113 height 34
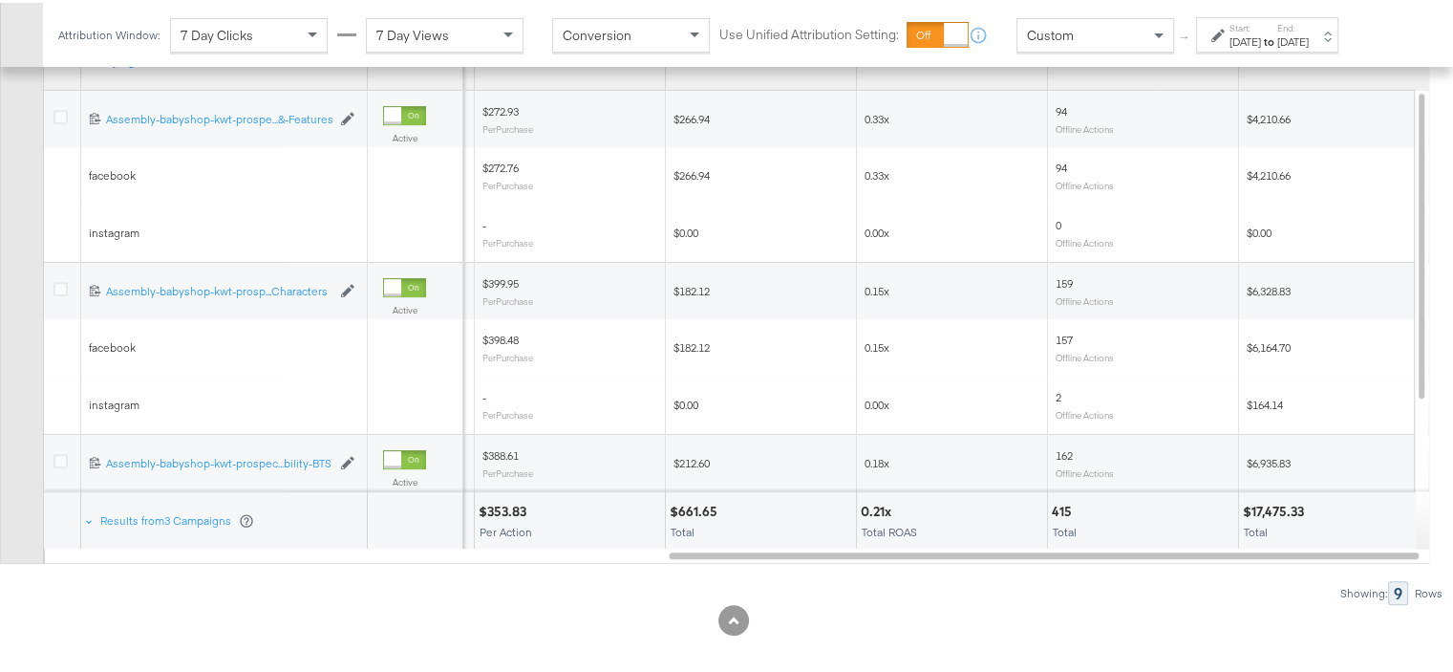
scroll to position [889, 0]
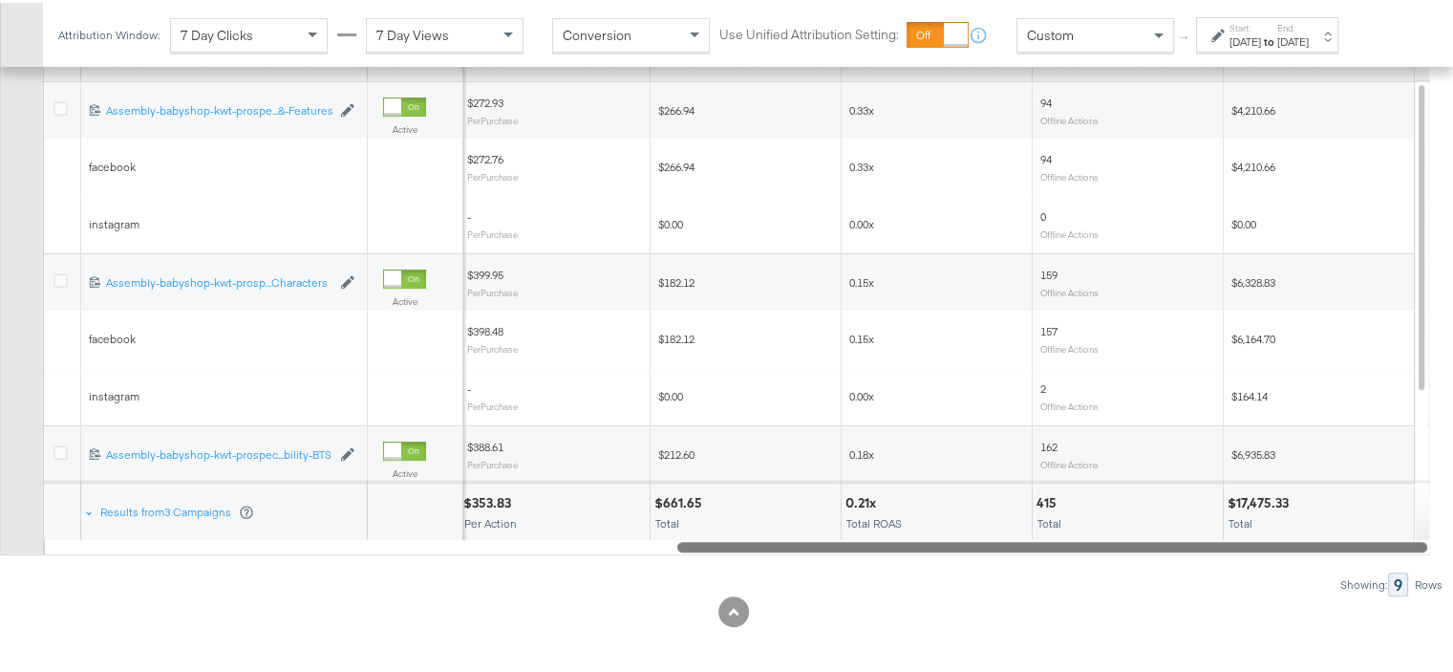
drag, startPoint x: 1189, startPoint y: 542, endPoint x: 1304, endPoint y: 555, distance: 115.4
click at [1304, 555] on div "Campaigns ( 0 Selected) Filter by Selection Filter 0 campaigns 0 Rename 0 campa…" at bounding box center [721, 253] width 1443 height 679
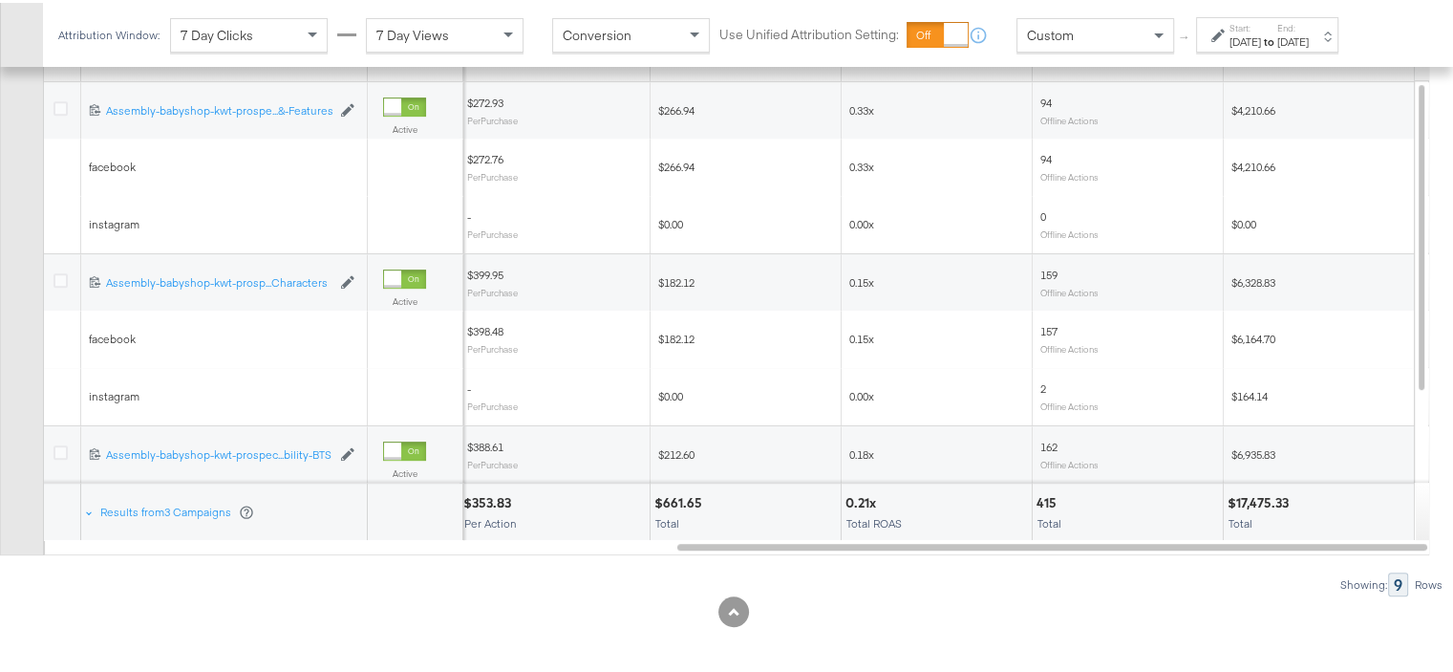
click at [1269, 491] on div "$17,475.33" at bounding box center [1260, 500] width 67 height 18
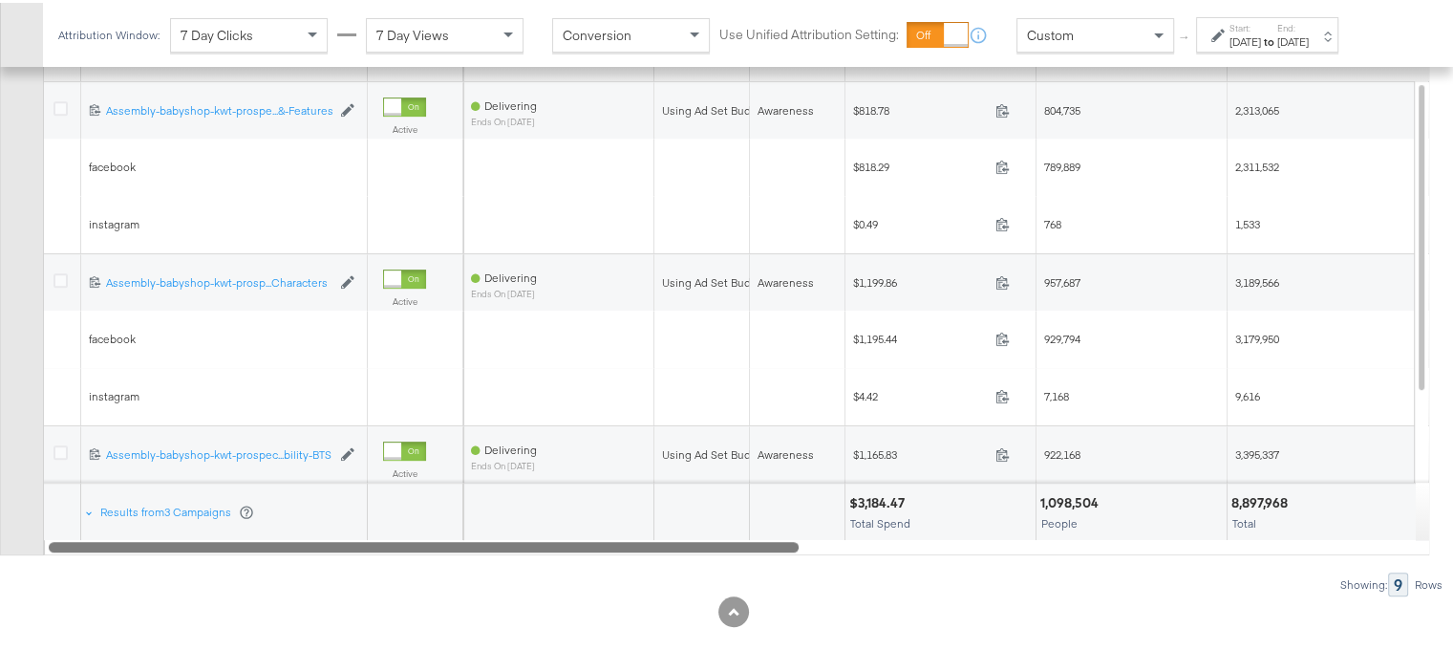
drag, startPoint x: 1043, startPoint y: 542, endPoint x: 111, endPoint y: 595, distance: 933.9
click at [111, 595] on div "KPIs Performance & KPIs Customize KPIs SPEND SPEND $3,184.47 REACH REACH 1,098,…" at bounding box center [733, 213] width 1467 height 928
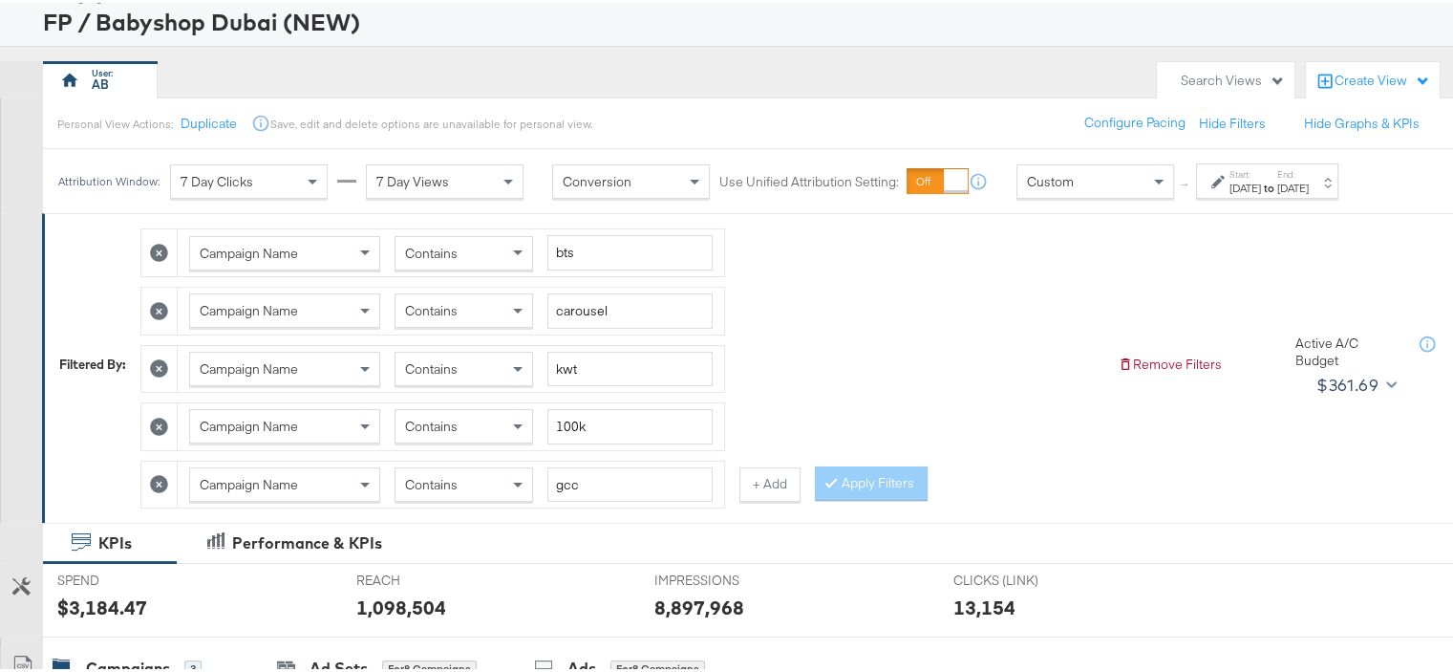
scroll to position [191, 0]
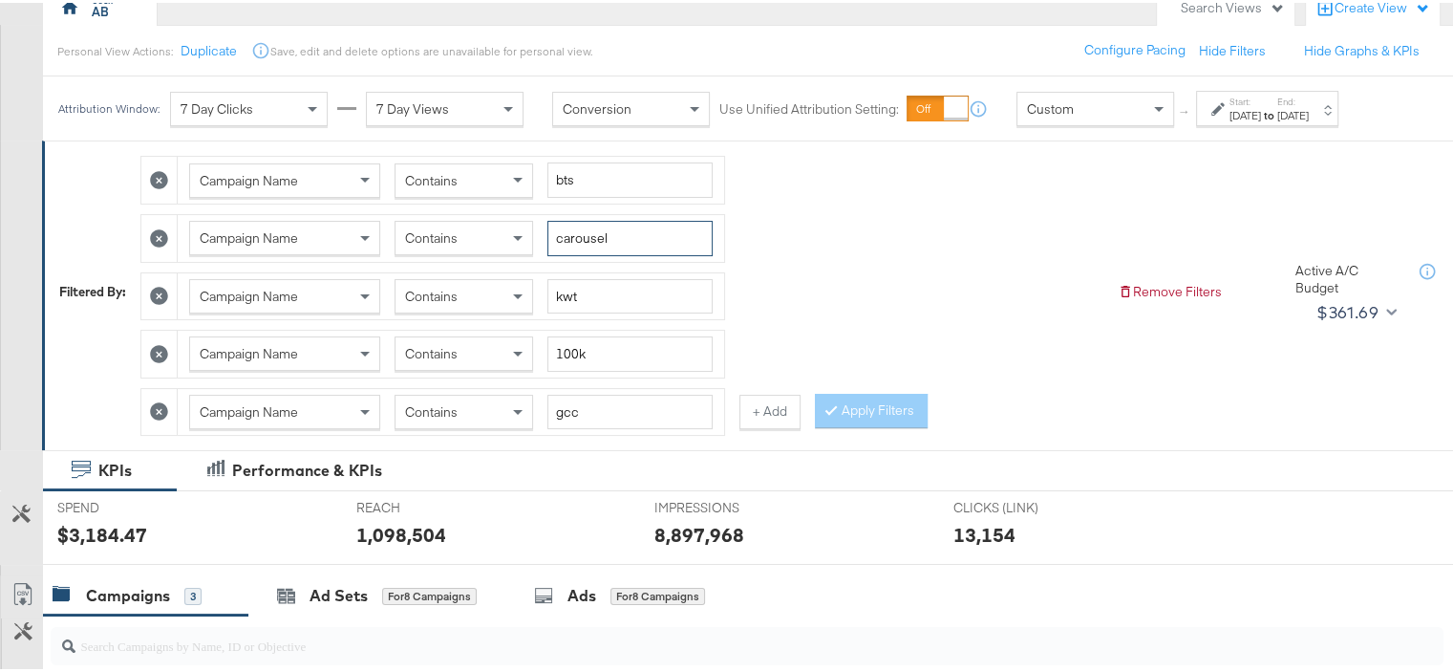
click at [592, 236] on input "carousel" at bounding box center [629, 235] width 165 height 35
type input "reels"
click at [861, 391] on button "Apply Filters" at bounding box center [871, 408] width 113 height 34
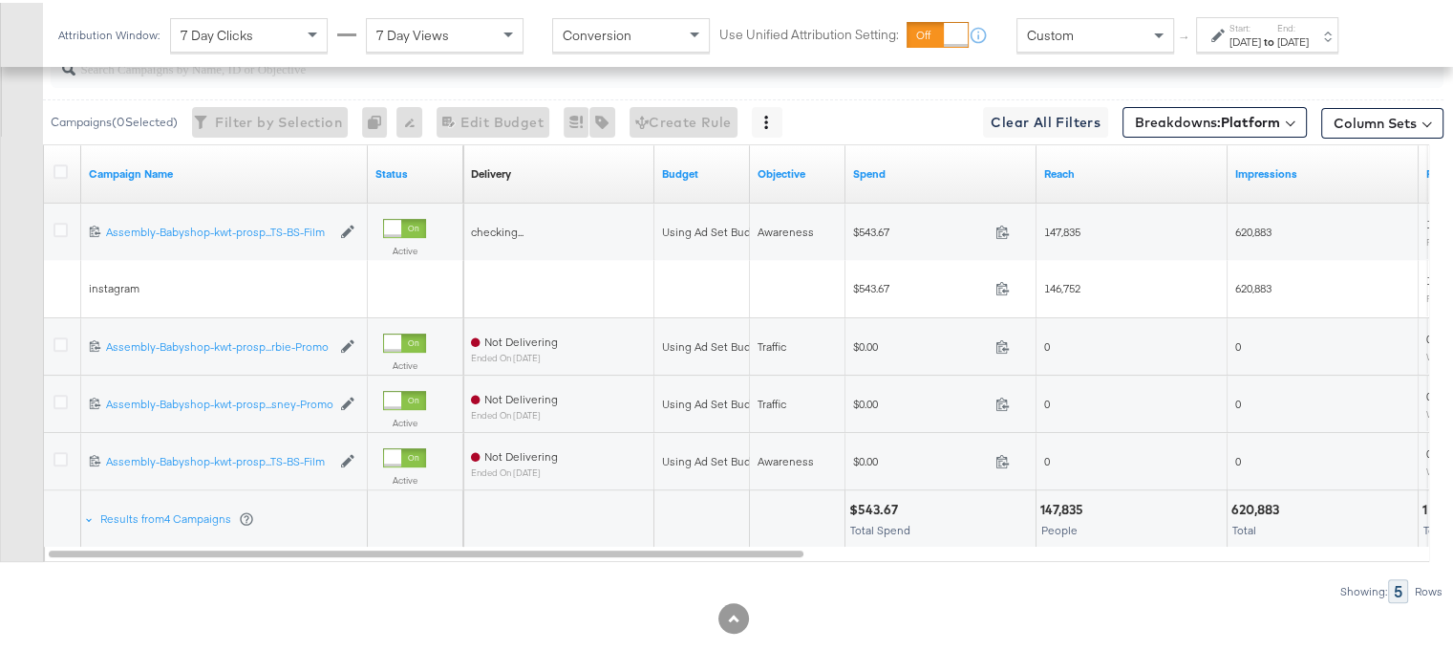
scroll to position [775, 0]
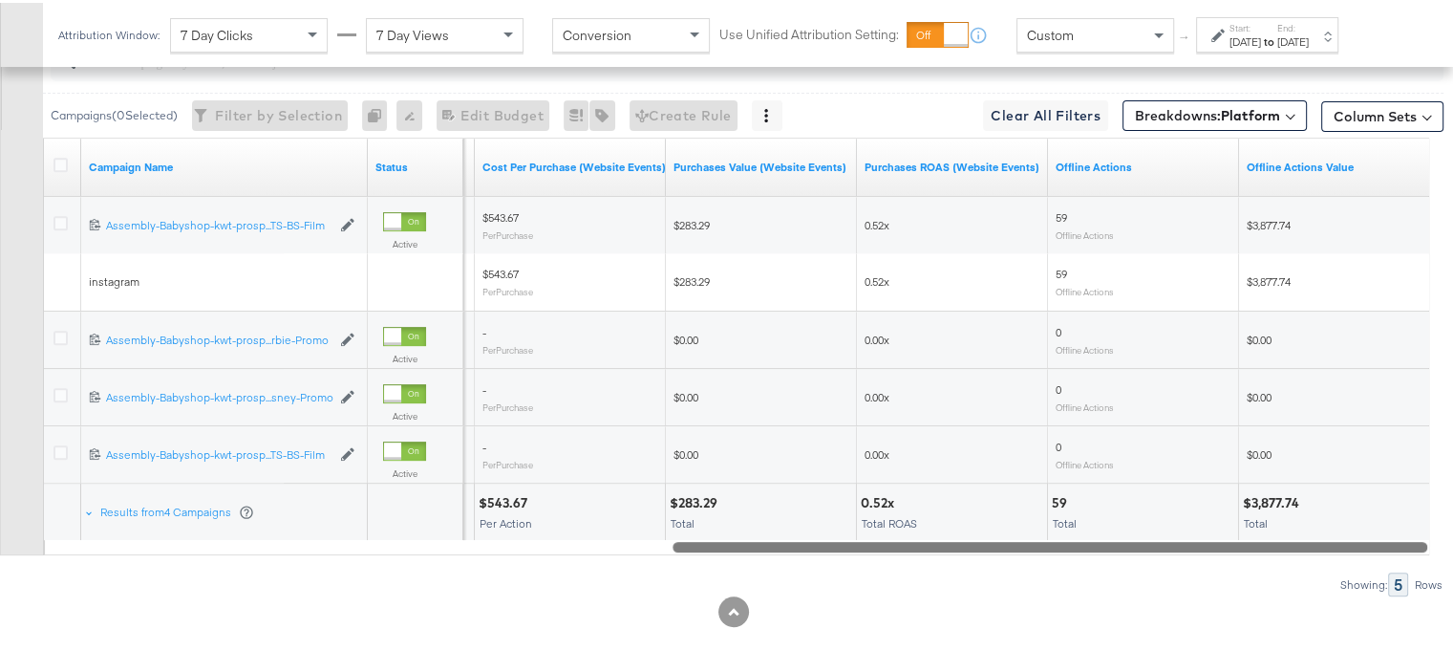
drag, startPoint x: 796, startPoint y: 539, endPoint x: 1095, endPoint y: 529, distance: 299.1
click at [1095, 529] on div "Campaign Name Status Purchases (Website Events) Cost Per Purchase (Website Even…" at bounding box center [736, 343] width 1386 height 417
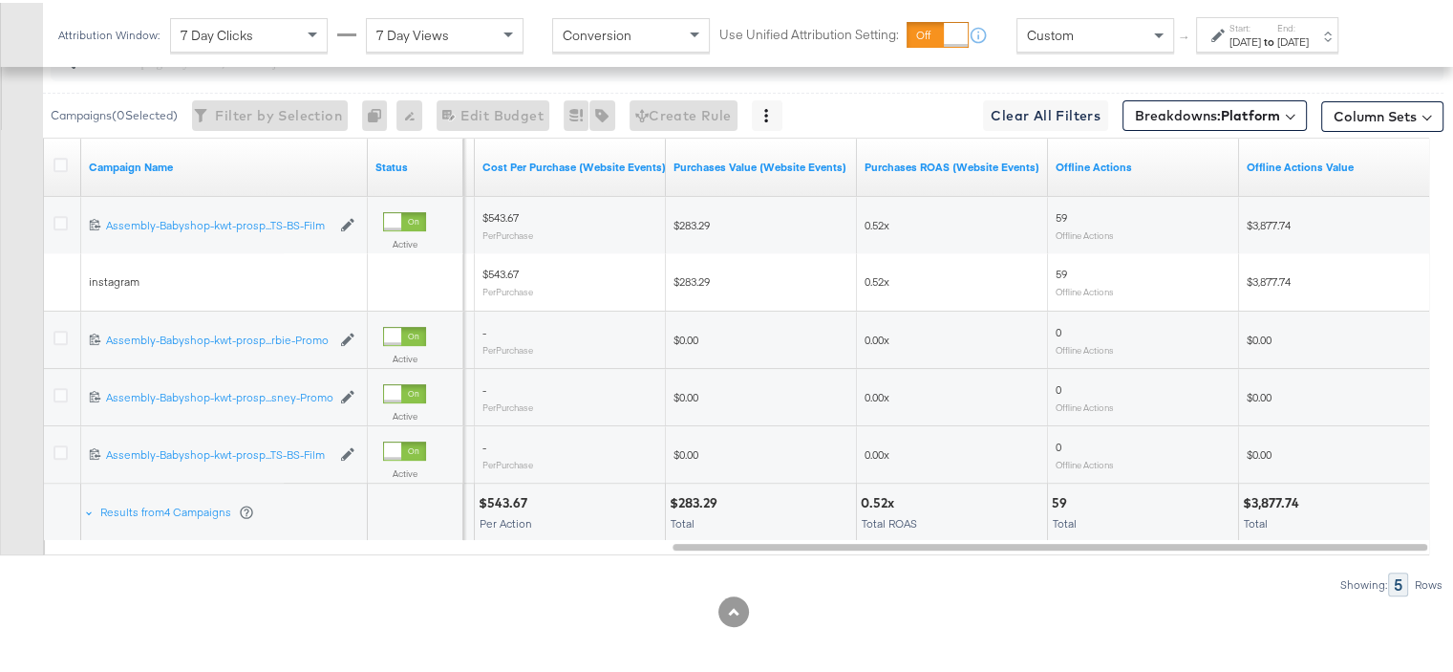
click at [1269, 493] on div "$3,877.74" at bounding box center [1274, 500] width 62 height 18
